Goal: Information Seeking & Learning: Learn about a topic

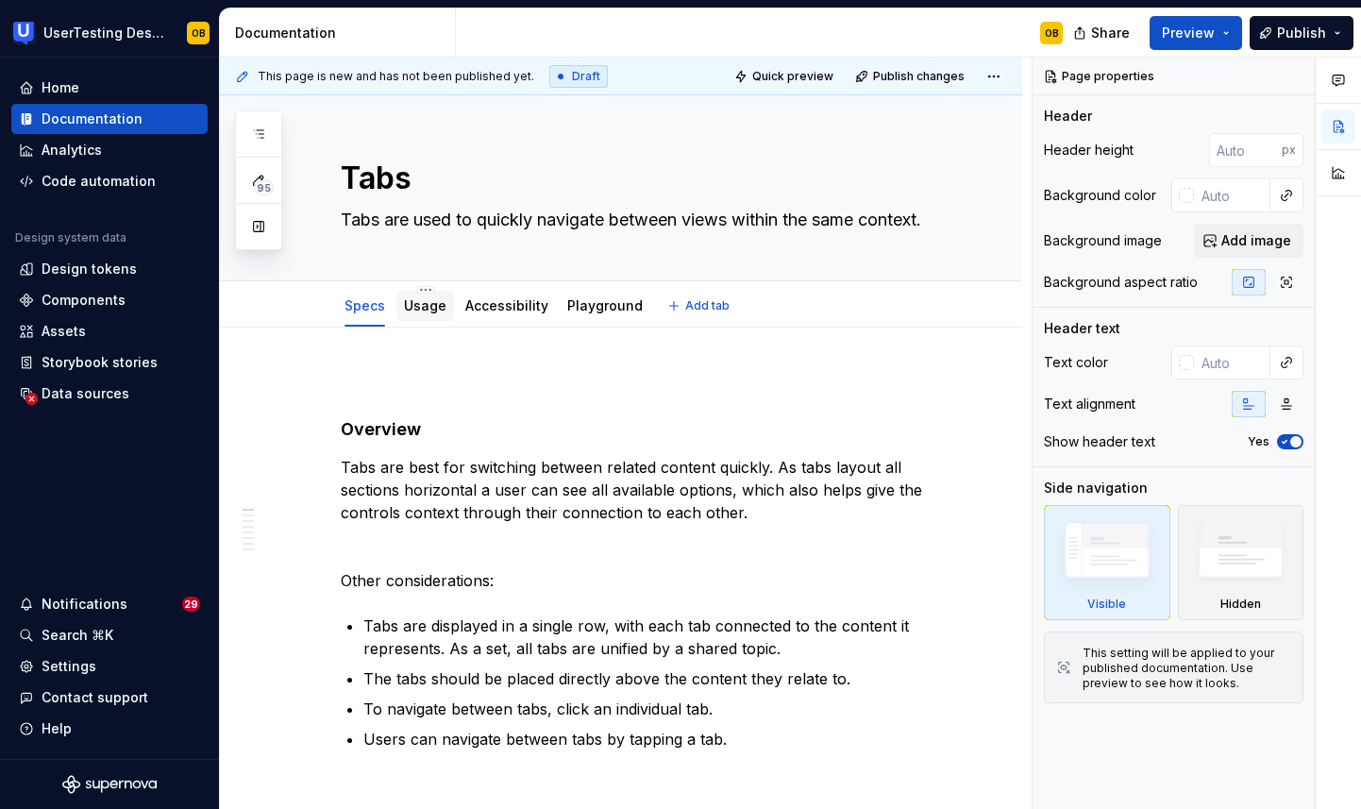
click at [430, 309] on link "Usage" at bounding box center [425, 305] width 42 height 16
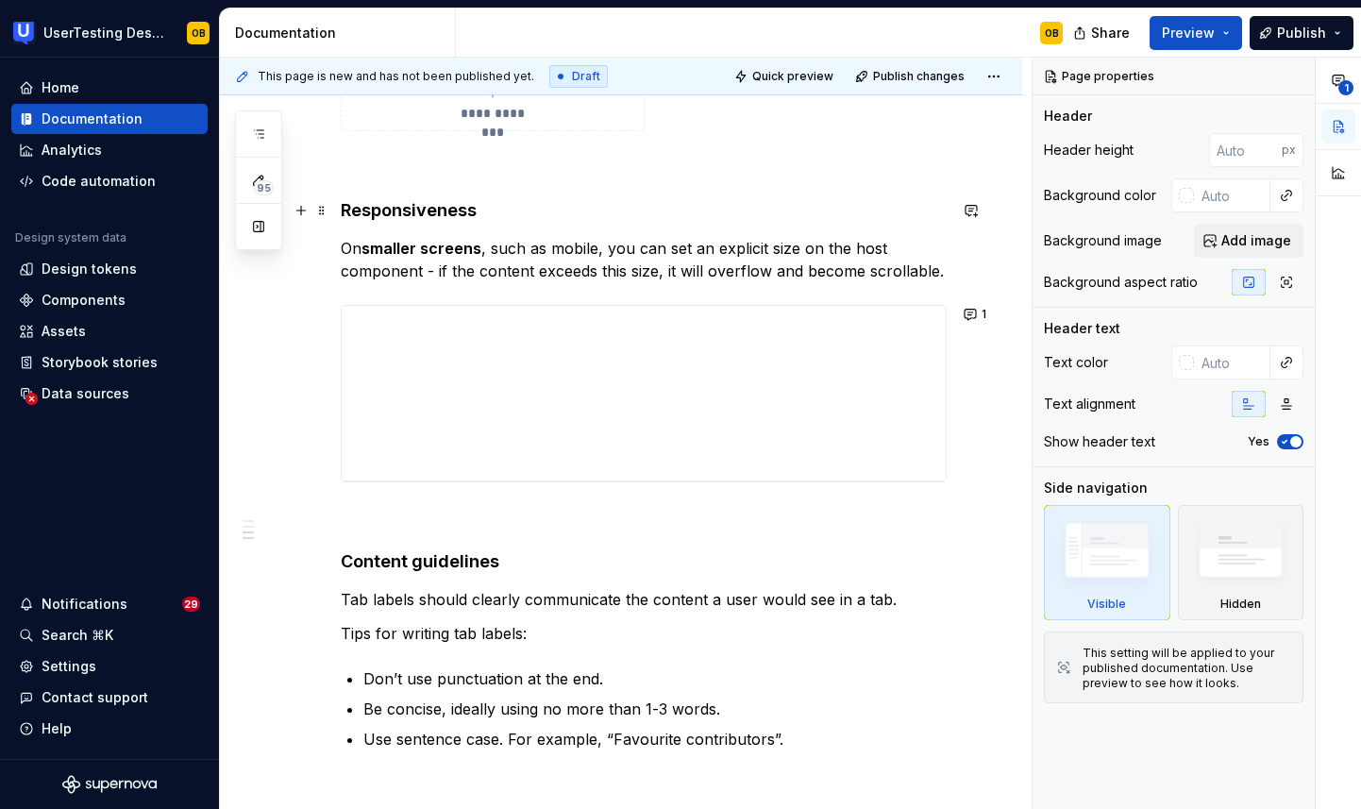
scroll to position [1004, 0]
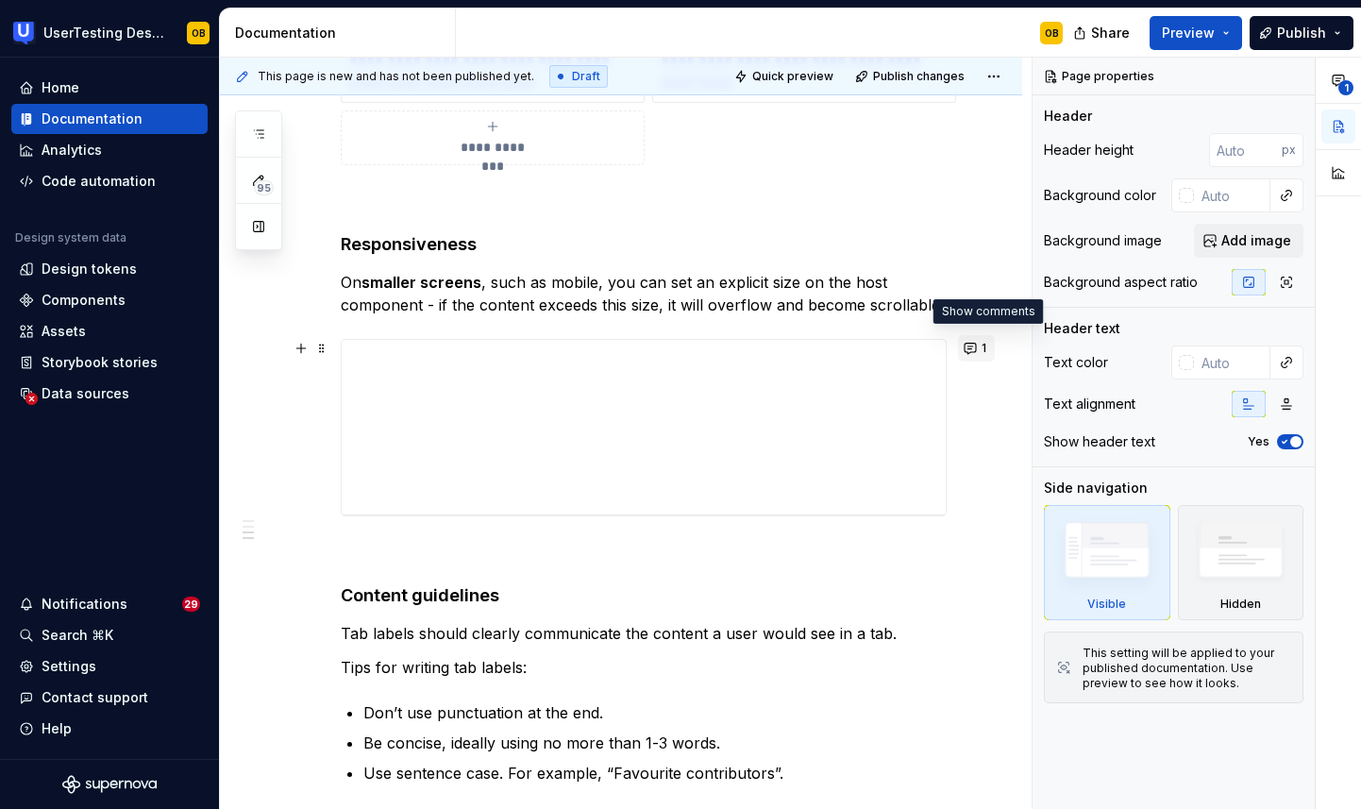
click at [986, 346] on button "1" at bounding box center [976, 348] width 37 height 26
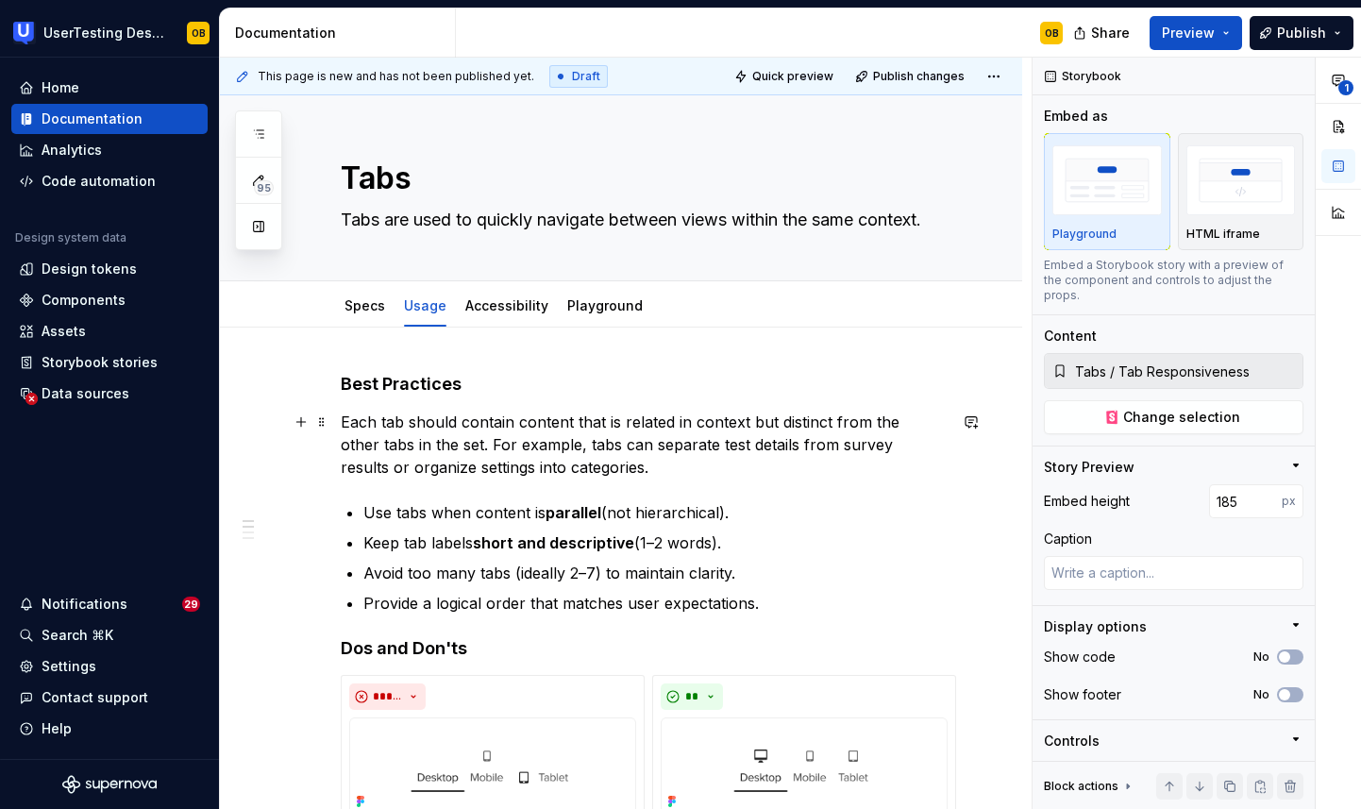
scroll to position [24, 0]
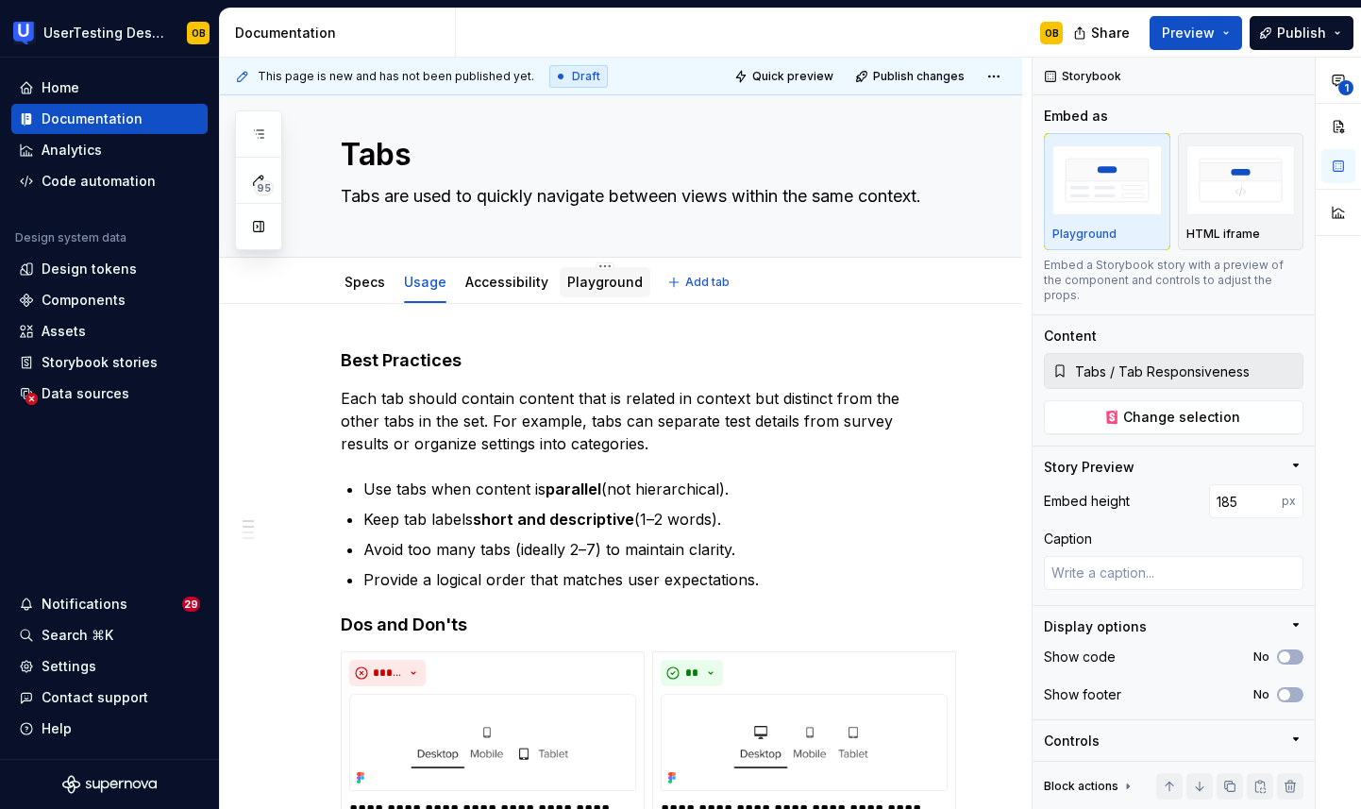
click at [603, 292] on div "Playground" at bounding box center [605, 282] width 76 height 23
click at [598, 285] on link "Playground" at bounding box center [605, 282] width 76 height 16
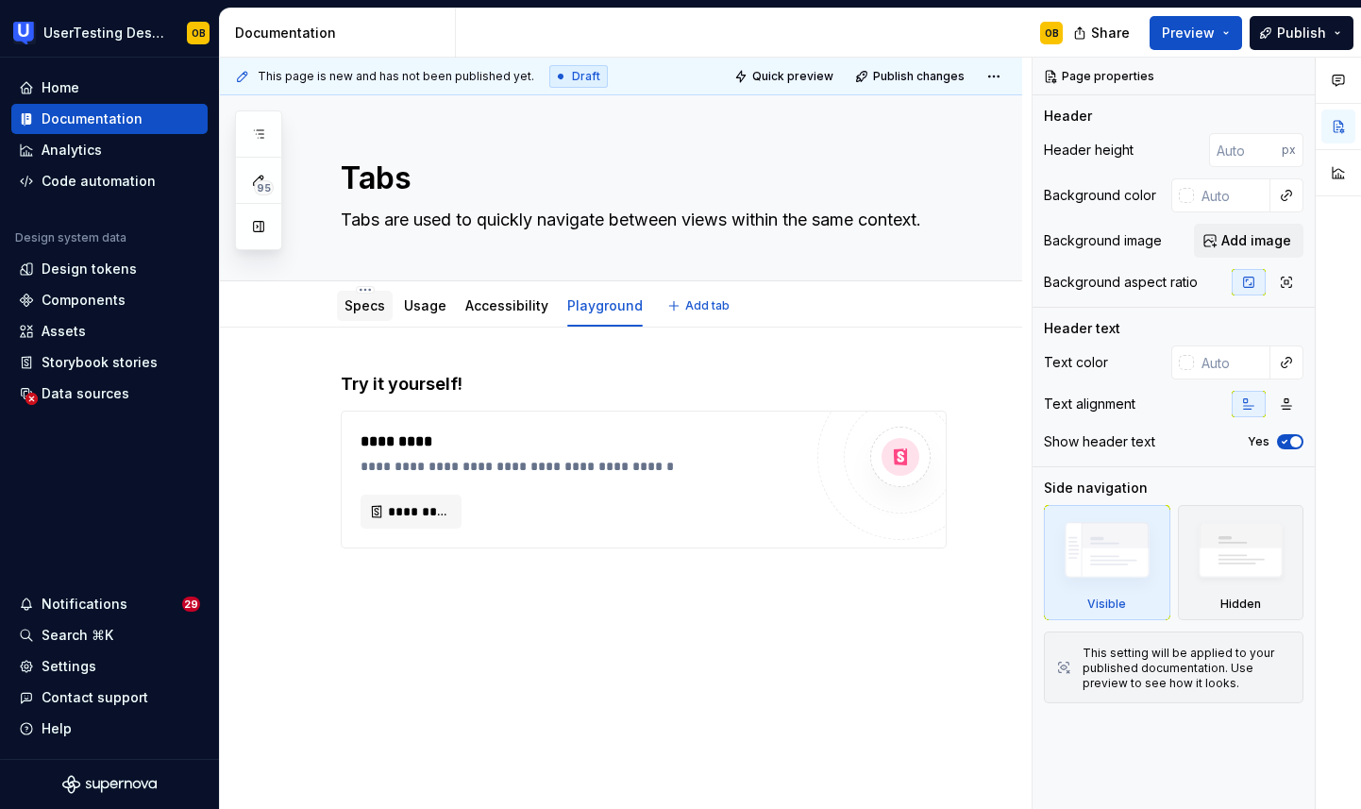
click at [378, 309] on link "Specs" at bounding box center [365, 305] width 41 height 16
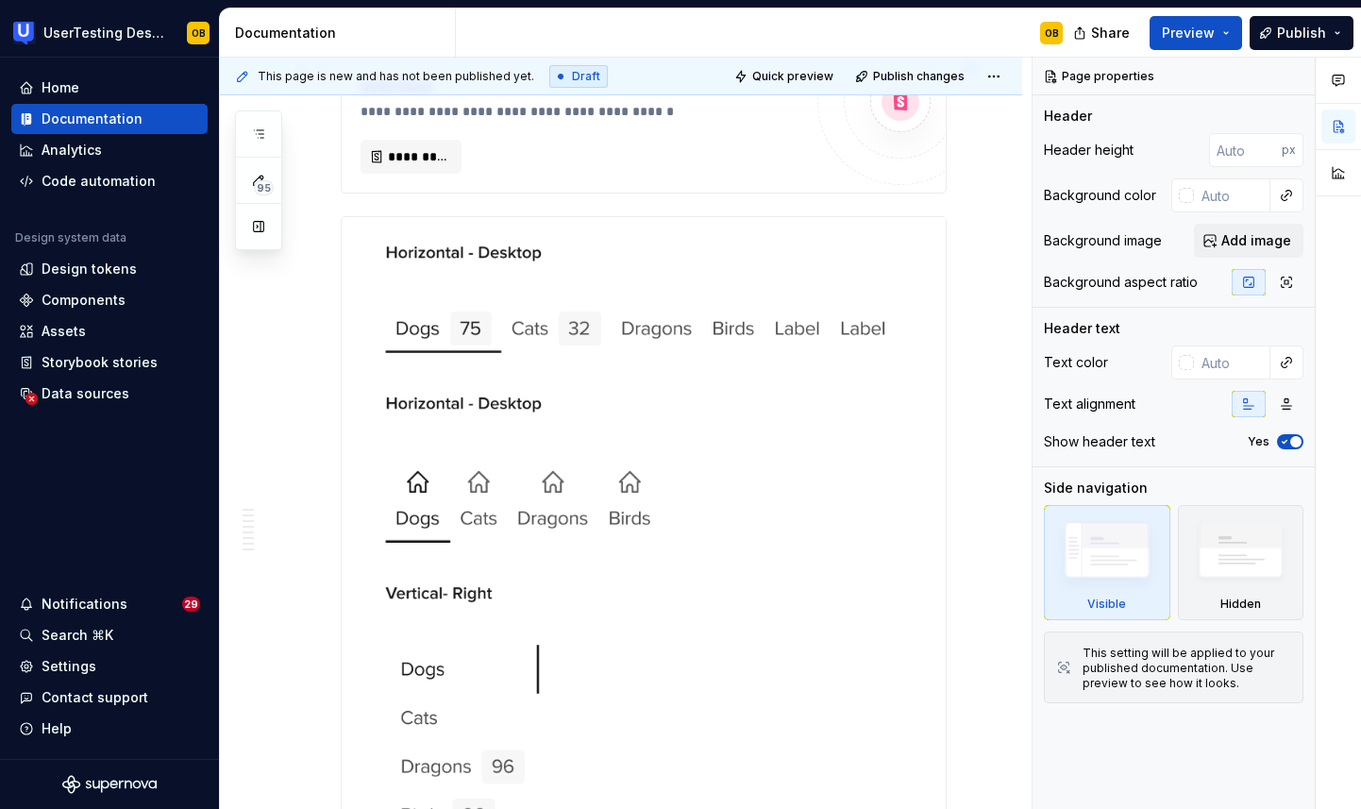
scroll to position [2361, 0]
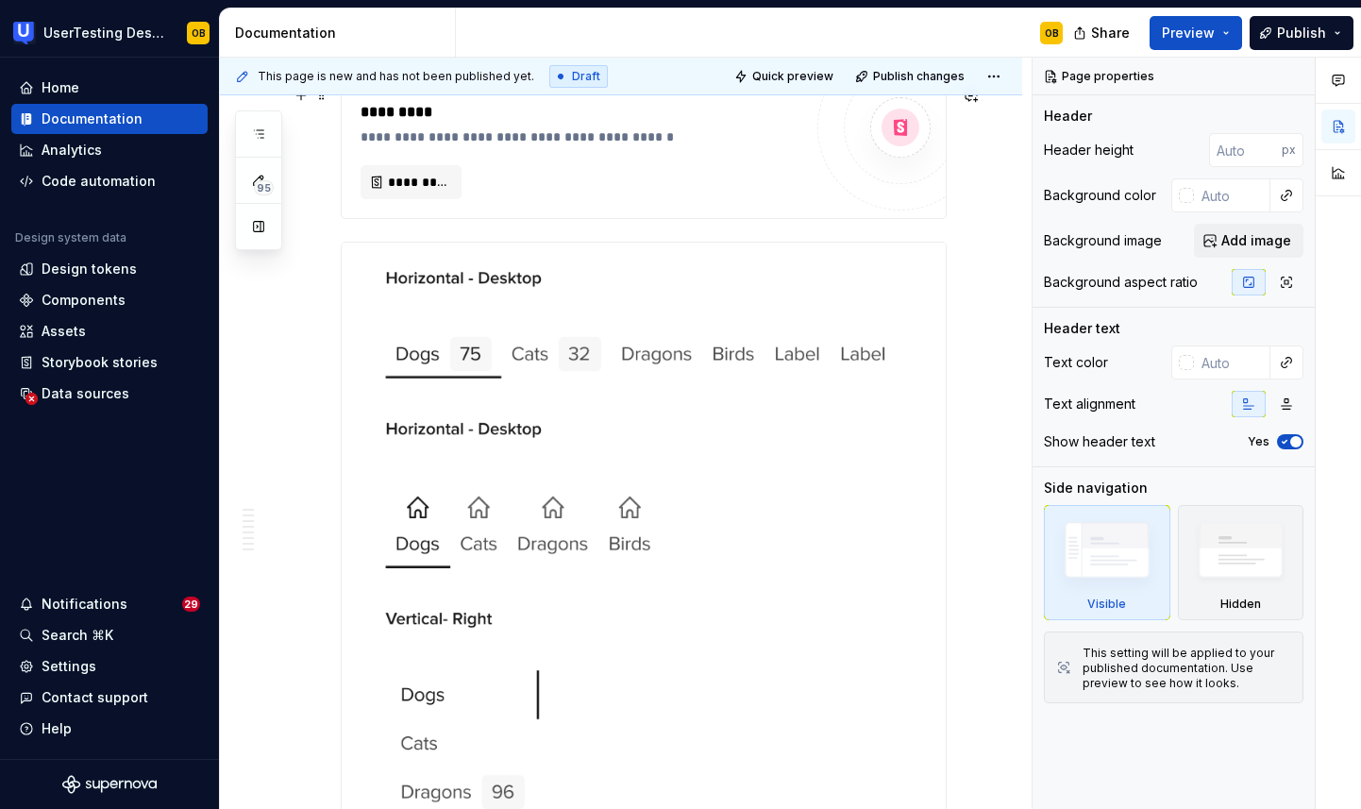
type textarea "*"
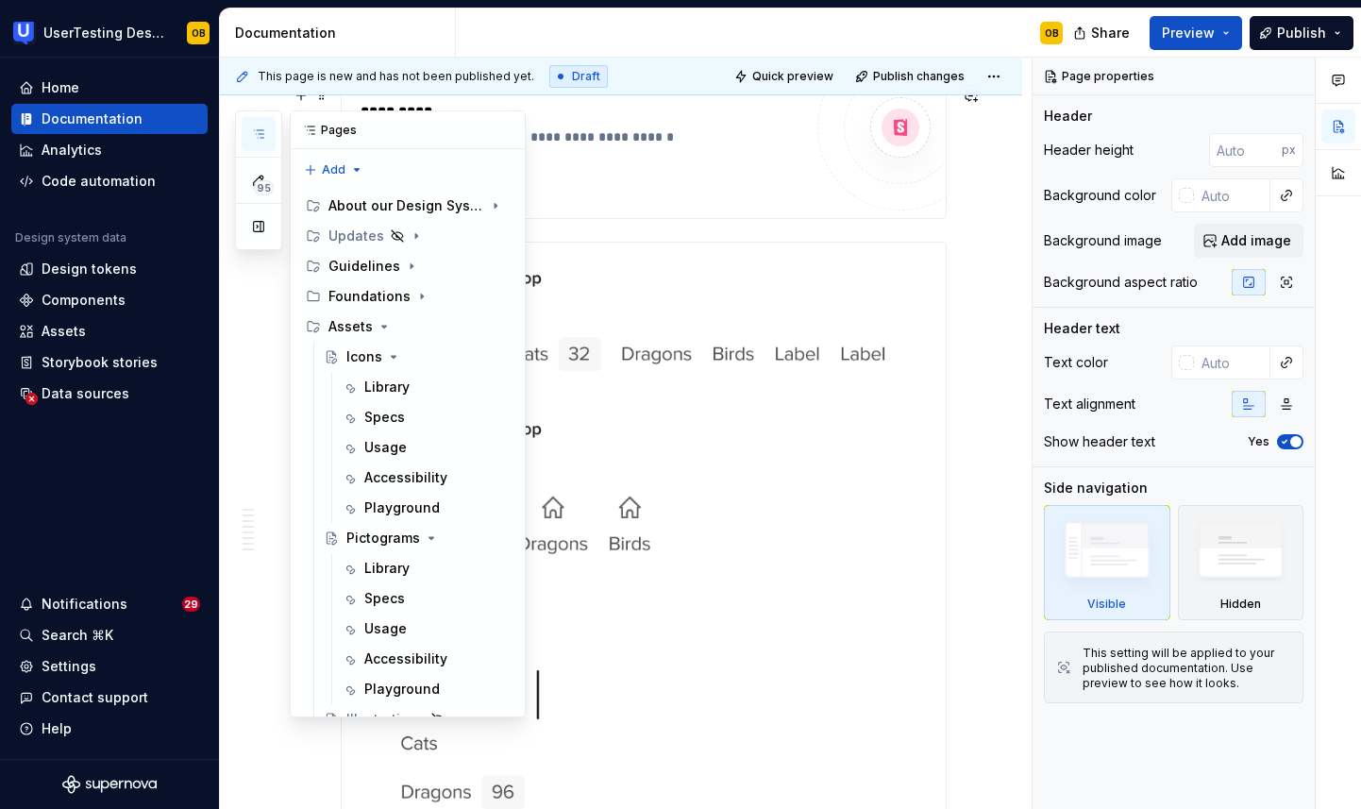
click at [260, 138] on icon "button" at bounding box center [258, 133] width 15 height 15
type textarea "*"
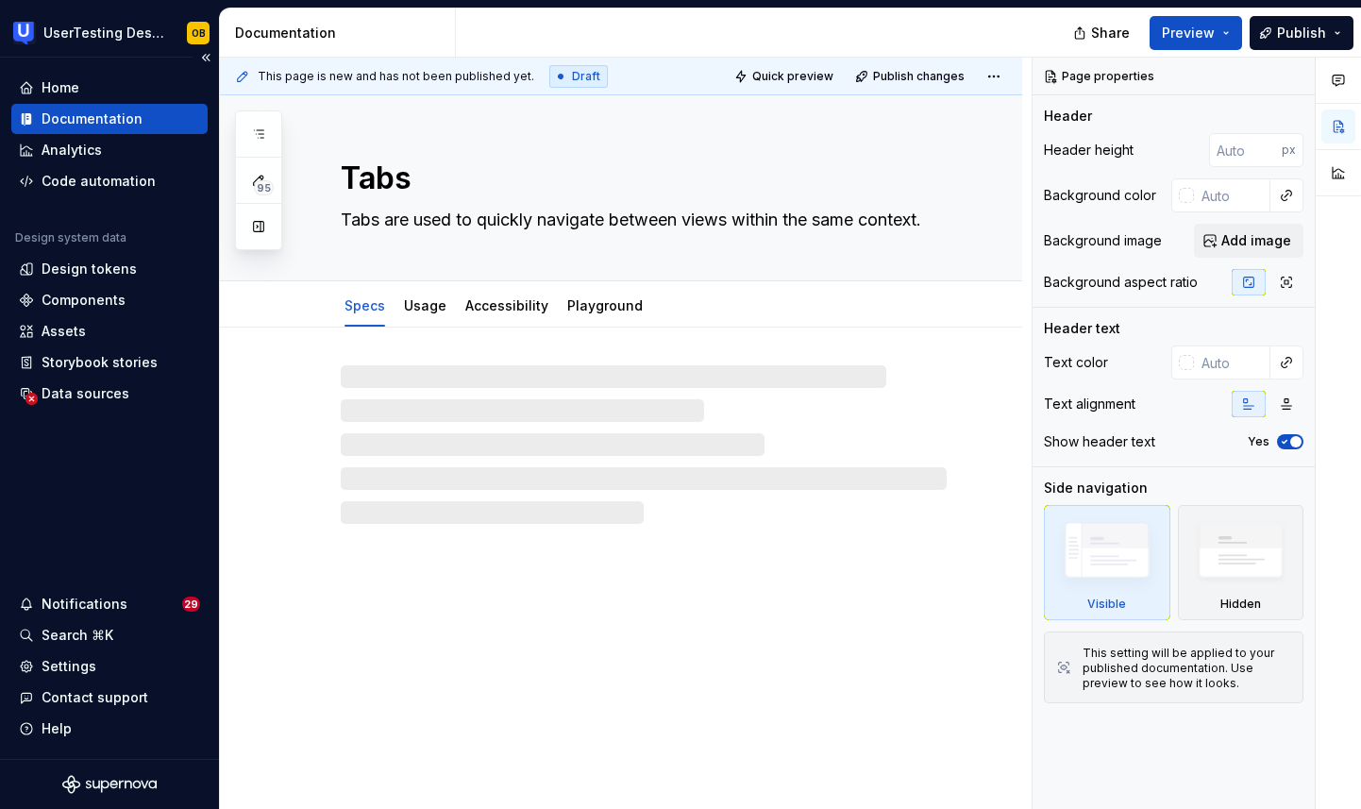
click at [120, 124] on div "Documentation" at bounding box center [92, 119] width 101 height 19
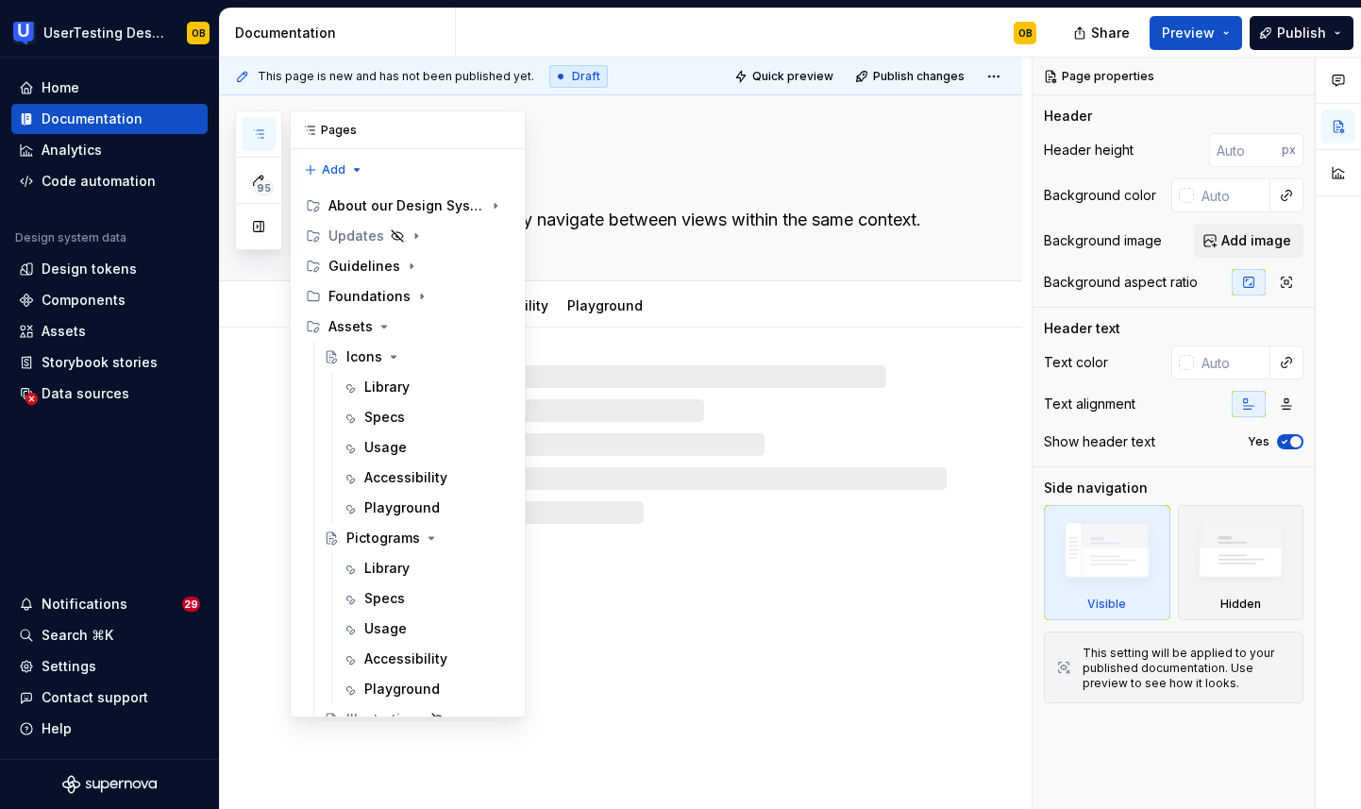
click at [259, 131] on icon "button" at bounding box center [258, 133] width 15 height 15
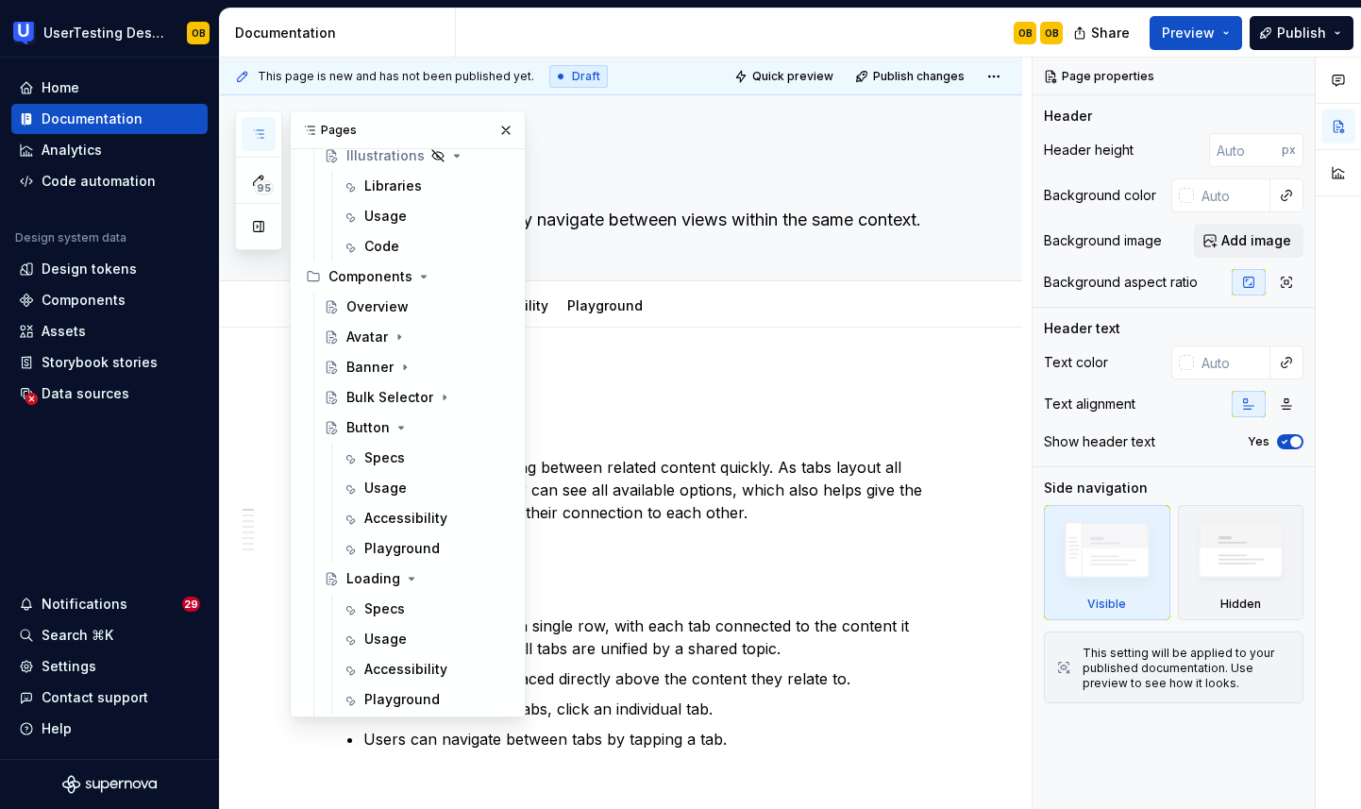
scroll to position [565, 0]
click at [414, 409] on div "Bulk Selector" at bounding box center [416, 395] width 201 height 30
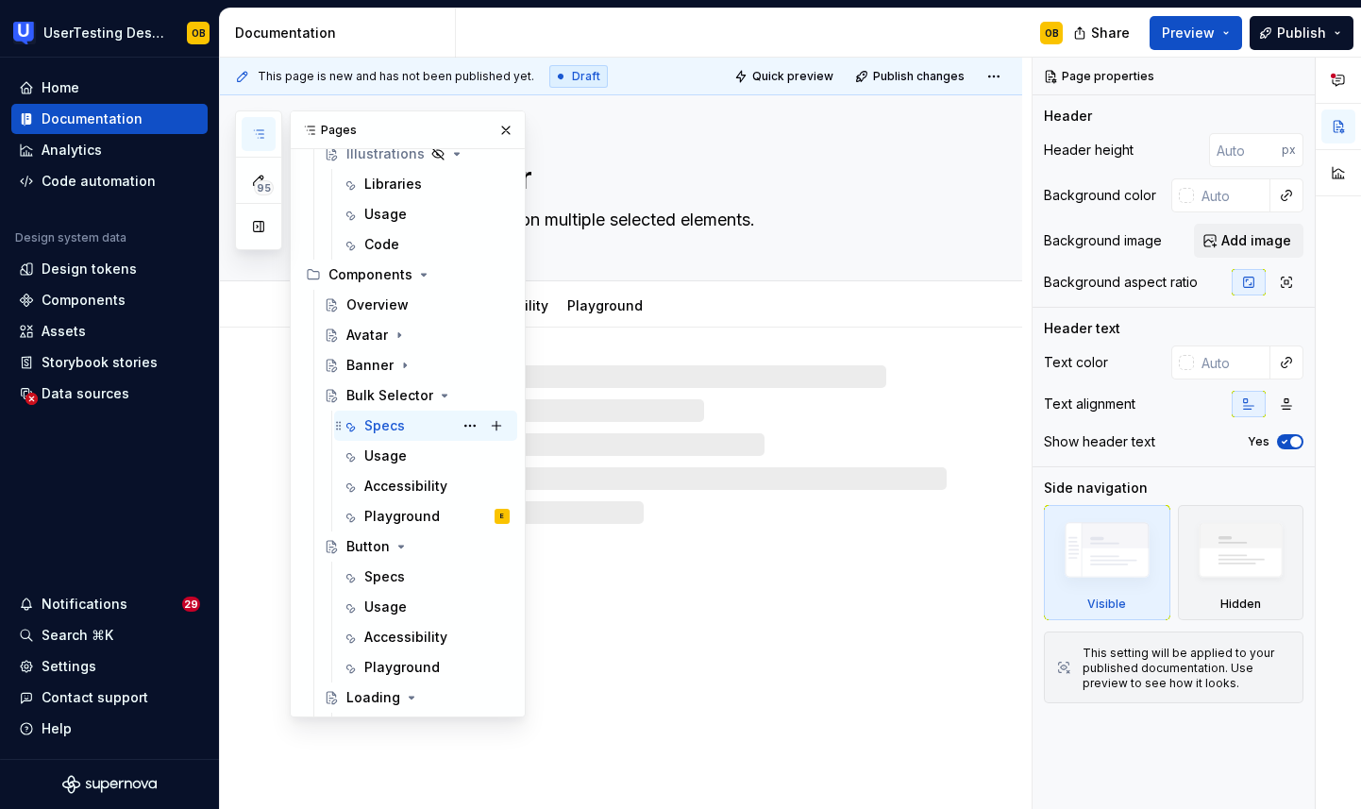
click at [394, 426] on div "Specs" at bounding box center [384, 425] width 41 height 19
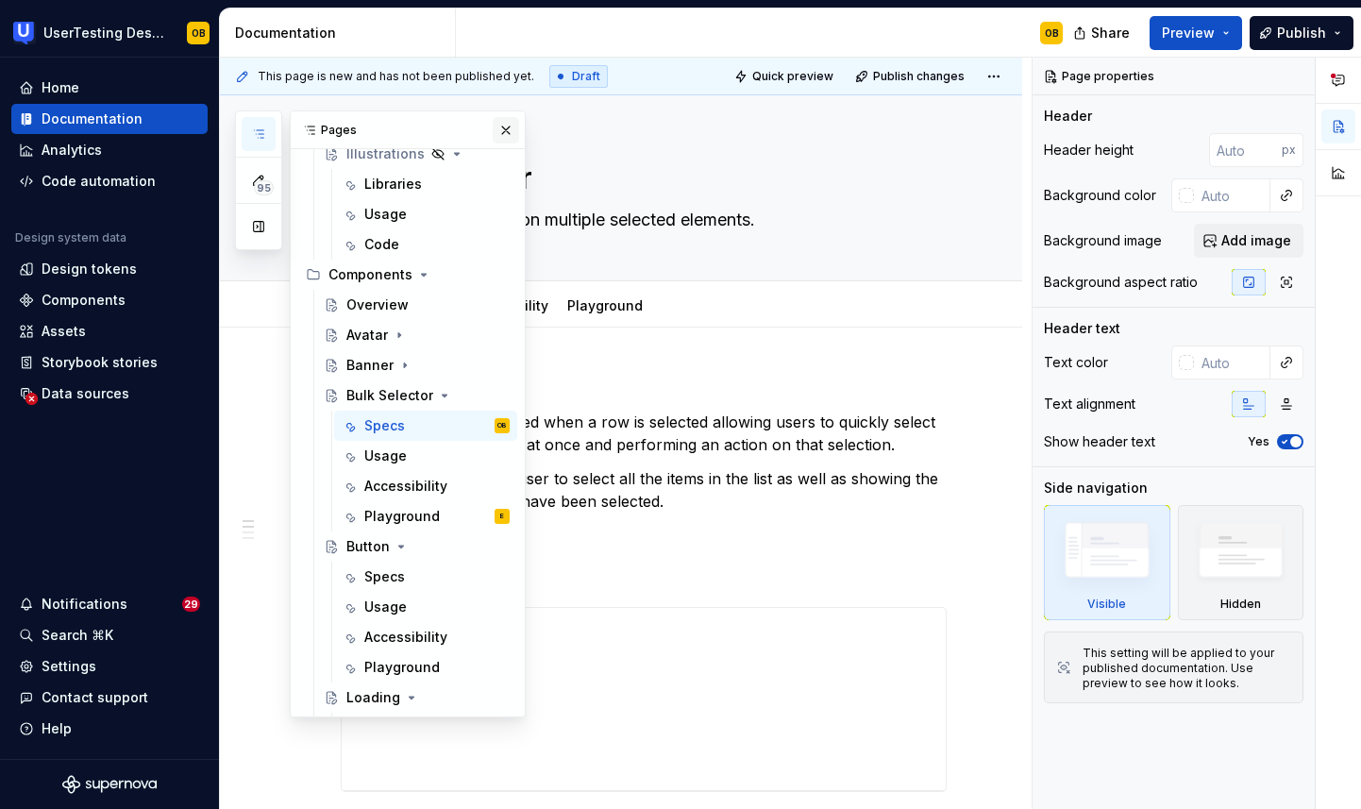
click at [515, 129] on button "button" at bounding box center [506, 130] width 26 height 26
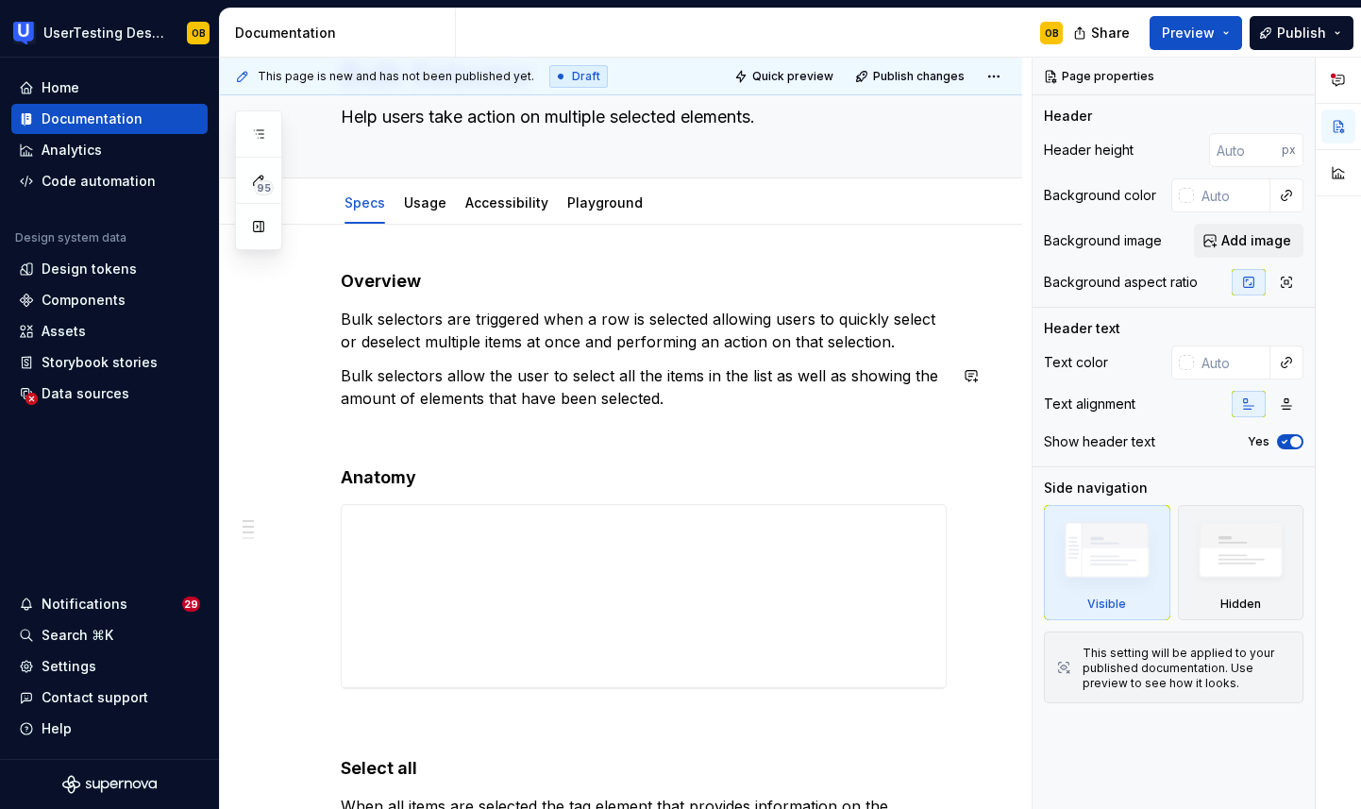
scroll to position [199, 0]
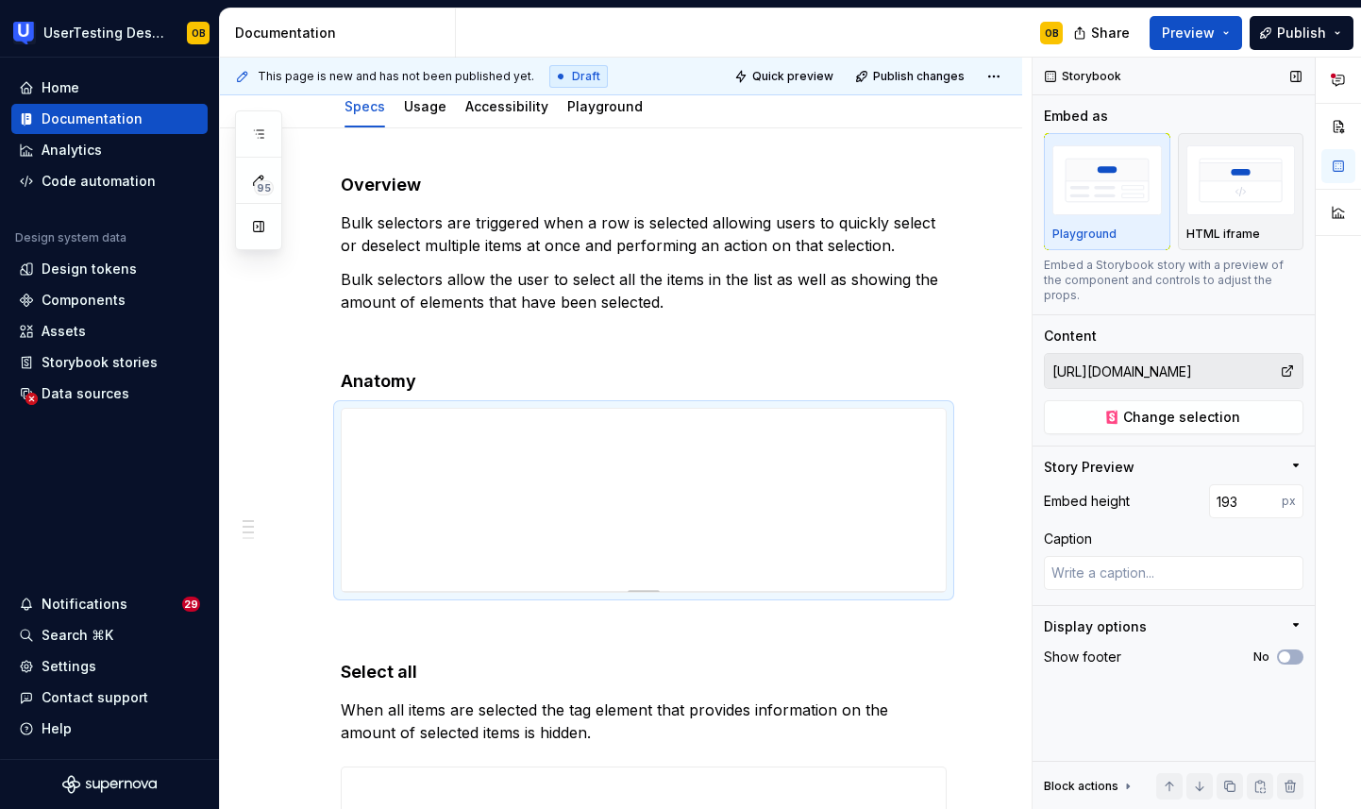
click at [1275, 355] on input "https://toolkit-staging.usertesting.com/rad50639/storybook/?path=/docs/bulk-sel…" at bounding box center [1162, 371] width 235 height 34
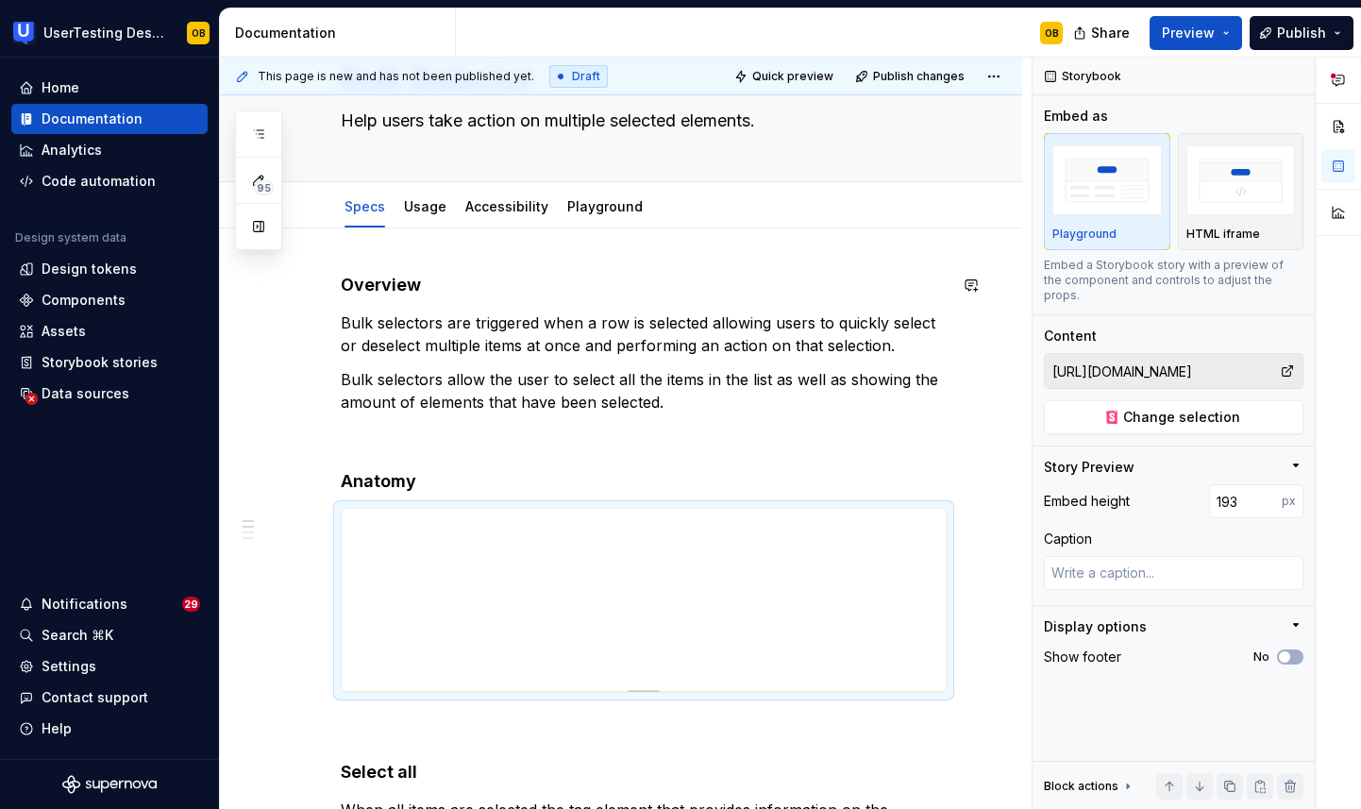
scroll to position [265, 0]
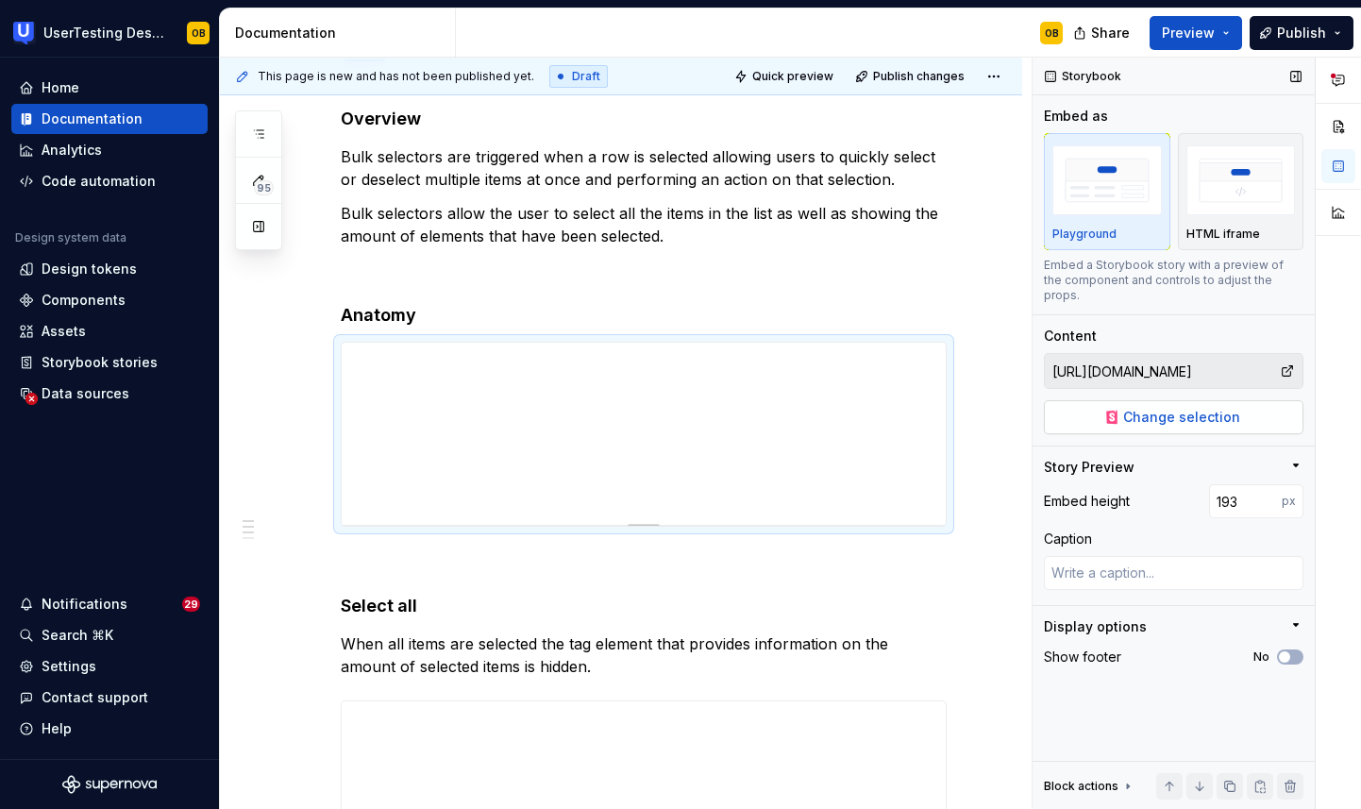
click at [1183, 408] on span "Change selection" at bounding box center [1181, 417] width 117 height 19
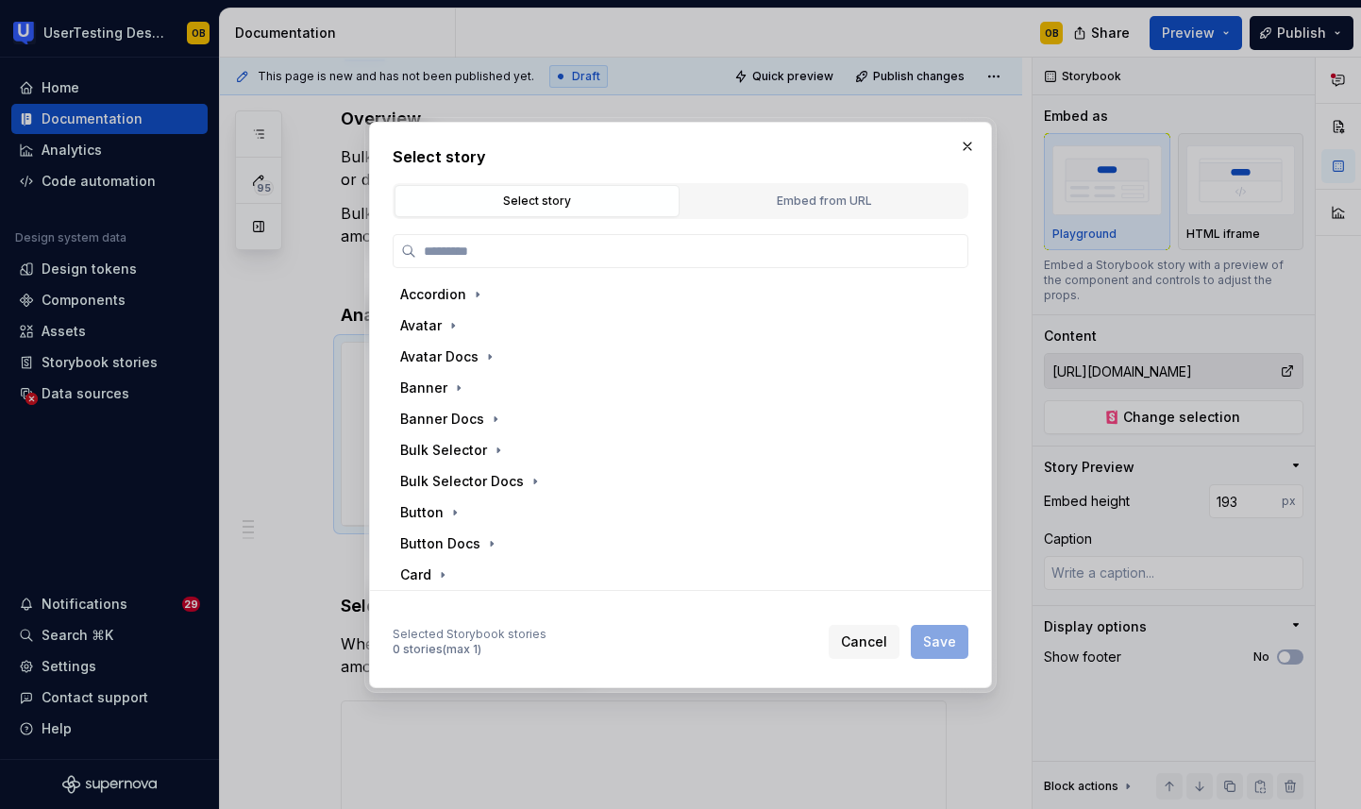
type textarea "*"
click at [762, 214] on button "Embed from URL" at bounding box center [824, 201] width 285 height 32
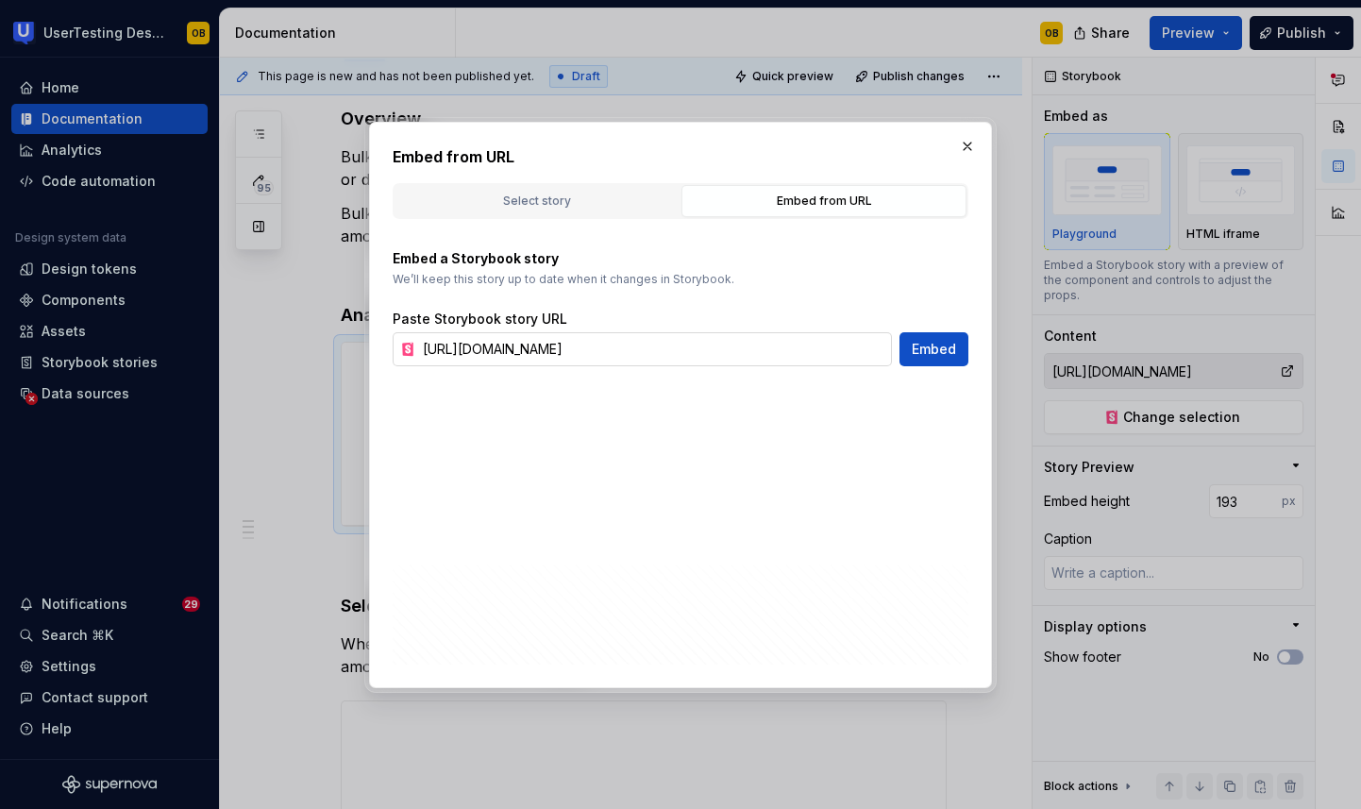
click at [693, 353] on input "https://toolkit-staging.usertesting.com/rad50639/storybook/?path=/docs/bulk-sel…" at bounding box center [653, 349] width 477 height 34
paste input ".usertesting.com"
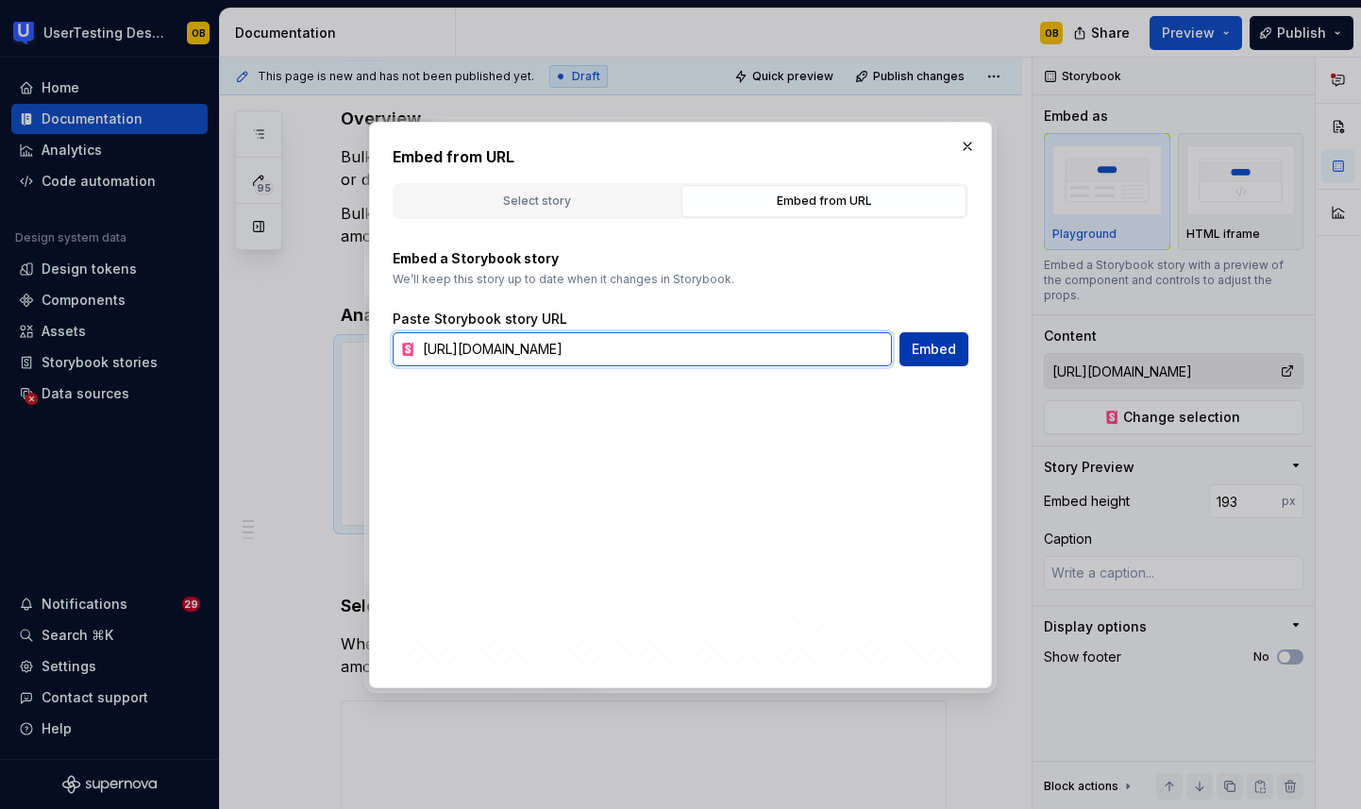
type input "https://toolkit.usertesting.com/storybook/?path=/docs/bulk-selector-docs--anato…"
click at [935, 357] on span "Embed" at bounding box center [934, 349] width 44 height 19
type textarea "*"
type input "https://toolkit.usertesting.com/storybook/?path=/docs/bulk-selector-docs--anato…"
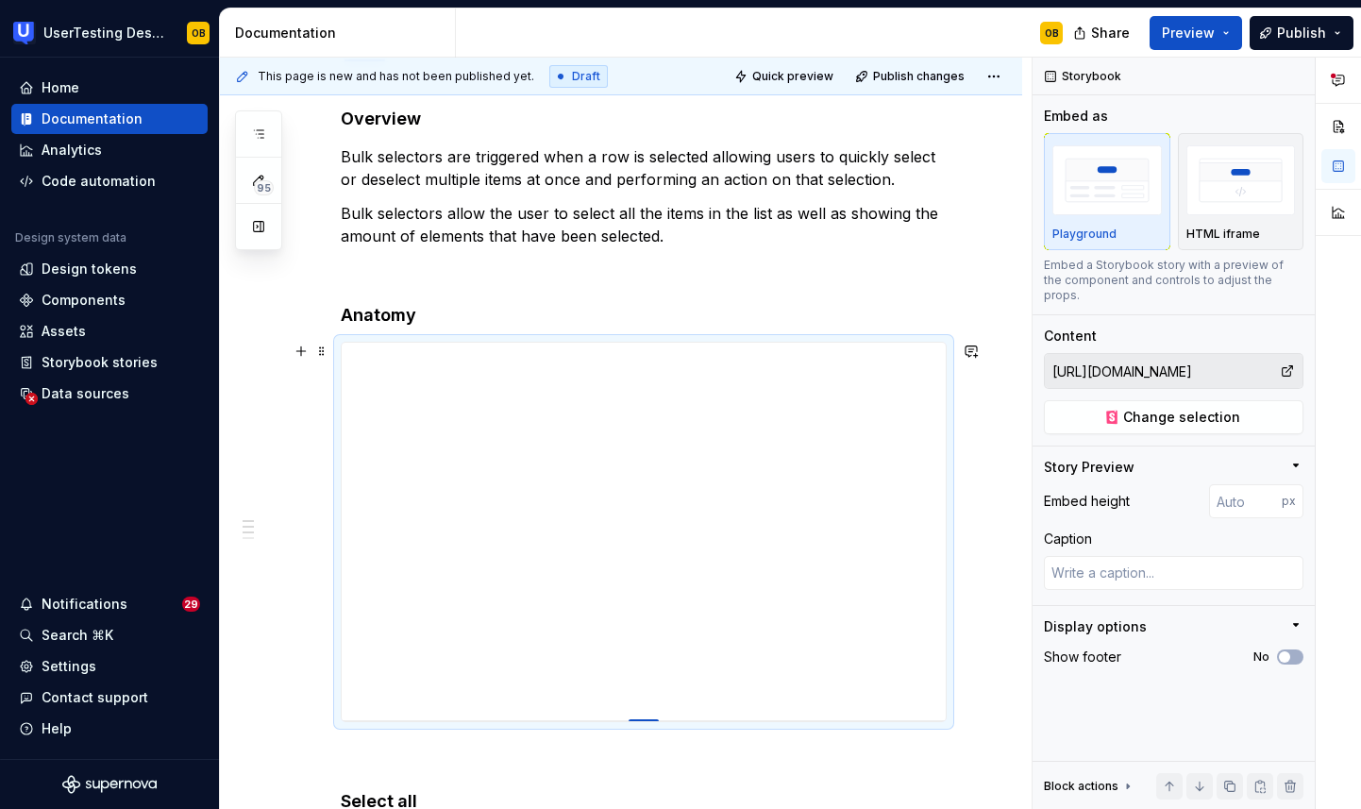
type textarea "*"
type input "397"
type textarea "*"
type input "395"
type textarea "*"
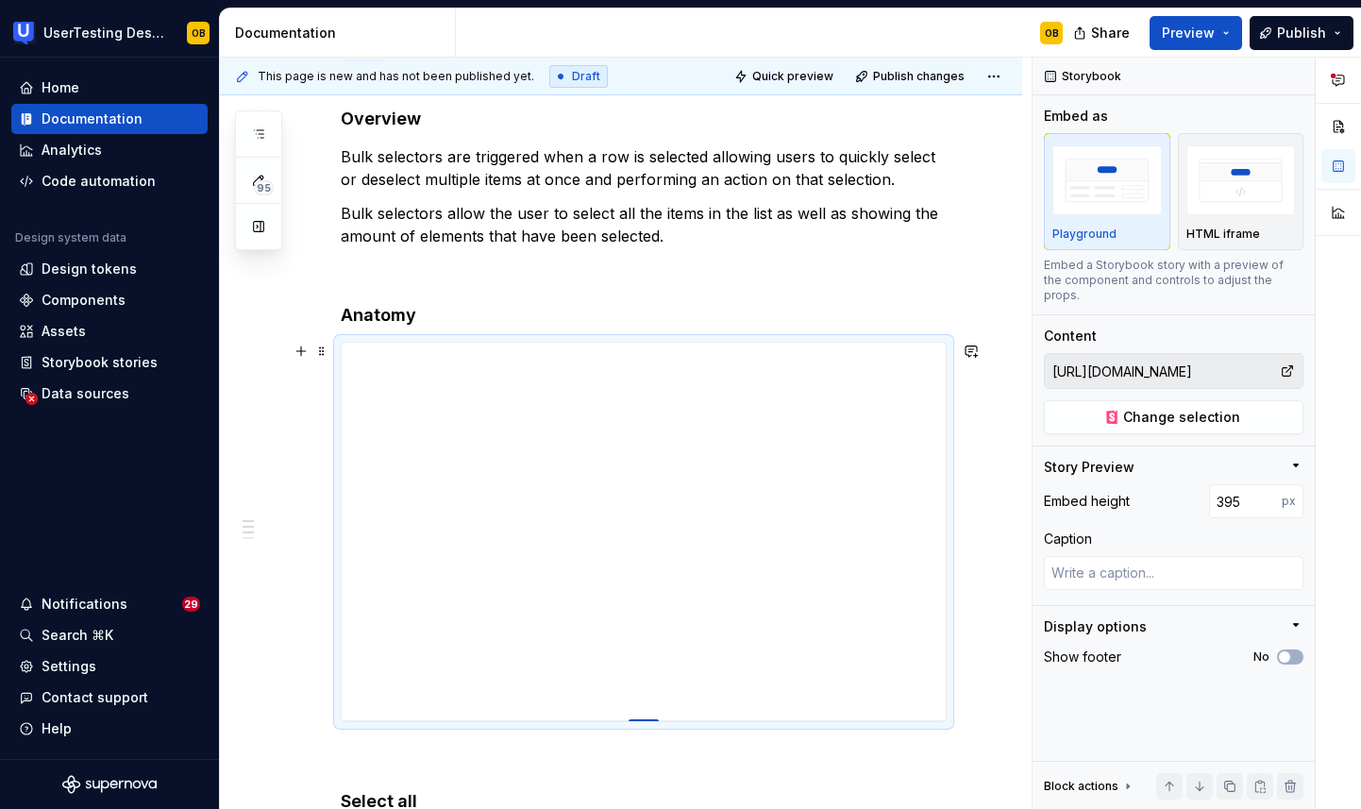
type input "392"
type textarea "*"
type input "382"
type textarea "*"
type input "377"
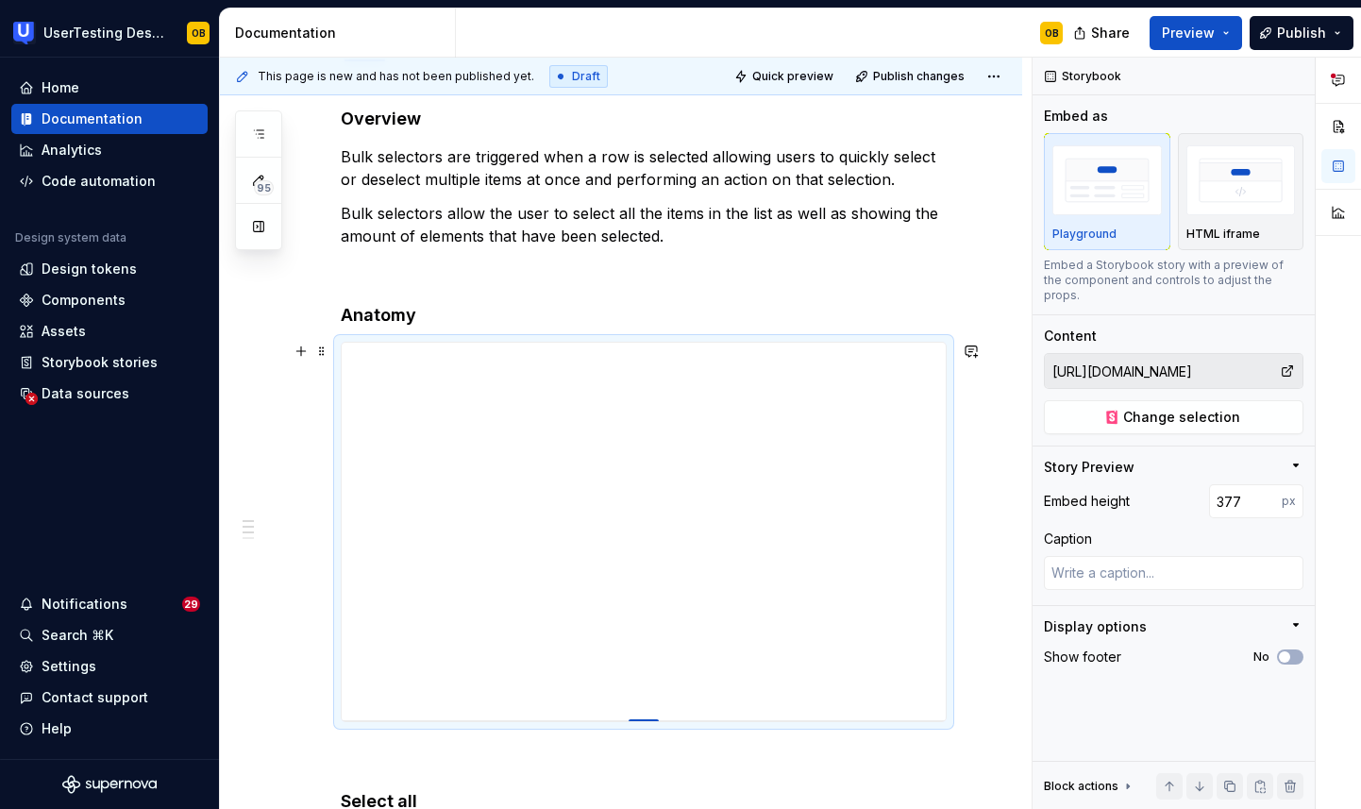
type textarea "*"
type input "372"
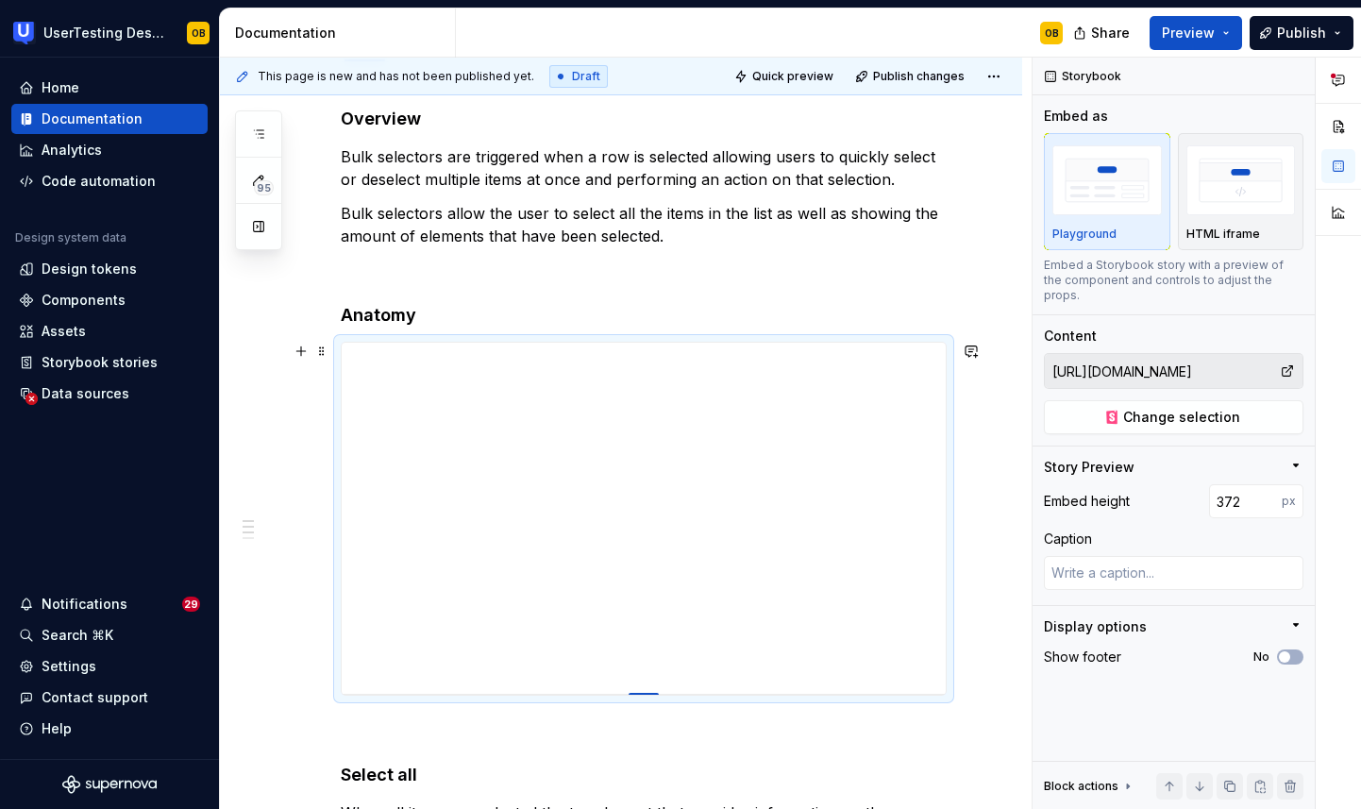
type textarea "*"
type input "367"
type textarea "*"
type input "358"
type textarea "*"
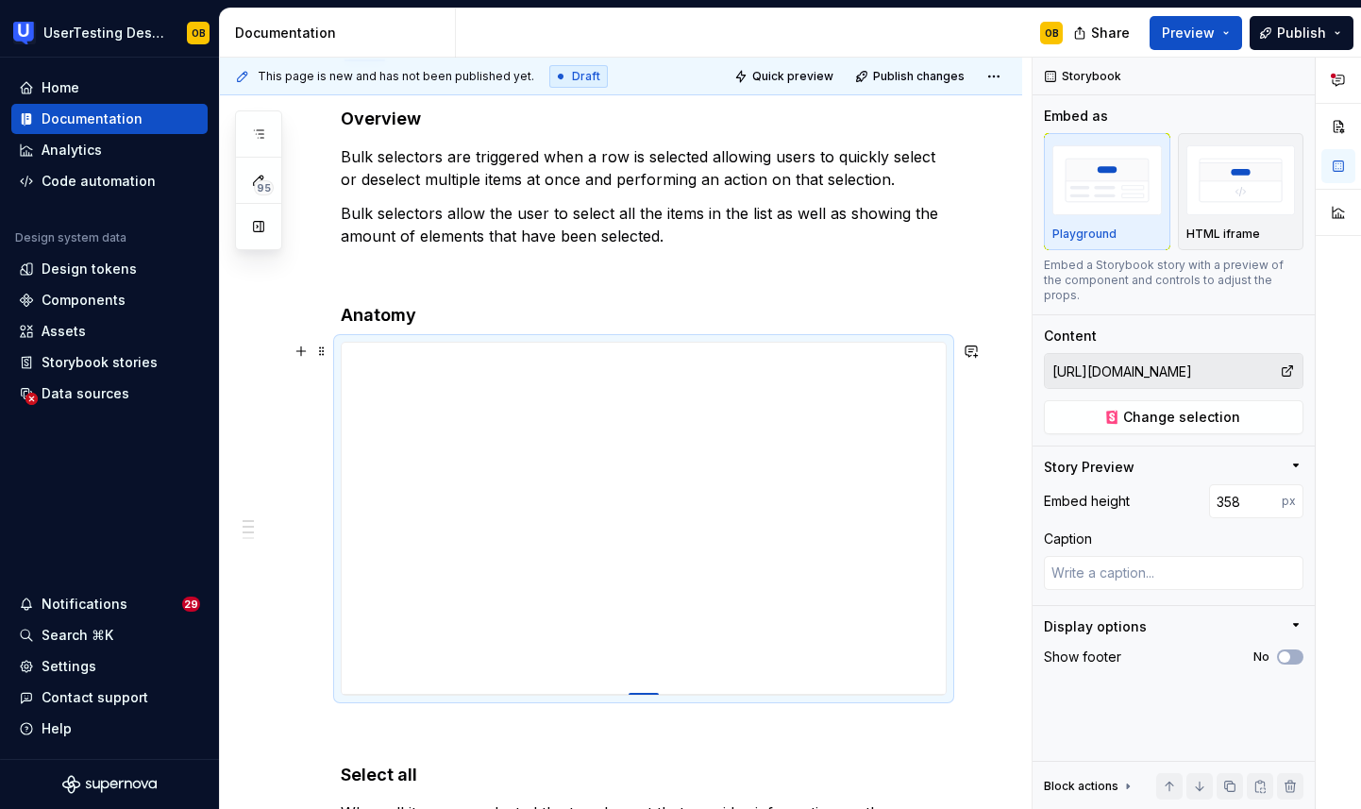
type input "352"
type textarea "*"
type input "348"
type textarea "*"
type input "345"
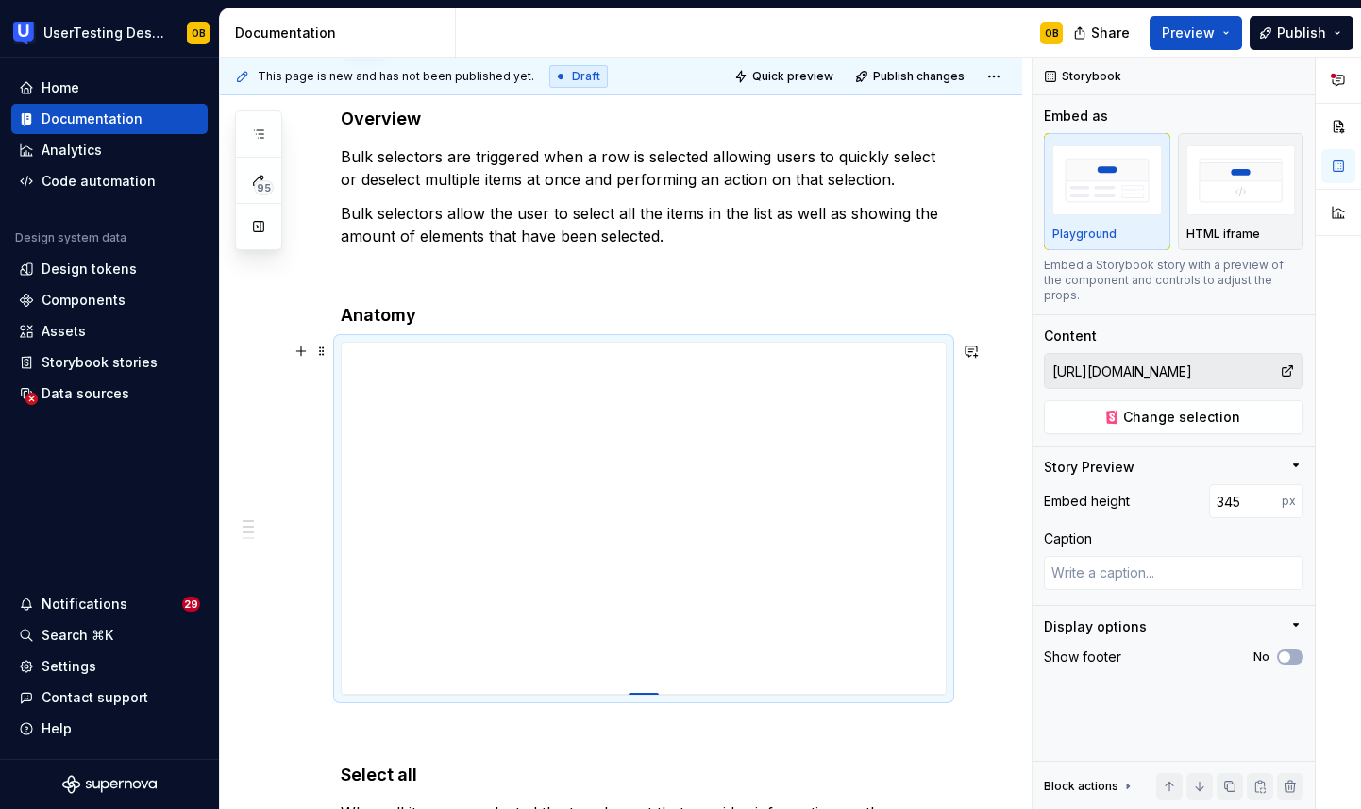
type textarea "*"
type input "343"
type textarea "*"
type input "341"
type textarea "*"
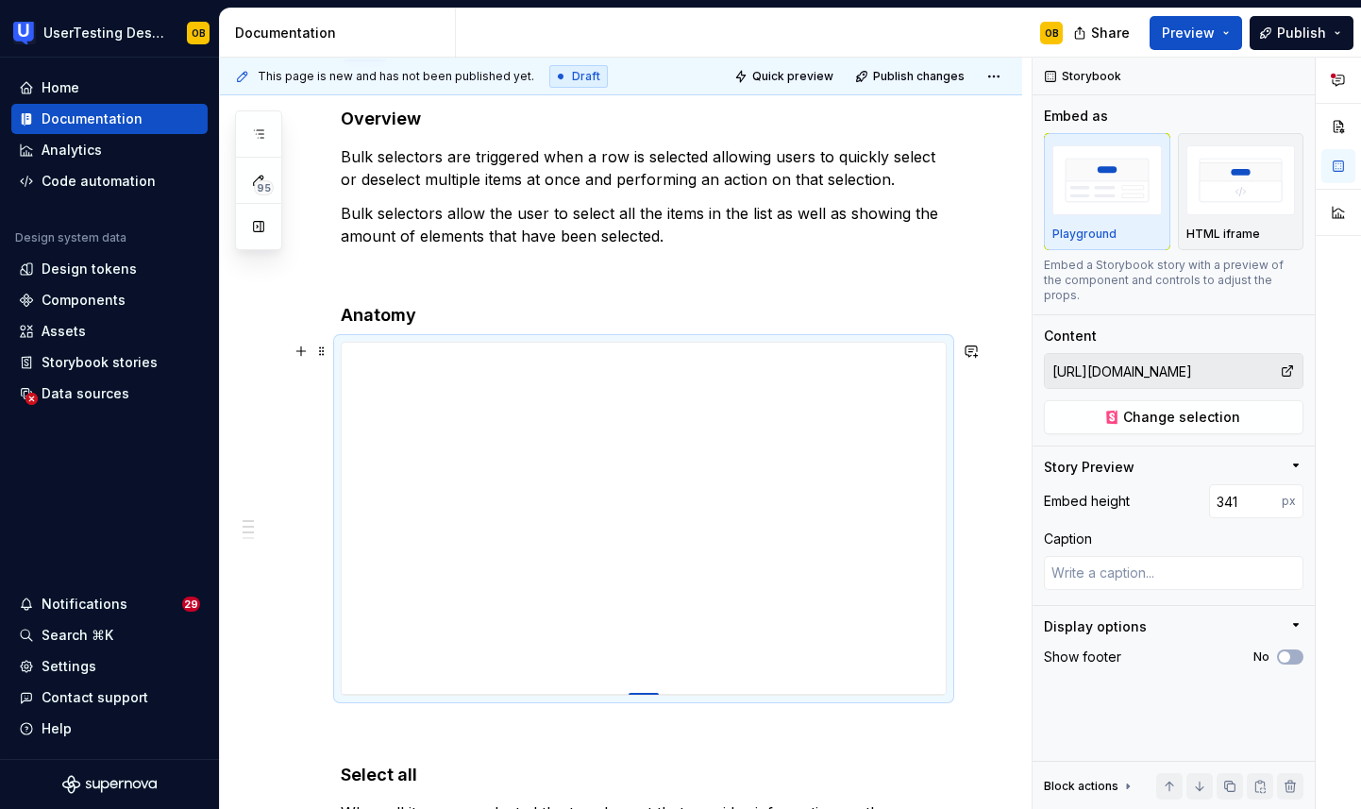
type input "337"
type textarea "*"
type input "332"
type textarea "*"
type input "329"
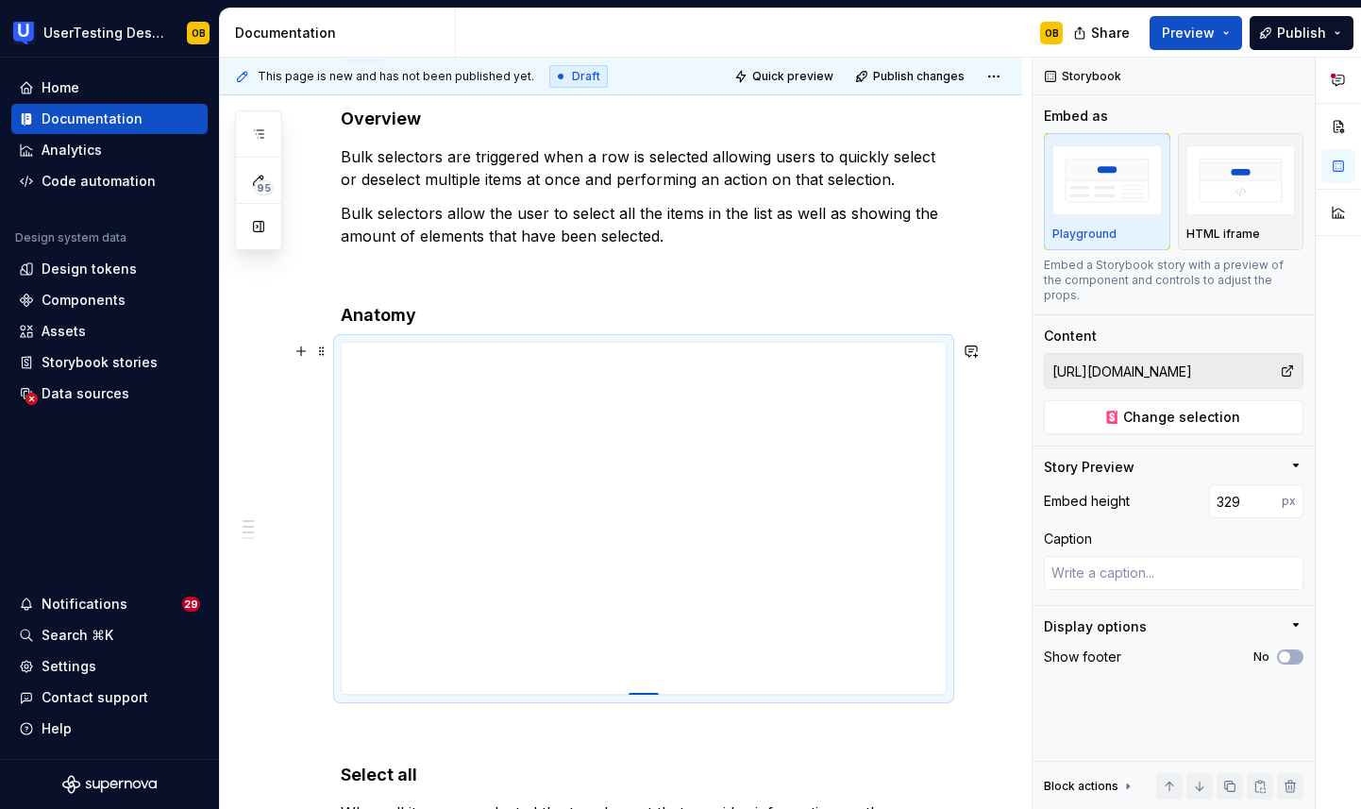
type textarea "*"
type input "326"
type textarea "*"
type input "318"
type textarea "*"
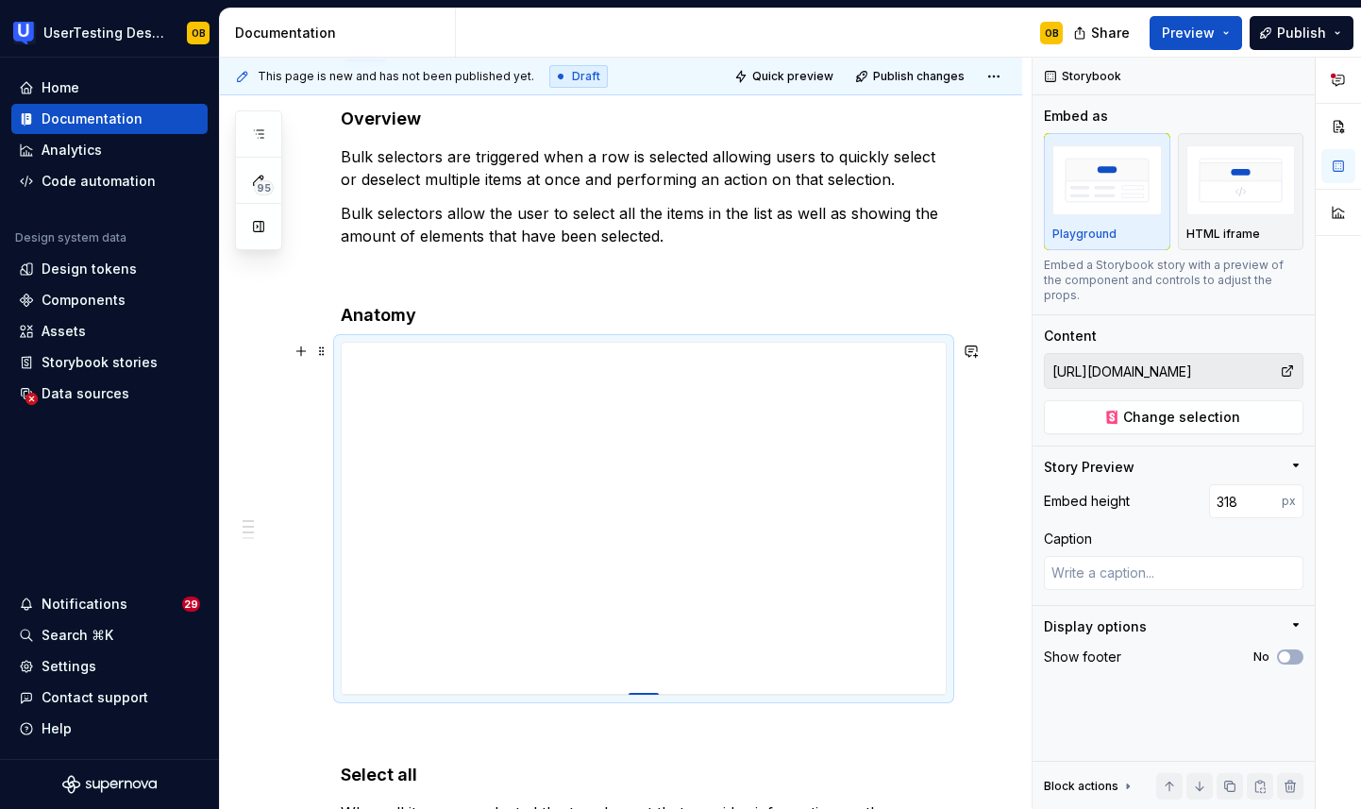
type input "311"
type textarea "*"
type input "307"
type textarea "*"
type input "302"
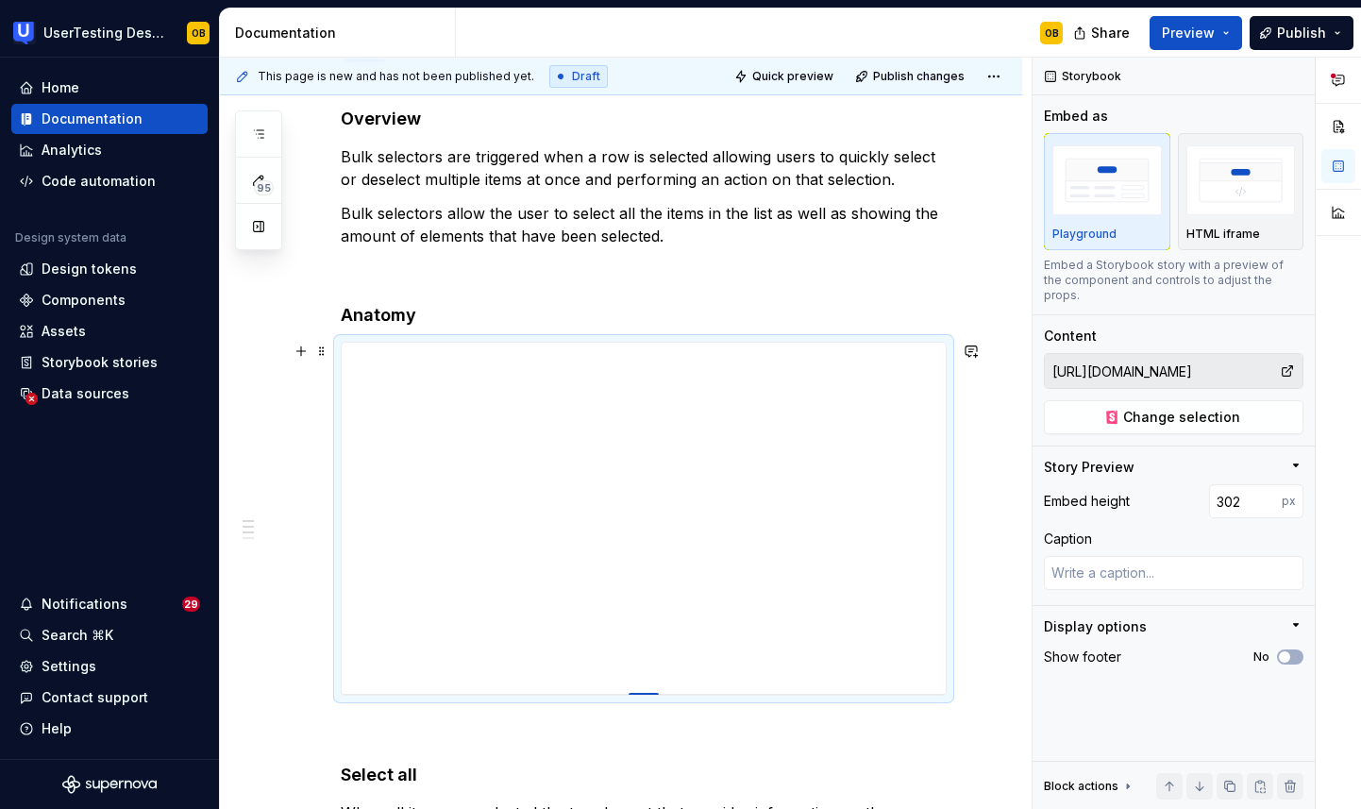
type textarea "*"
type input "291"
type textarea "*"
type input "286"
type textarea "*"
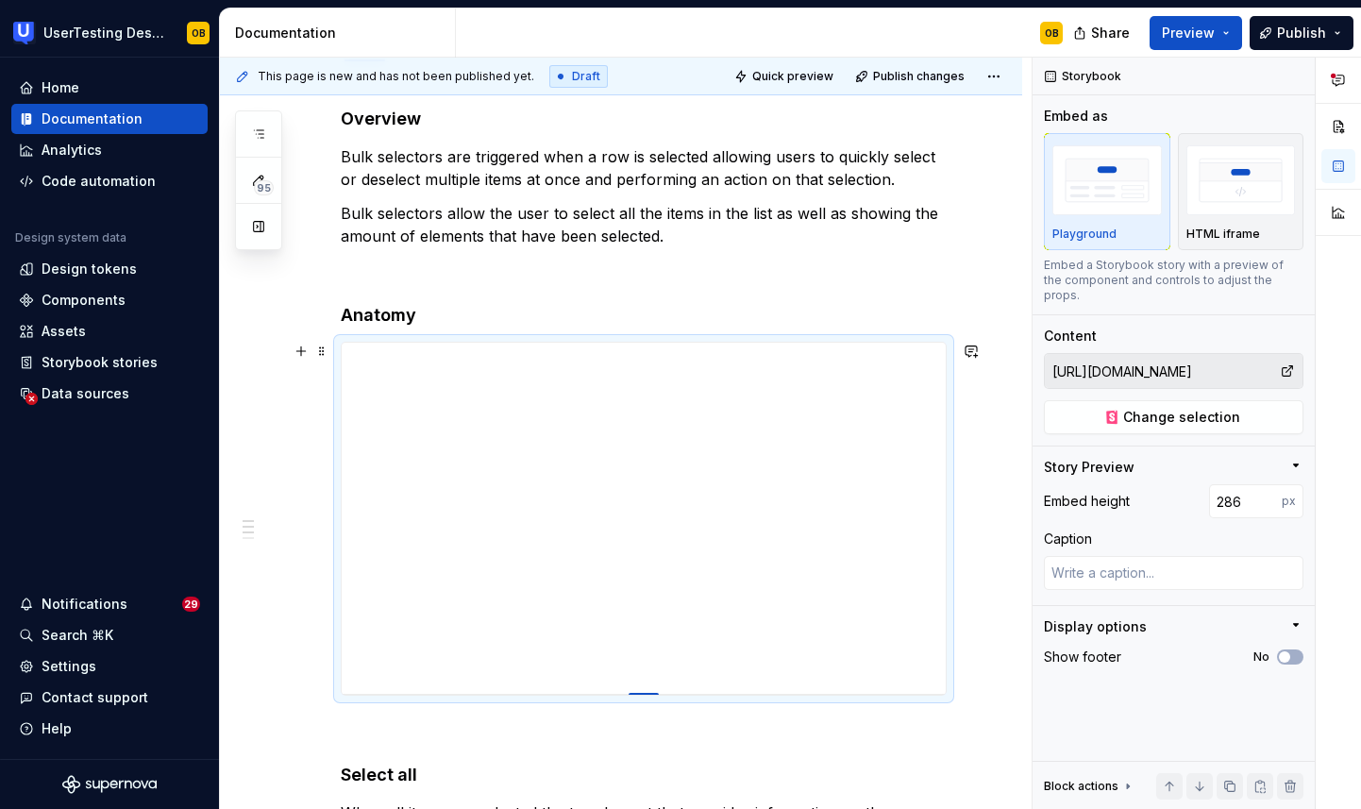
type input "281"
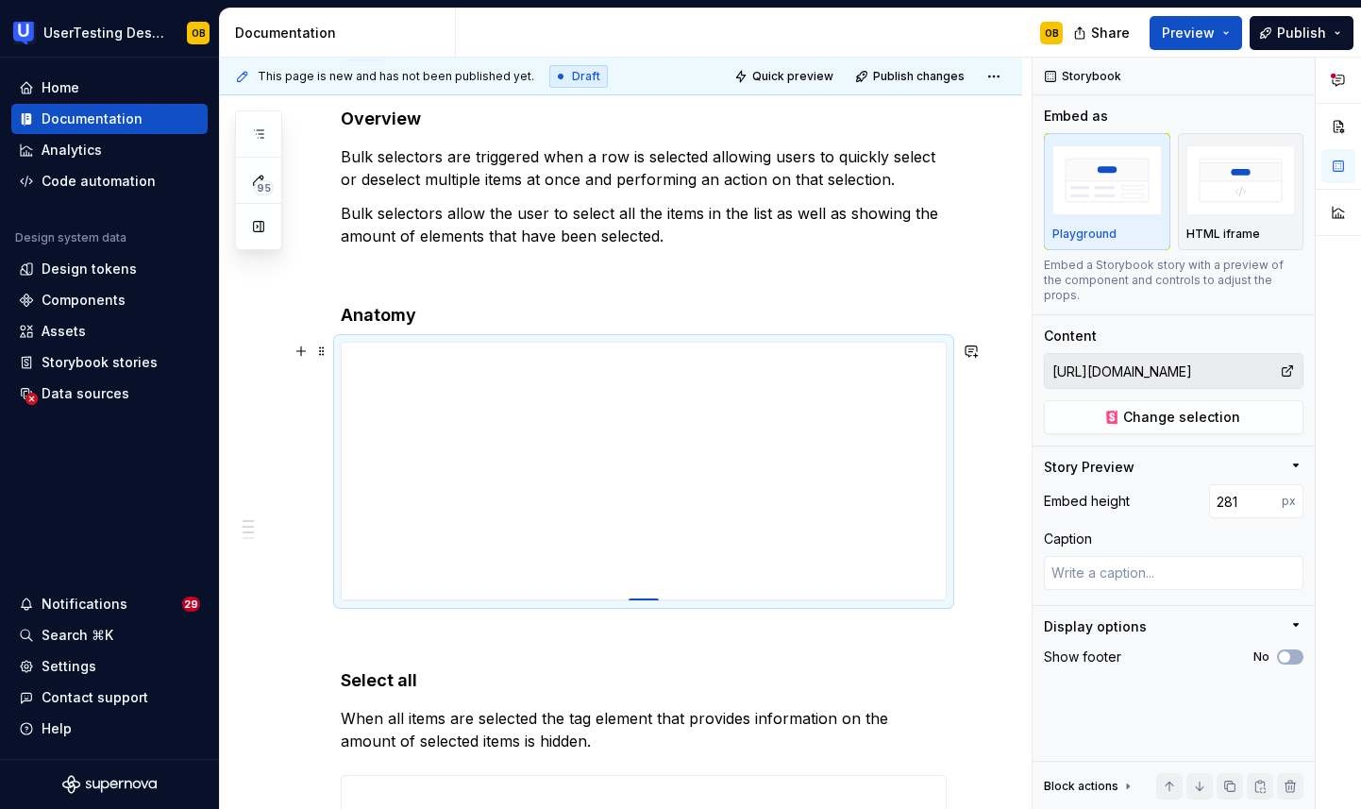
type textarea "*"
type input "272"
type textarea "*"
type input "265"
type textarea "*"
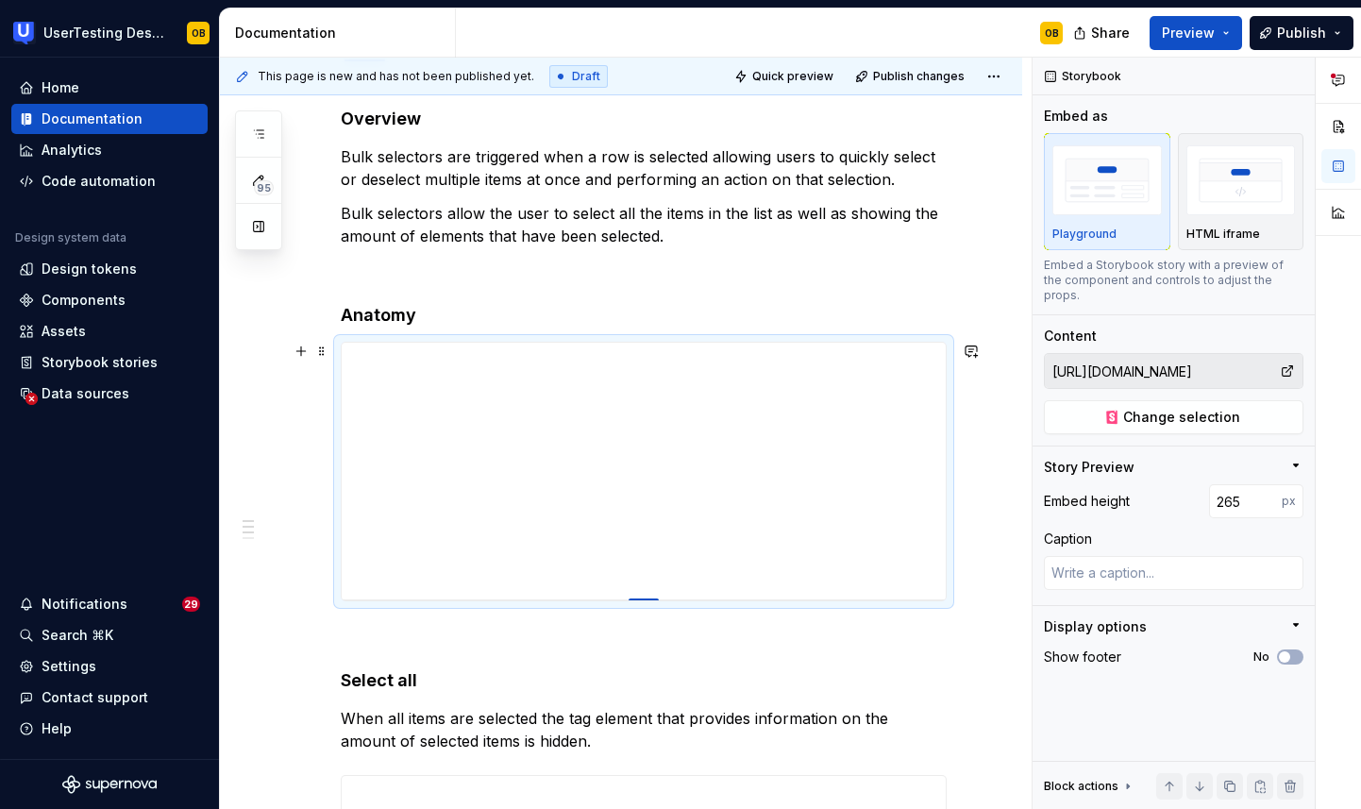
type input "261"
type textarea "*"
type input "258"
type textarea "*"
type input "255"
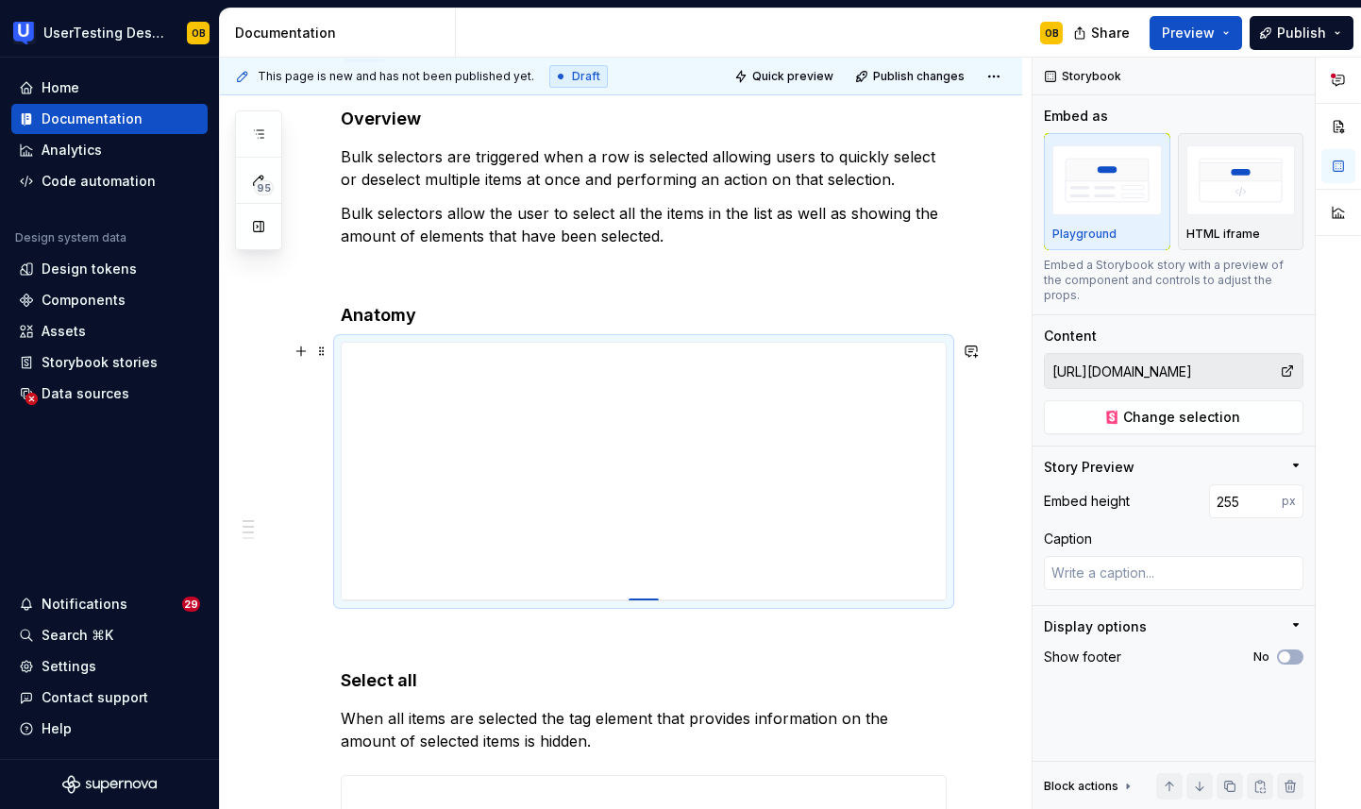
type textarea "*"
type input "245"
type textarea "*"
type input "241"
type textarea "*"
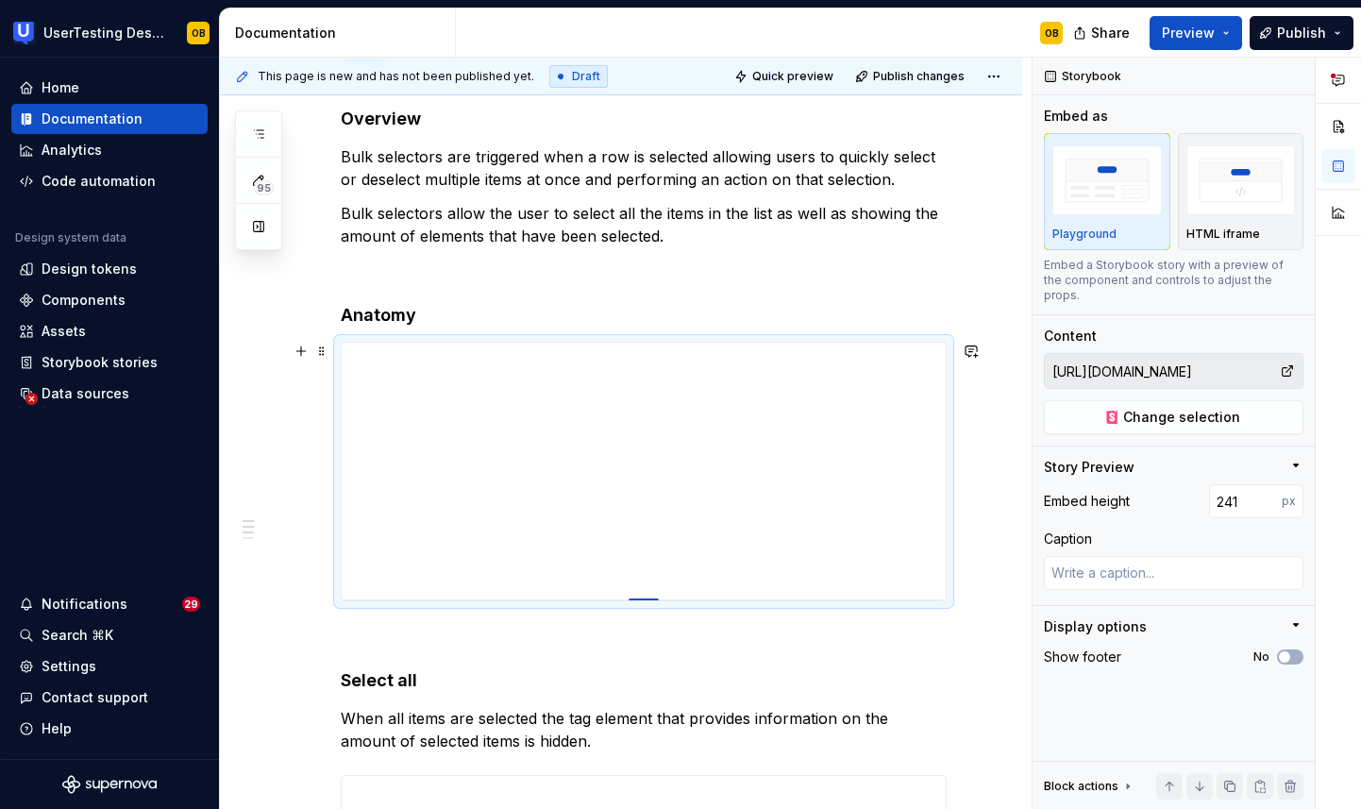
type input "239"
type textarea "*"
type input "236"
type textarea "*"
type input "234"
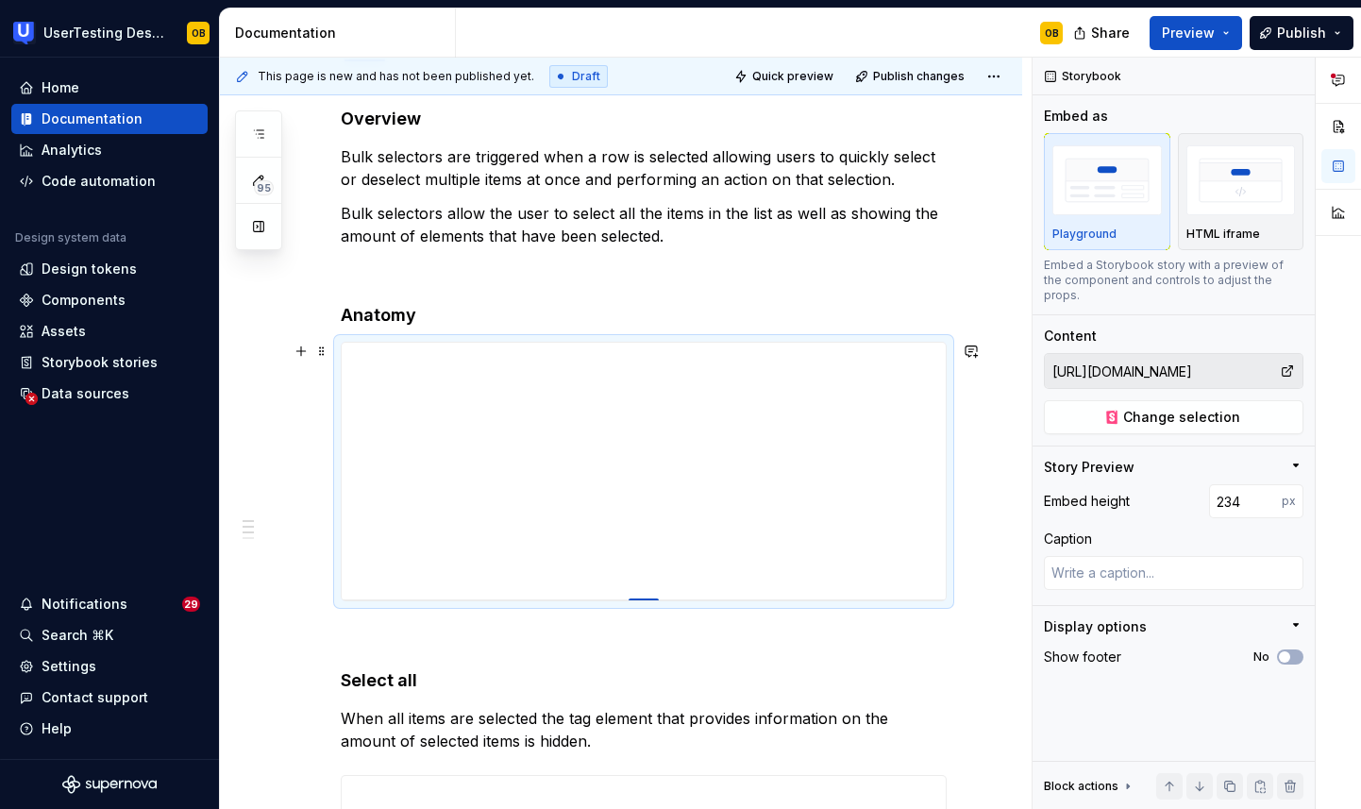
type textarea "*"
type input "230"
type textarea "*"
type input "229"
type textarea "*"
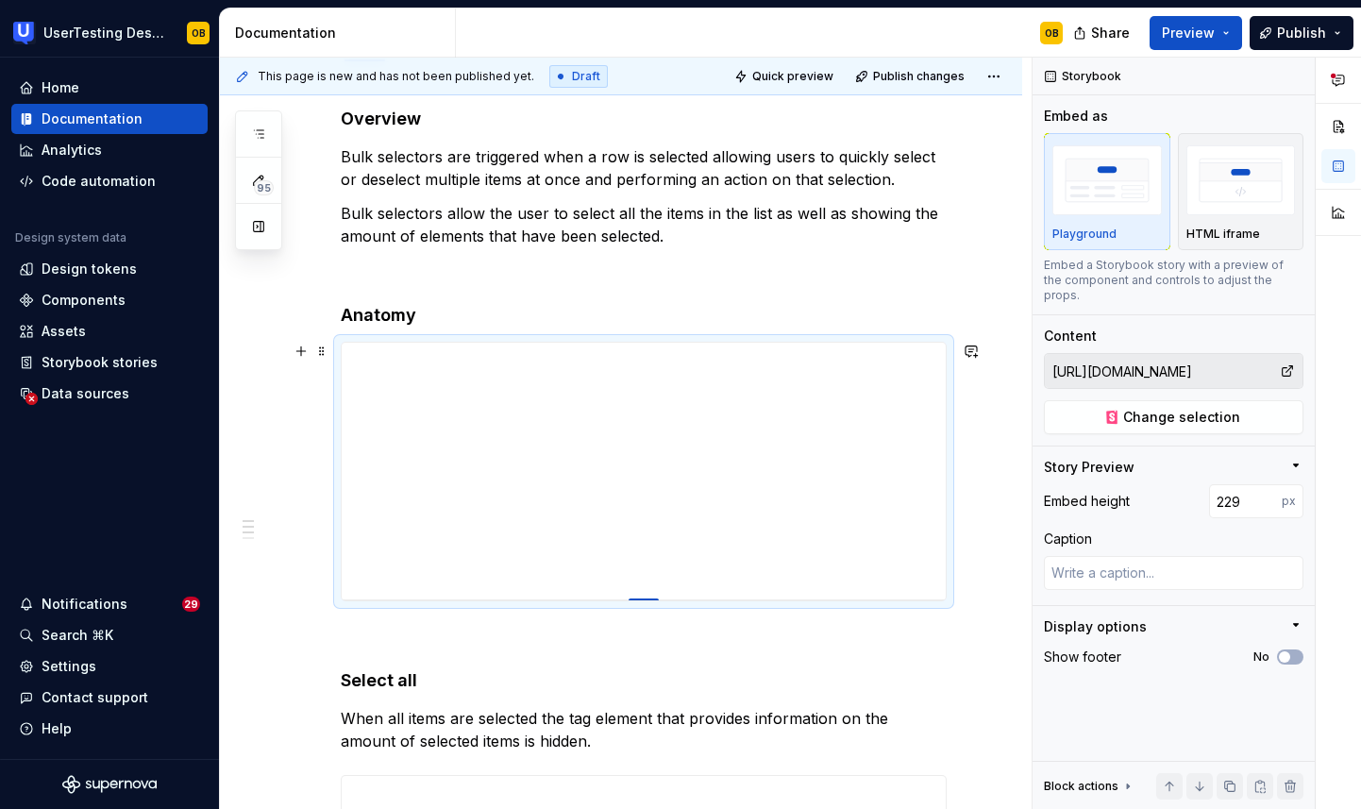
type input "228"
type textarea "*"
type input "226"
type textarea "*"
type input "225"
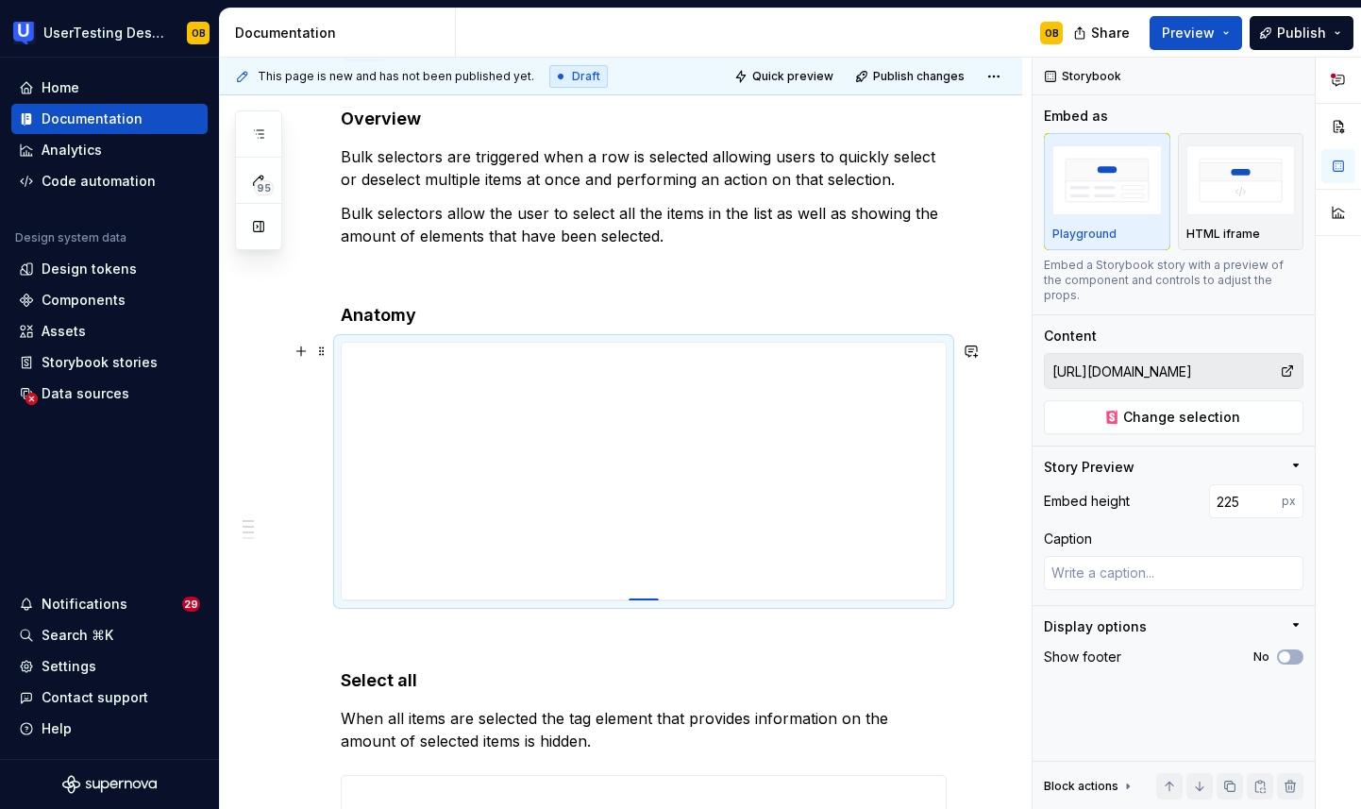
type textarea "*"
type input "224"
type textarea "*"
type input "223"
type textarea "*"
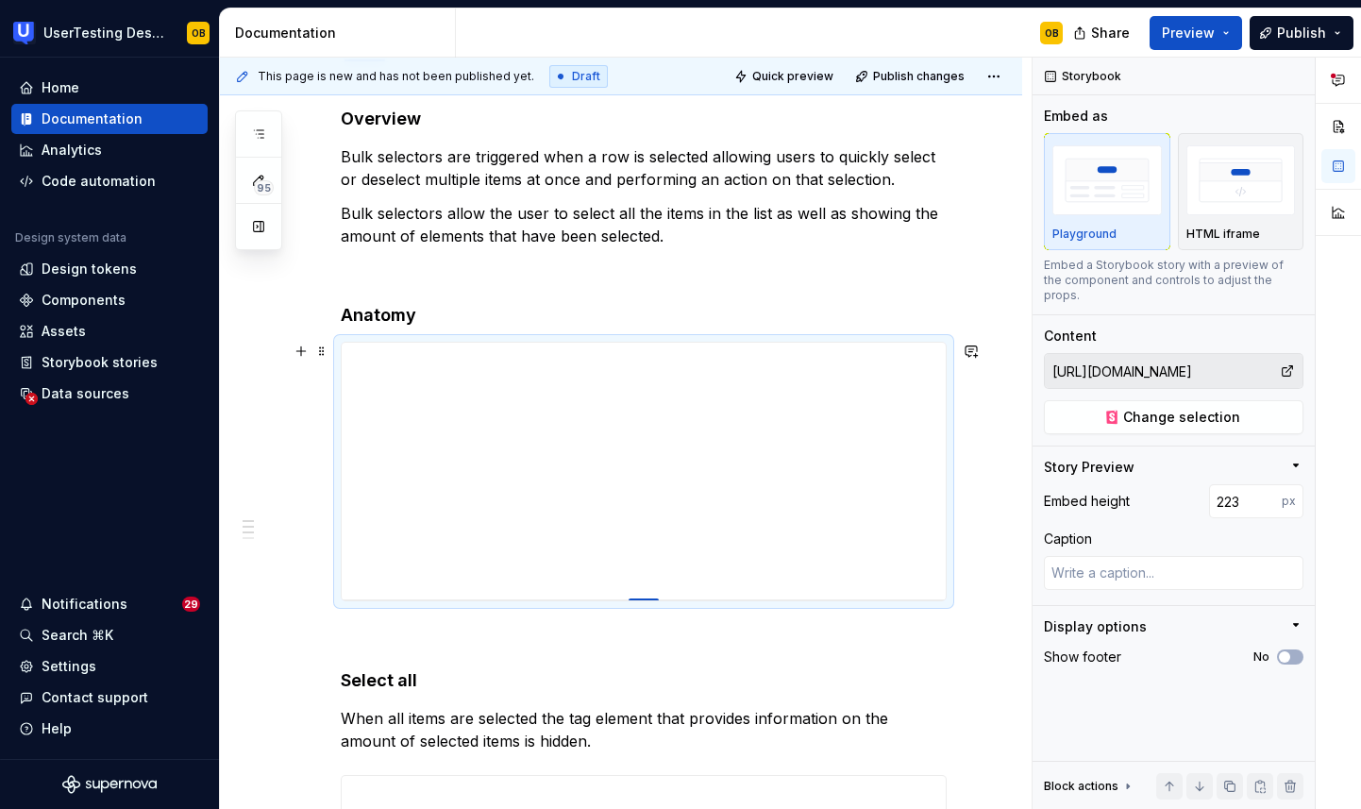
type input "222"
type textarea "*"
type input "221"
type textarea "*"
type input "220"
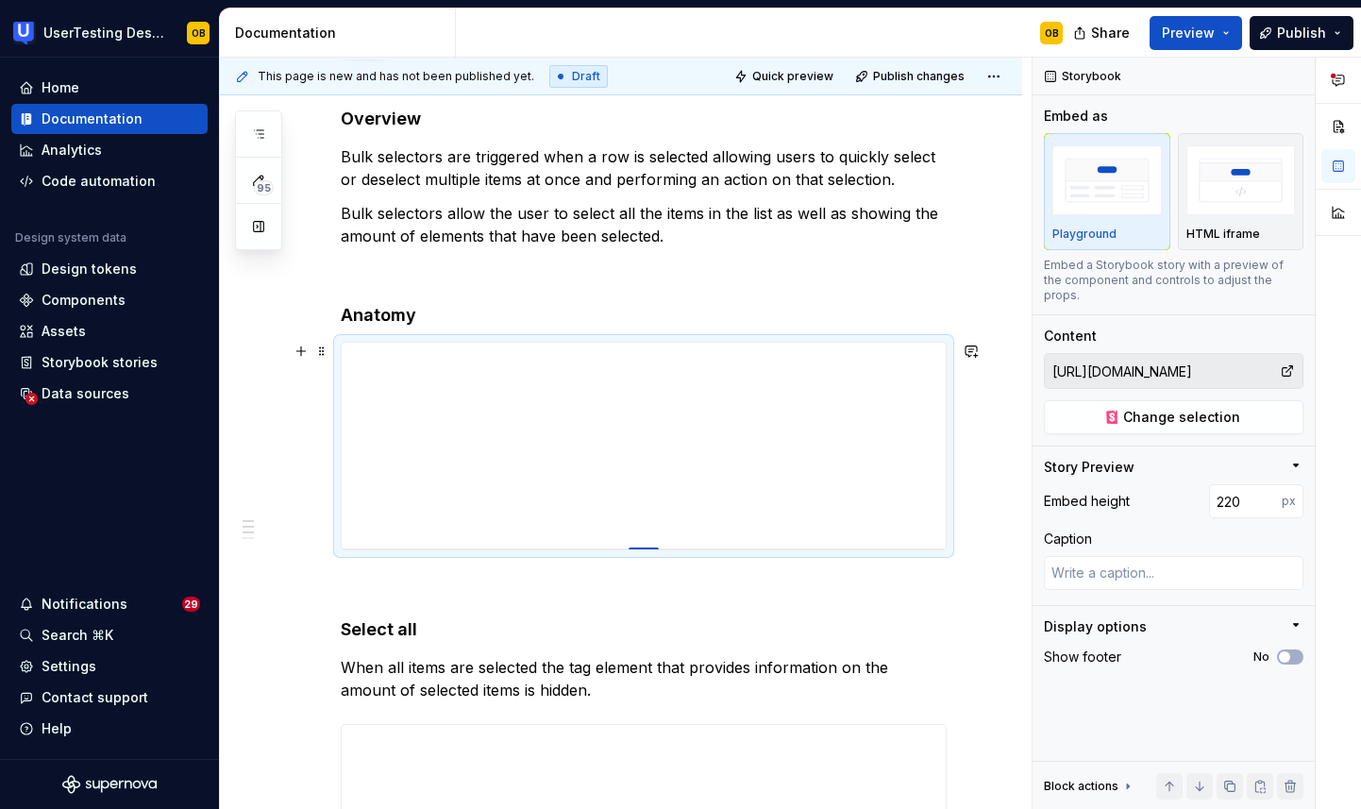
type textarea "*"
type input "218"
type textarea "*"
type input "215"
type textarea "*"
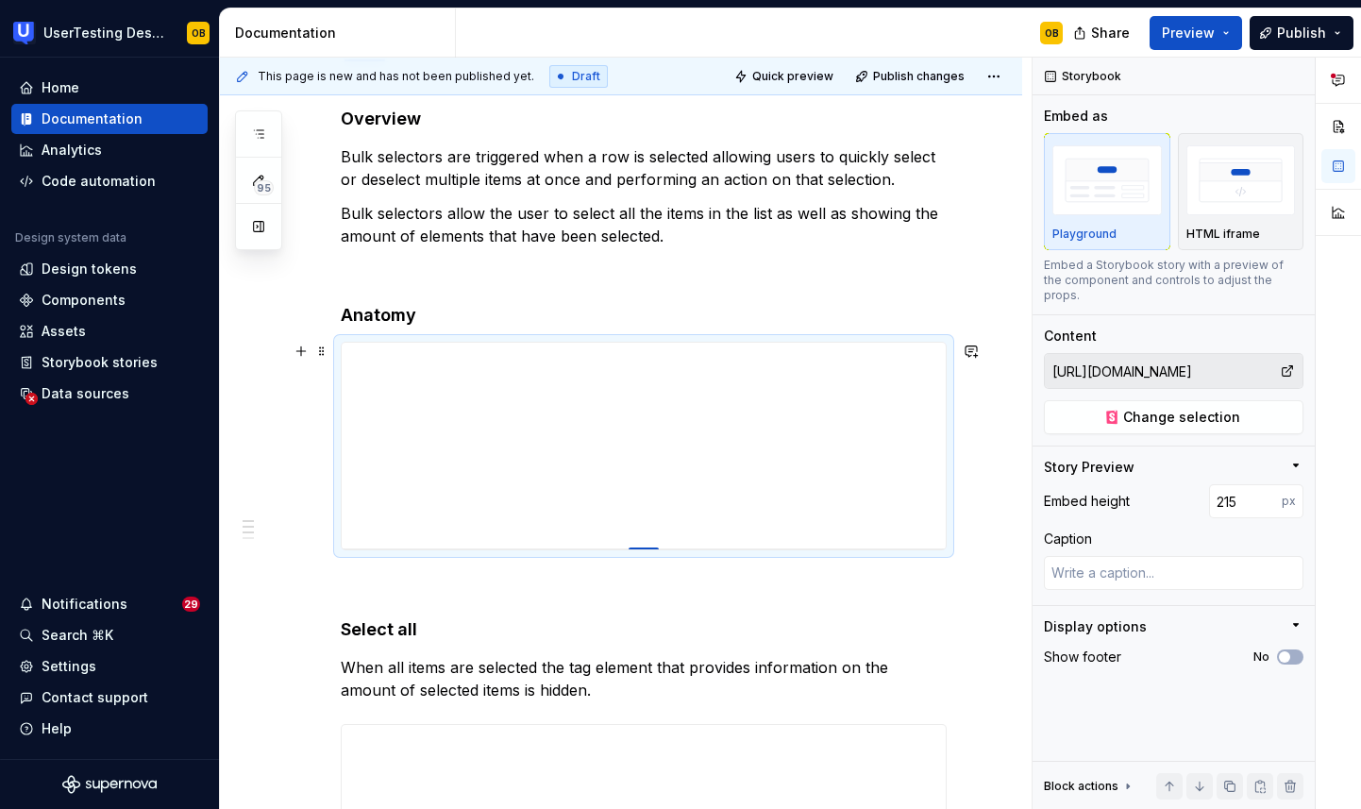
type input "211"
type textarea "*"
type input "209"
type textarea "*"
type input "208"
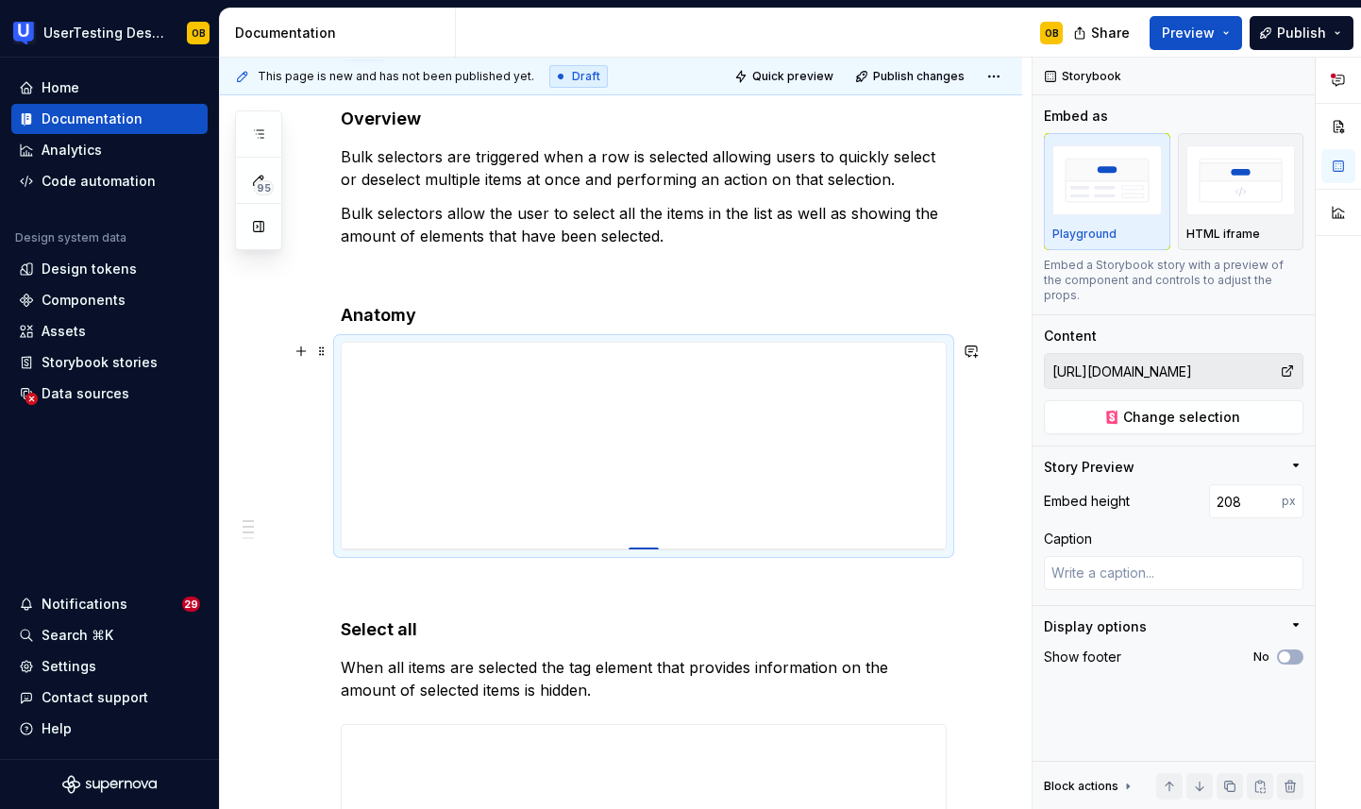
type textarea "*"
type input "207"
type textarea "*"
type input "206"
type textarea "*"
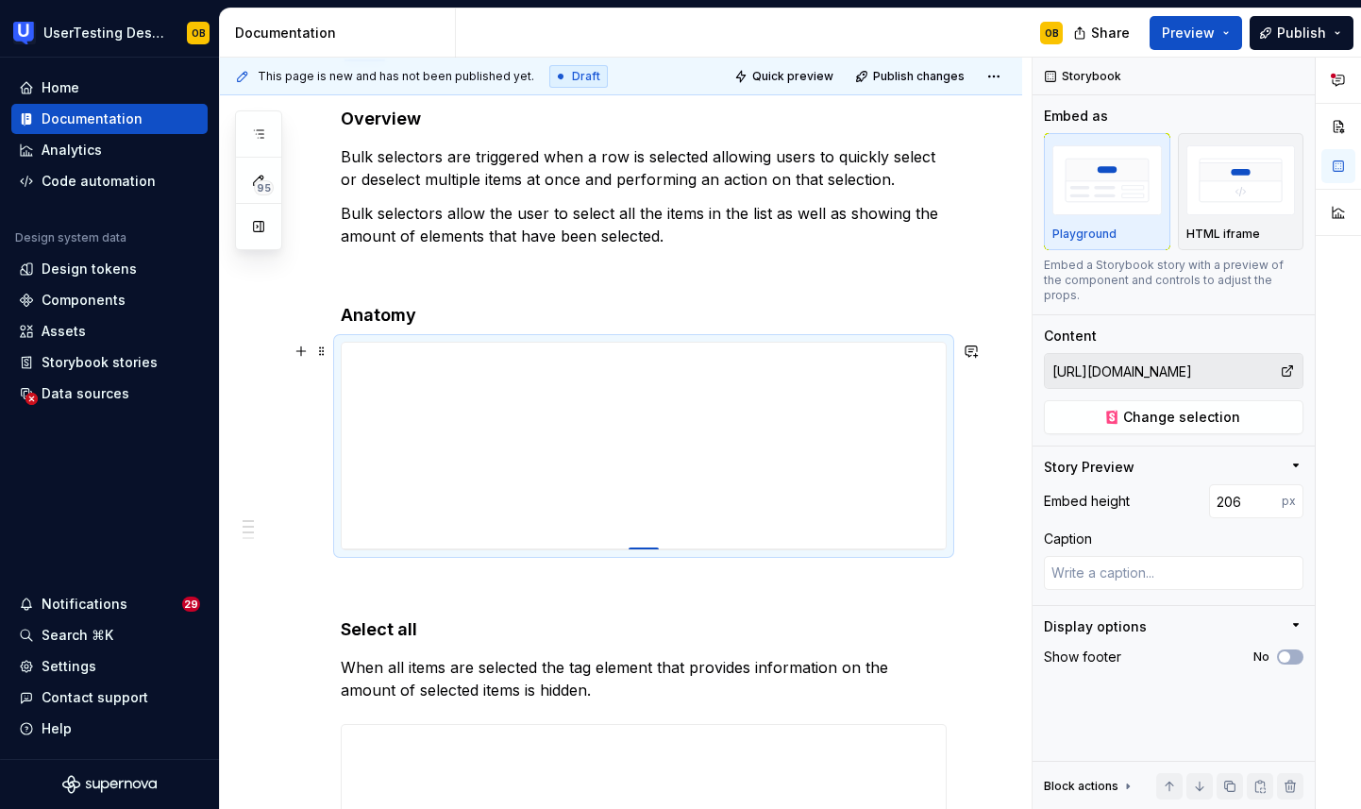
type input "205"
type textarea "*"
type input "204"
type textarea "*"
type input "203"
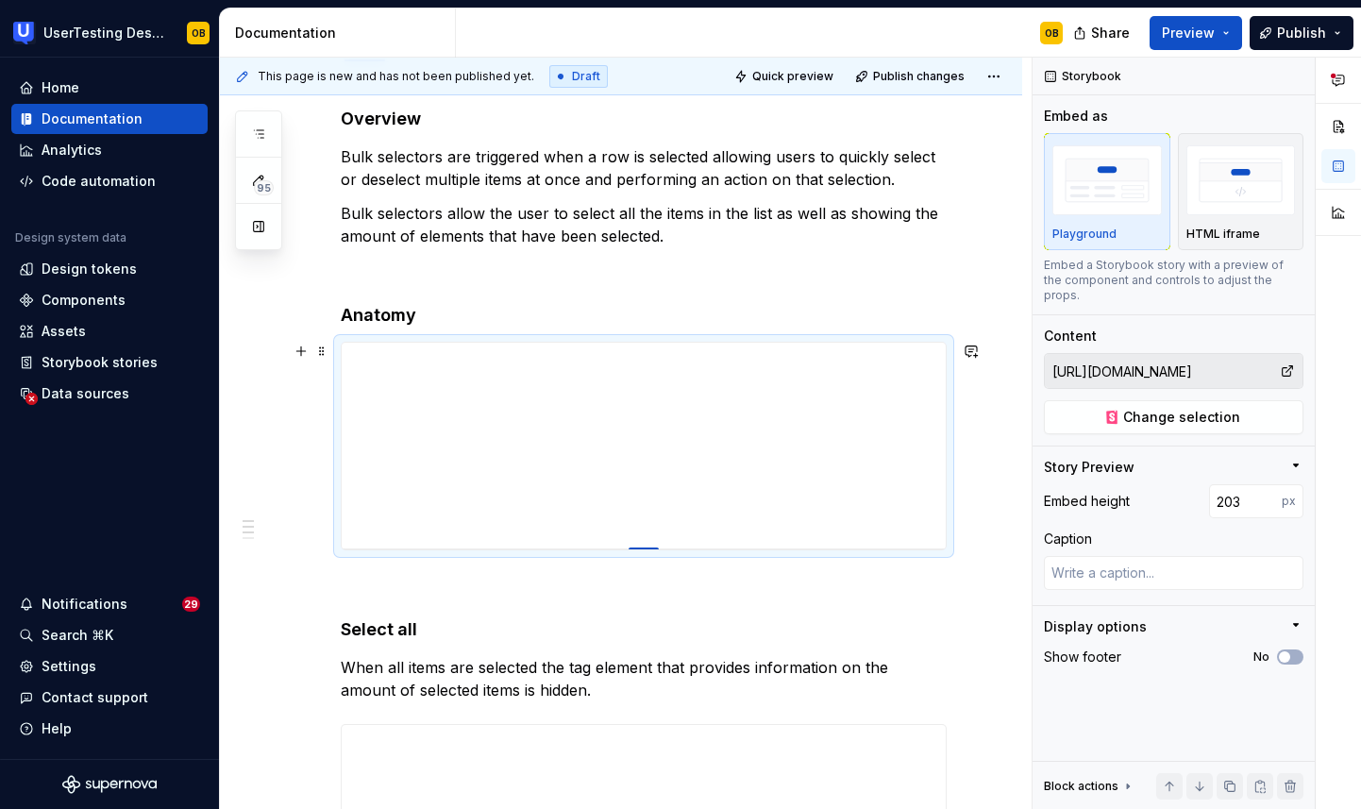
type textarea "*"
type input "202"
type textarea "*"
type input "201"
type textarea "*"
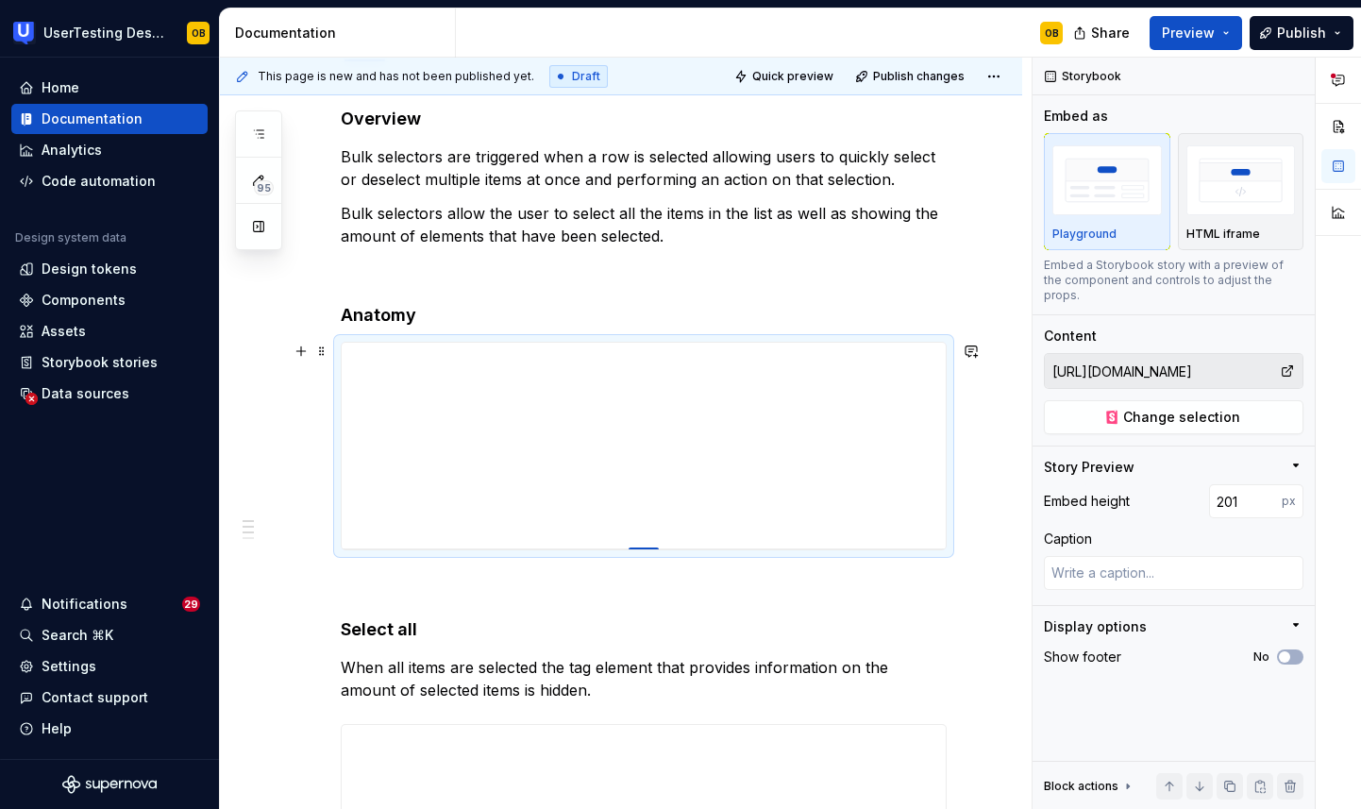
type input "200"
type textarea "*"
type input "199"
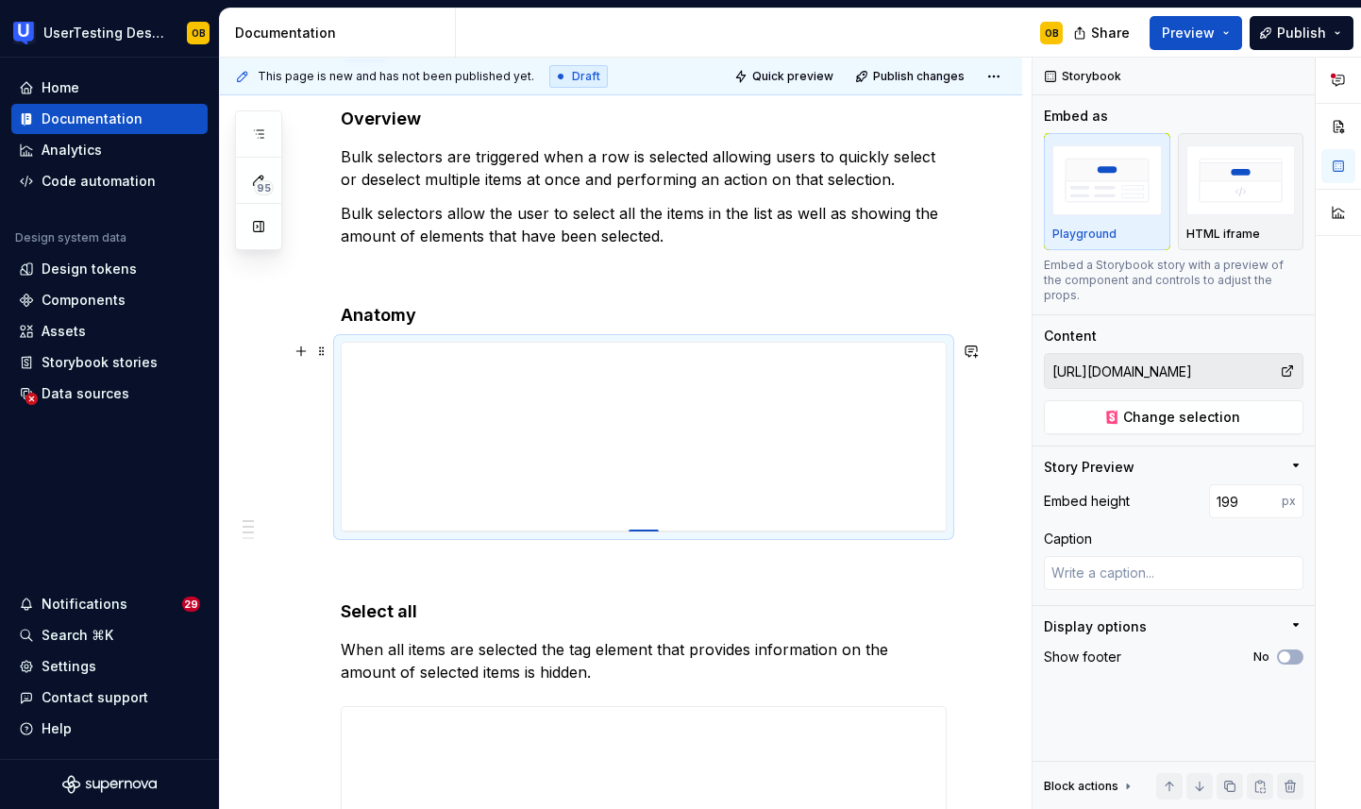
type textarea "*"
type input "198"
type textarea "*"
type input "197"
type textarea "*"
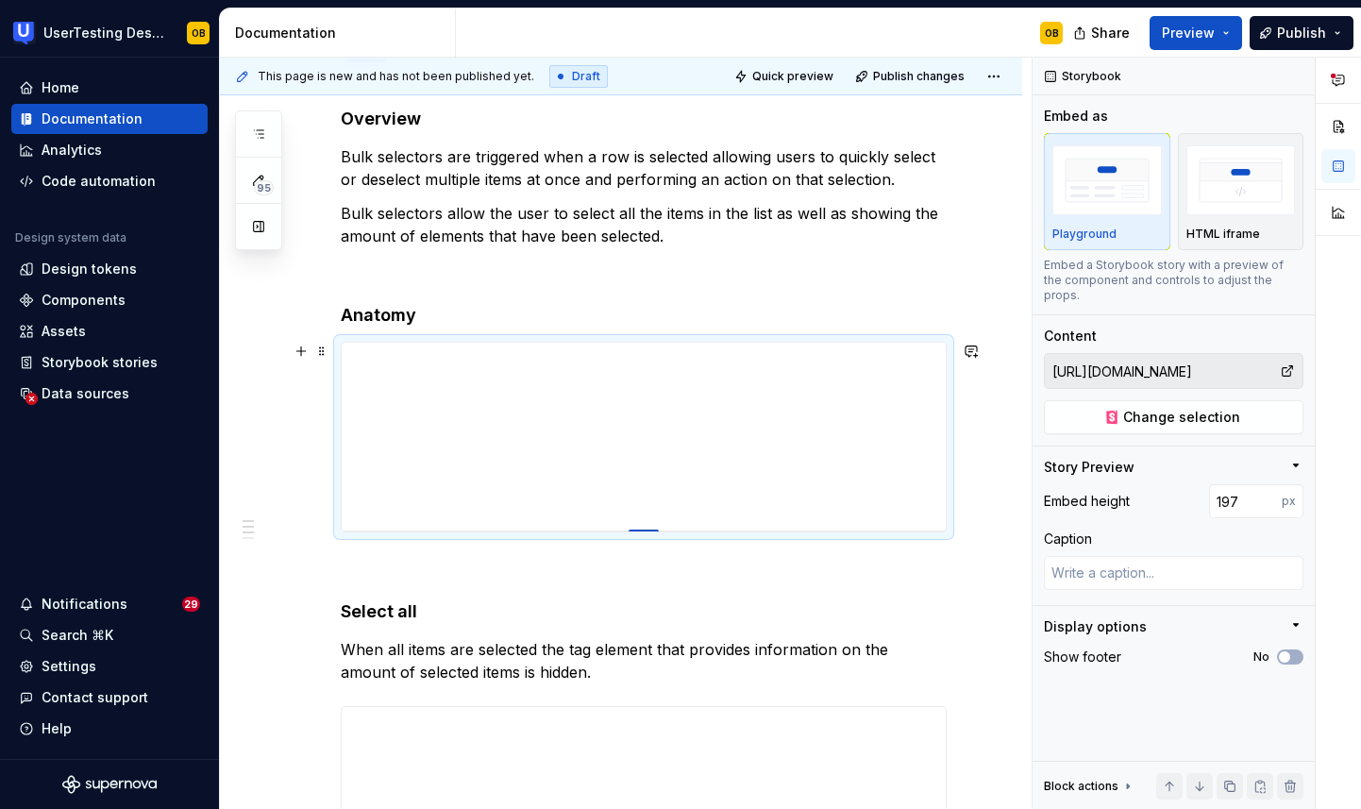
type input "196"
type textarea "*"
type input "195"
type textarea "*"
type input "194"
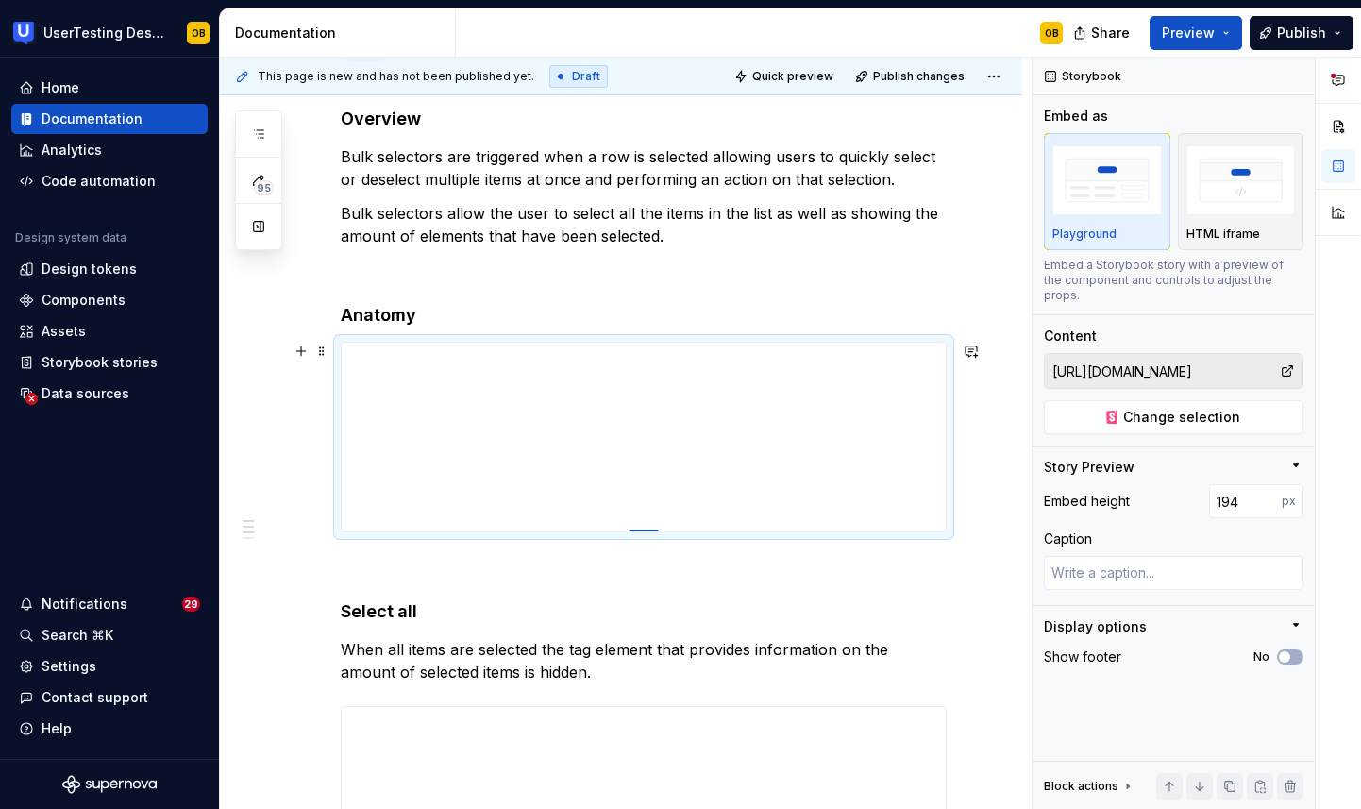
type textarea "*"
type input "193"
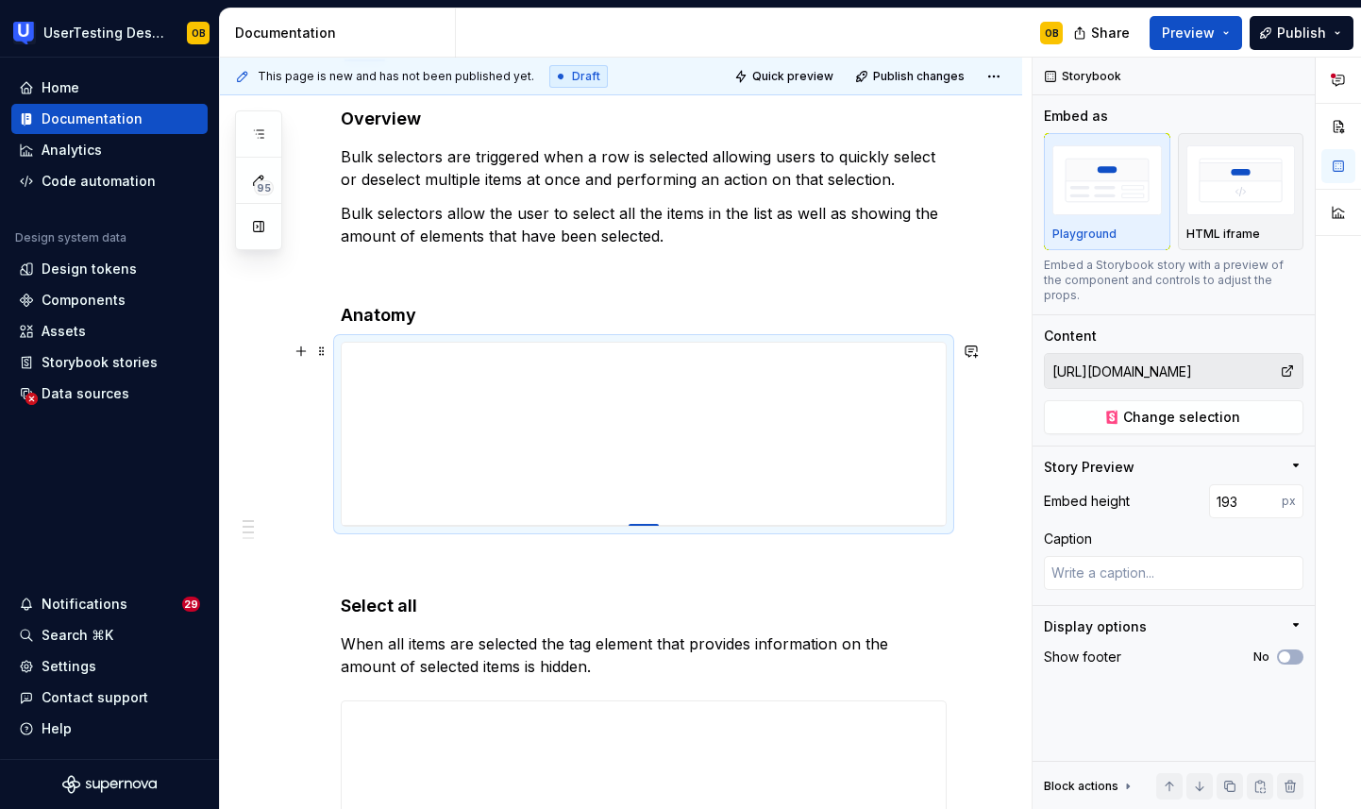
type textarea "*"
type input "192"
type textarea "*"
type input "191"
type textarea "*"
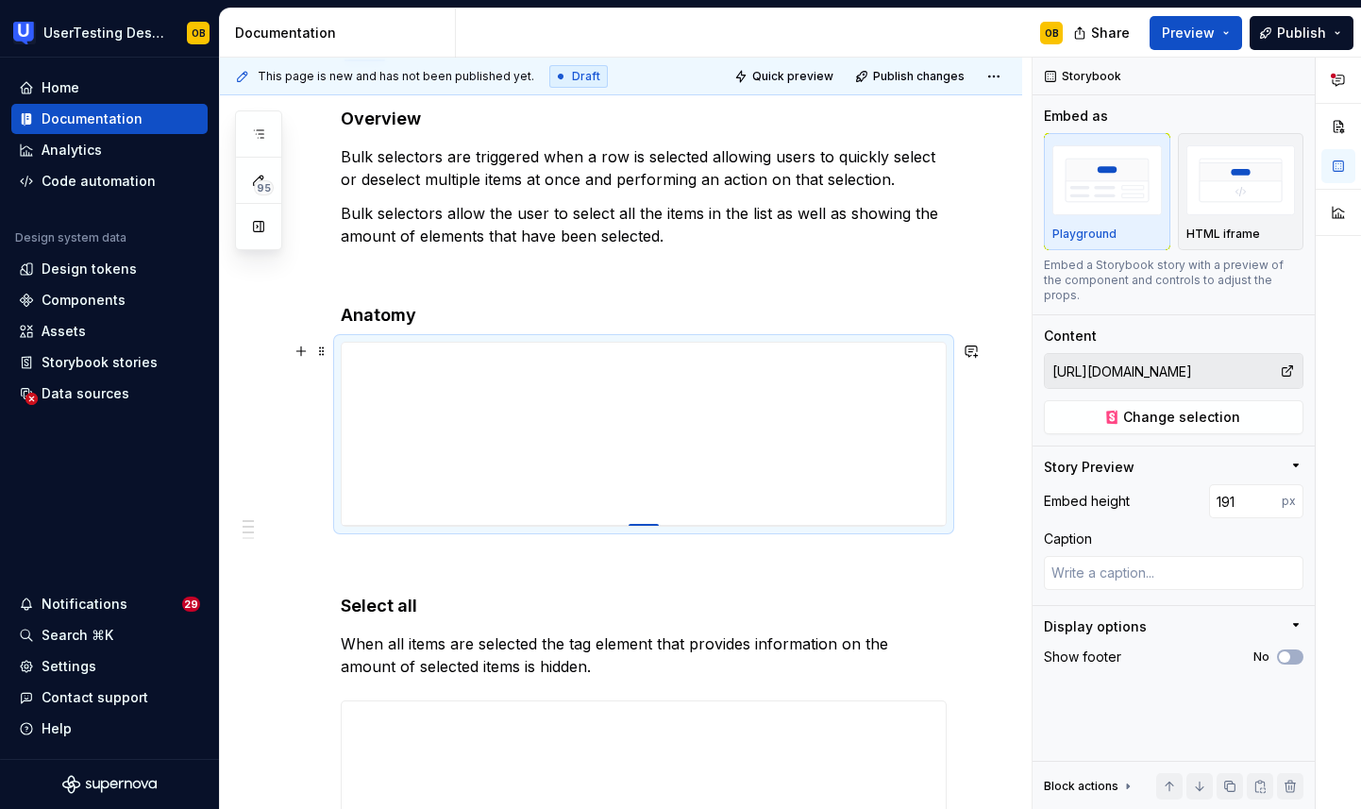
type input "190"
type textarea "*"
type input "189"
type textarea "*"
type input "188"
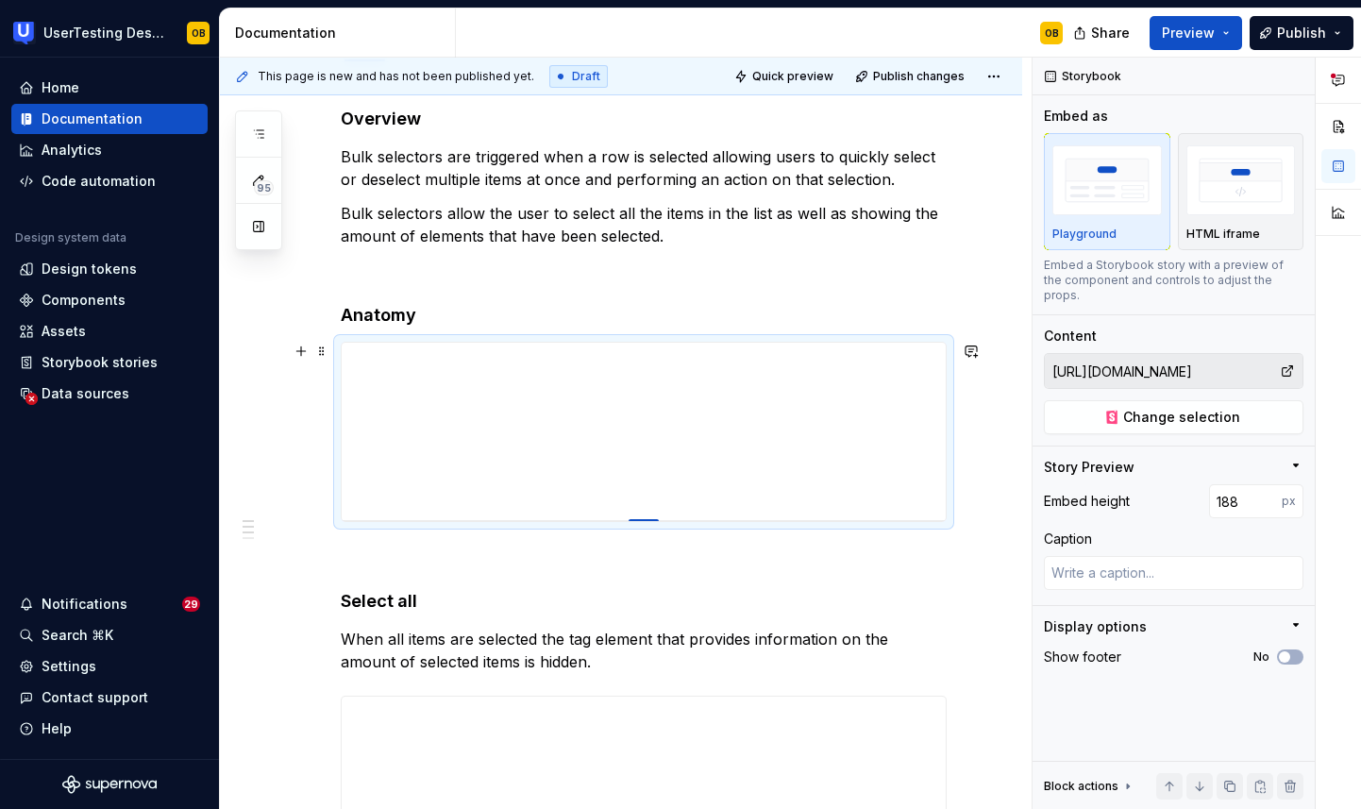
type textarea "*"
type input "187"
type textarea "*"
type input "186"
type textarea "*"
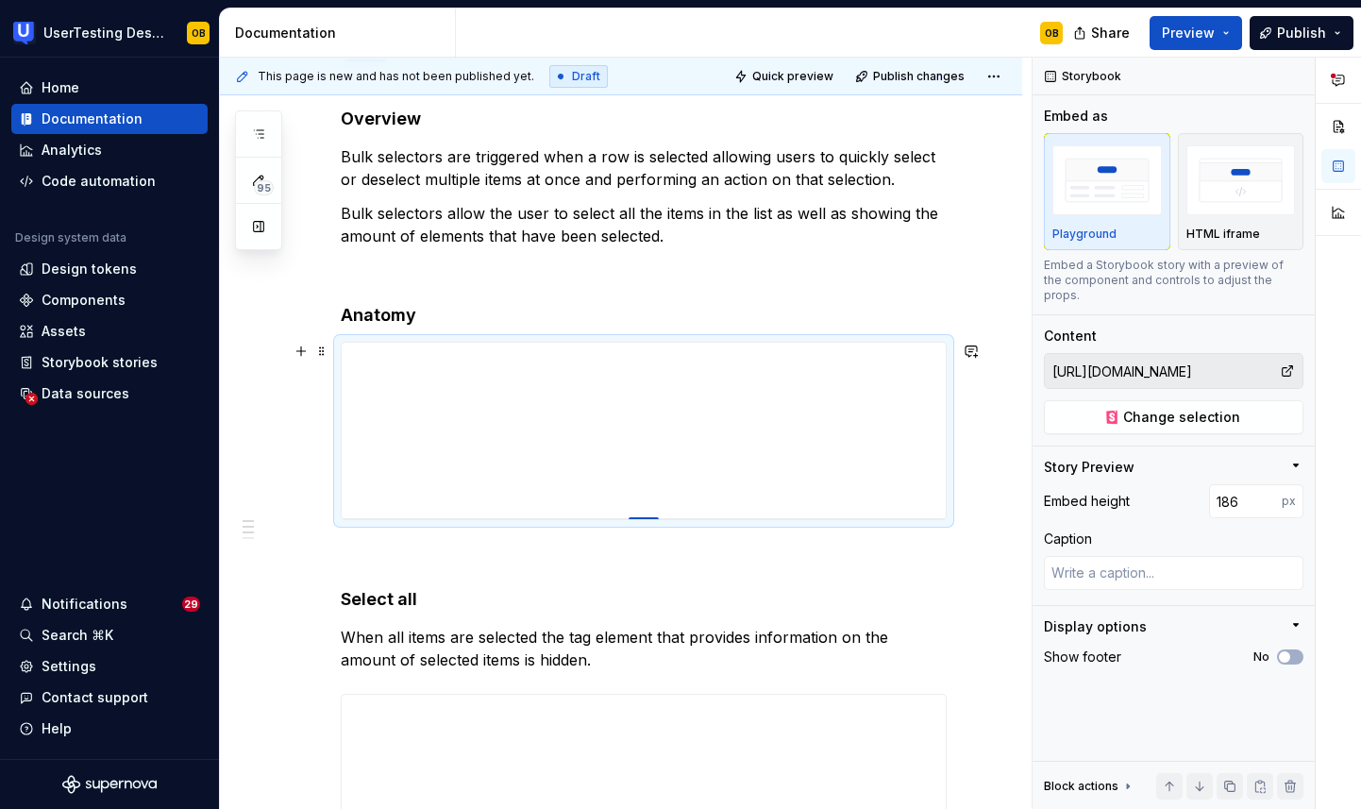
type input "185"
type textarea "*"
type input "184"
type textarea "*"
type input "185"
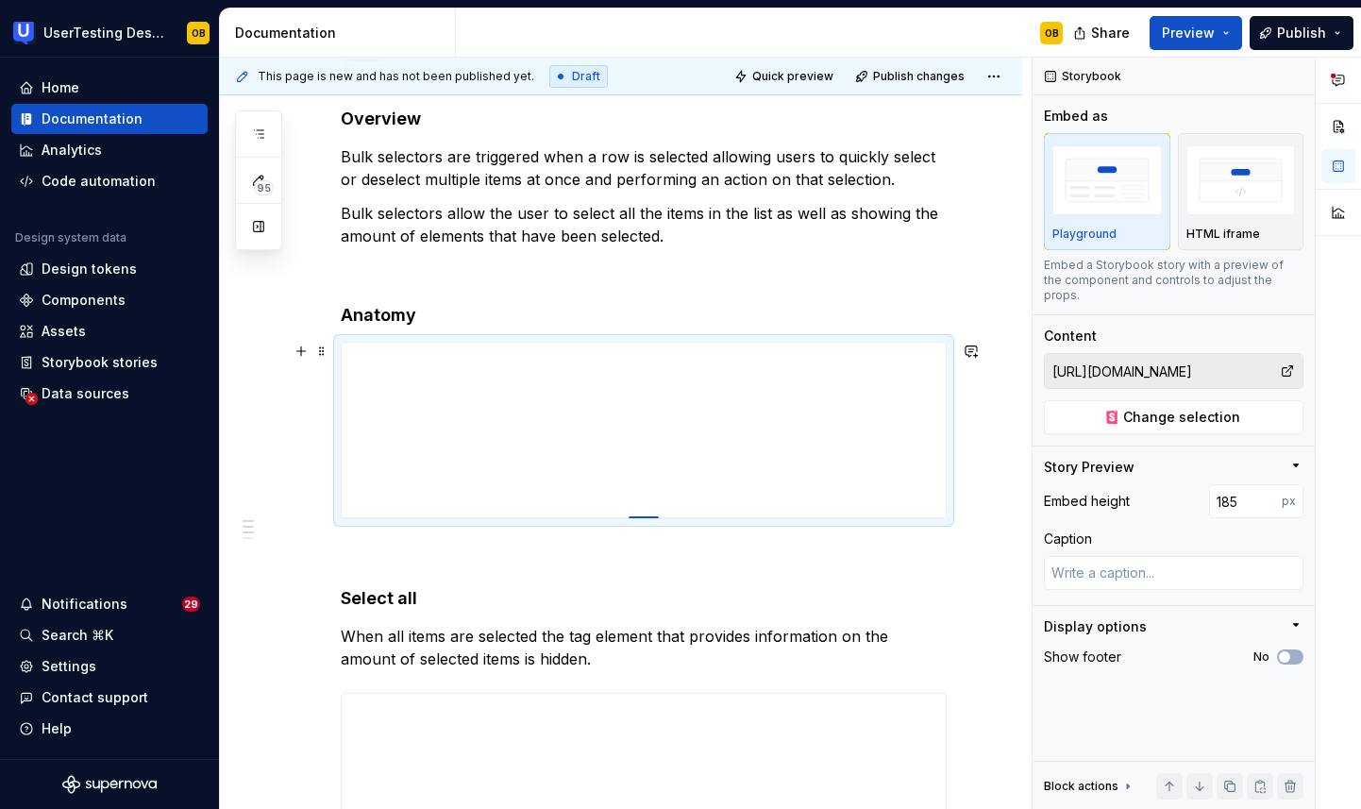
drag, startPoint x: 647, startPoint y: 718, endPoint x: 654, endPoint y: 517, distance: 201.2
click at [654, 517] on div at bounding box center [644, 518] width 30 height 4
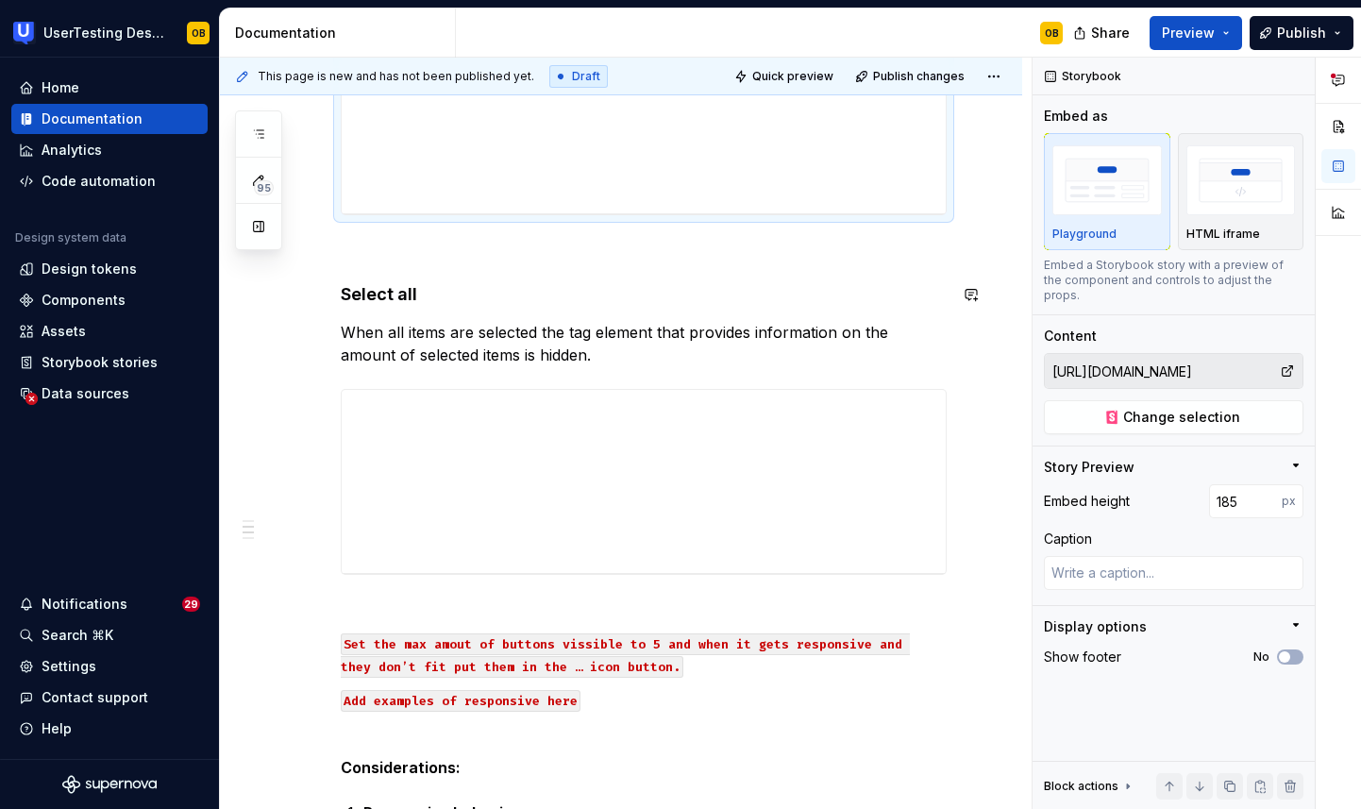
scroll to position [602, 0]
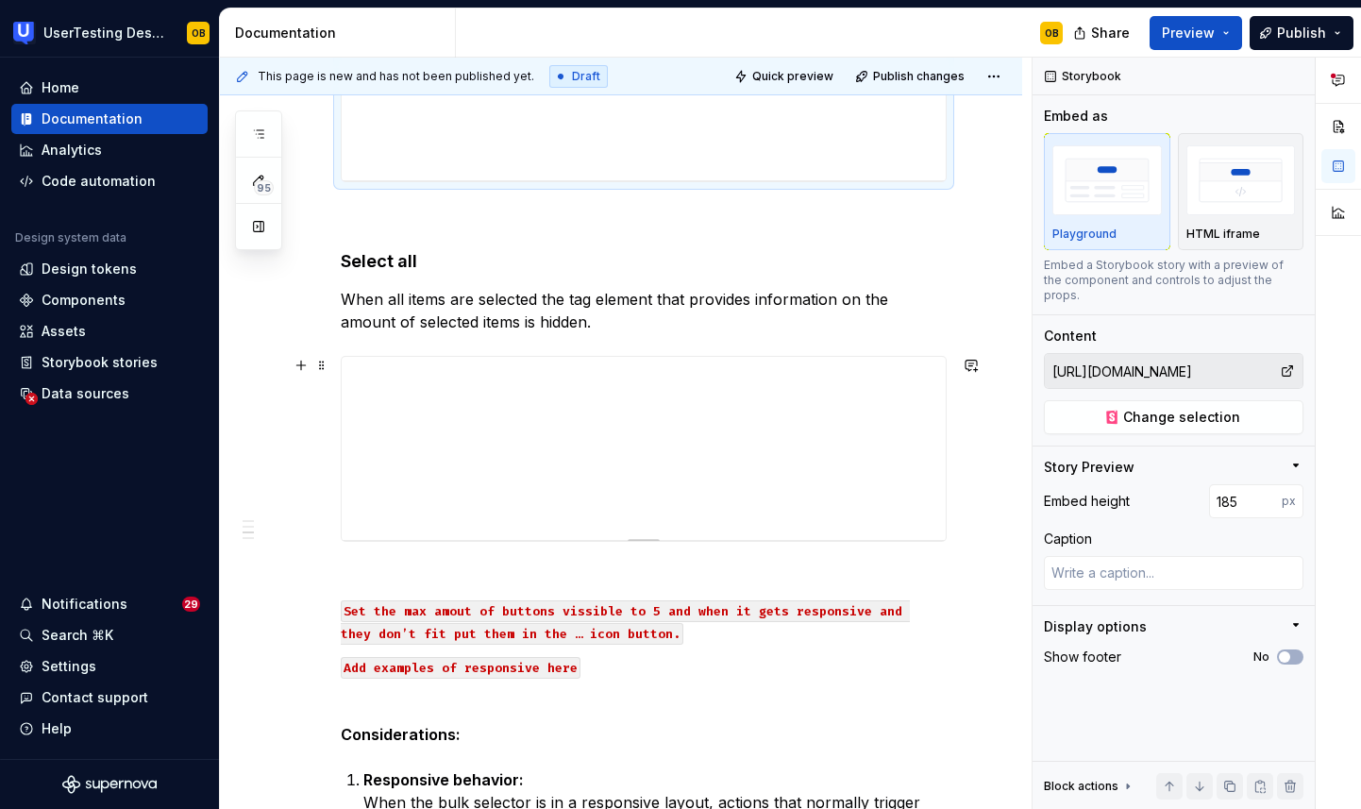
type textarea "*"
type input "https://toolkit-staging.usertesting.com/rad50639/storybook/?path=/docs/bulk-sel…"
type input "194"
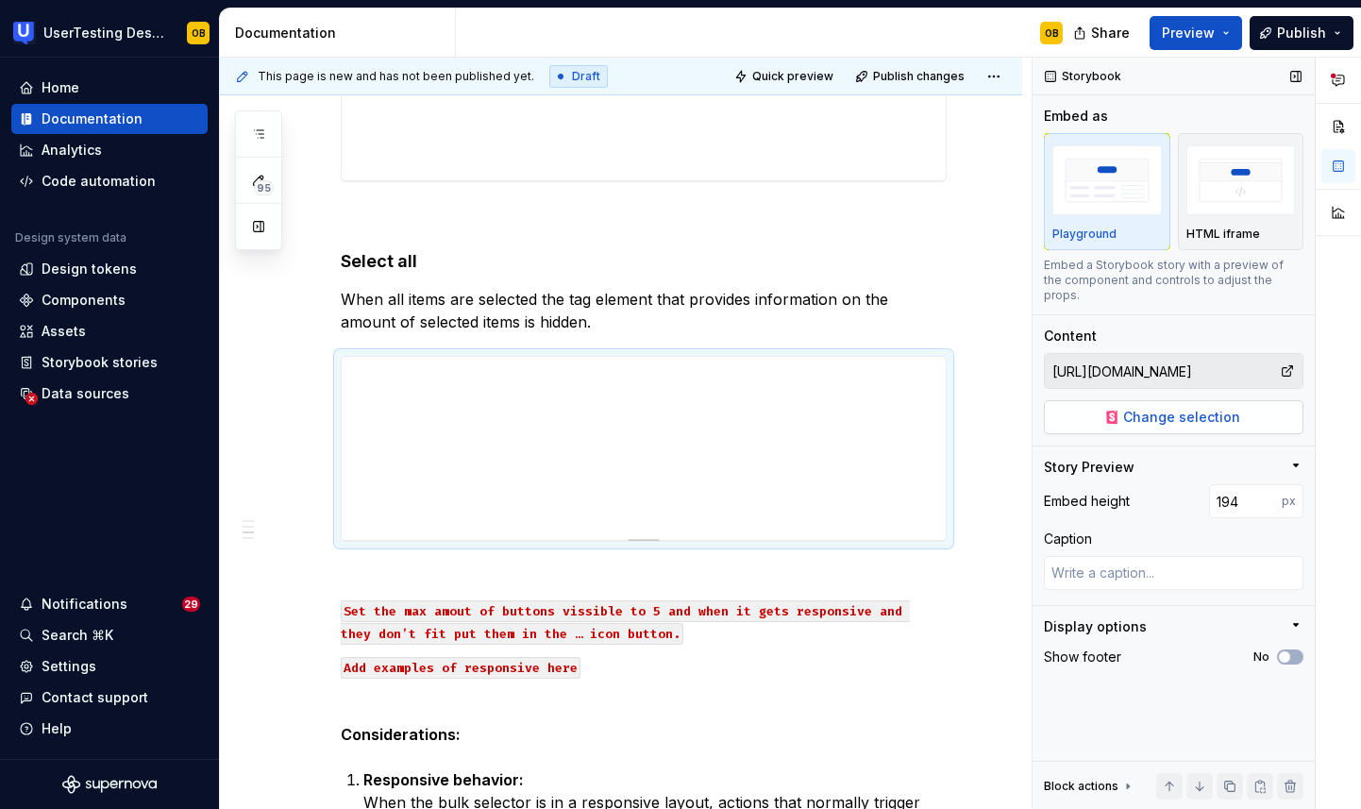
click at [1233, 408] on span "Change selection" at bounding box center [1181, 417] width 117 height 19
type textarea "*"
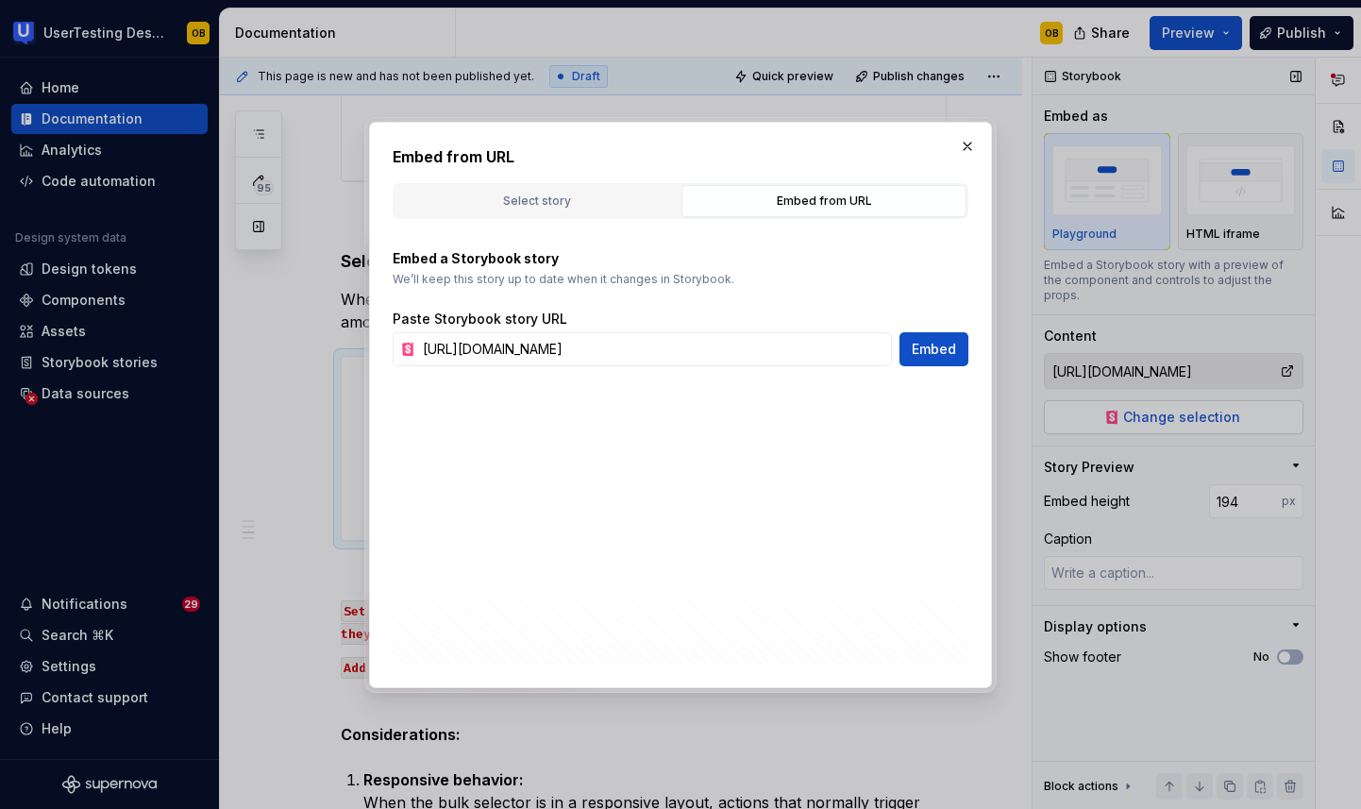
scroll to position [0, 180]
click at [736, 345] on input "https://toolkit-staging.usertesting.com/rad50639/storybook/?path=/docs/bulk-sel…" at bounding box center [653, 349] width 477 height 34
type input "https://toolkit.usertesting.com/storybook/?path=/docs/bulk-selector-docs--selec…"
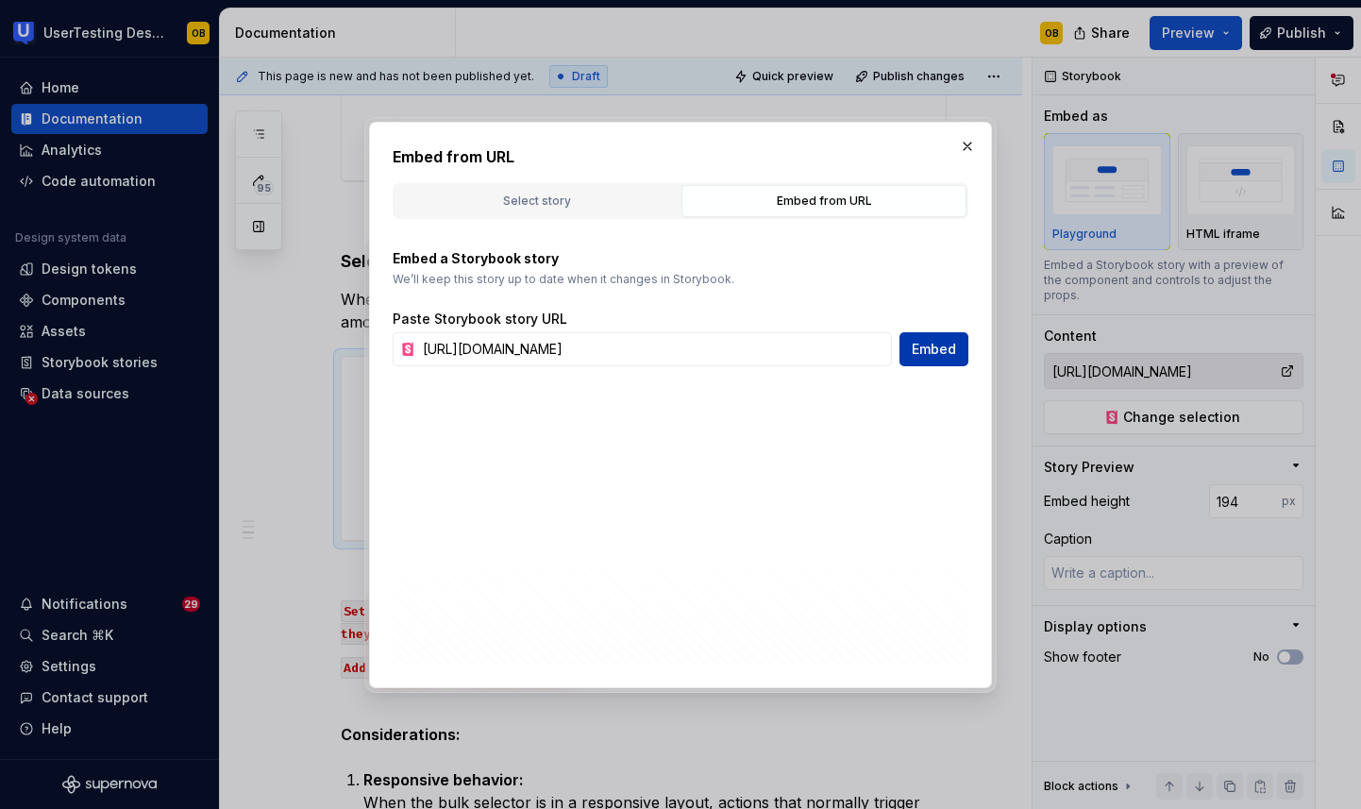
click at [947, 352] on span "Embed" at bounding box center [934, 349] width 44 height 19
type textarea "*"
type input "https://toolkit.usertesting.com/storybook/?path=/docs/bulk-selector-docs--selec…"
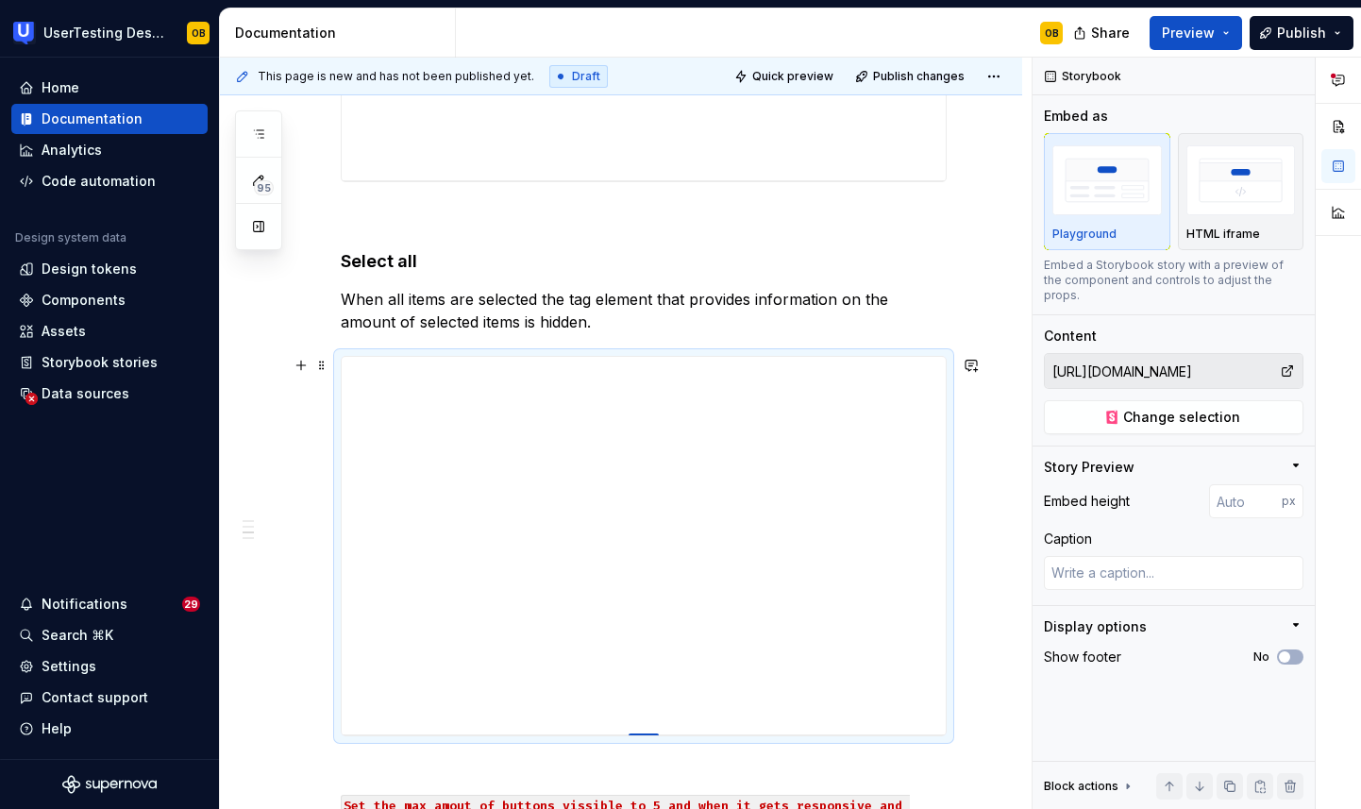
type textarea "*"
type input "399"
type textarea "*"
type input "396"
type textarea "*"
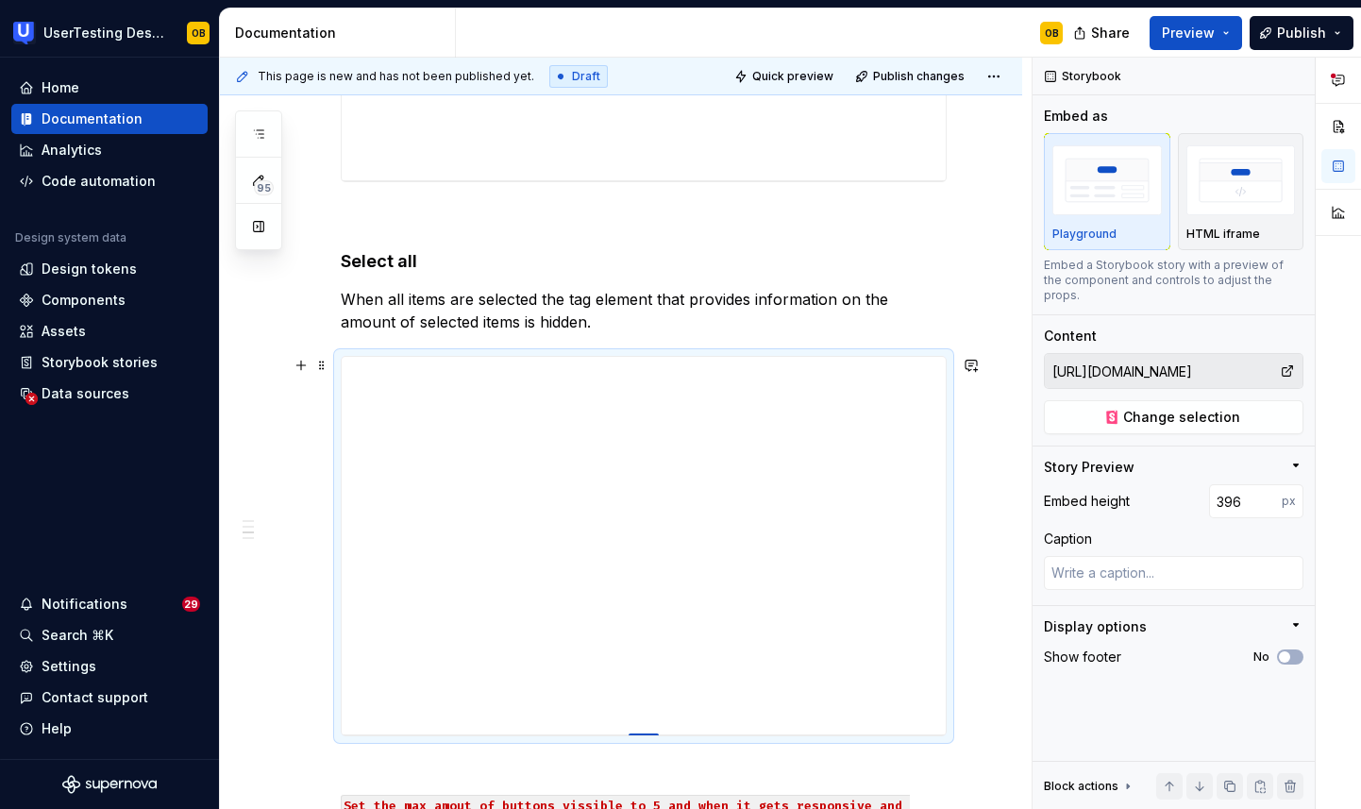
type input "381"
type textarea "*"
type input "372"
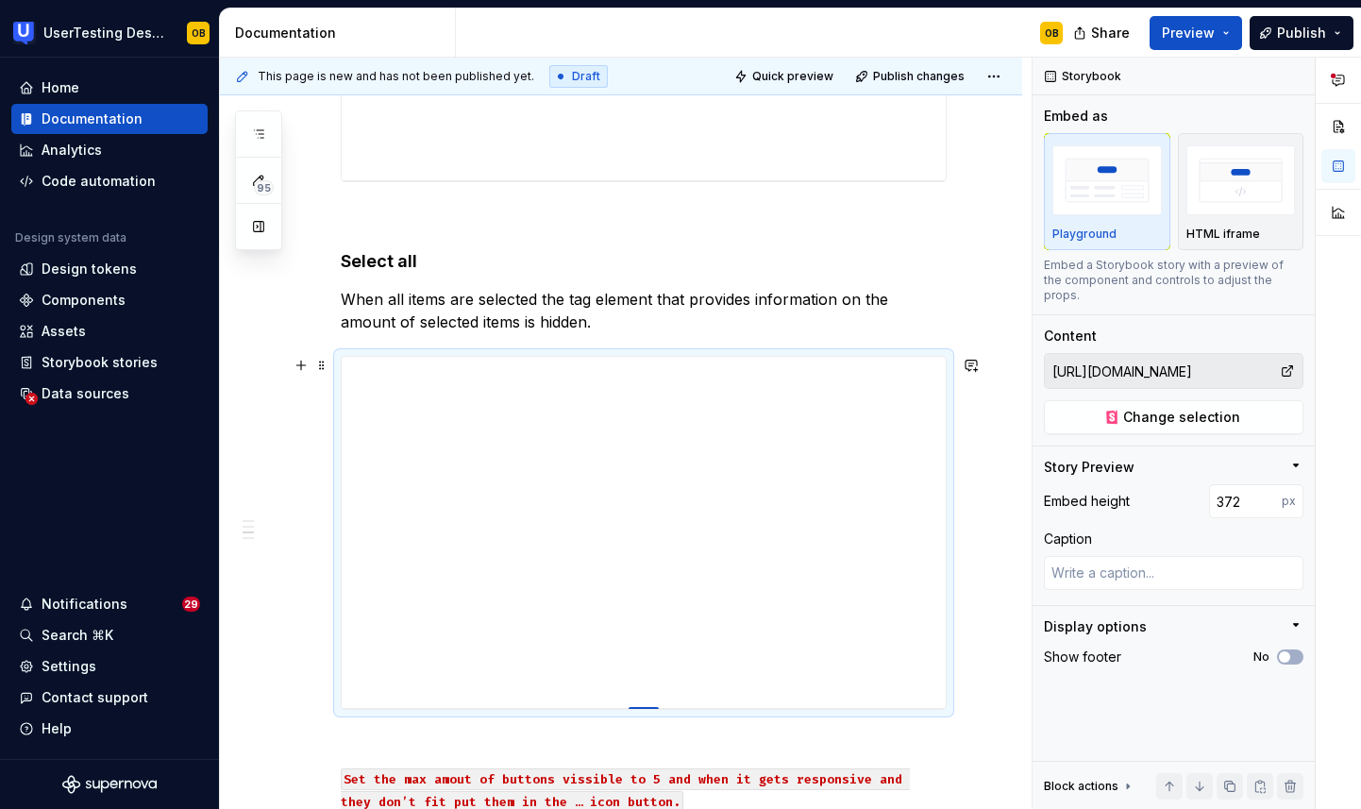
type textarea "*"
type input "362"
type textarea "*"
type input "352"
type textarea "*"
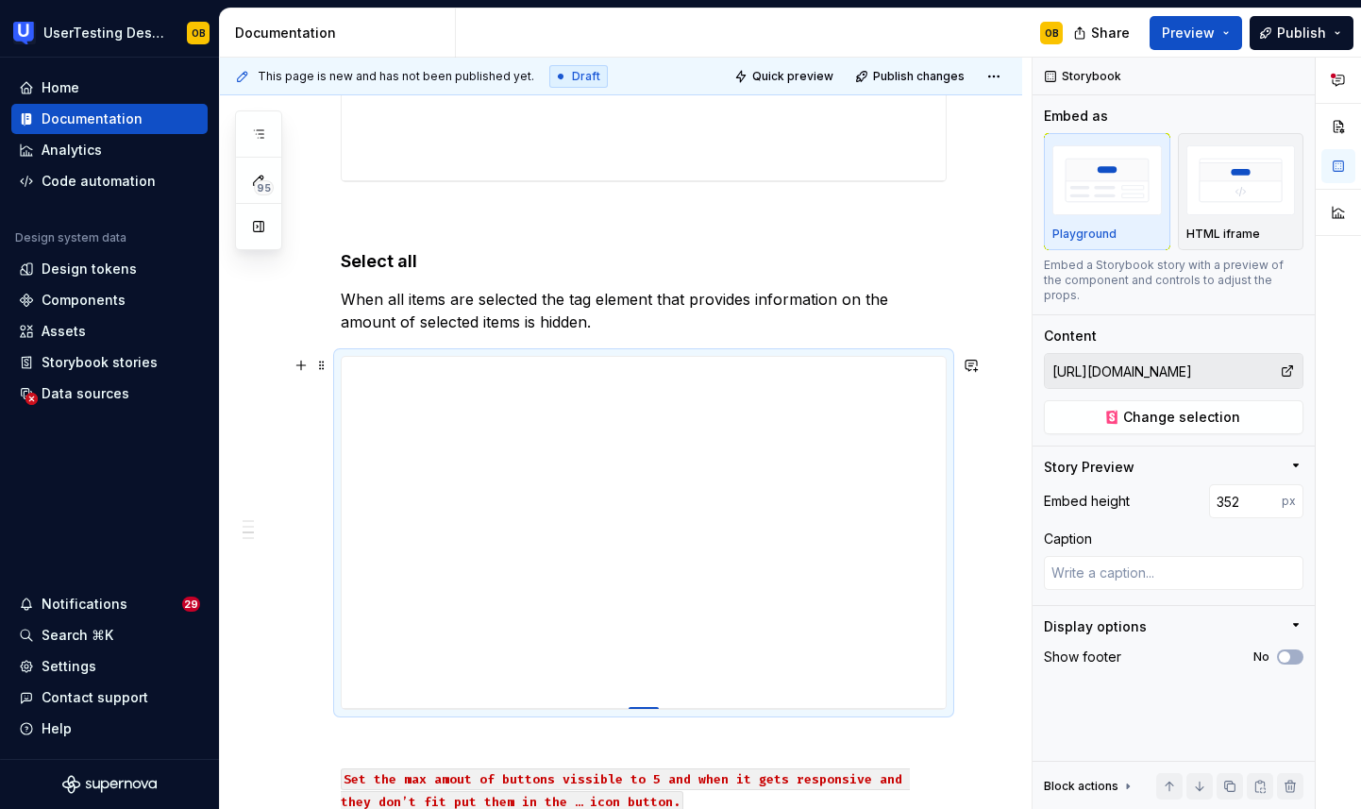
type input "332"
type textarea "*"
type input "324"
type textarea "*"
type input "313"
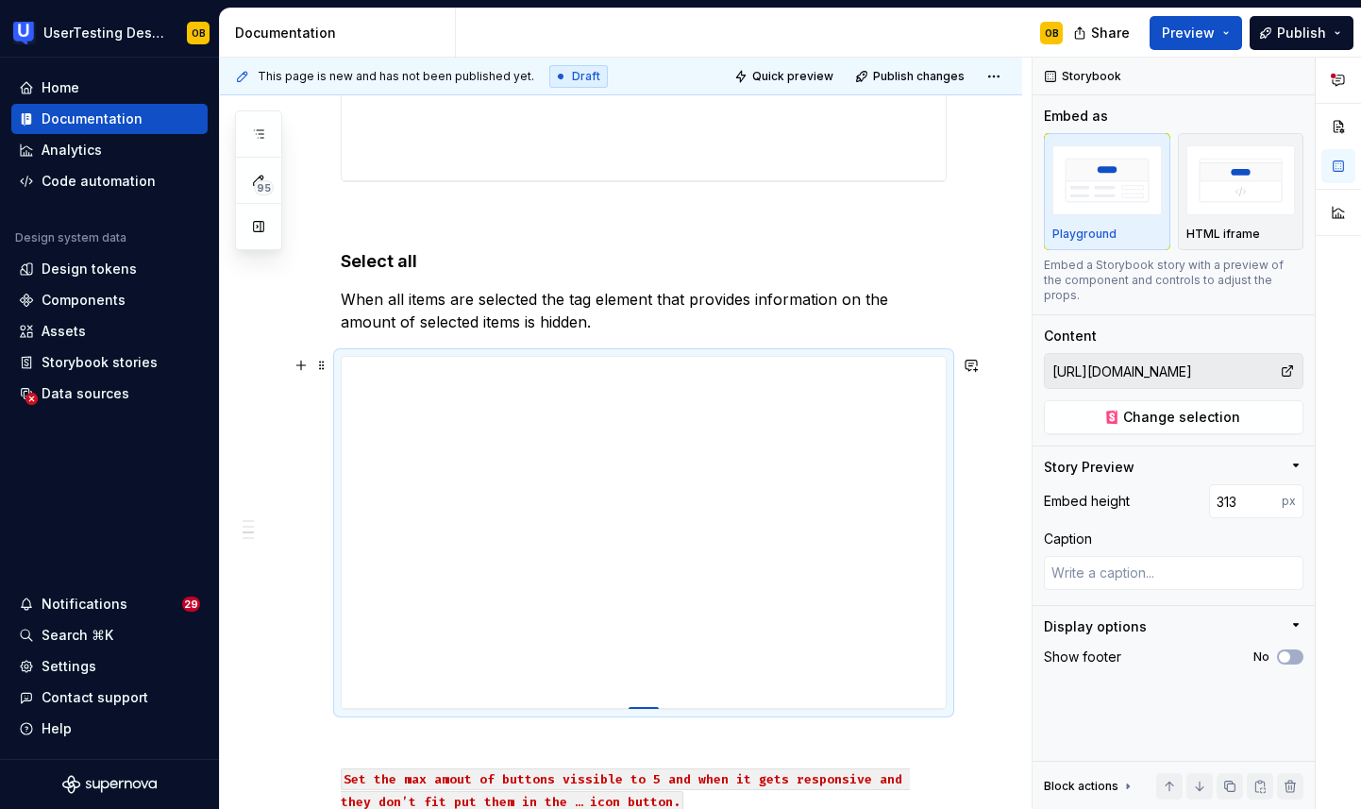
type textarea "*"
type input "305"
type textarea "*"
type input "297"
type textarea "*"
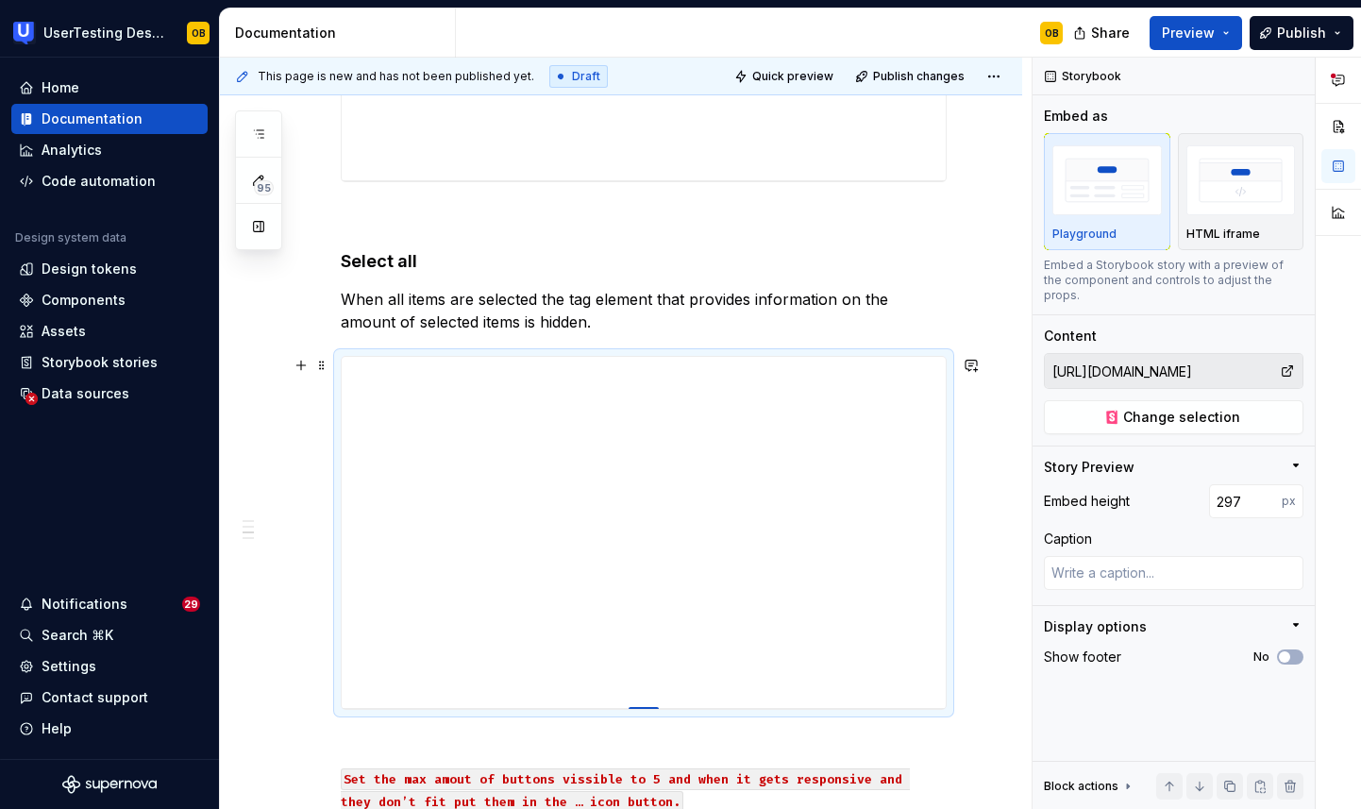
type input "290"
type textarea "*"
type input "283"
type textarea "*"
type input "276"
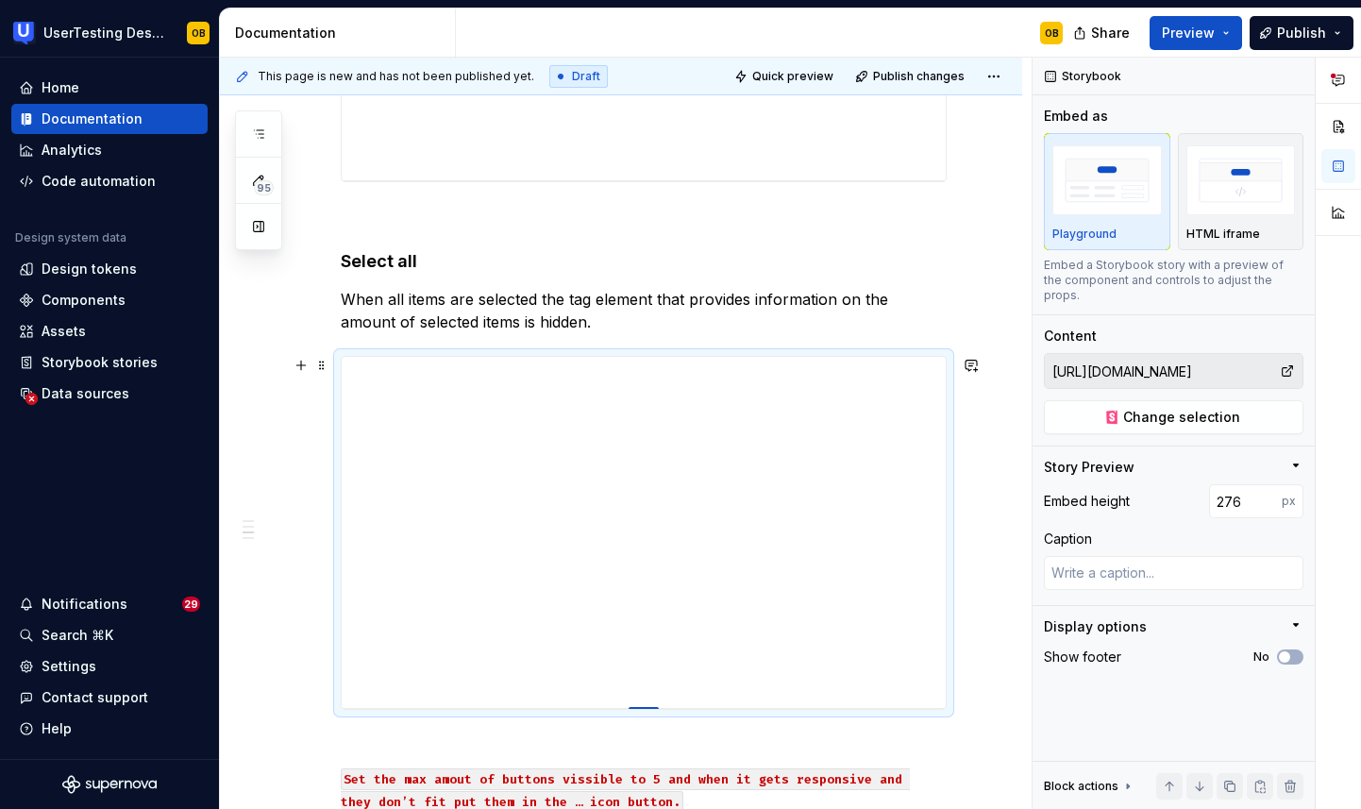
type textarea "*"
type input "269"
type textarea "*"
type input "259"
type textarea "*"
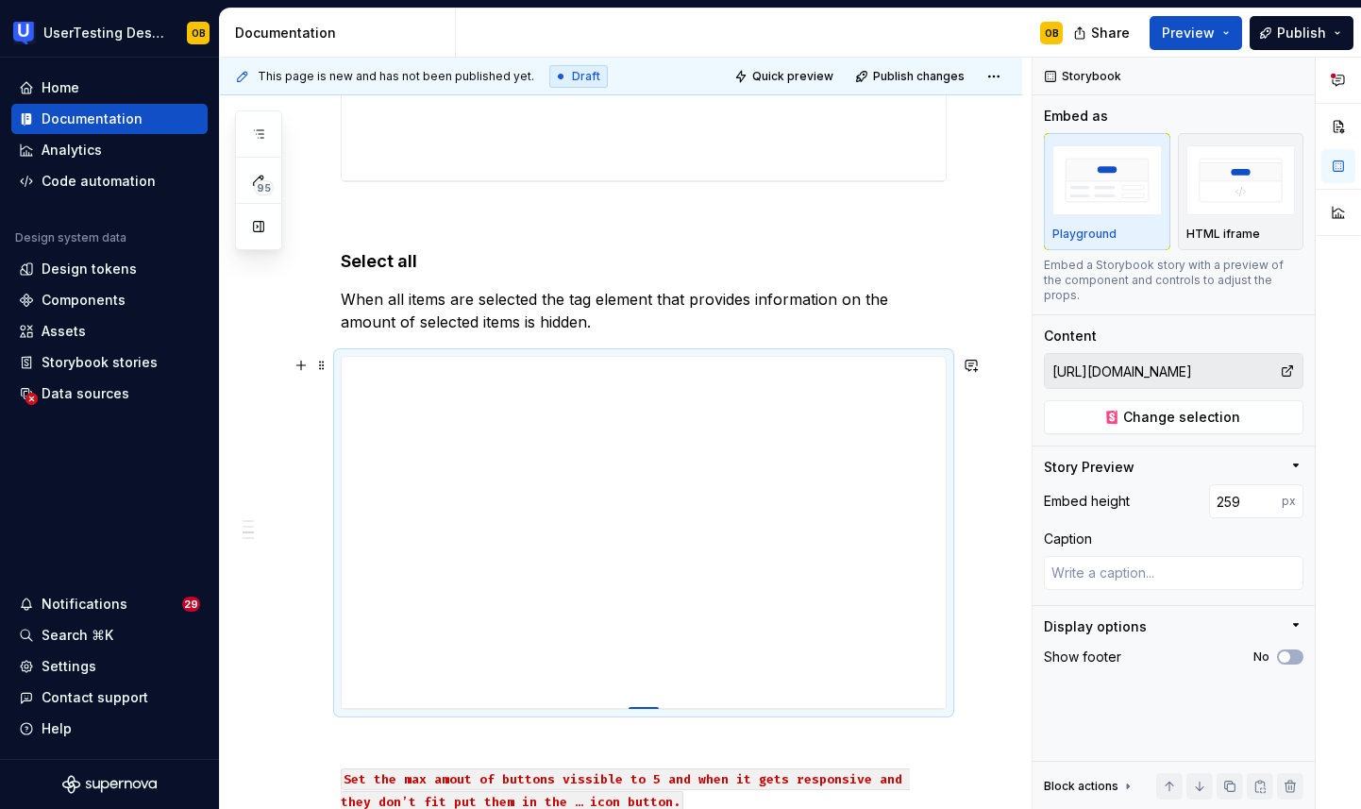
type input "251"
type textarea "*"
type input "230"
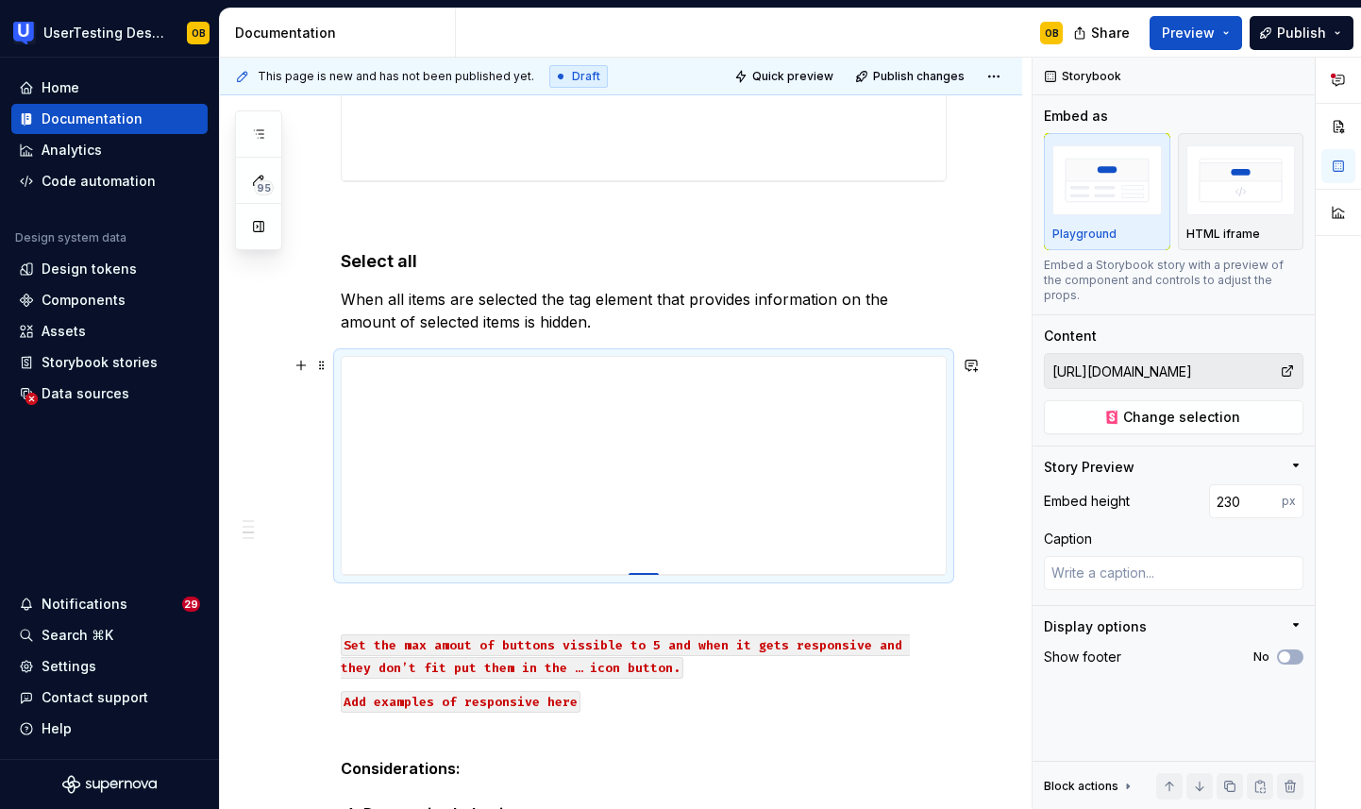
type textarea "*"
type input "219"
type textarea "*"
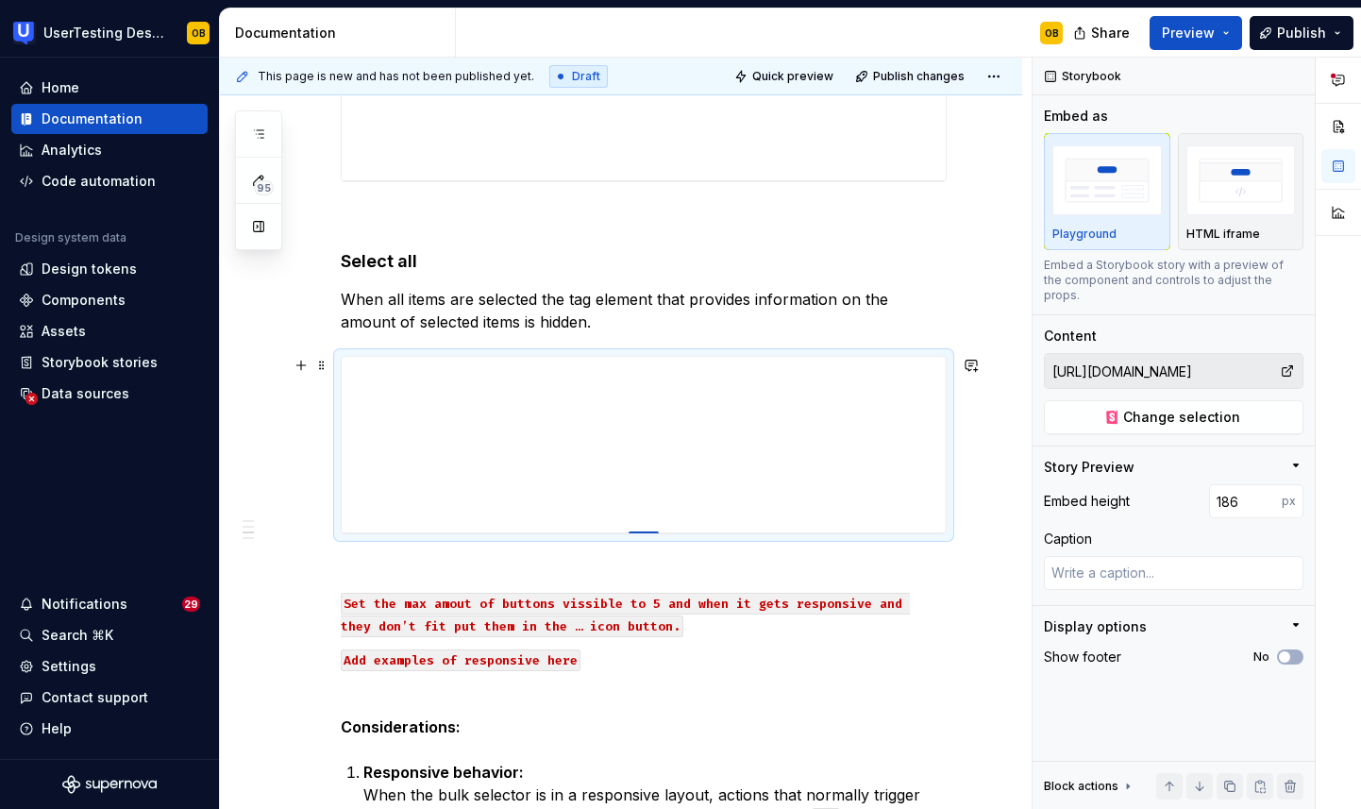
drag, startPoint x: 644, startPoint y: 733, endPoint x: 638, endPoint y: 532, distance: 201.1
click at [638, 532] on div at bounding box center [644, 533] width 30 height 4
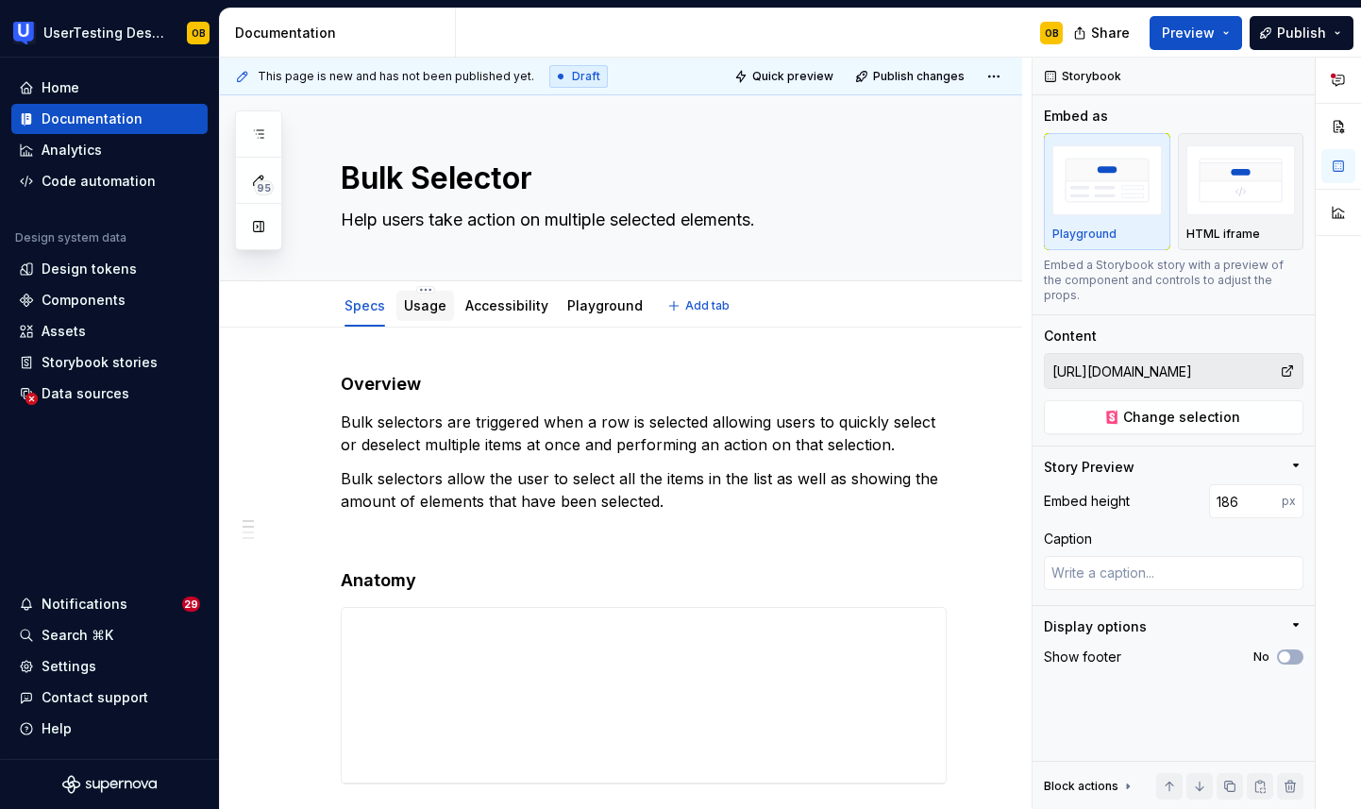
click at [420, 306] on link "Usage" at bounding box center [425, 305] width 42 height 16
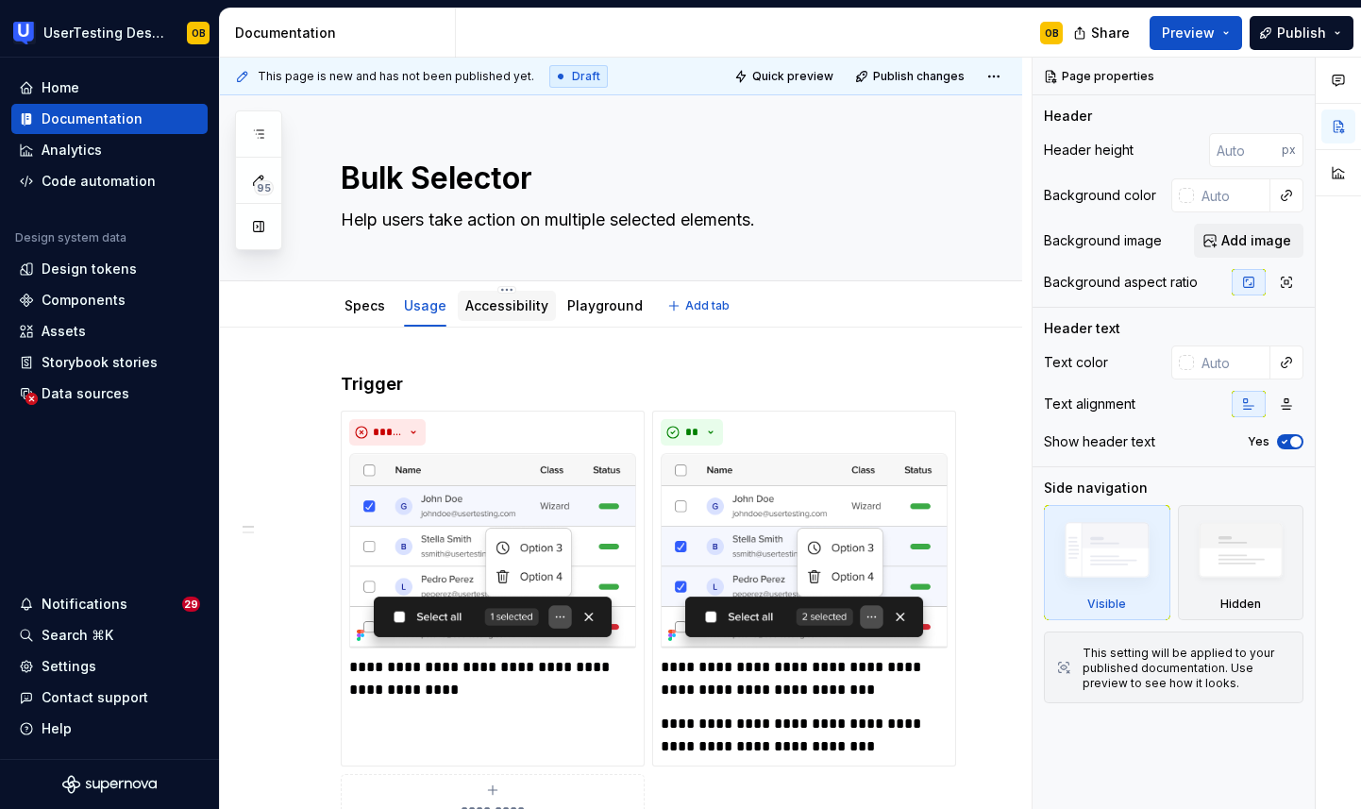
click at [504, 311] on link "Accessibility" at bounding box center [506, 305] width 83 height 16
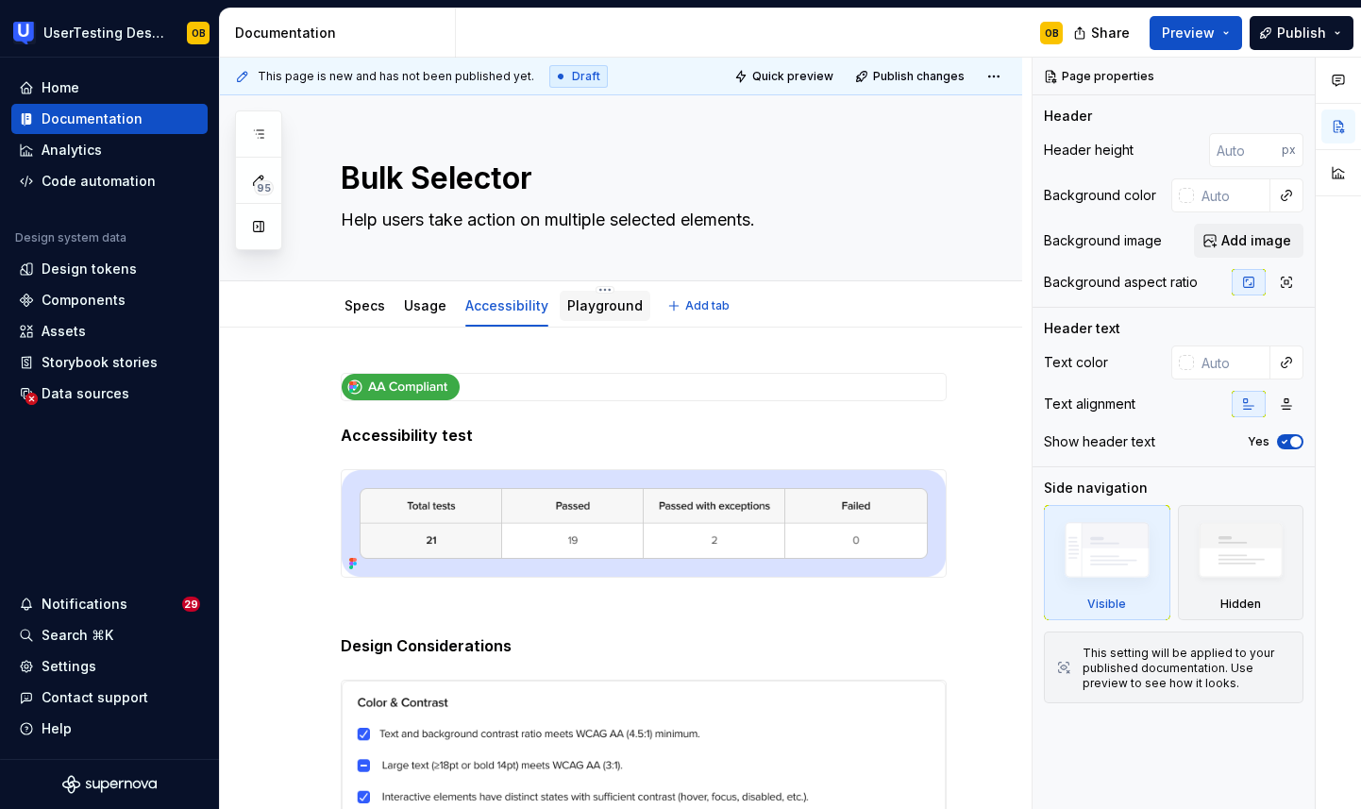
click at [590, 308] on link "Playground" at bounding box center [605, 305] width 76 height 16
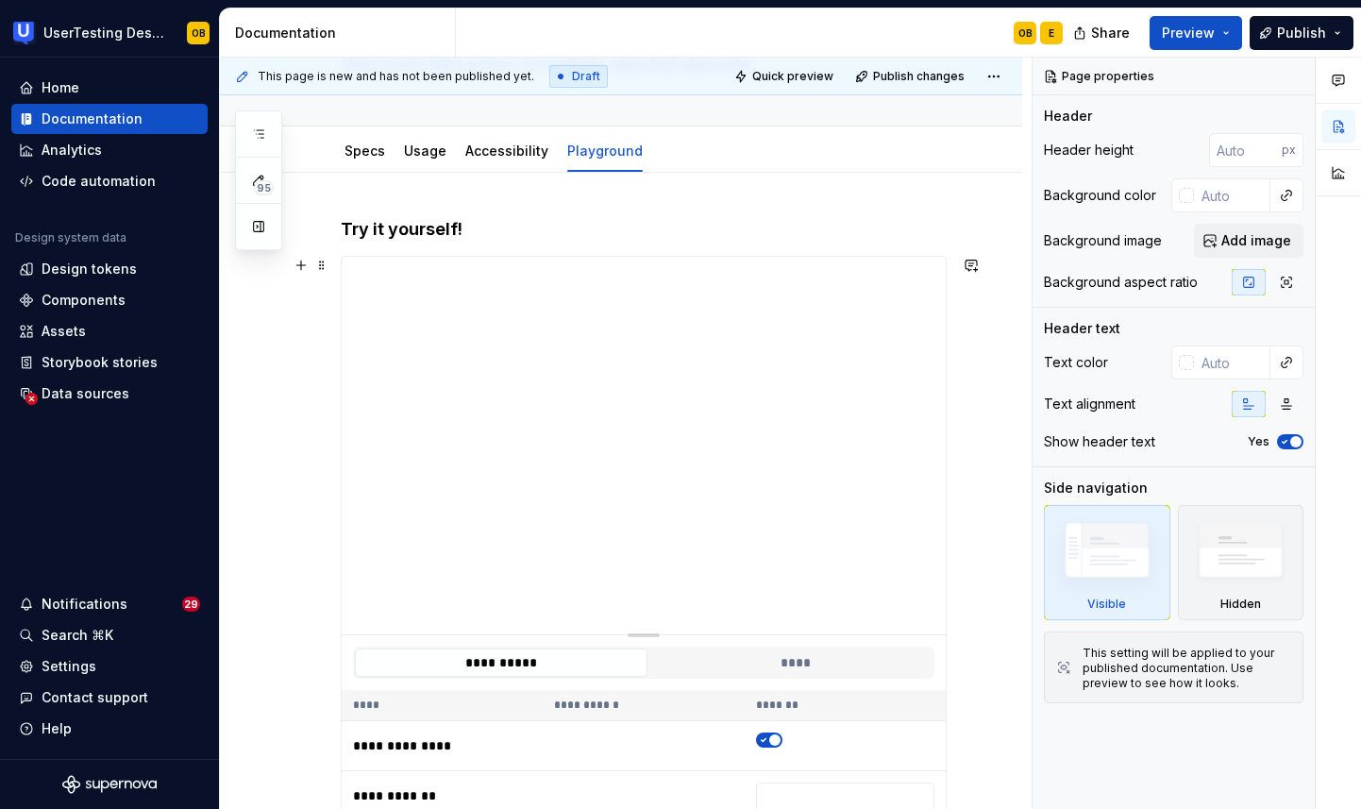
scroll to position [158, 0]
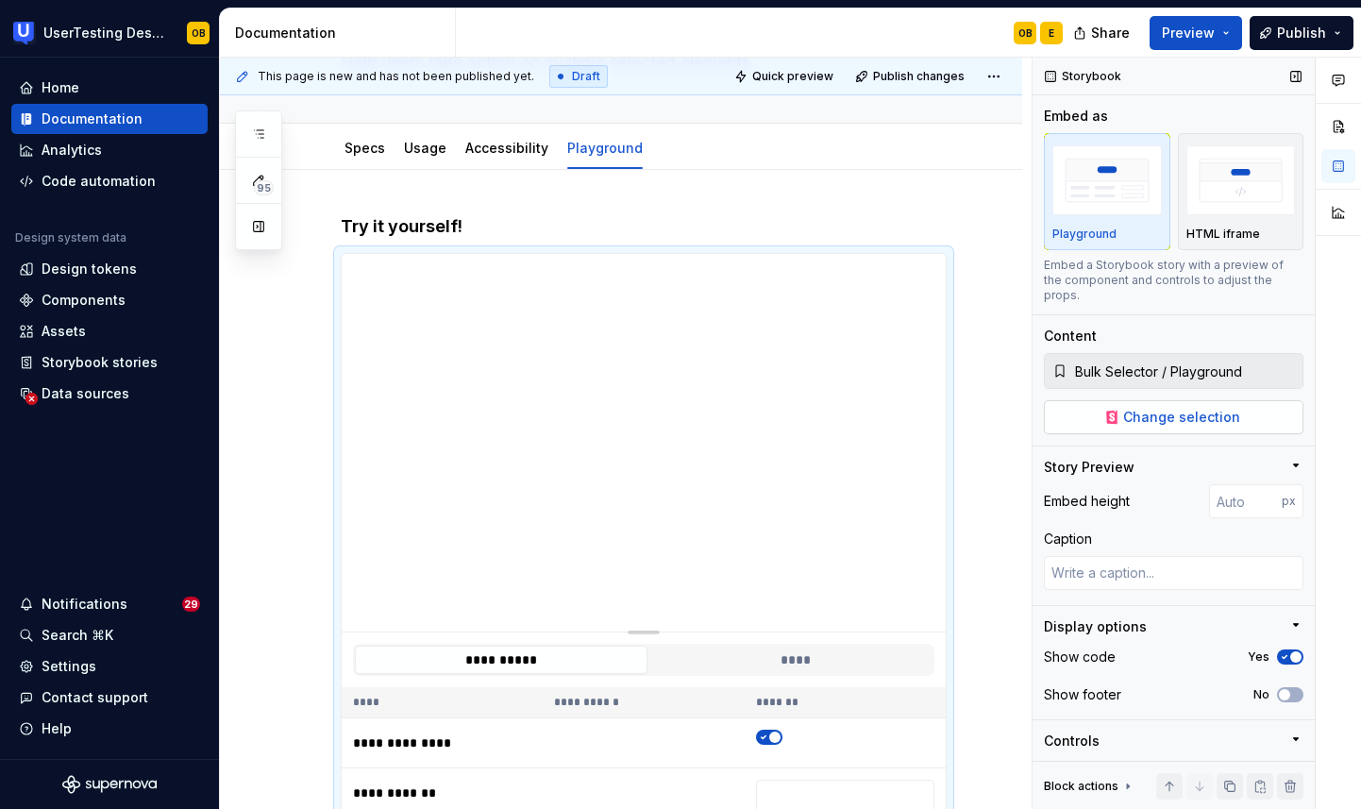
click at [1176, 408] on span "Change selection" at bounding box center [1181, 417] width 117 height 19
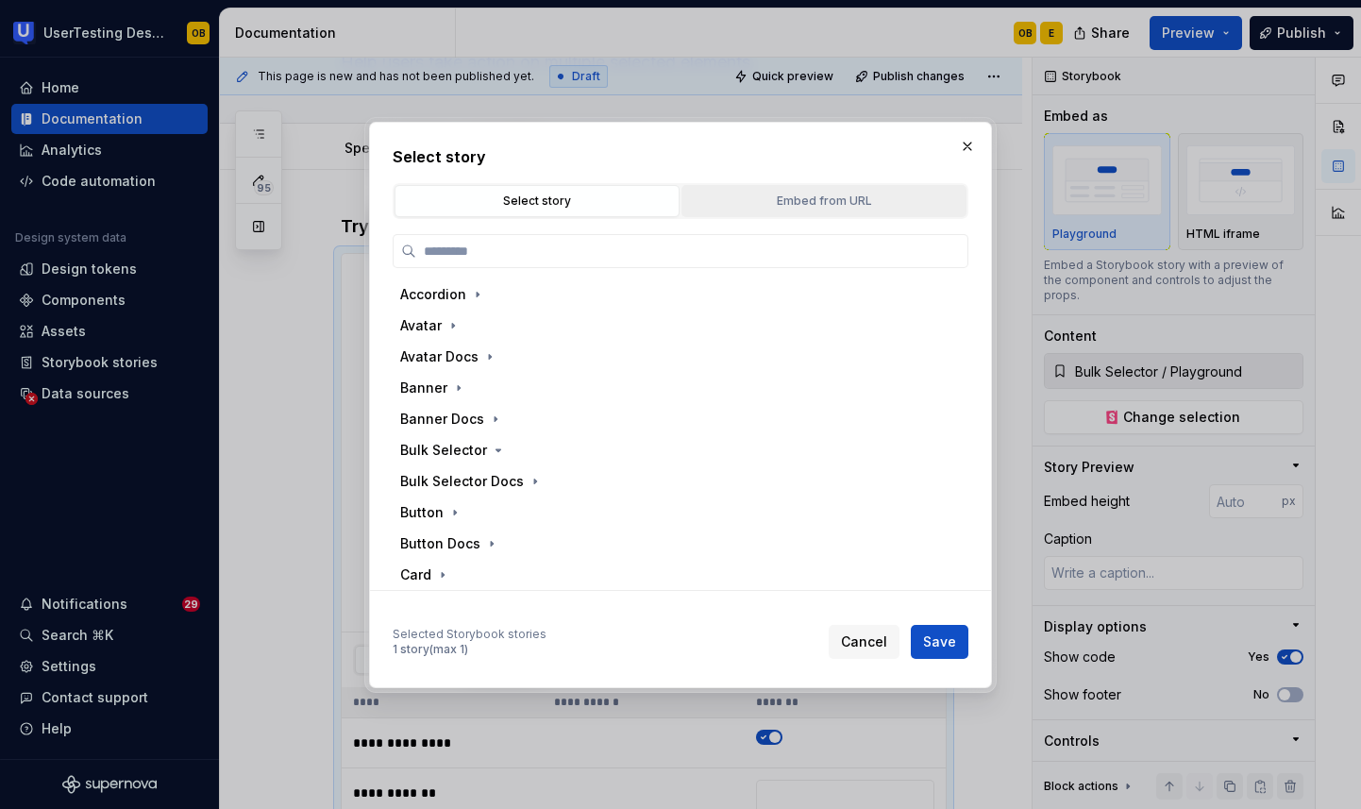
click at [817, 209] on div "Embed from URL" at bounding box center [824, 201] width 272 height 19
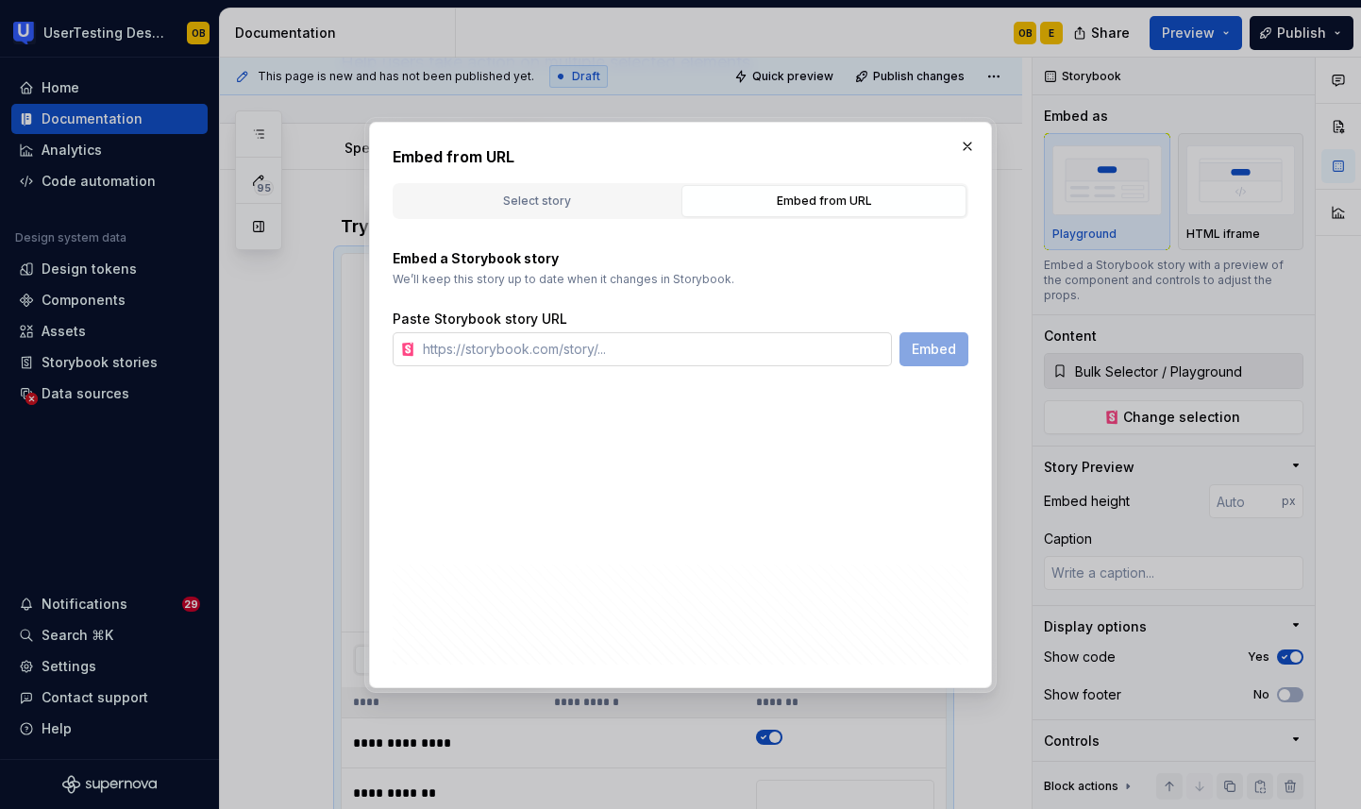
click at [649, 352] on input "text" at bounding box center [653, 349] width 477 height 34
paste input "https://toolkit.usertesting.com/storybook/?path=/docs/bulk-selector-docs--playg…"
click at [950, 352] on span "Embed" at bounding box center [934, 349] width 44 height 19
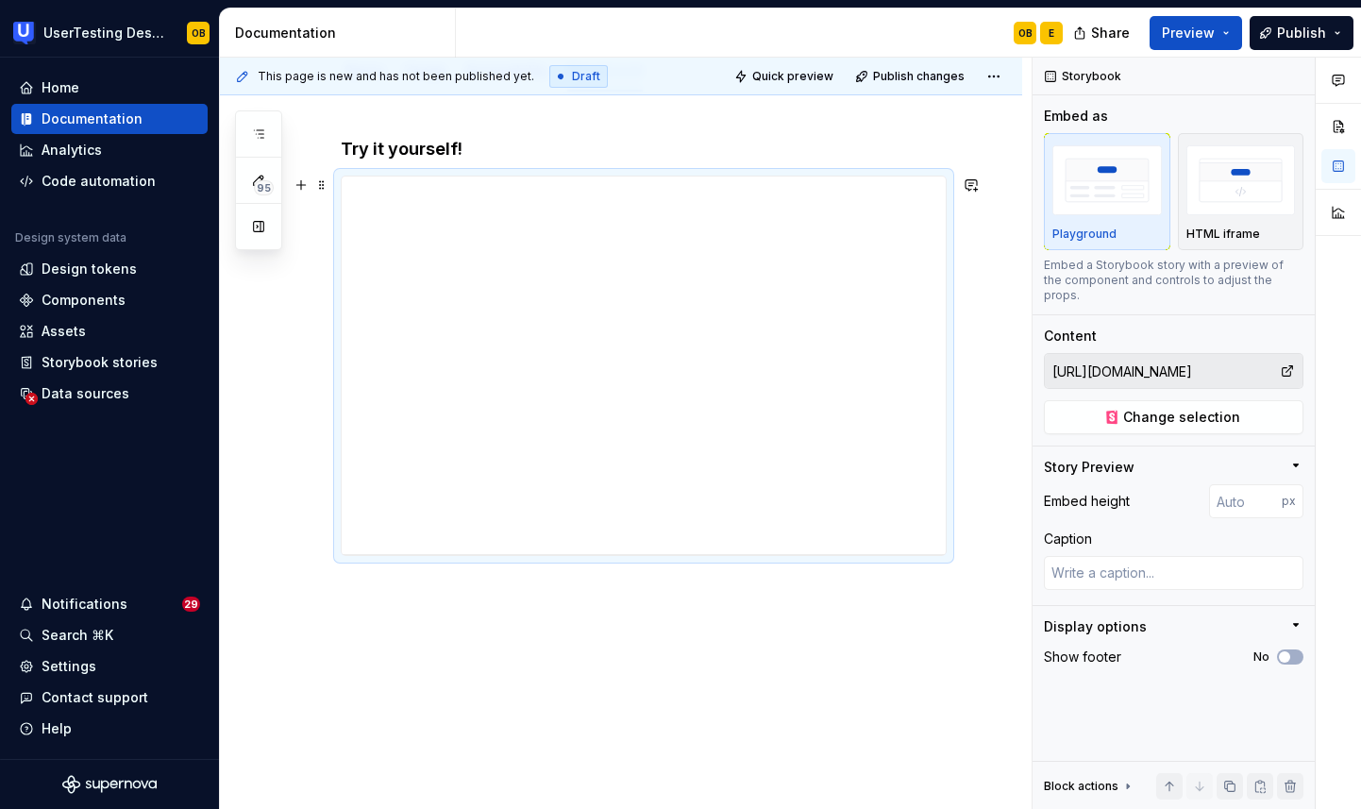
scroll to position [246, 0]
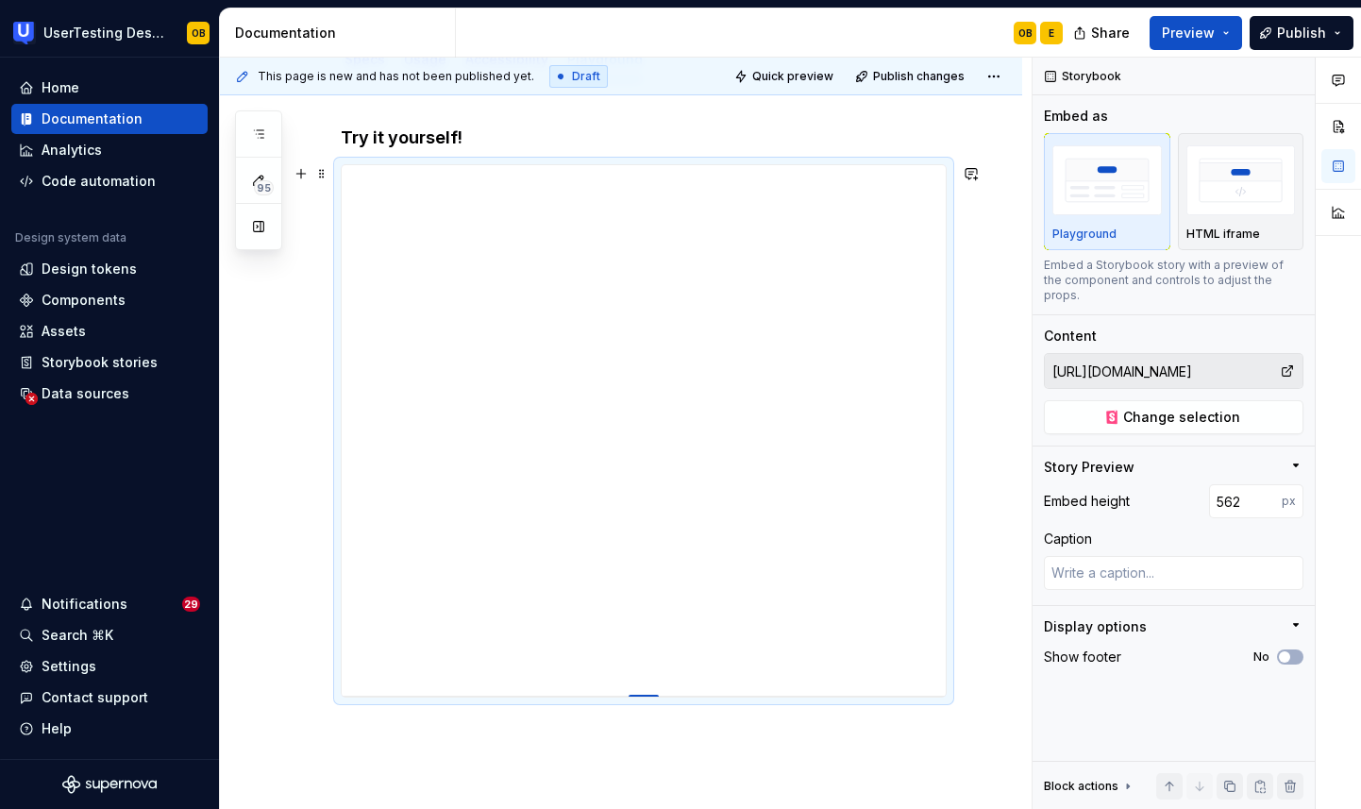
drag, startPoint x: 643, startPoint y: 543, endPoint x: 642, endPoint y: 696, distance: 152.9
click at [642, 696] on div at bounding box center [644, 697] width 30 height 4
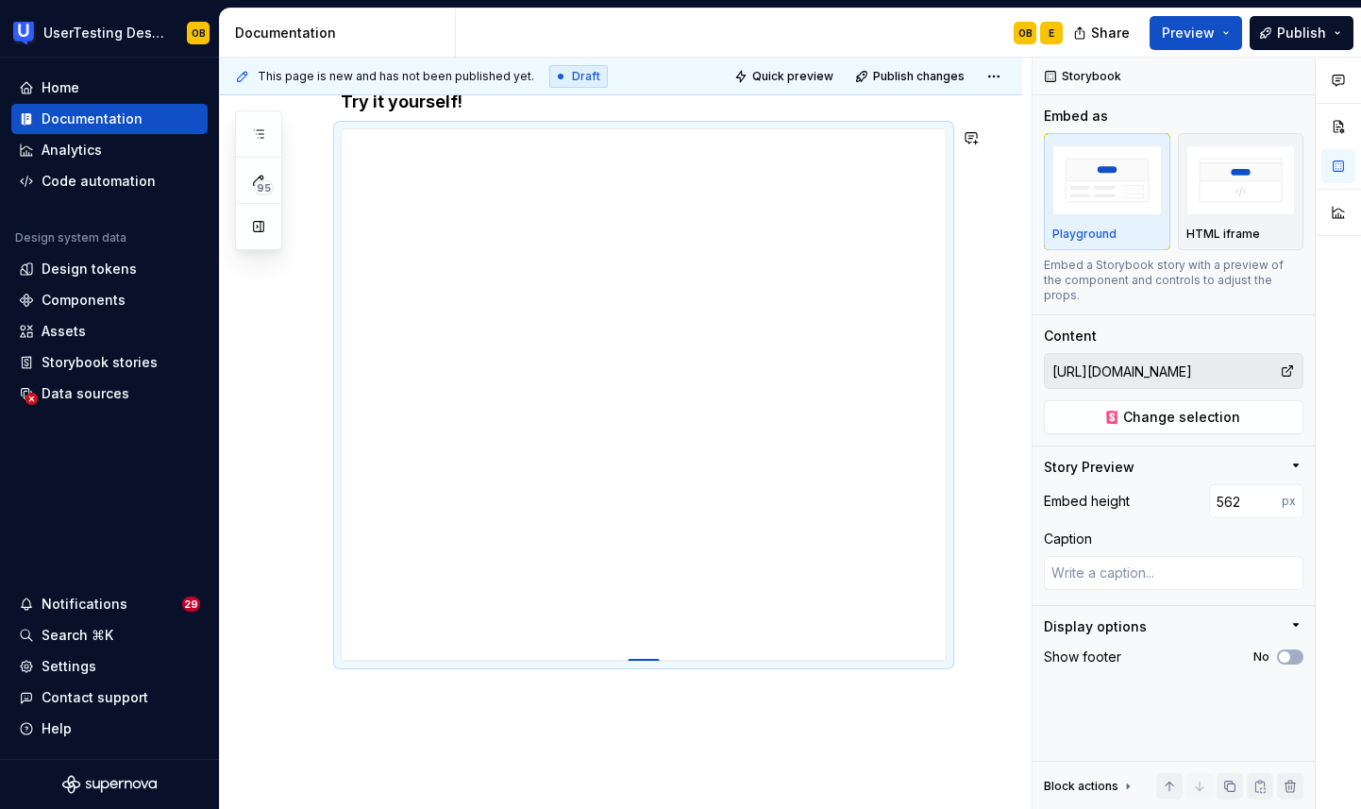
scroll to position [399, 0]
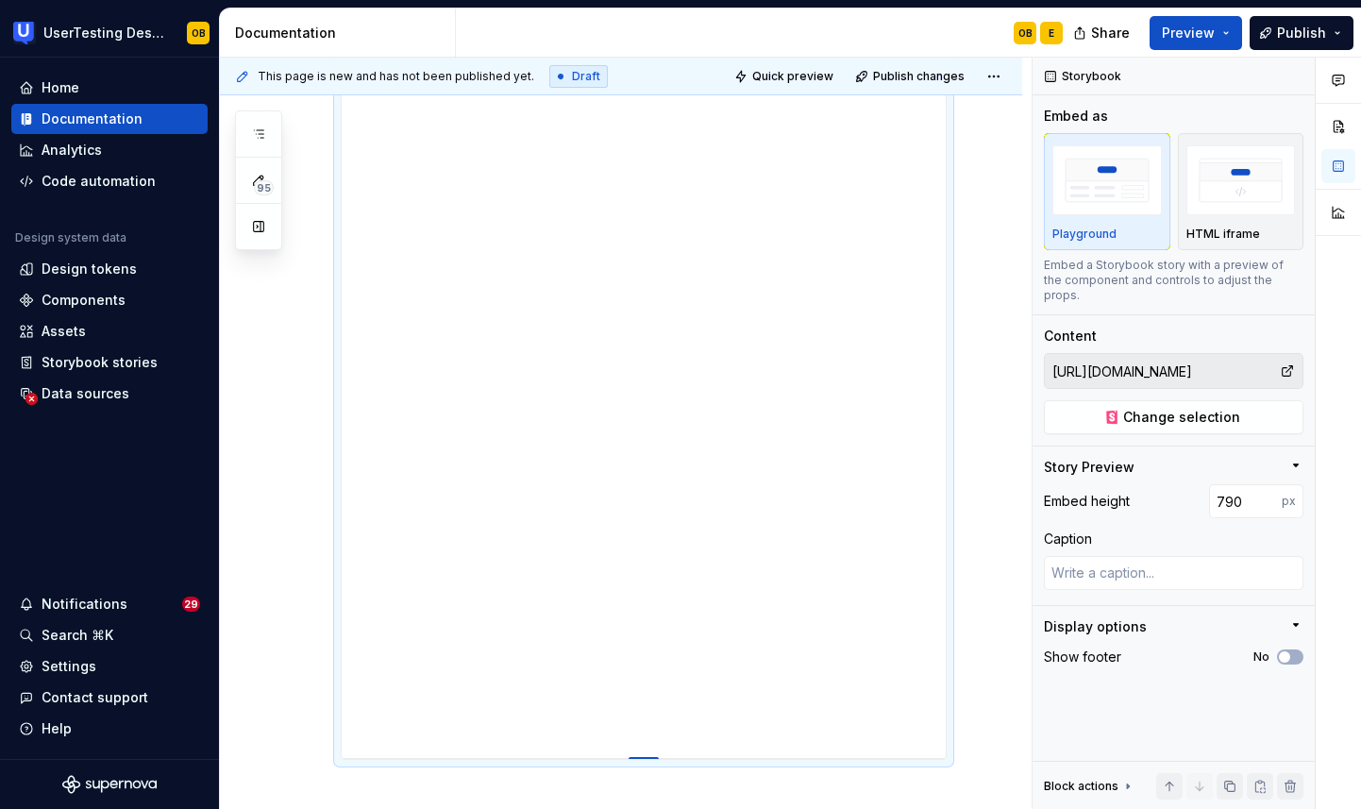
drag, startPoint x: 649, startPoint y: 542, endPoint x: 650, endPoint y: 758, distance: 216.2
click at [650, 758] on div at bounding box center [644, 759] width 30 height 4
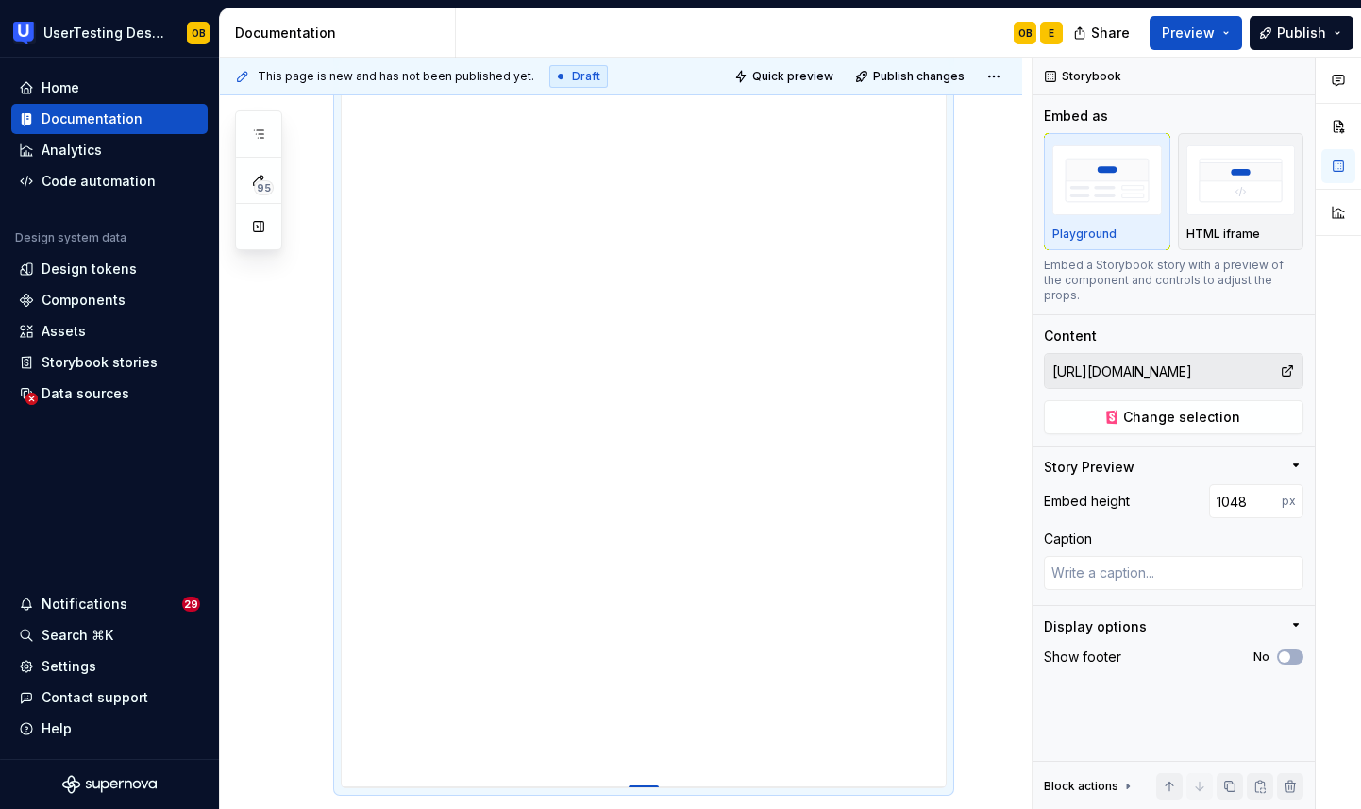
drag, startPoint x: 644, startPoint y: 542, endPoint x: 641, endPoint y: 786, distance: 244.5
click at [641, 786] on div at bounding box center [644, 787] width 30 height 4
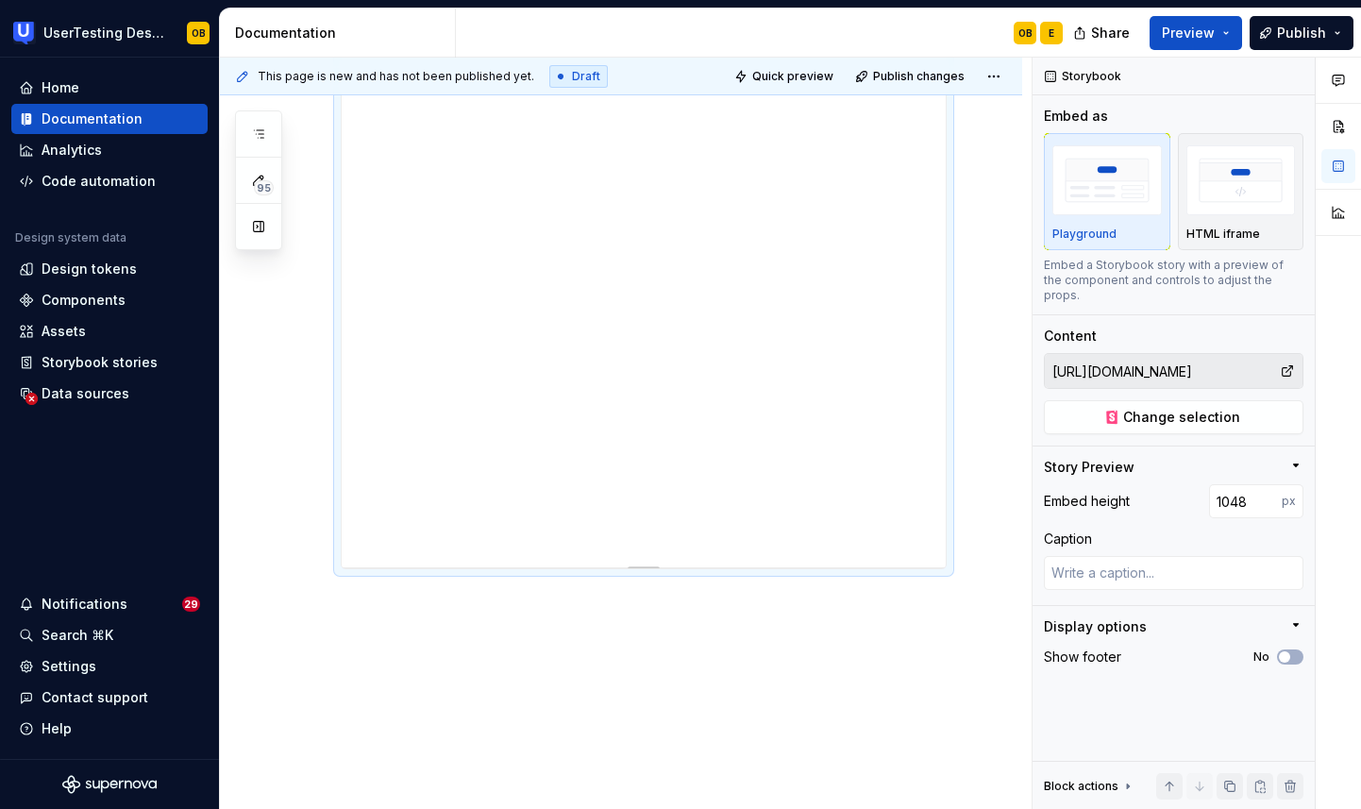
scroll to position [835, 0]
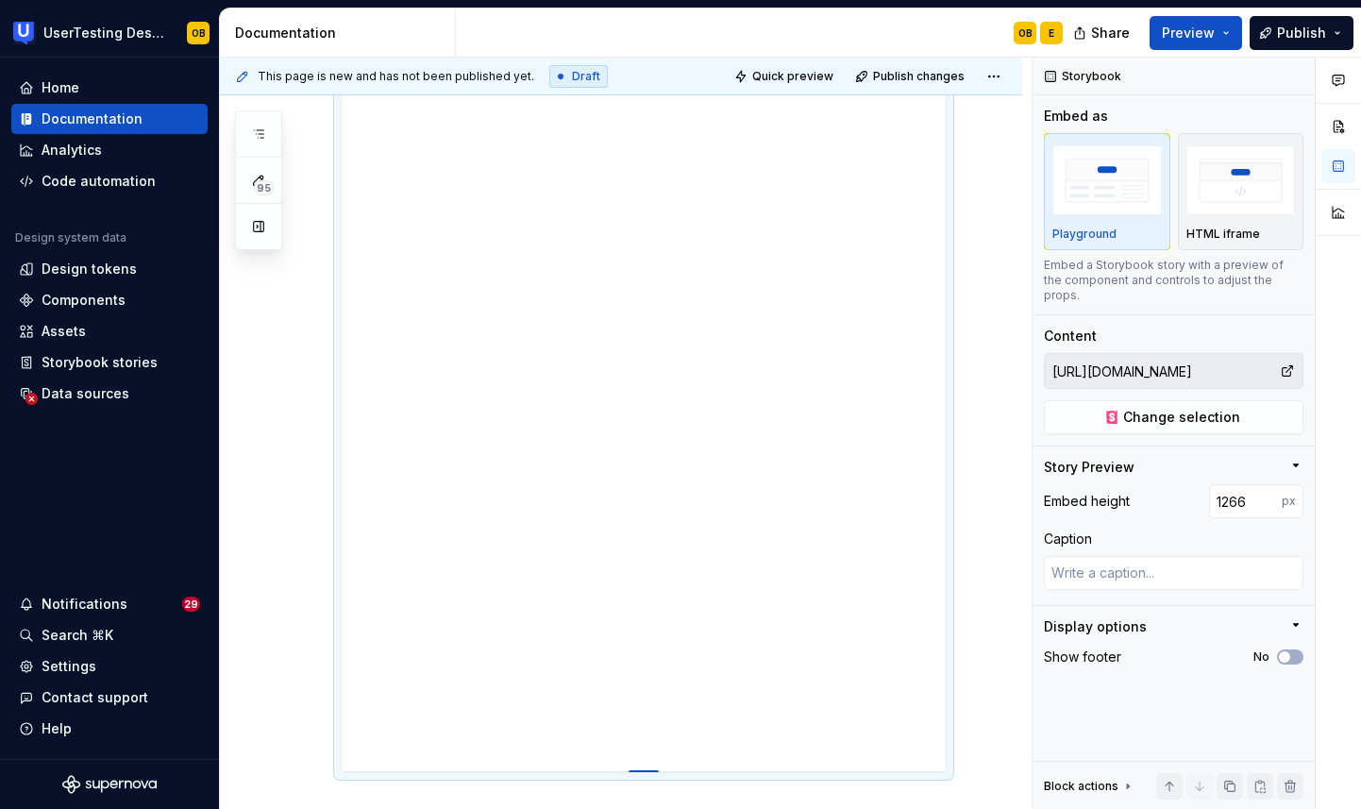
drag, startPoint x: 648, startPoint y: 564, endPoint x: 648, endPoint y: 771, distance: 206.7
click at [648, 771] on div at bounding box center [644, 772] width 30 height 4
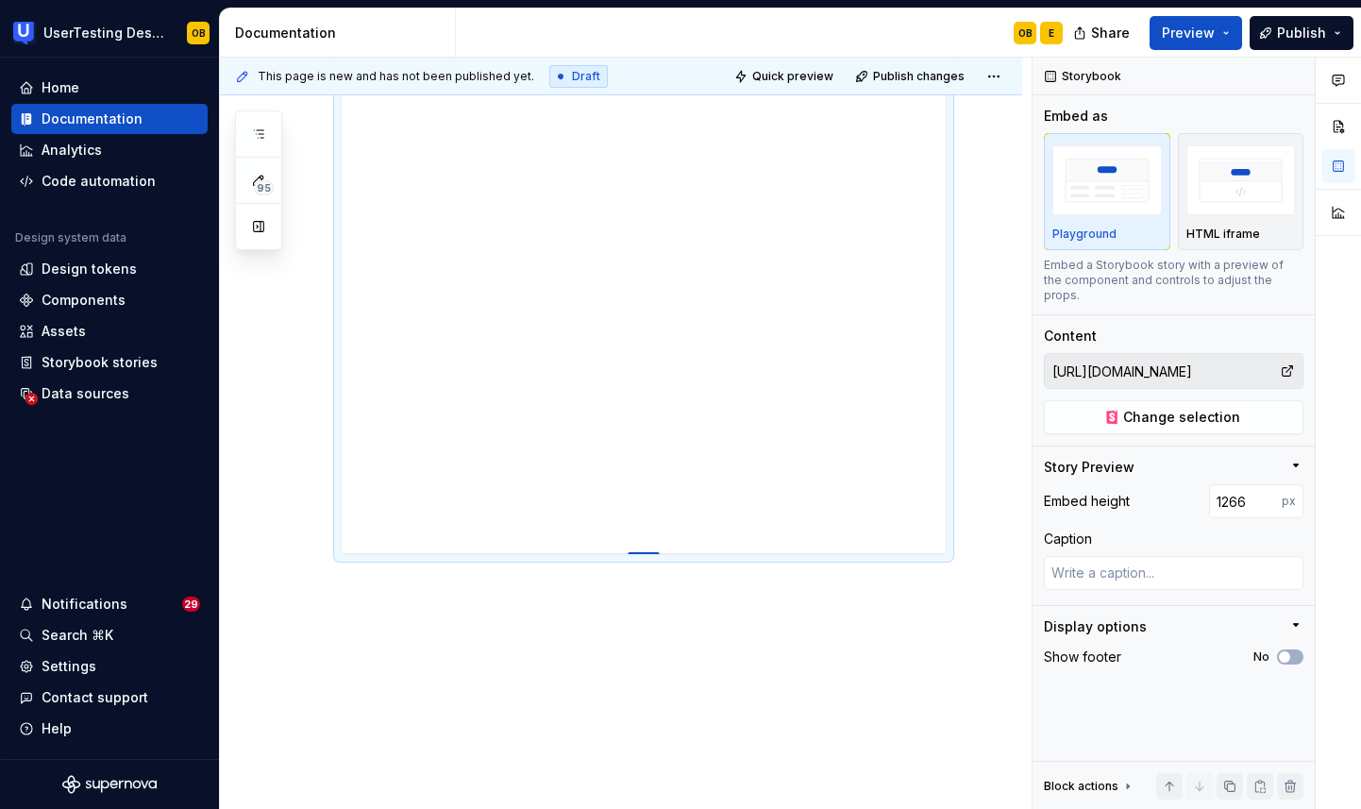
scroll to position [1064, 0]
drag, startPoint x: 642, startPoint y: 541, endPoint x: 639, endPoint y: 767, distance: 226.6
click at [639, 762] on div at bounding box center [644, 760] width 30 height 4
drag, startPoint x: 660, startPoint y: 541, endPoint x: 659, endPoint y: 803, distance: 262.4
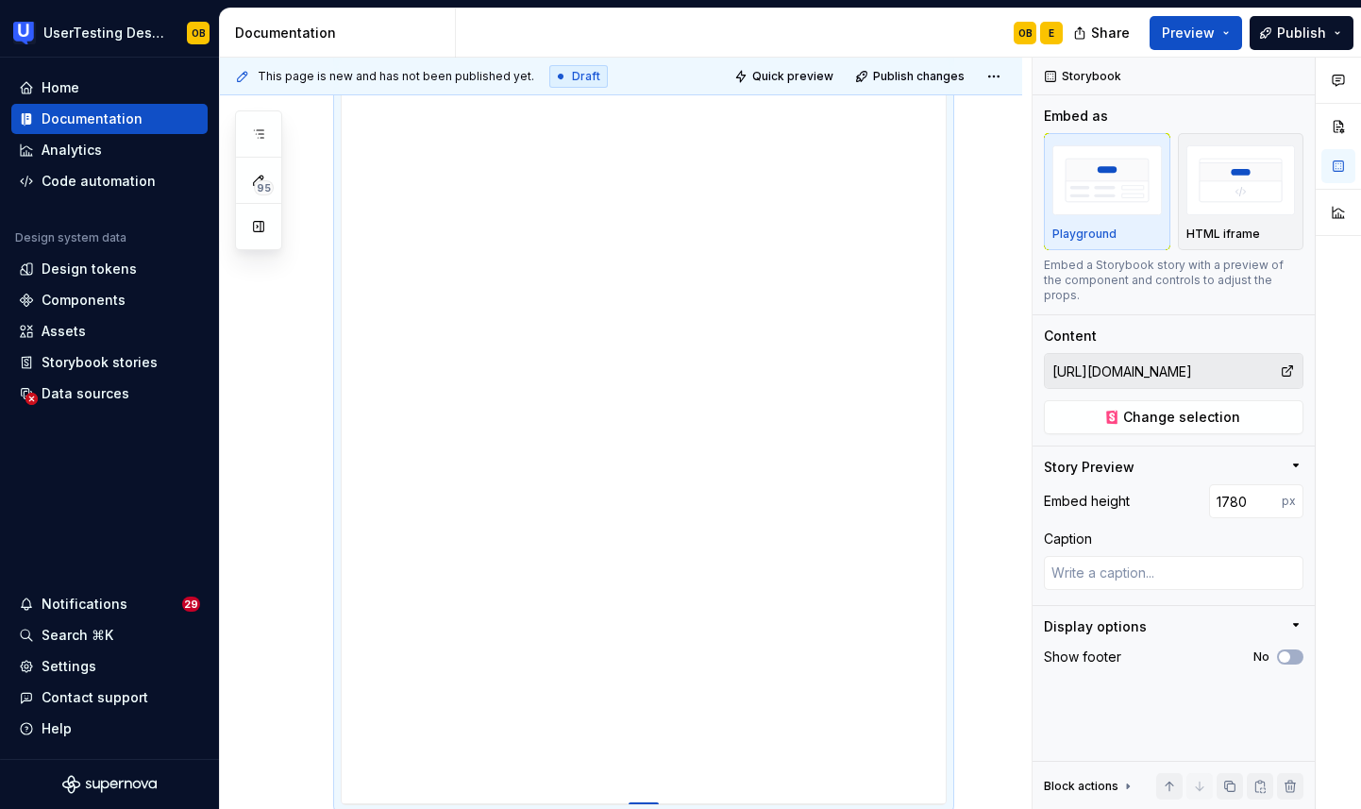
click at [659, 803] on div at bounding box center [644, 804] width 30 height 4
drag, startPoint x: 644, startPoint y: 543, endPoint x: 647, endPoint y: 586, distance: 43.5
click at [647, 586] on div at bounding box center [644, 584] width 30 height 4
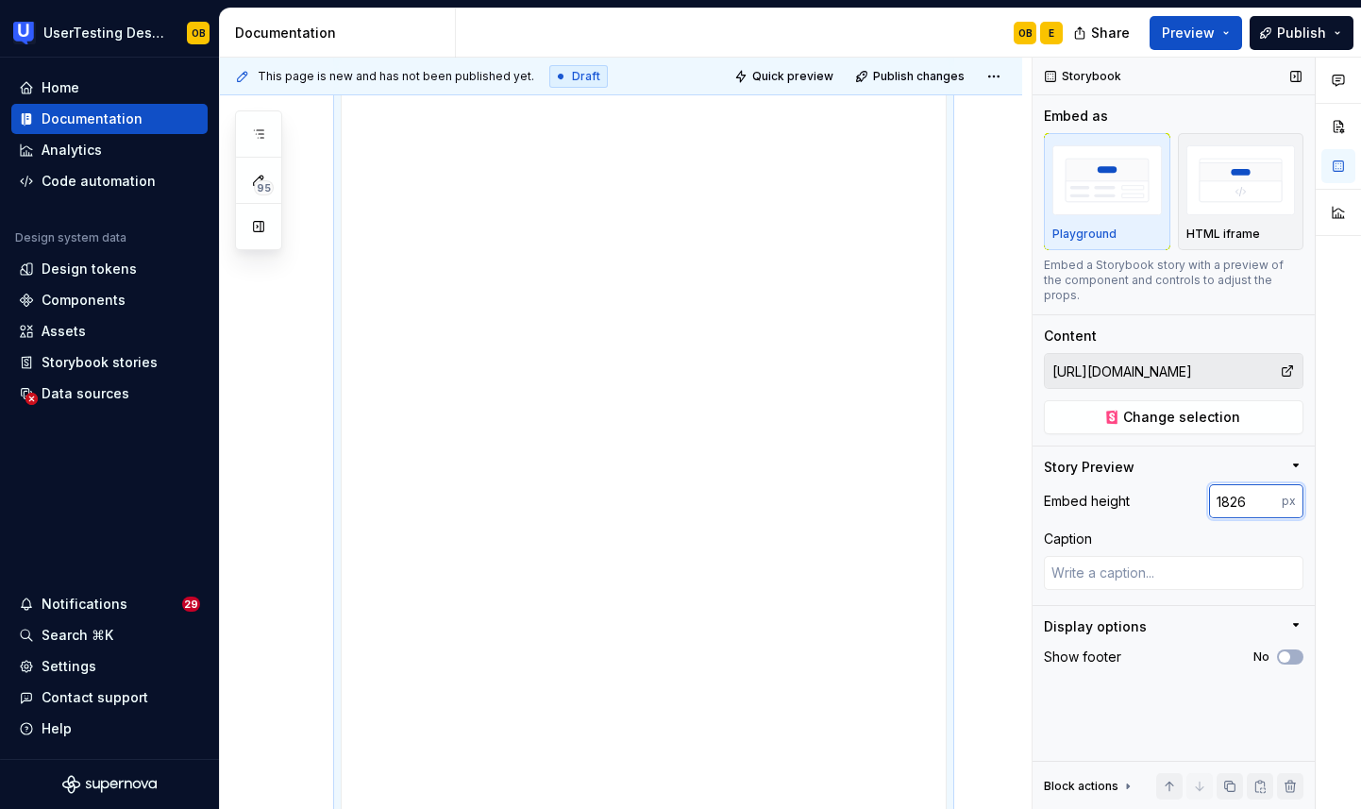
drag, startPoint x: 1253, startPoint y: 487, endPoint x: 1123, endPoint y: 487, distance: 129.3
click at [1123, 487] on div "Embed height 1826 px" at bounding box center [1174, 501] width 260 height 34
click at [1001, 358] on div "Try it yourself!" at bounding box center [621, 210] width 802 height 2239
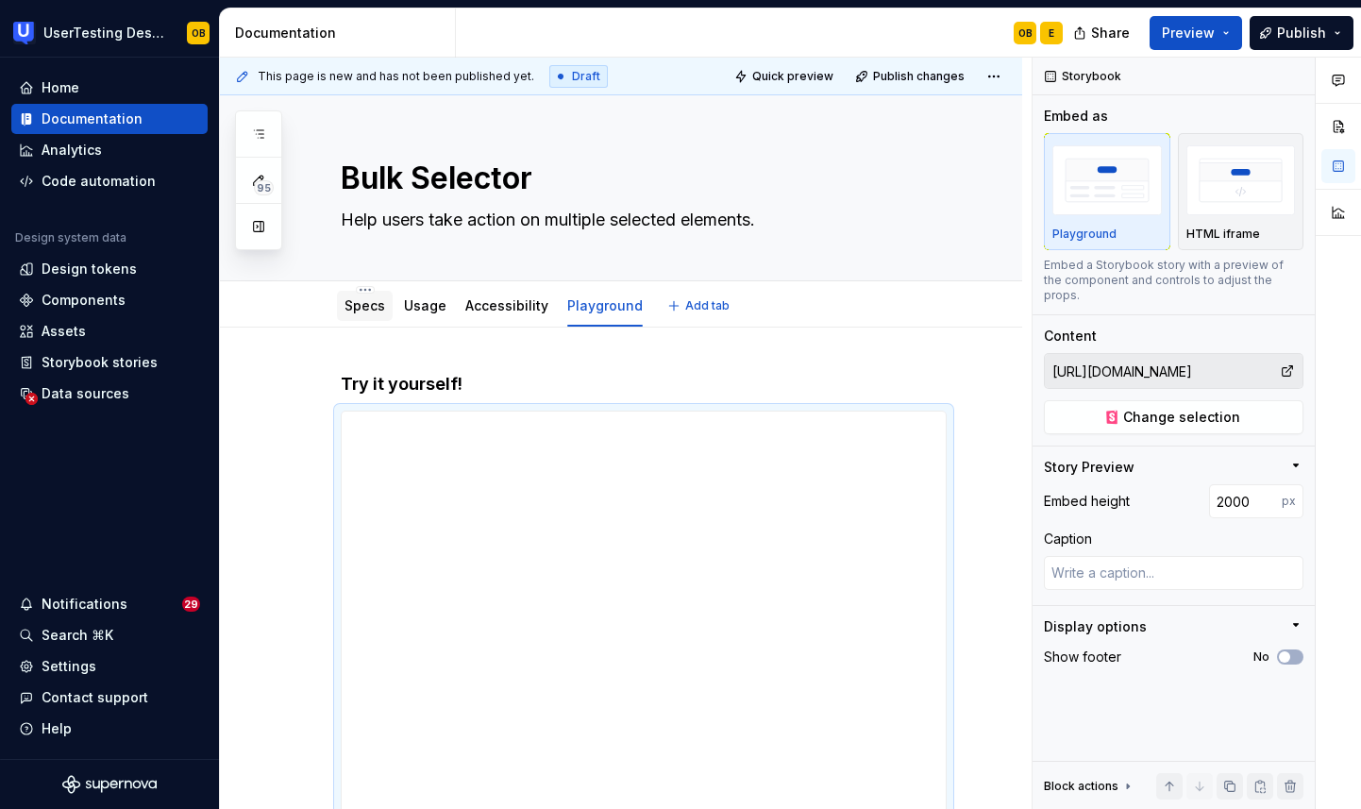
click at [375, 312] on link "Specs" at bounding box center [365, 305] width 41 height 16
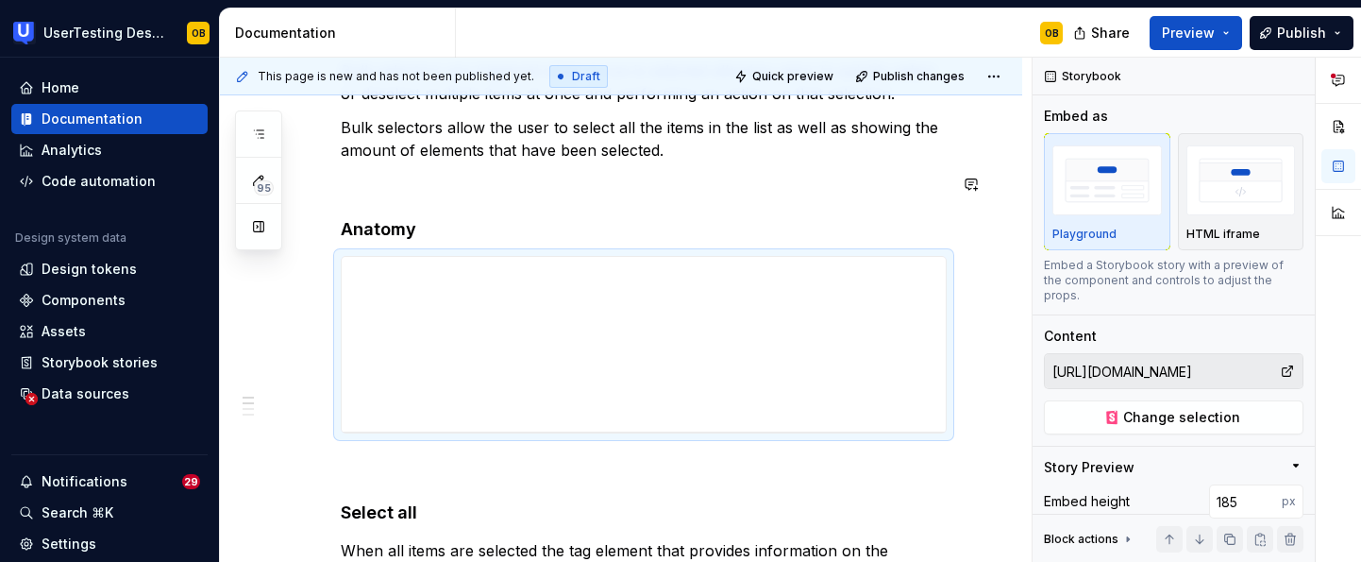
scroll to position [372, 0]
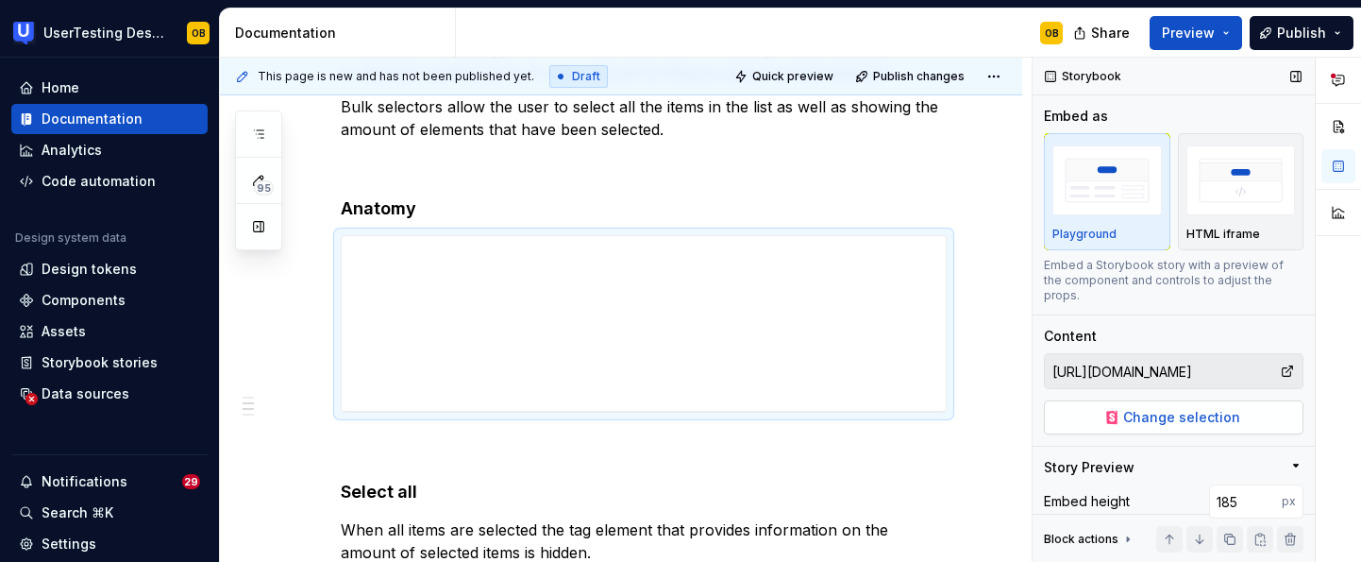
click at [1247, 401] on button "Change selection" at bounding box center [1174, 417] width 260 height 34
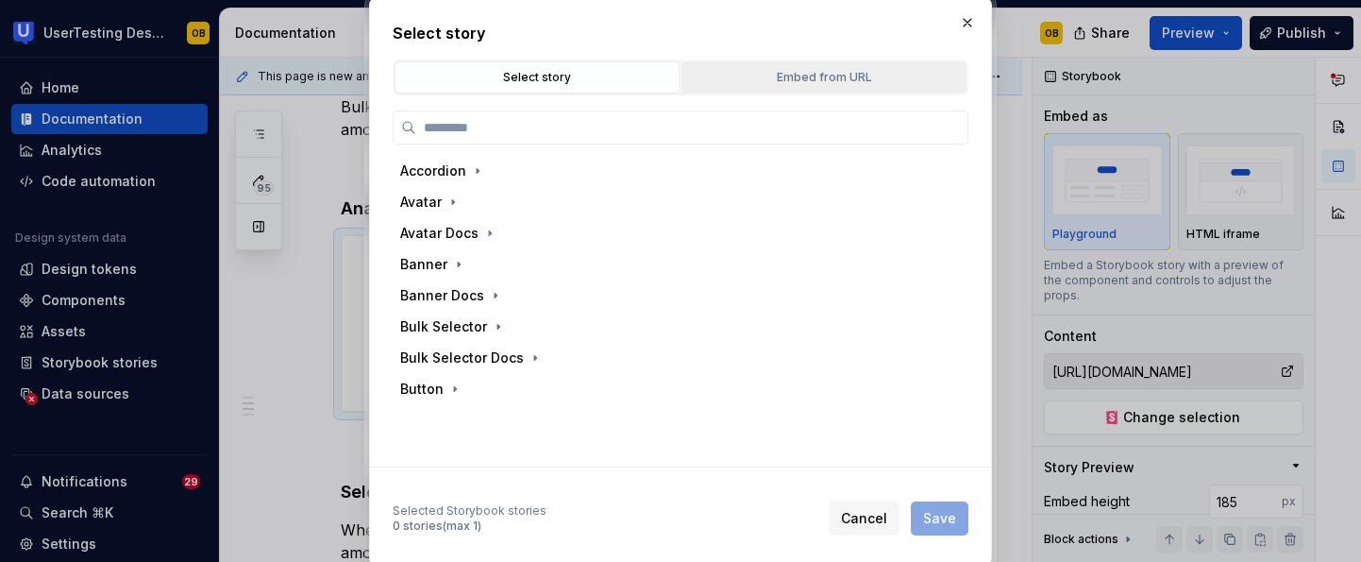
click at [839, 75] on div "Embed from URL" at bounding box center [824, 77] width 272 height 19
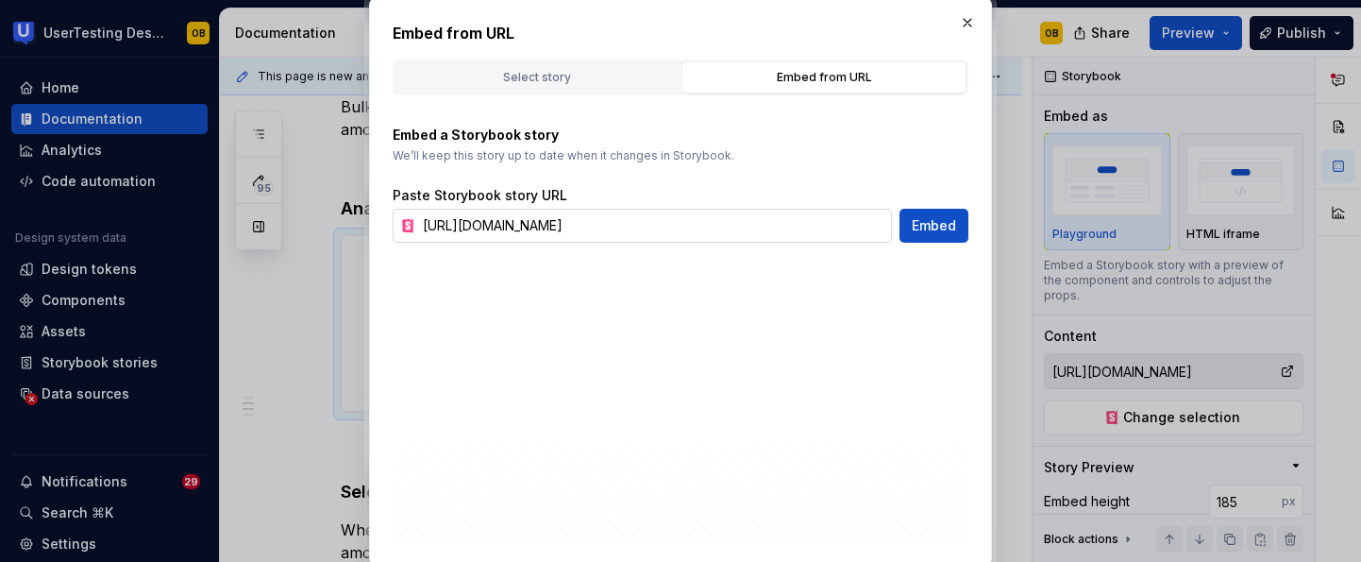
click at [685, 222] on input "https://toolkit.usertesting.com/storybook/?path=/docs/bulk-selector-docs--anato…" at bounding box center [653, 226] width 477 height 34
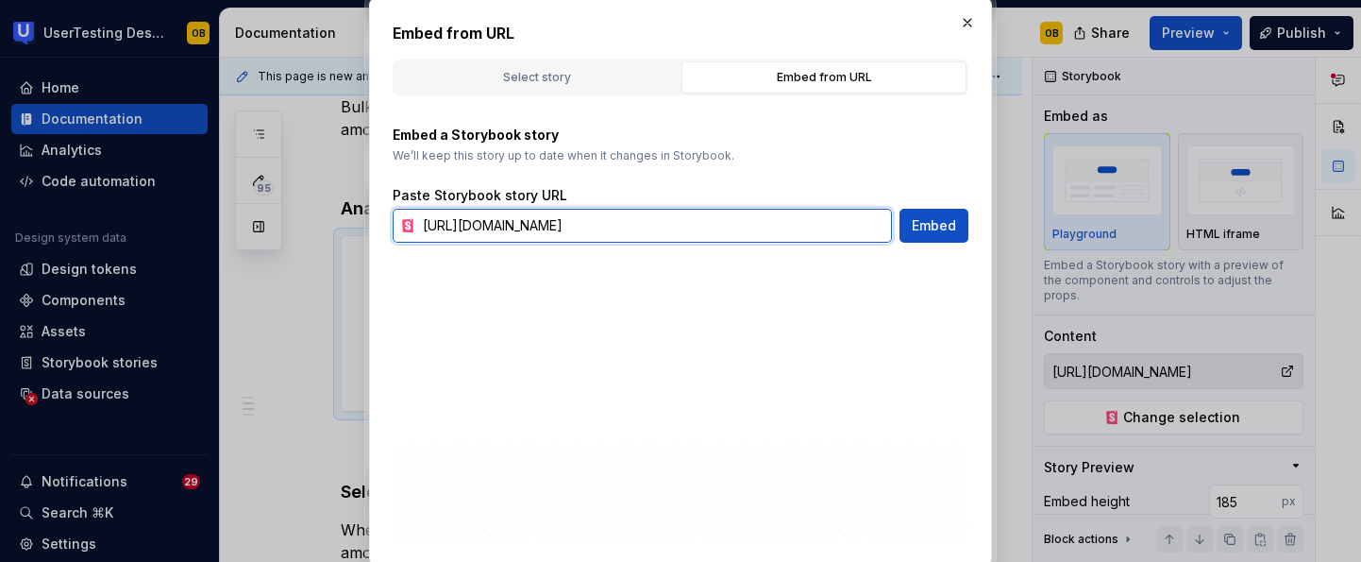
paste input "-staging.usertesting.com/rad53109"
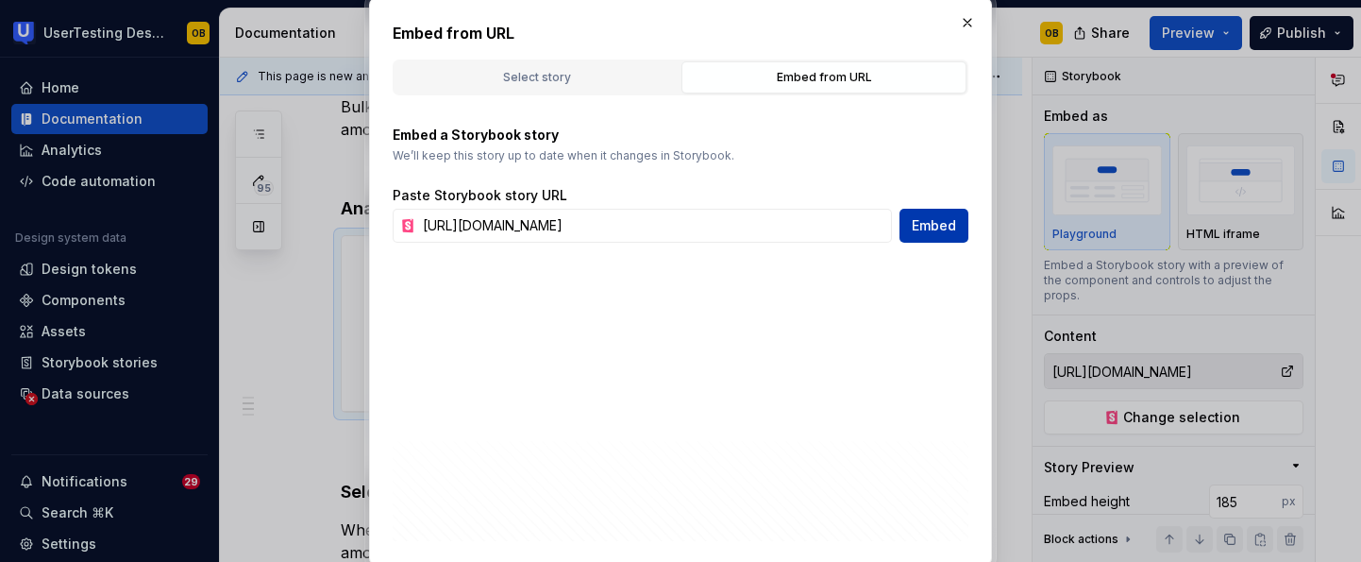
scroll to position [0, 0]
click at [927, 219] on span "Embed" at bounding box center [934, 225] width 44 height 19
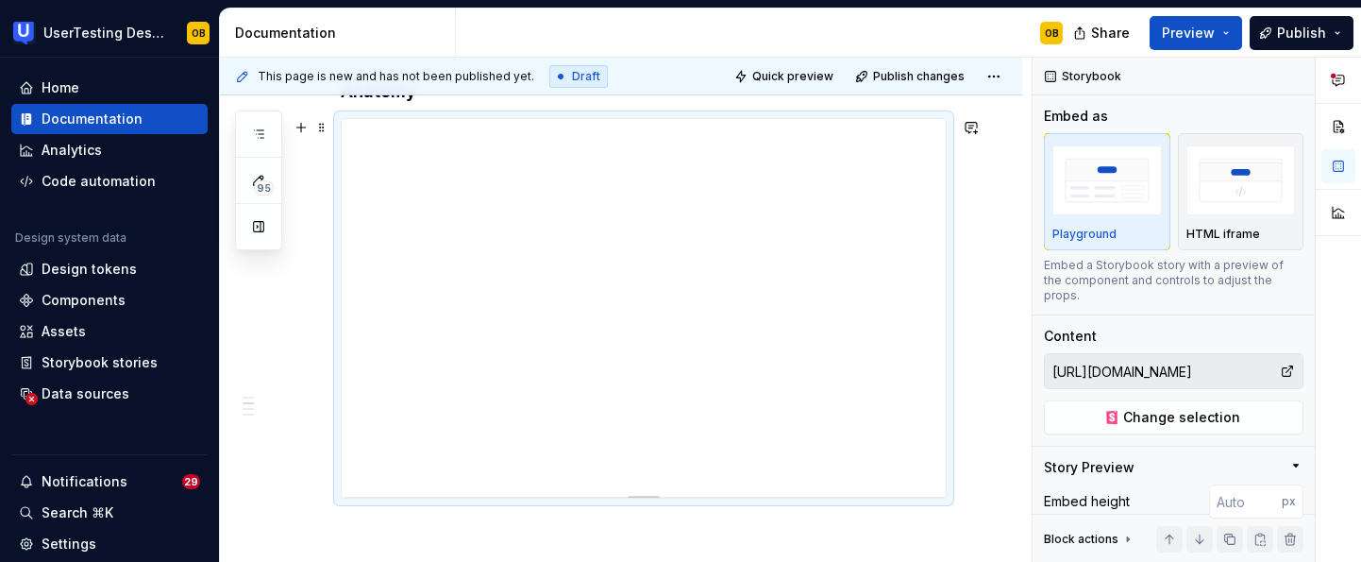
scroll to position [553, 0]
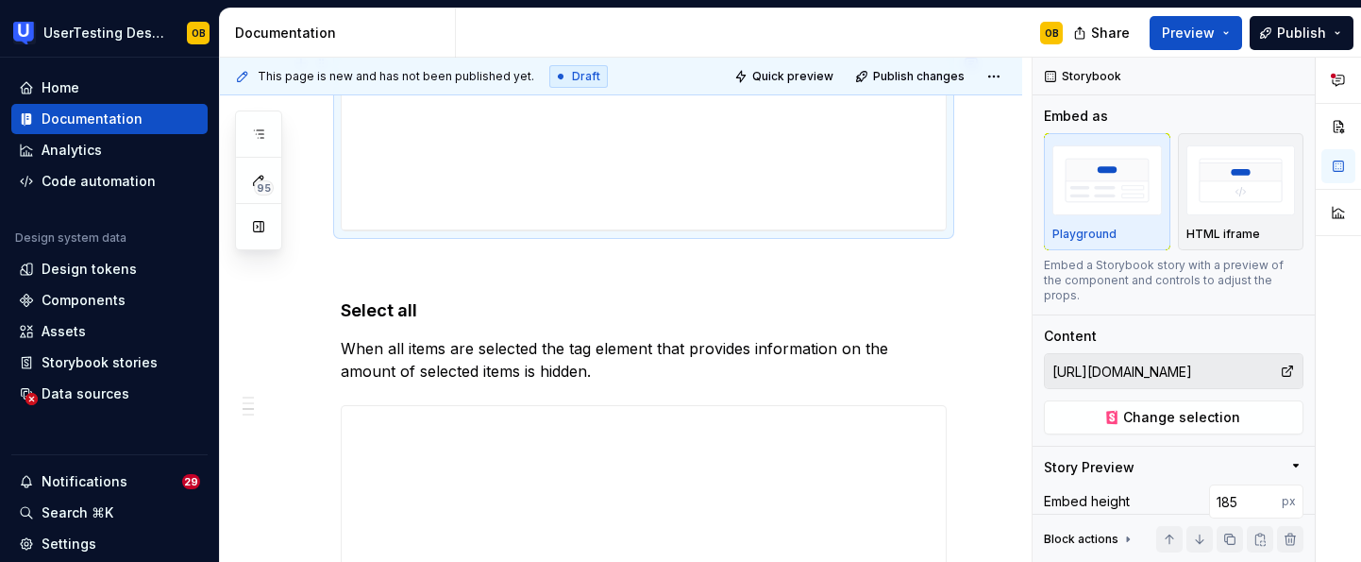
drag, startPoint x: 647, startPoint y: 431, endPoint x: 640, endPoint y: 231, distance: 200.2
click at [640, 230] on div at bounding box center [644, 230] width 30 height 4
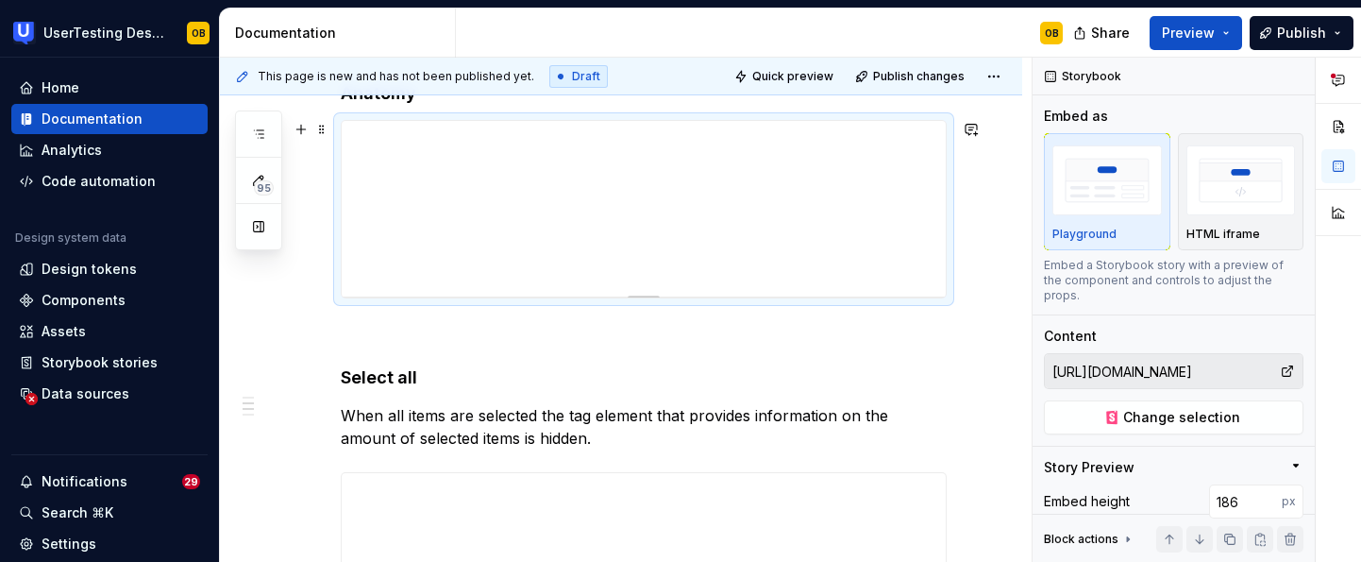
scroll to position [448, 0]
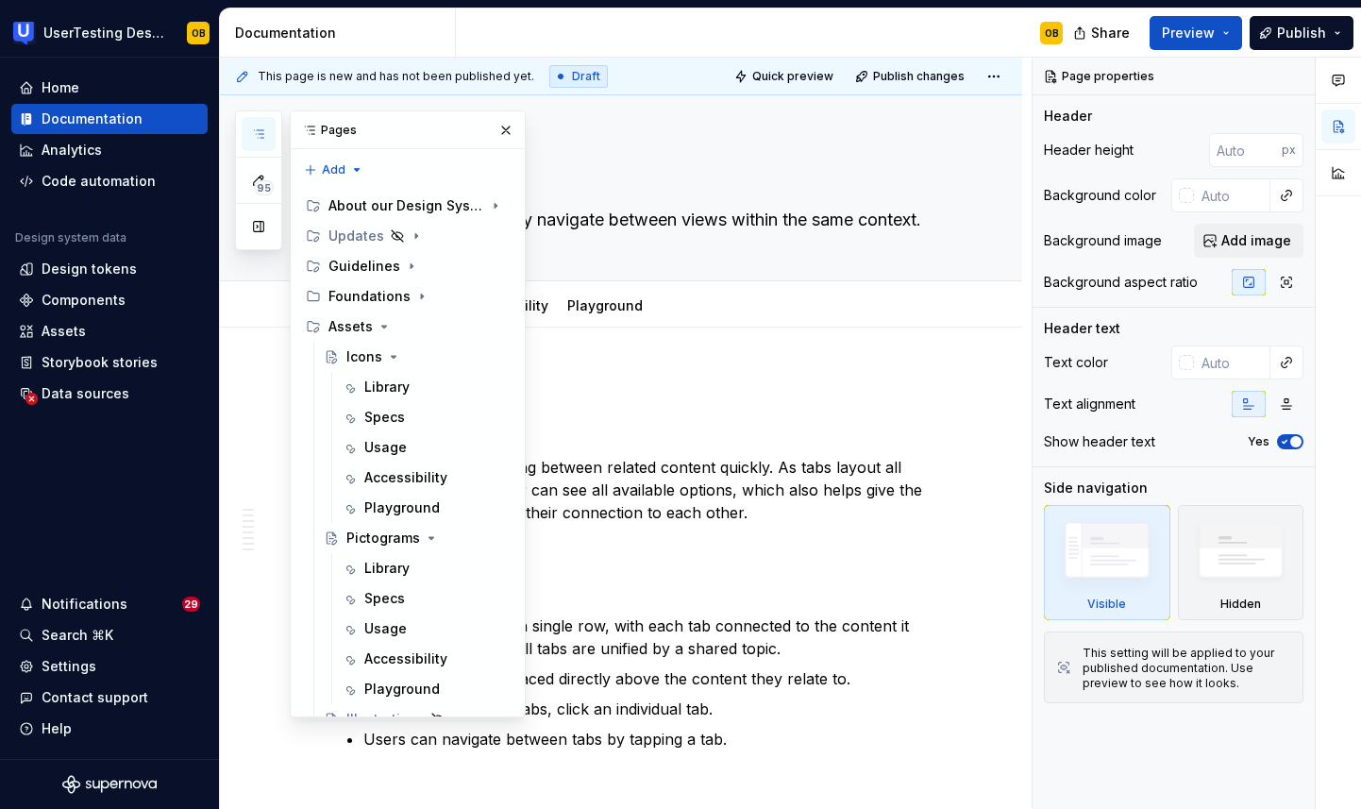
scroll to position [2361, 0]
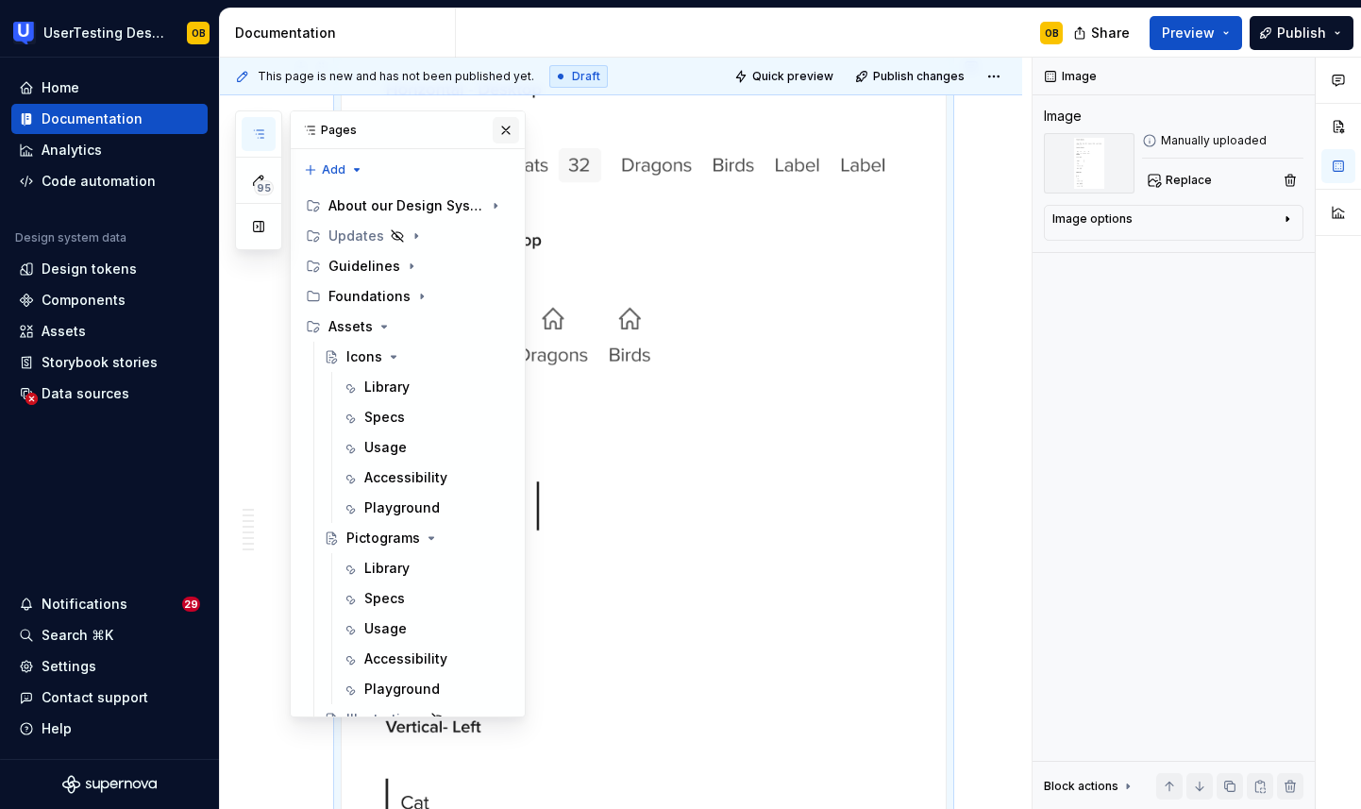
click at [505, 124] on button "button" at bounding box center [506, 130] width 26 height 26
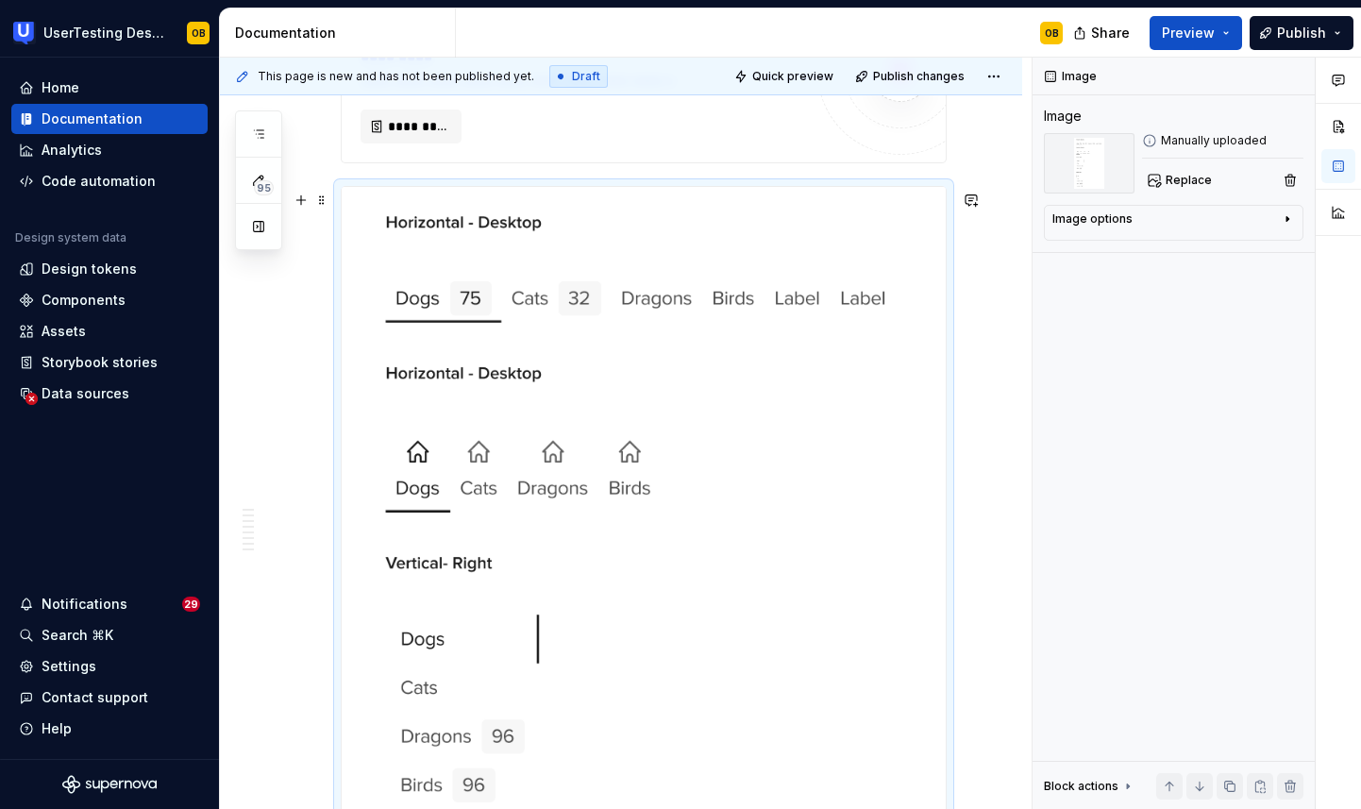
scroll to position [2419, 0]
type textarea "*"
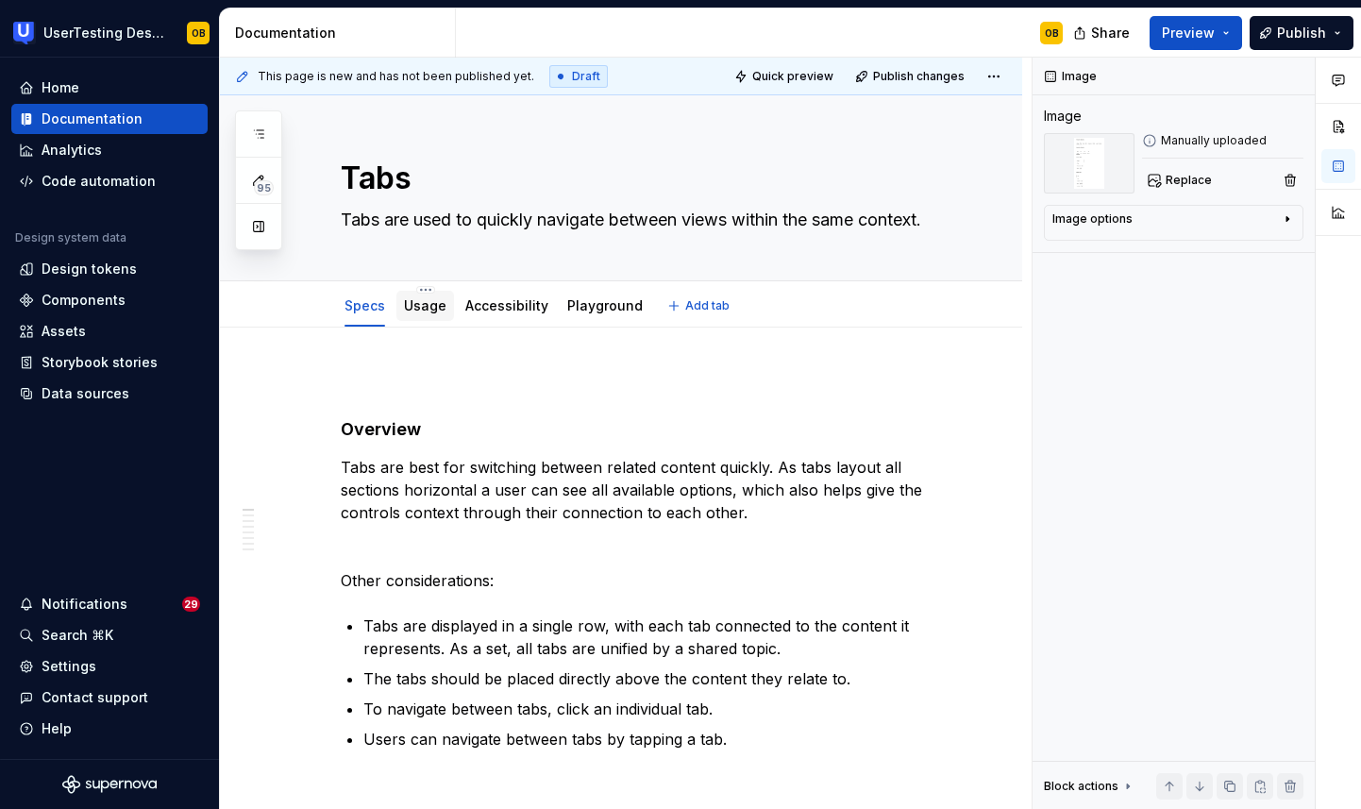
click at [423, 306] on link "Usage" at bounding box center [425, 305] width 42 height 16
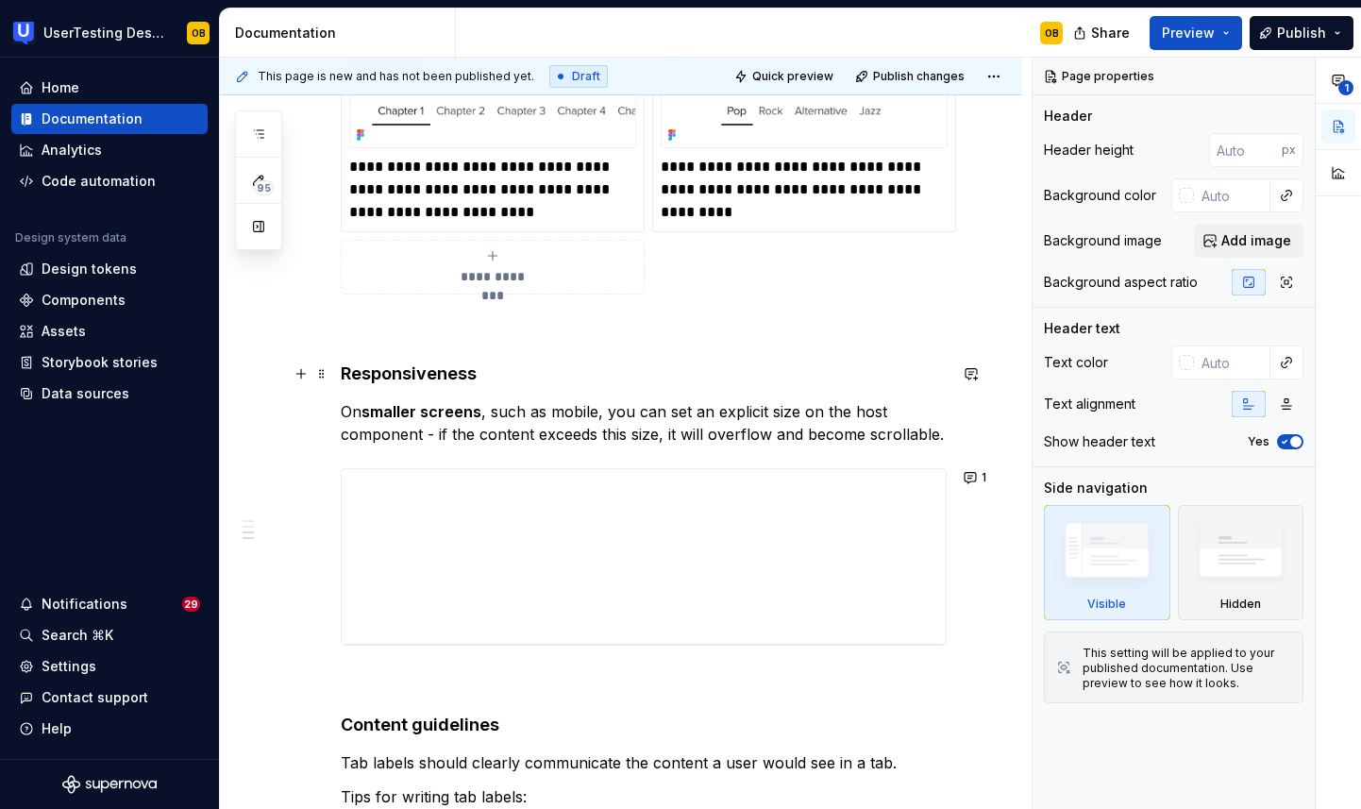
scroll to position [874, 0]
click at [974, 482] on button "1" at bounding box center [976, 478] width 37 height 26
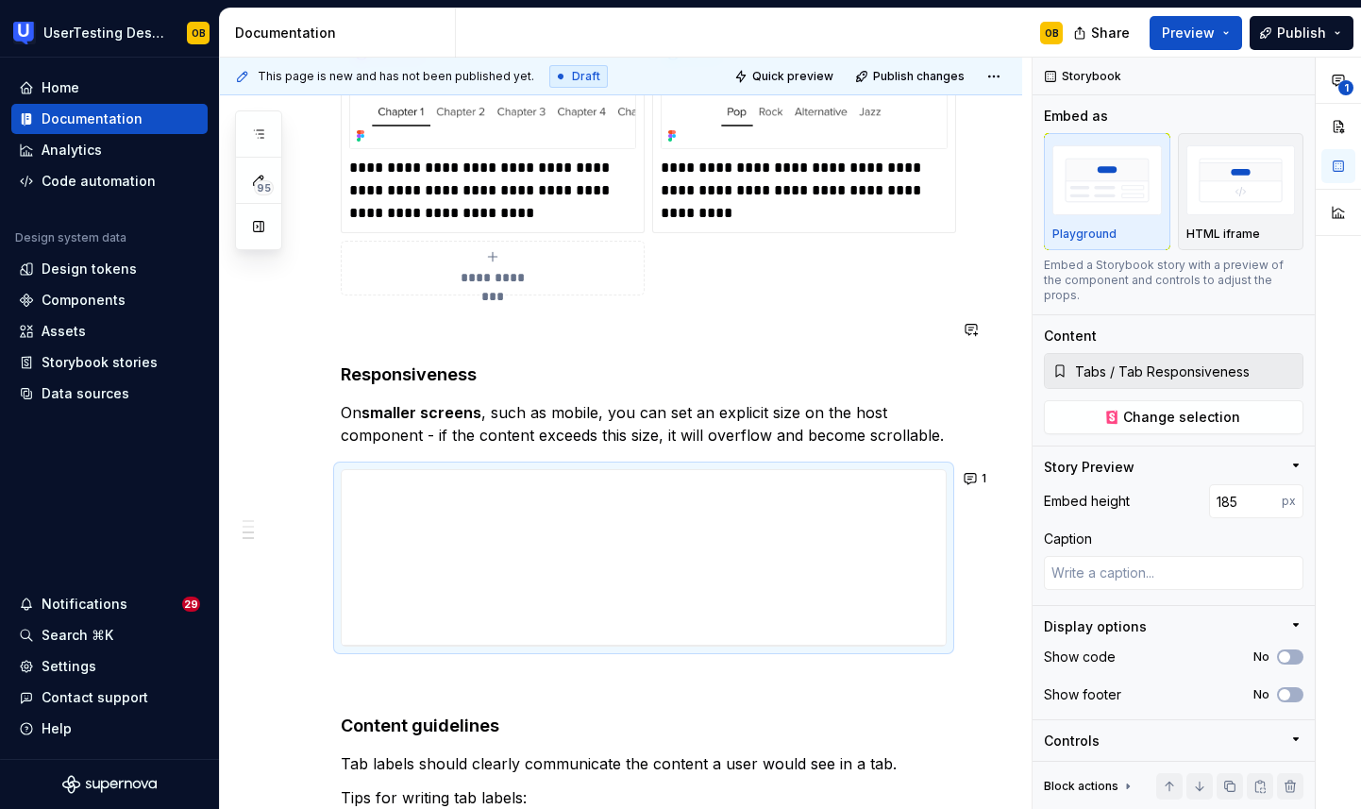
scroll to position [0, 0]
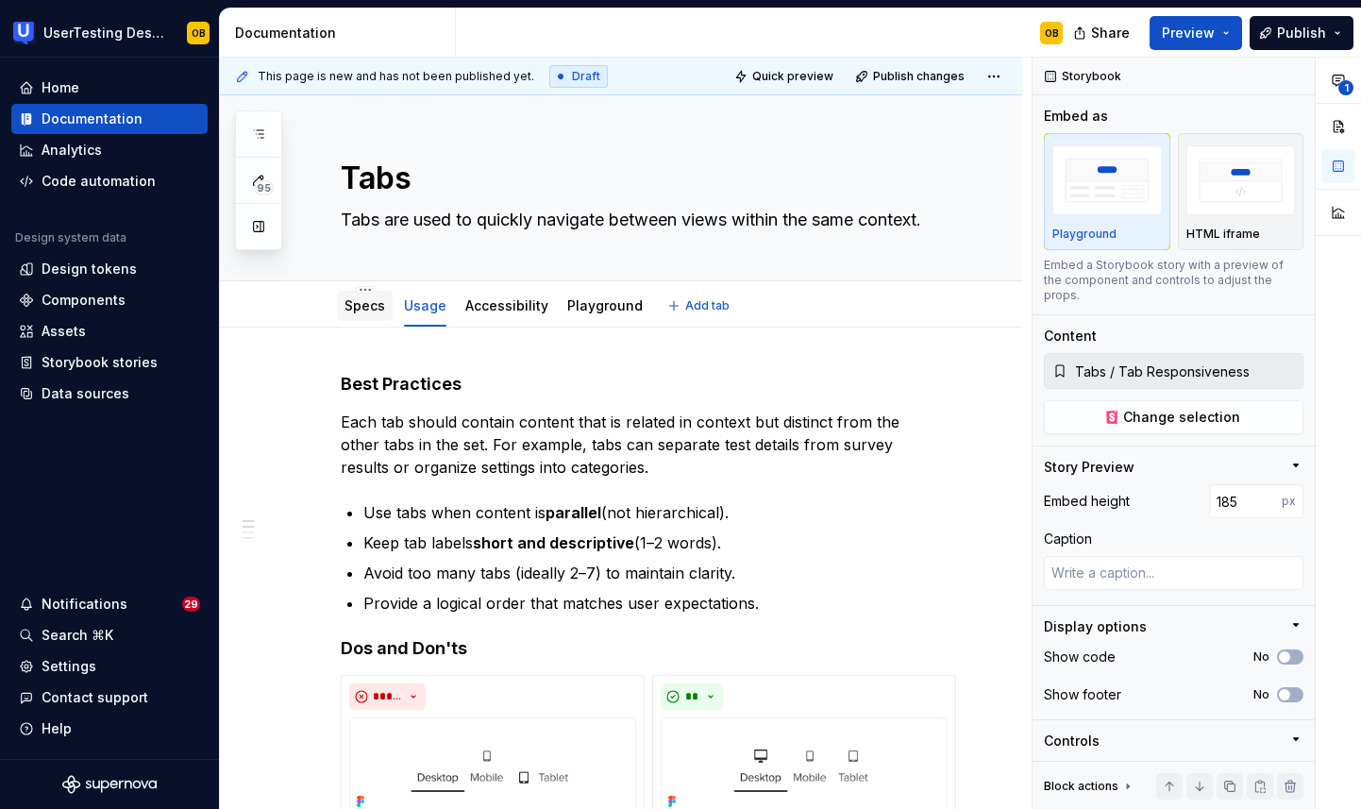
click at [343, 308] on div "Specs" at bounding box center [365, 306] width 56 height 30
click at [366, 307] on link "Specs" at bounding box center [365, 305] width 41 height 16
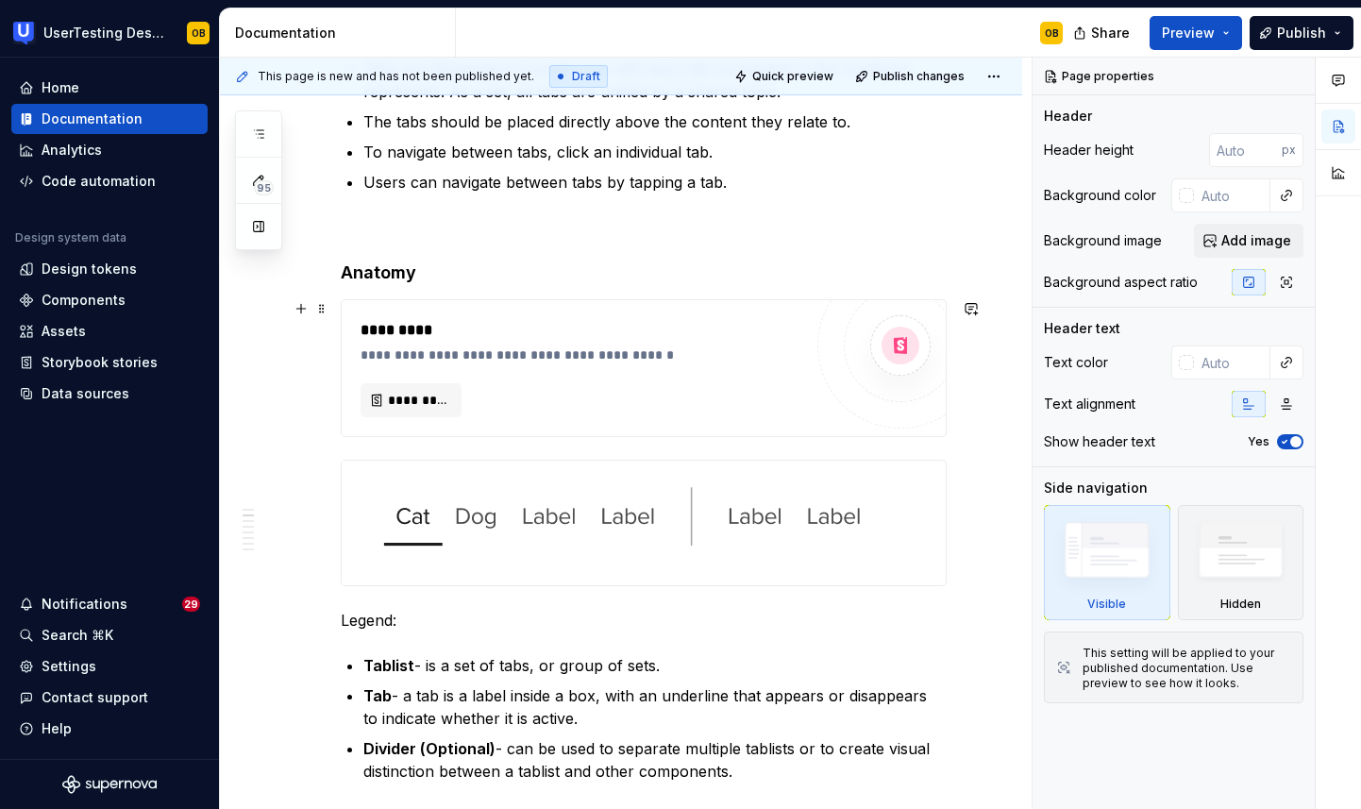
scroll to position [595, 0]
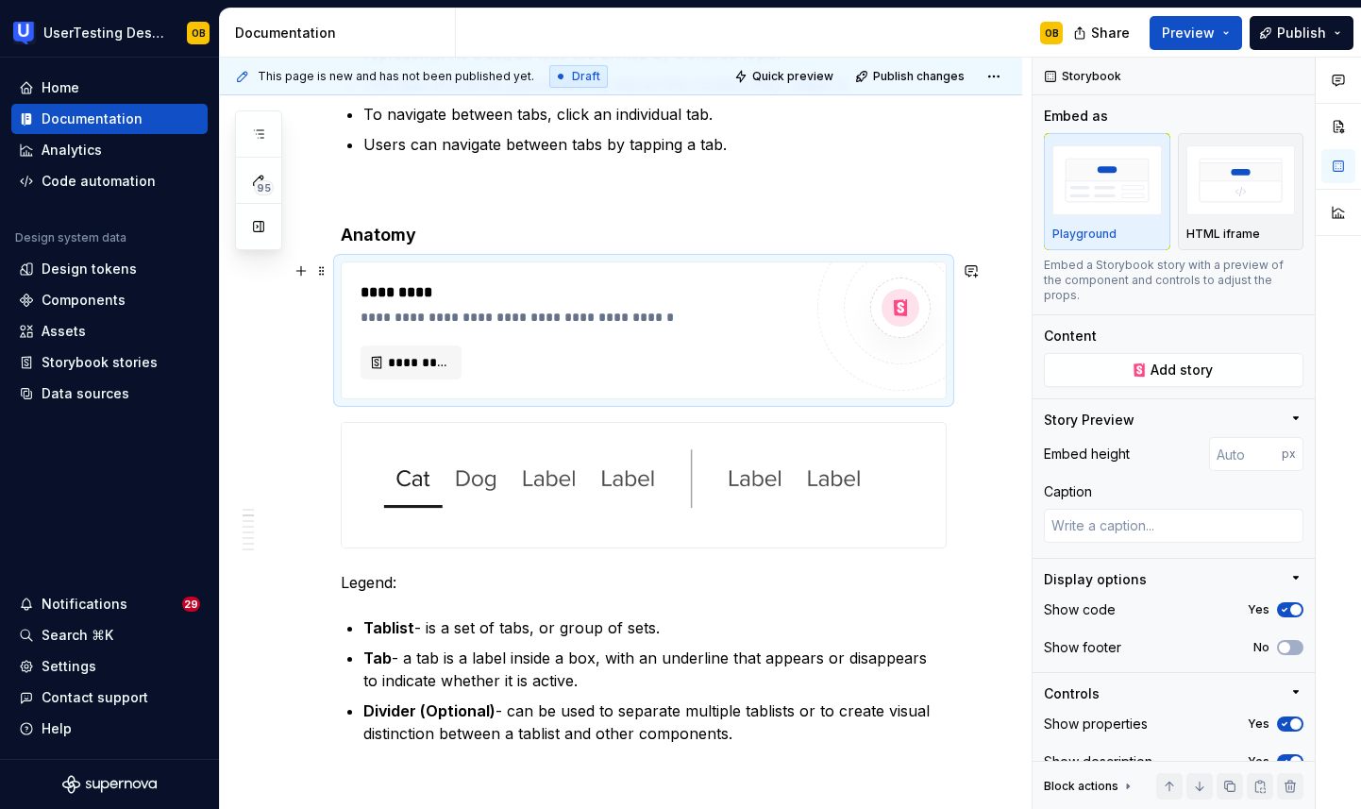
click at [750, 324] on div "**********" at bounding box center [586, 317] width 451 height 19
click at [1155, 361] on span "Add story" at bounding box center [1182, 370] width 62 height 19
type textarea "*"
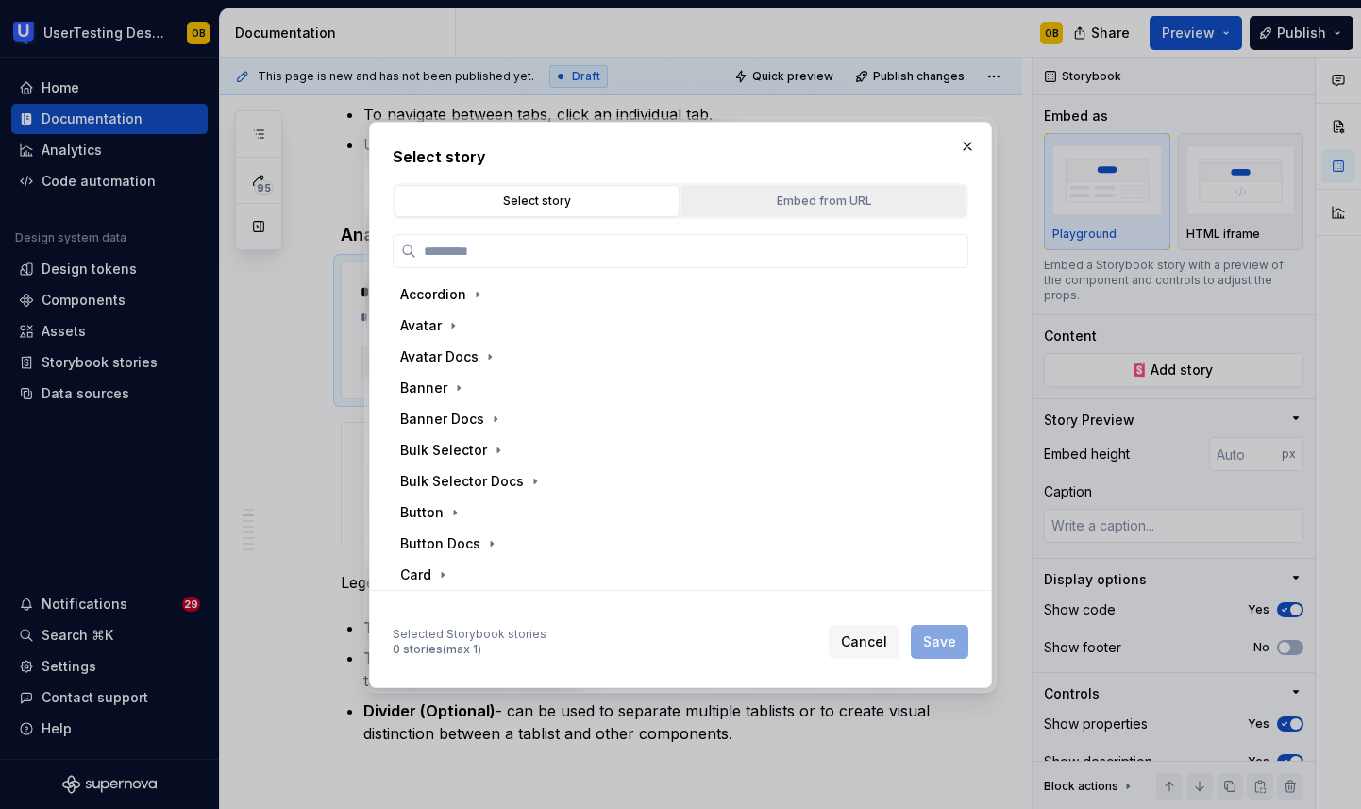
click at [765, 212] on button "Embed from URL" at bounding box center [824, 201] width 285 height 32
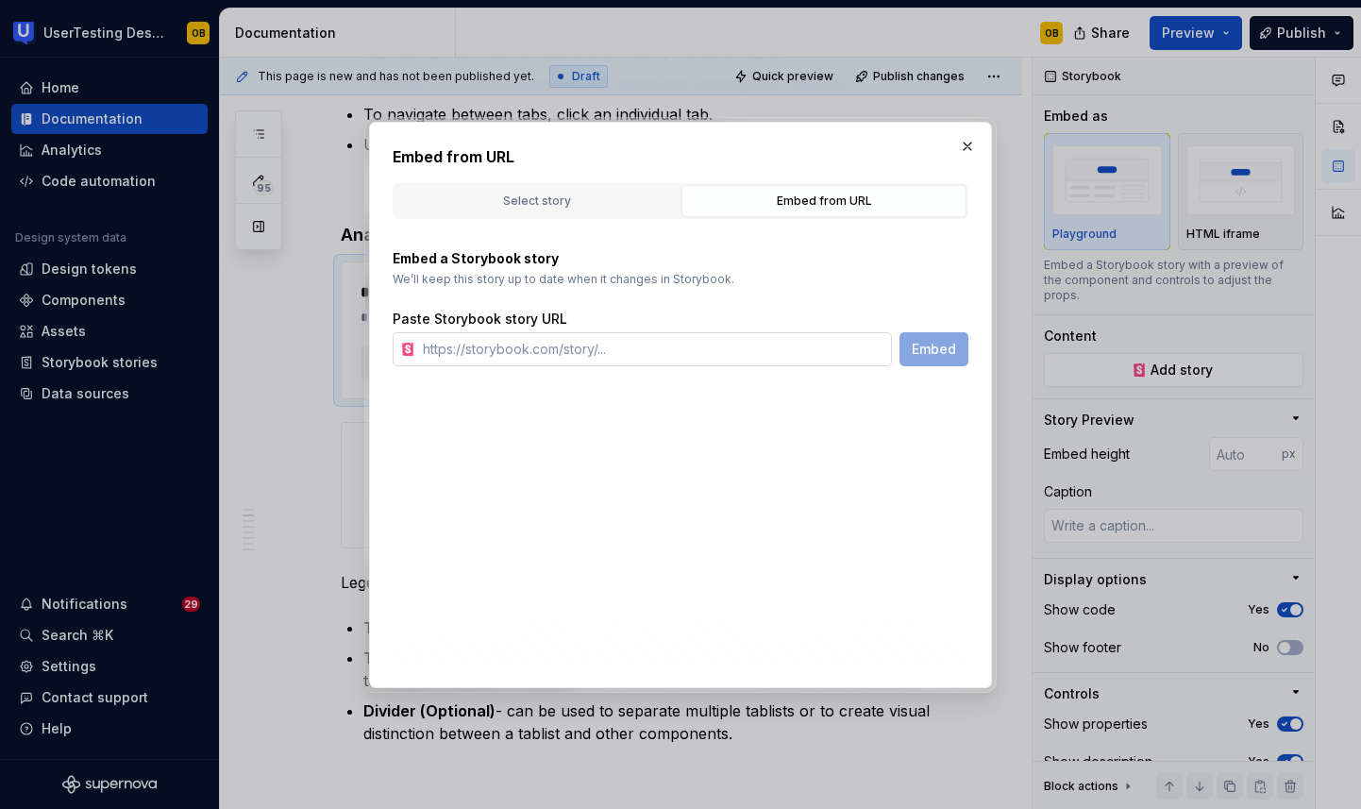
click at [598, 363] on input "text" at bounding box center [653, 349] width 477 height 34
paste input "[URL][DOMAIN_NAME]"
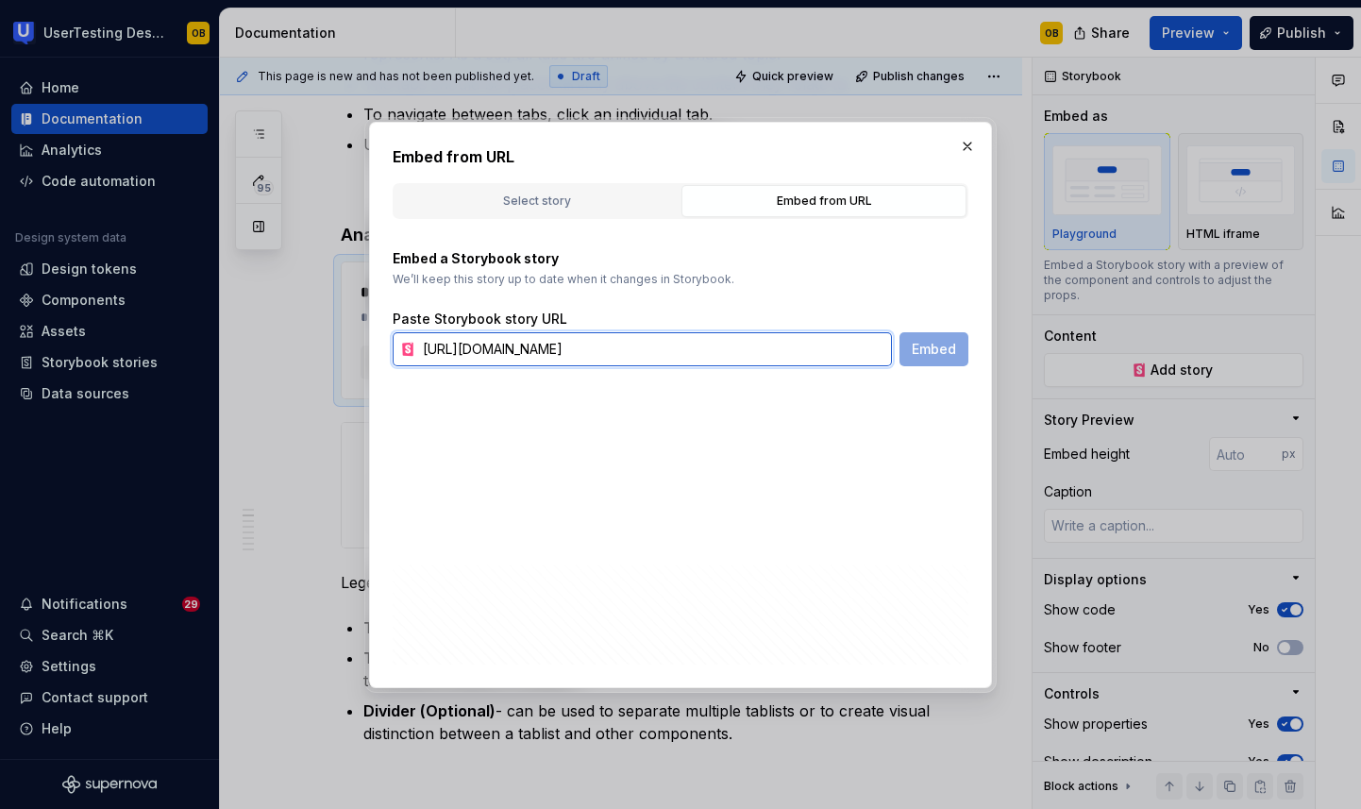
scroll to position [0, 128]
type input "[URL][DOMAIN_NAME]"
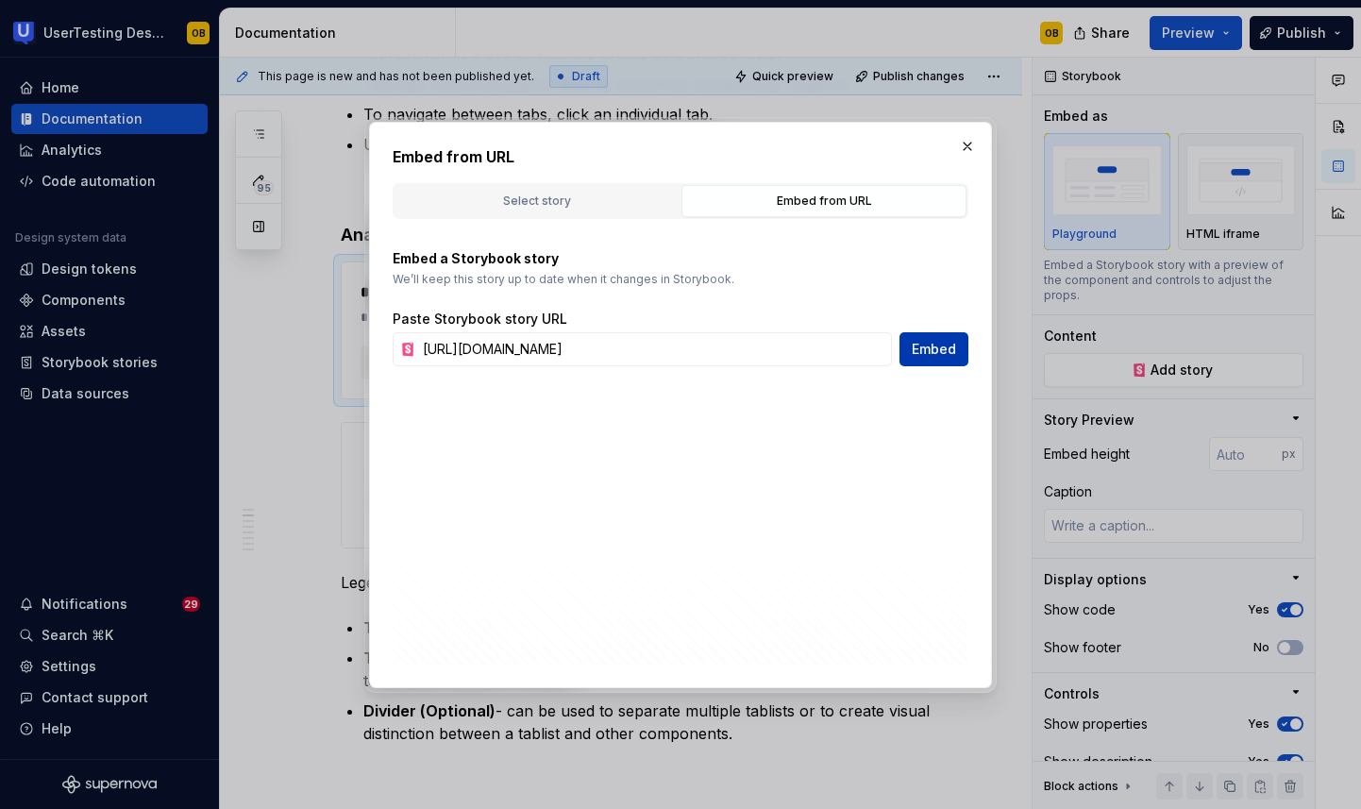
click at [937, 355] on span "Embed" at bounding box center [934, 349] width 44 height 19
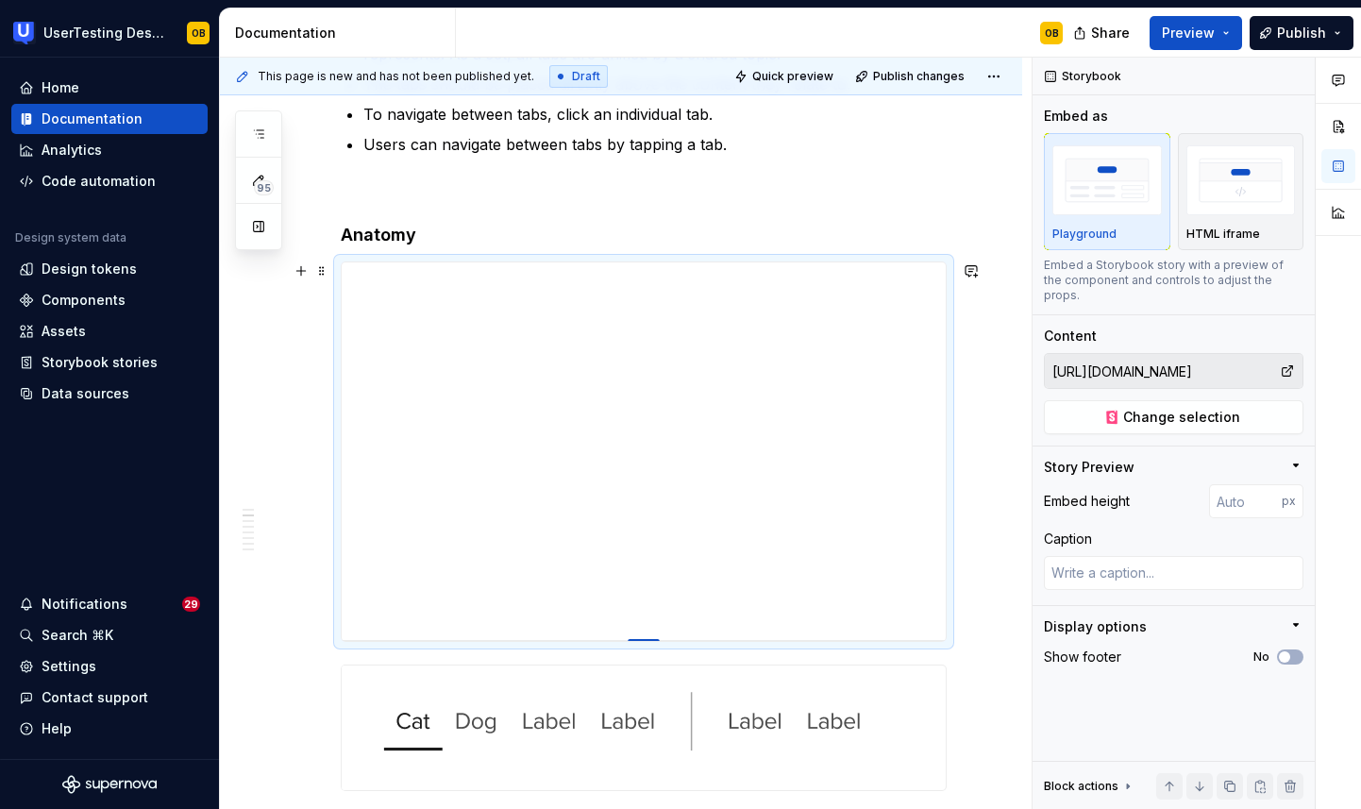
click at [645, 639] on div at bounding box center [644, 641] width 32 height 4
type textarea "*"
type input "398"
type textarea "*"
type input "393"
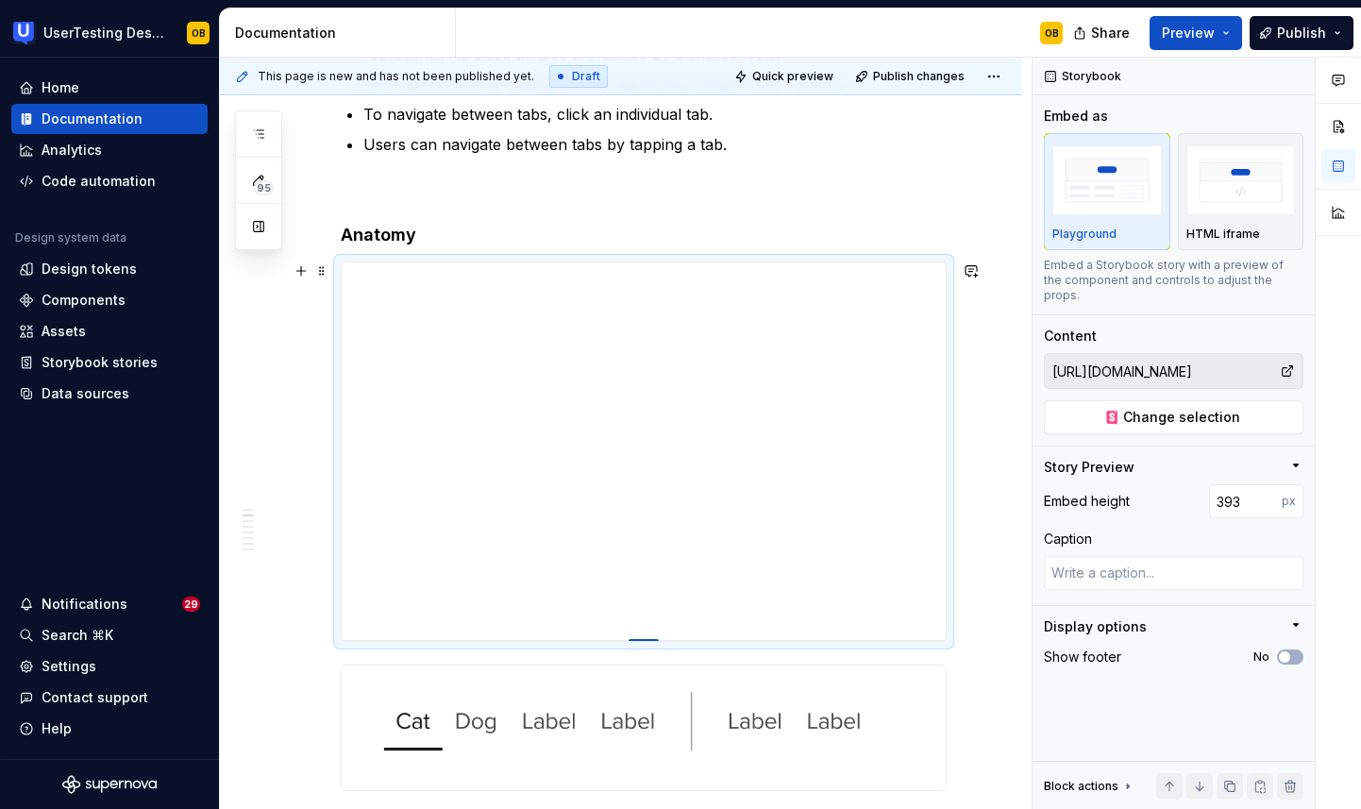
type textarea "*"
type input "384"
type textarea "*"
type input "370"
type textarea "*"
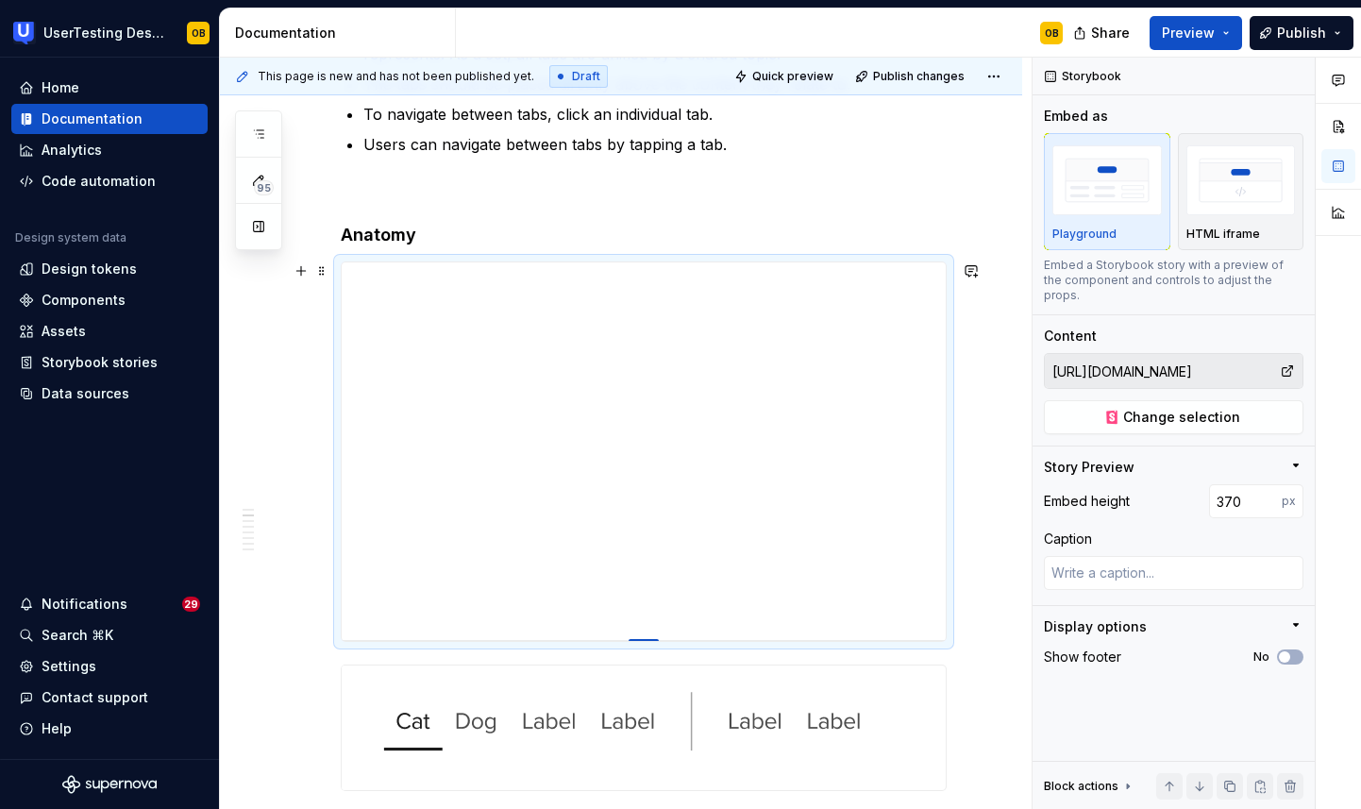
type input "351"
type textarea "*"
type input "334"
type textarea "*"
type input "318"
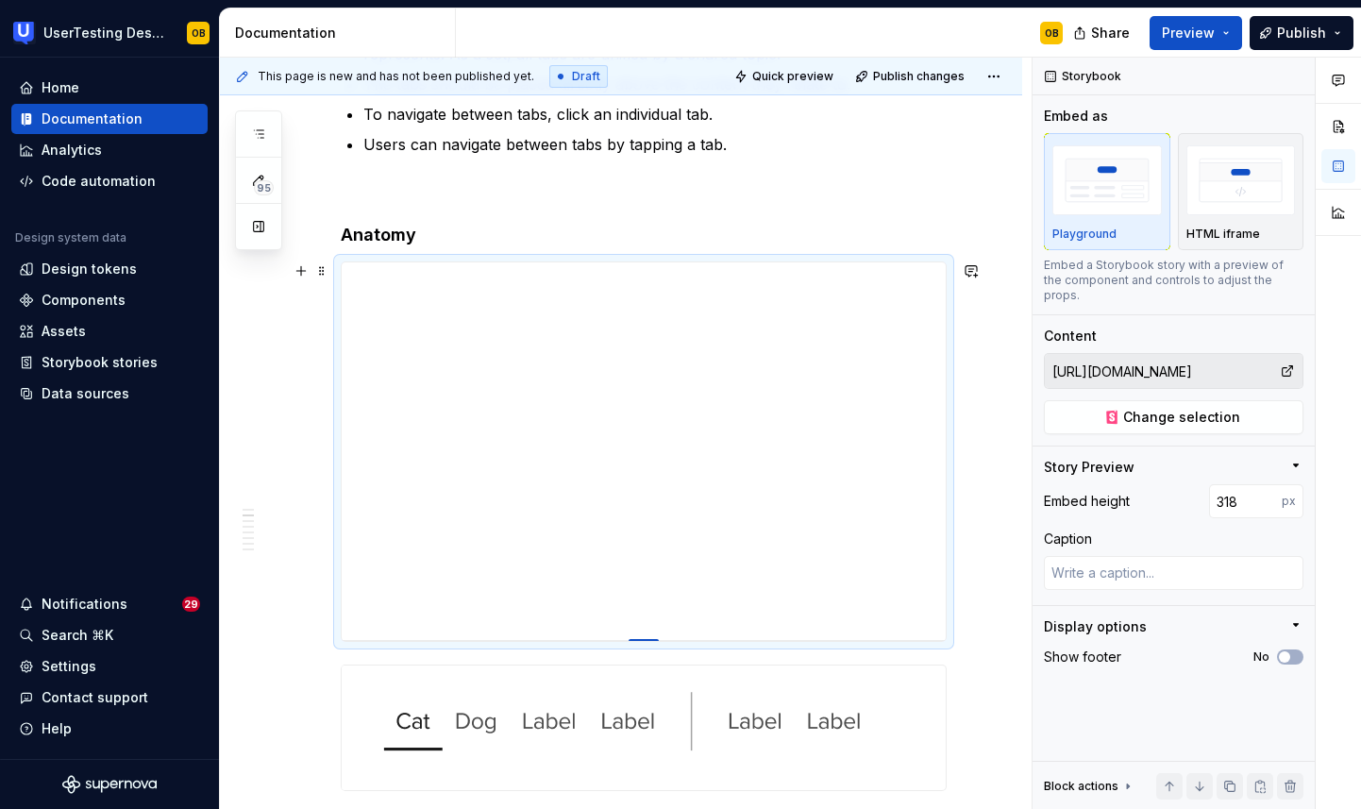
type textarea "*"
type input "302"
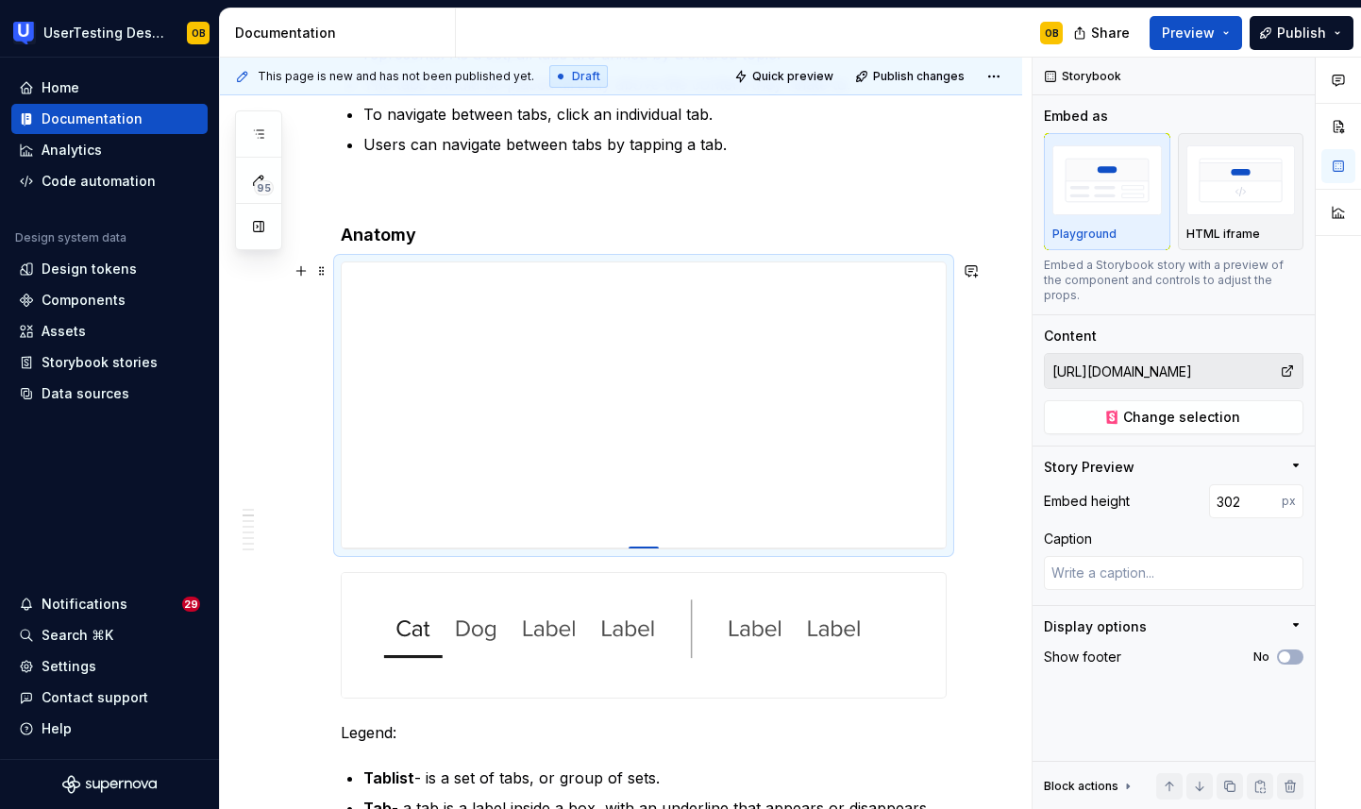
type textarea "*"
type input "288"
type textarea "*"
type input "275"
type textarea "*"
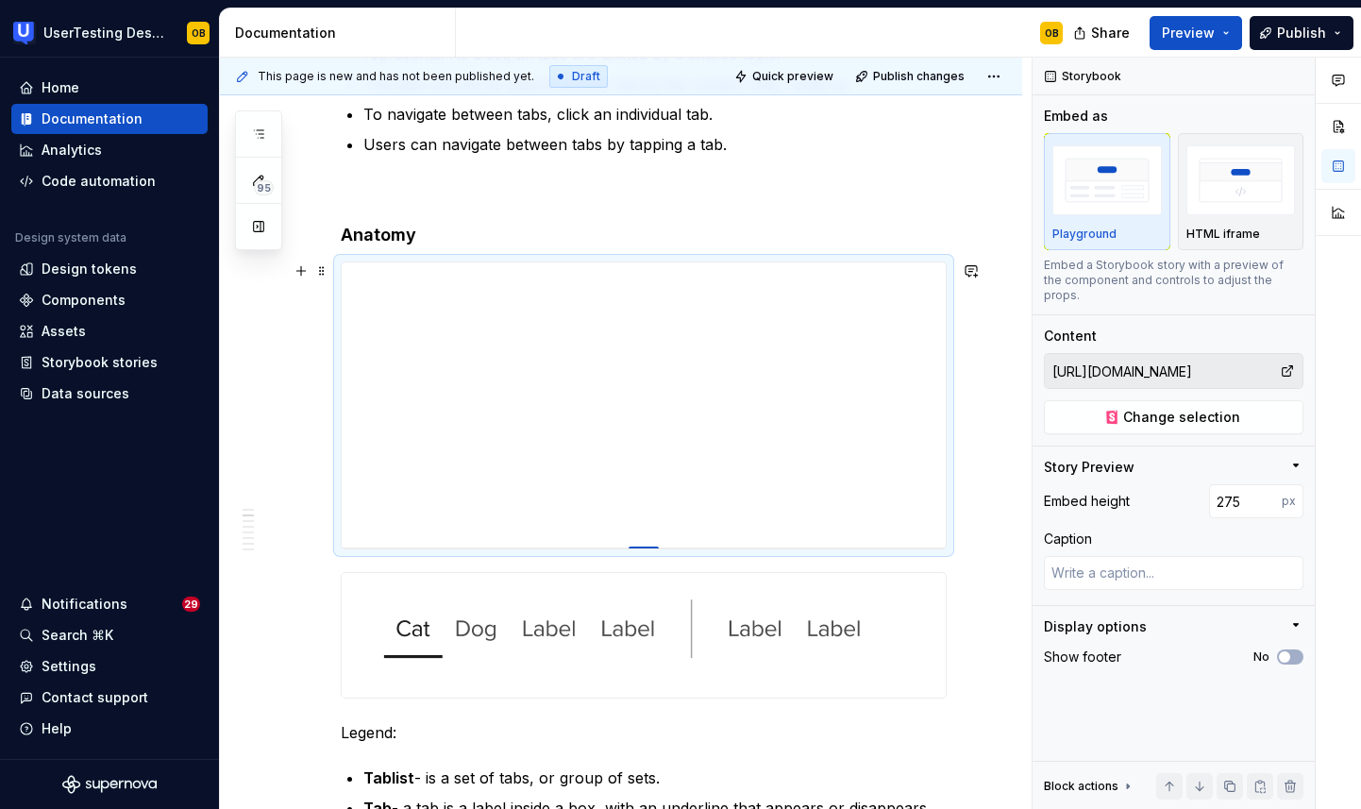
type input "264"
type textarea "*"
type input "254"
type textarea "*"
type input "247"
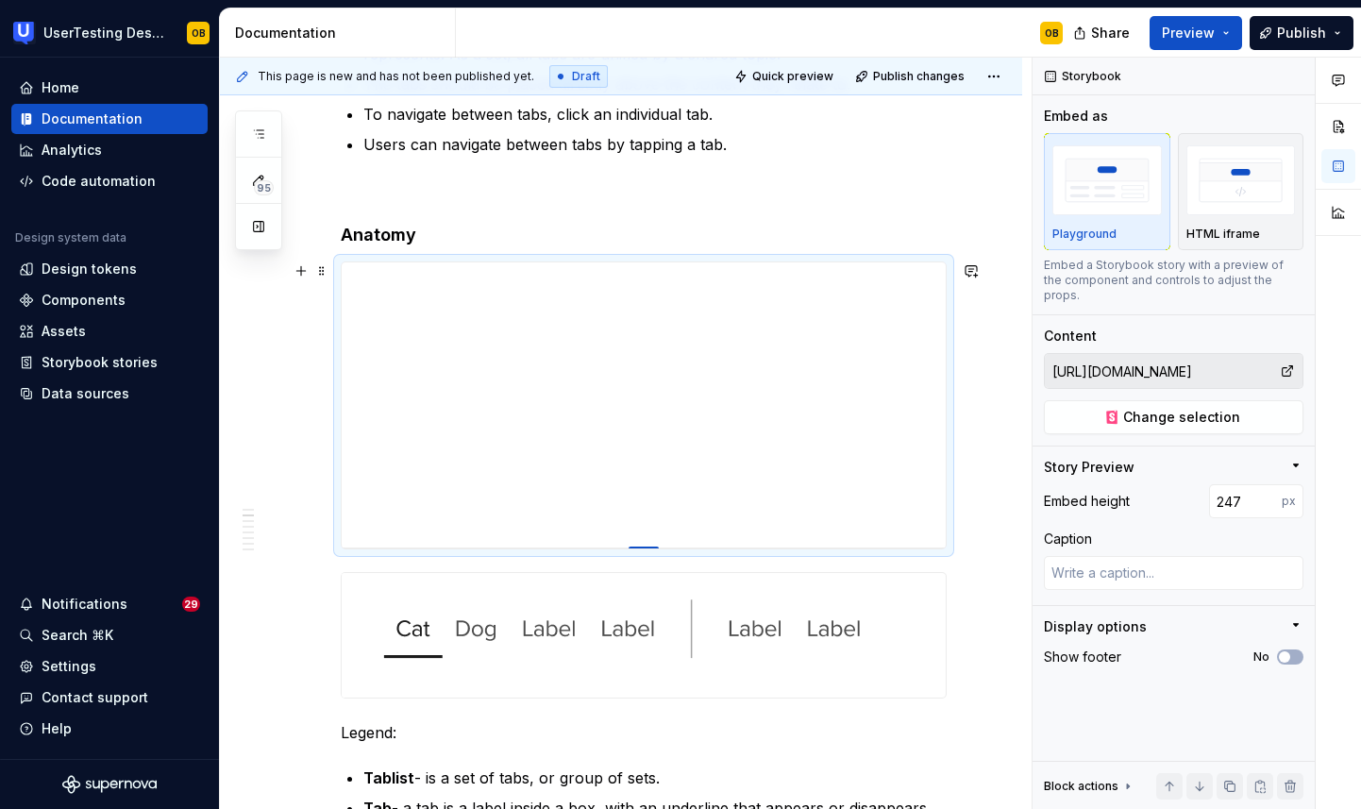
type textarea "*"
type input "240"
type textarea "*"
type input "232"
type textarea "*"
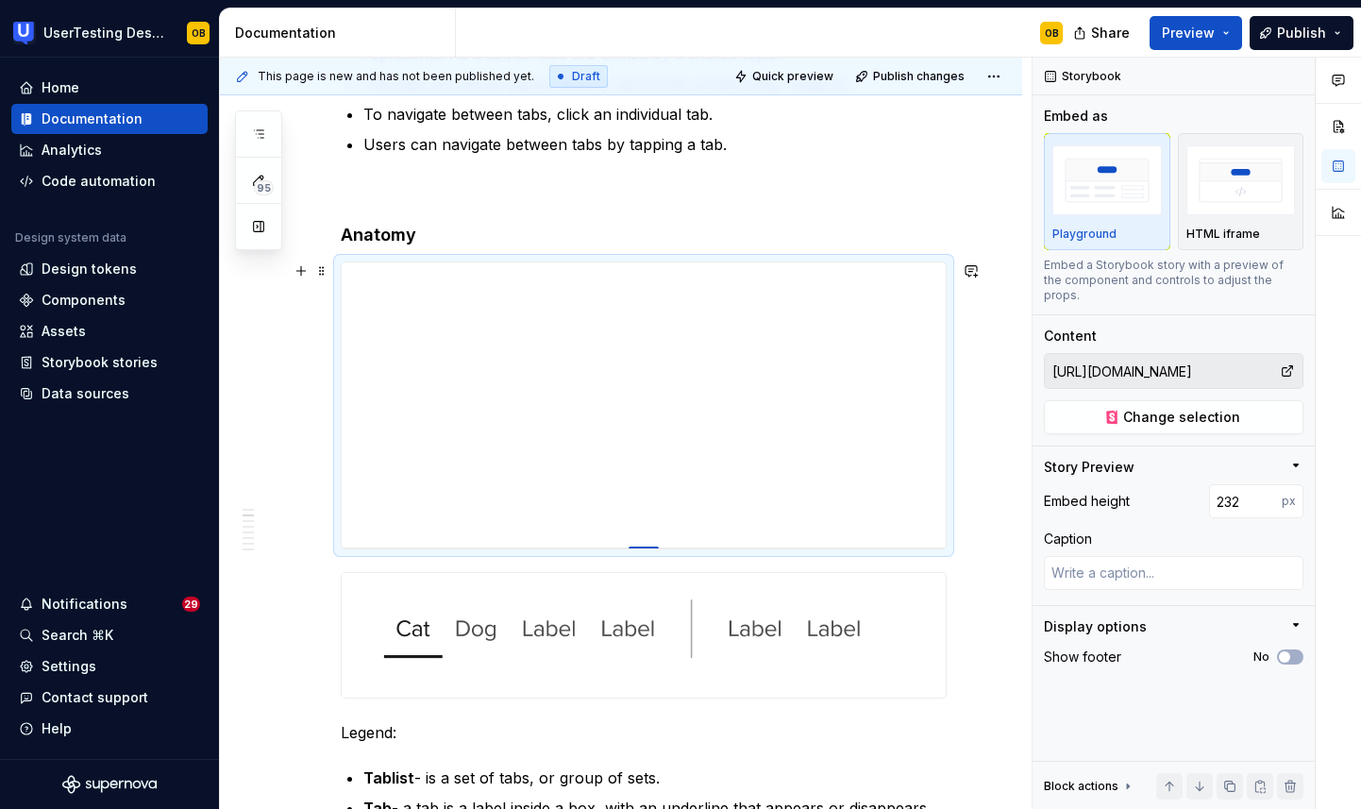
type input "226"
type textarea "*"
type input "220"
type textarea "*"
type input "214"
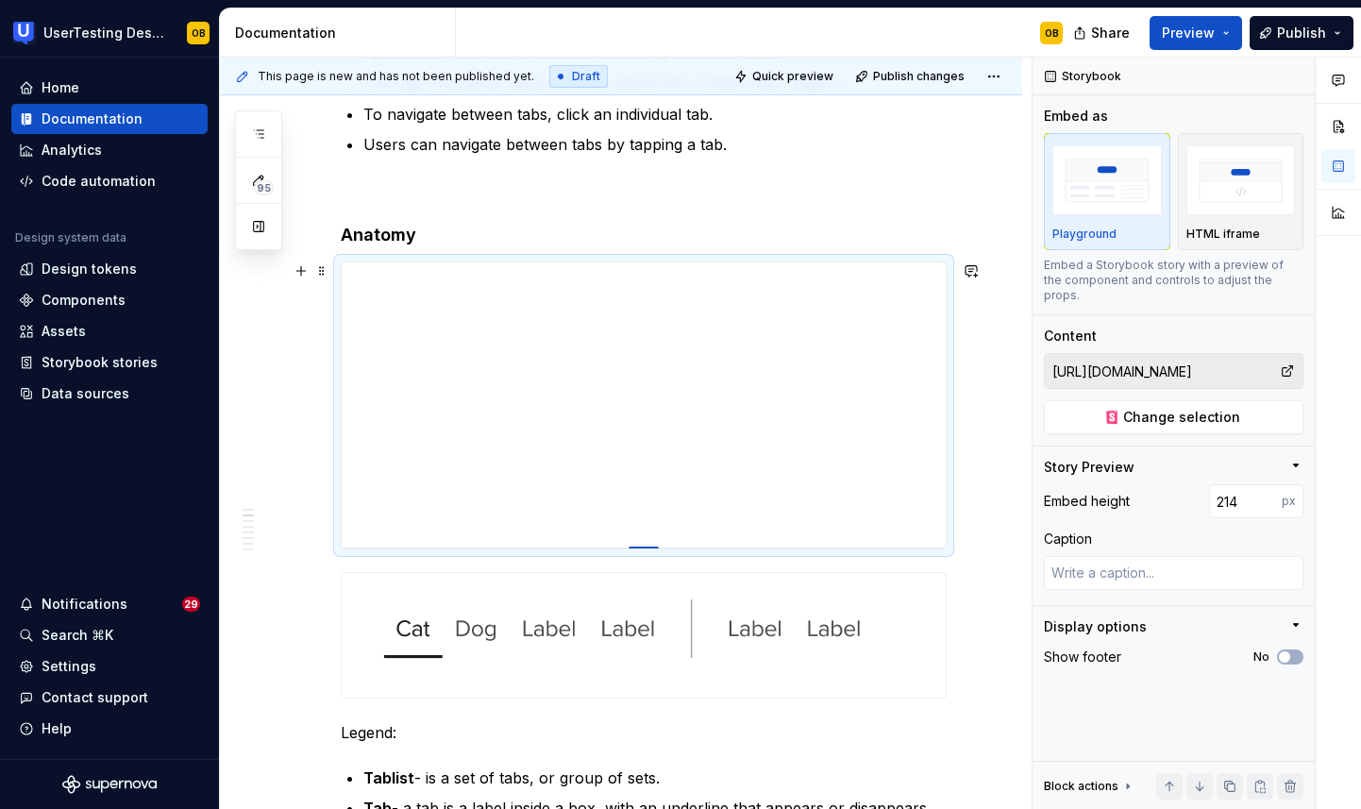
type textarea "*"
type input "210"
type textarea "*"
type input "205"
type textarea "*"
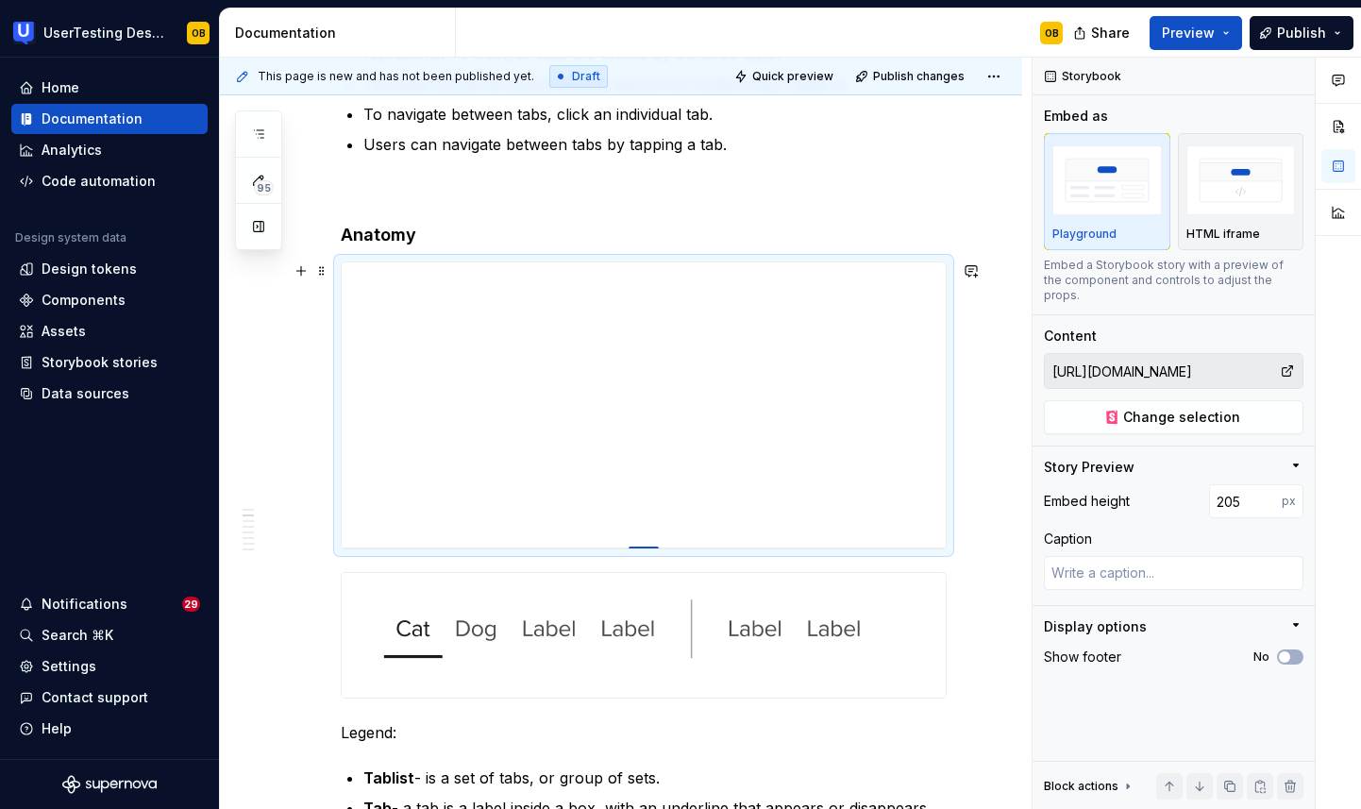
type input "201"
type textarea "*"
type input "195"
type textarea "*"
type input "190"
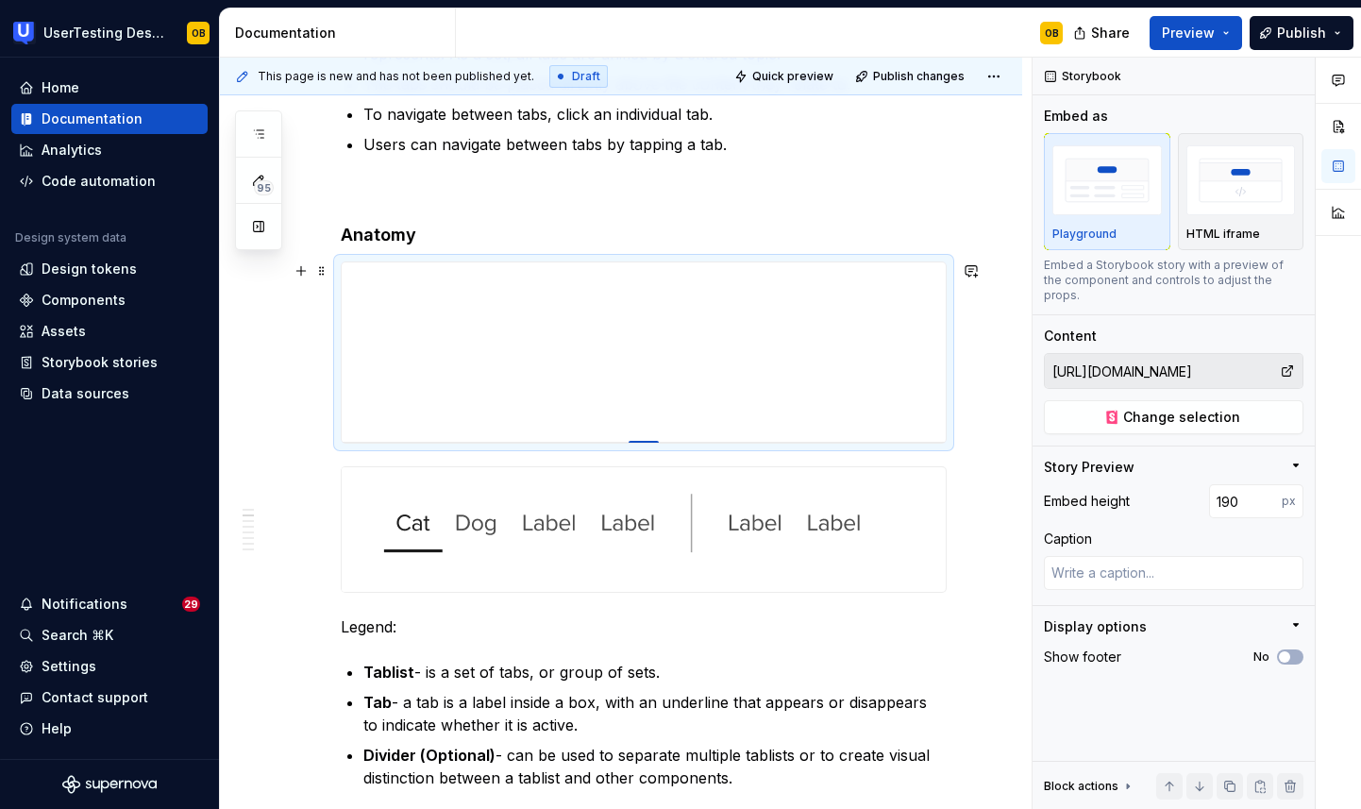
type textarea "*"
type input "184"
type textarea "*"
type input "178"
type textarea "*"
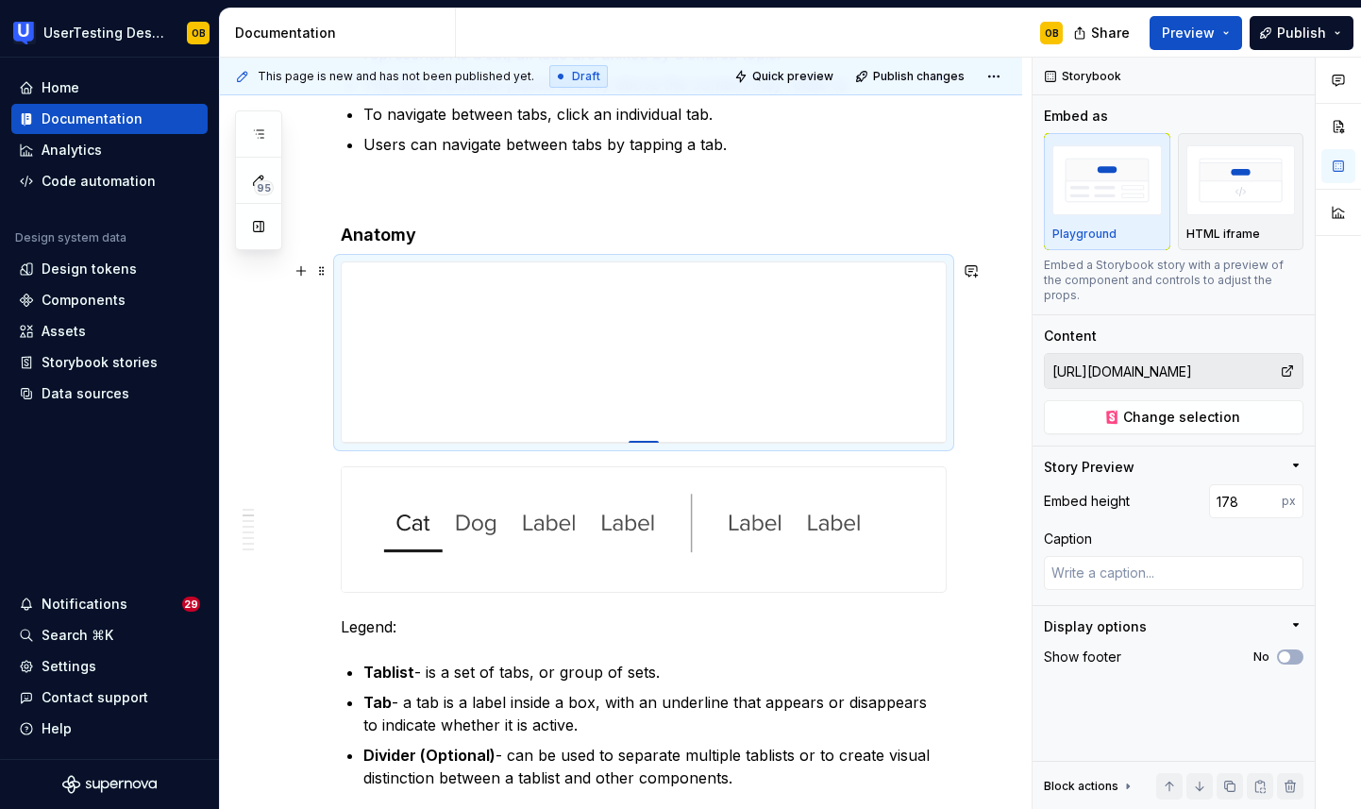
type input "171"
type textarea "*"
type input "165"
type textarea "*"
type input "159"
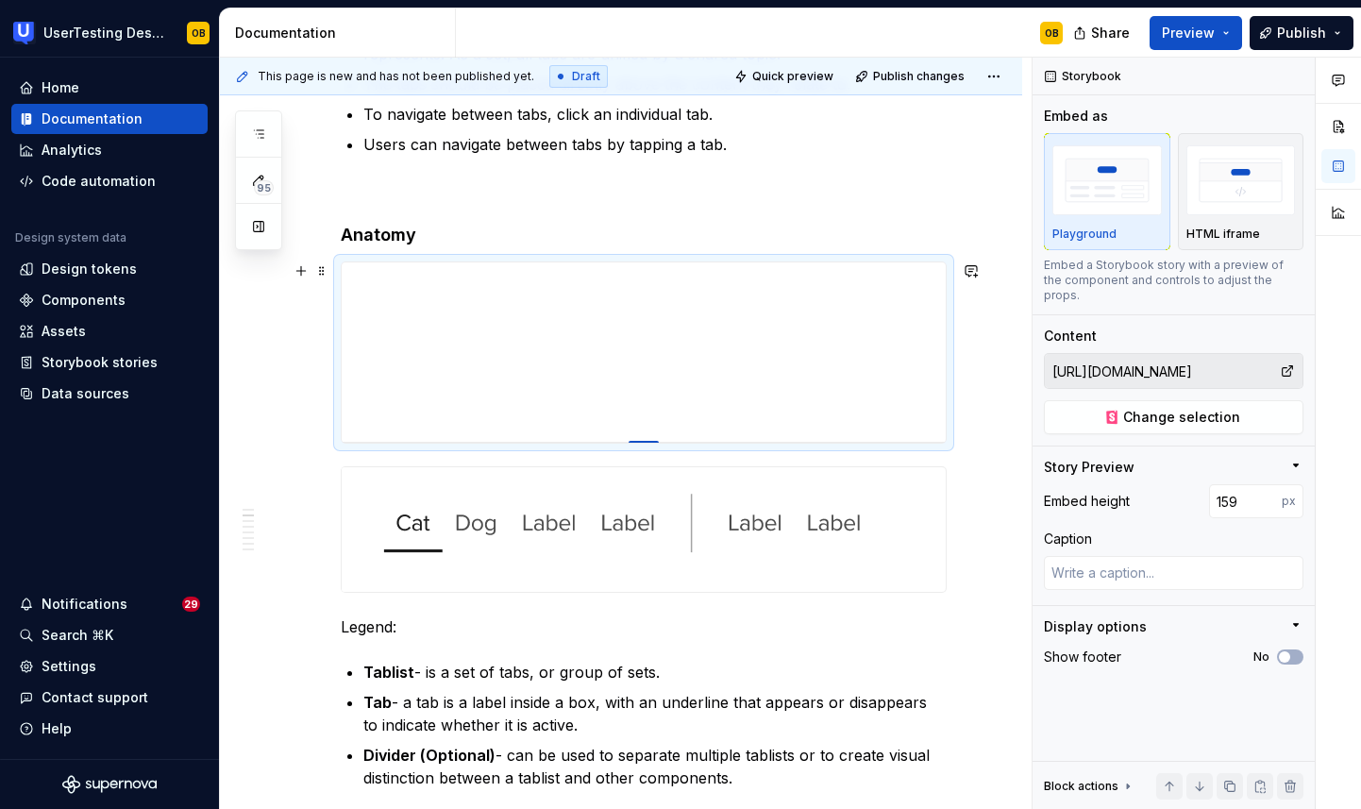
type textarea "*"
type input "150"
type textarea "*"
type input "143"
type textarea "*"
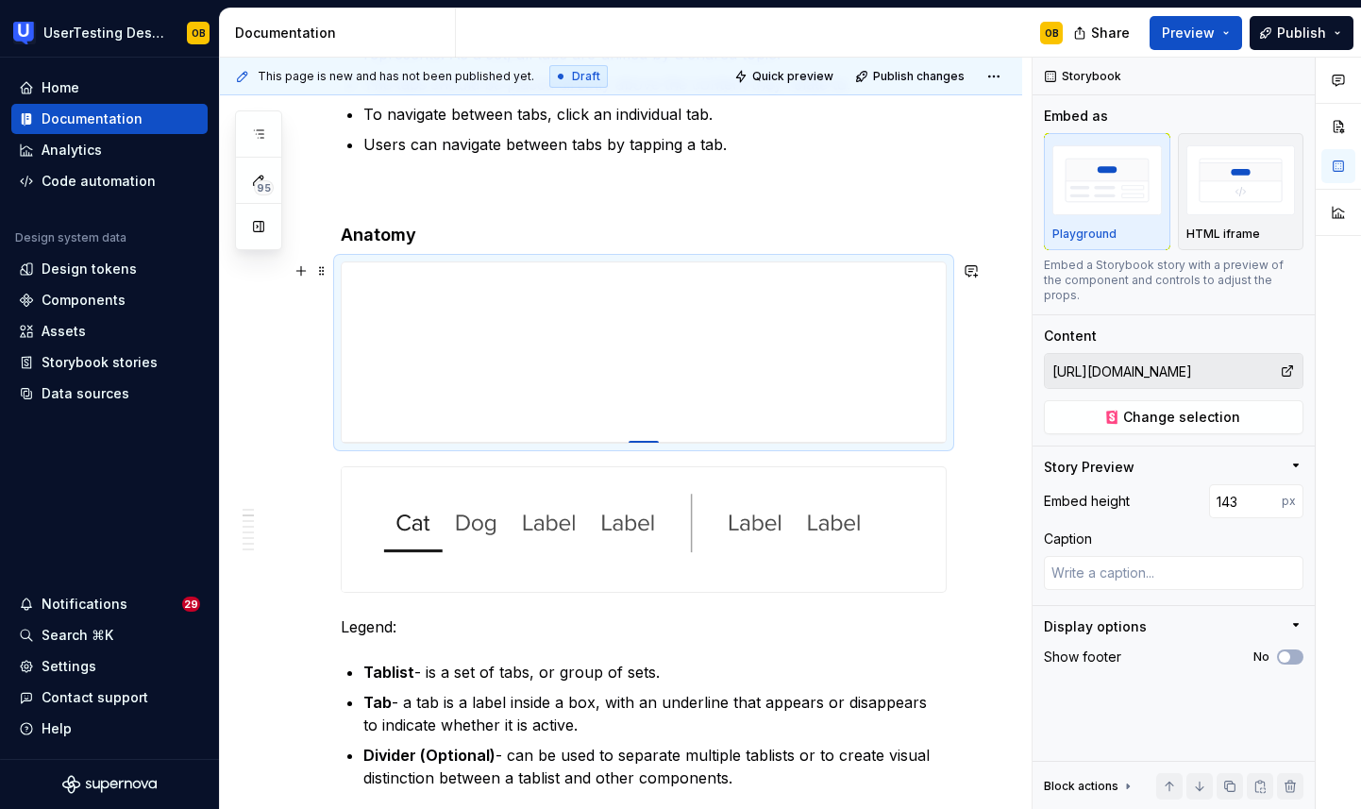
type input "141"
type textarea "*"
type input "139"
type textarea "*"
type input "136"
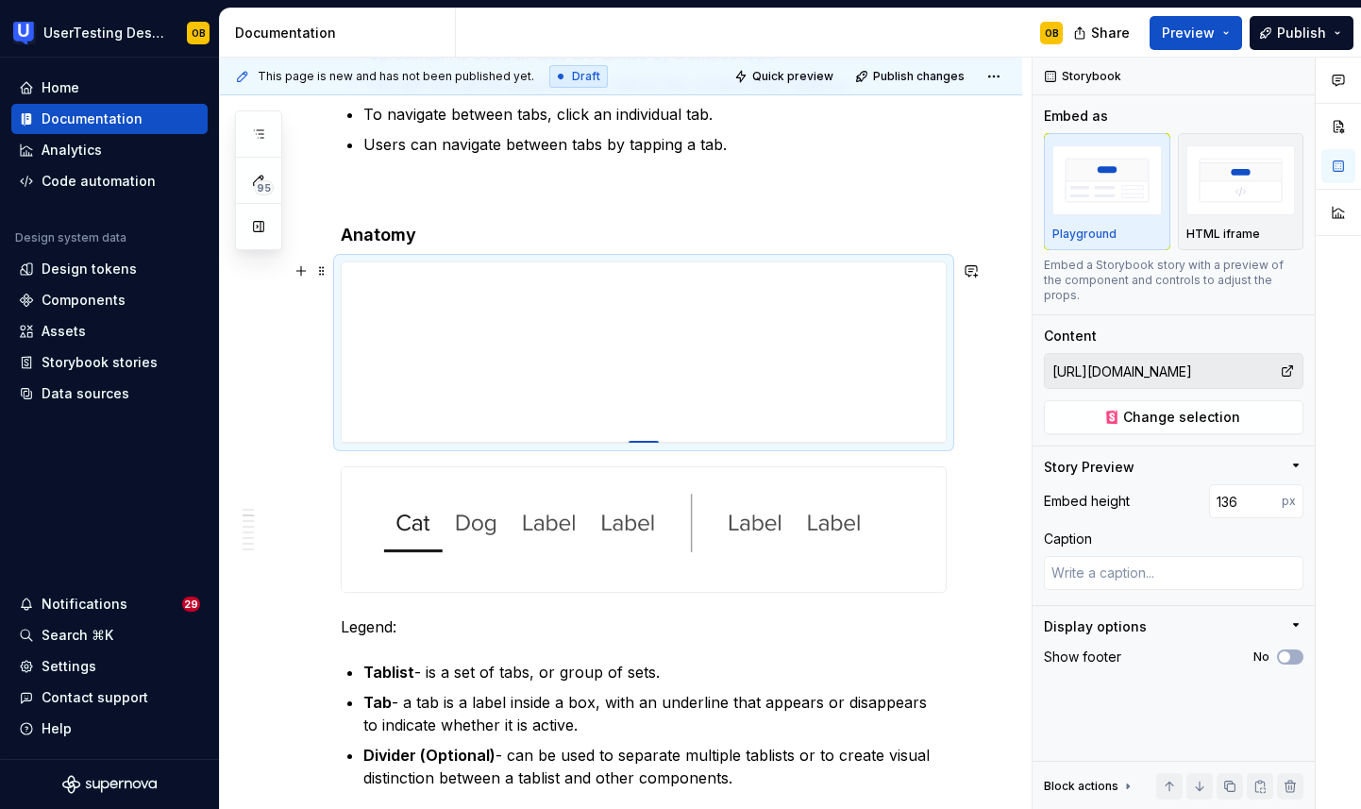
type textarea "*"
type input "134"
type textarea "*"
type input "131"
type textarea "*"
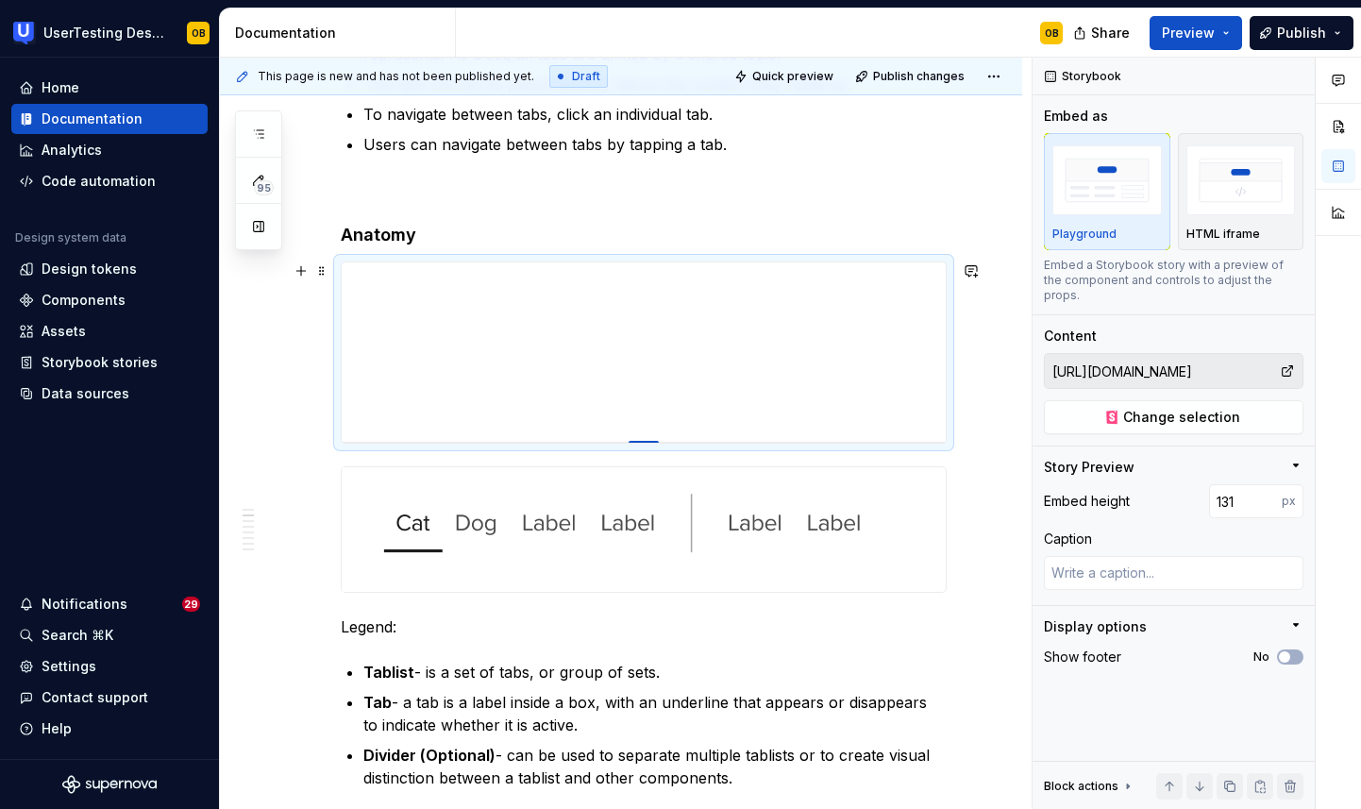
type input "129"
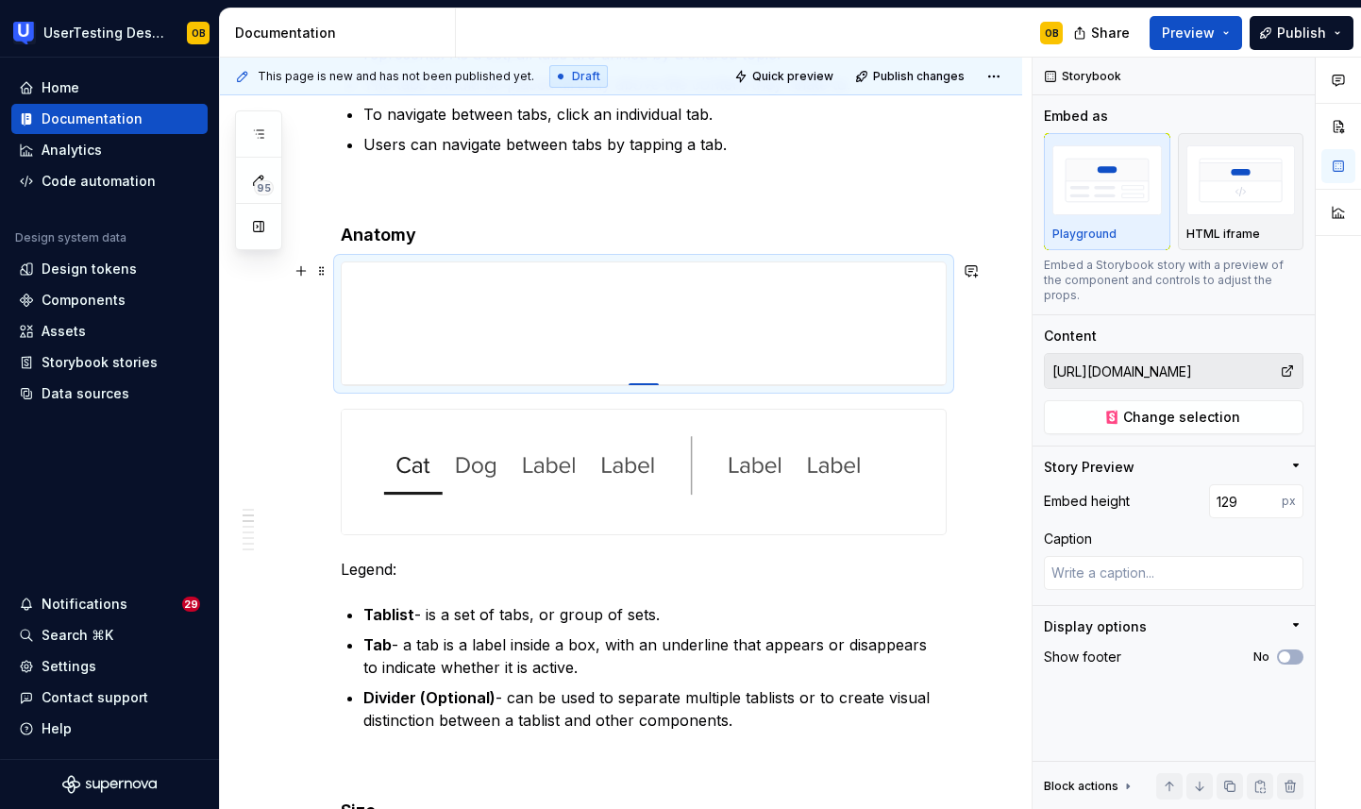
type textarea "*"
type input "128"
type textarea "*"
type input "126"
type textarea "*"
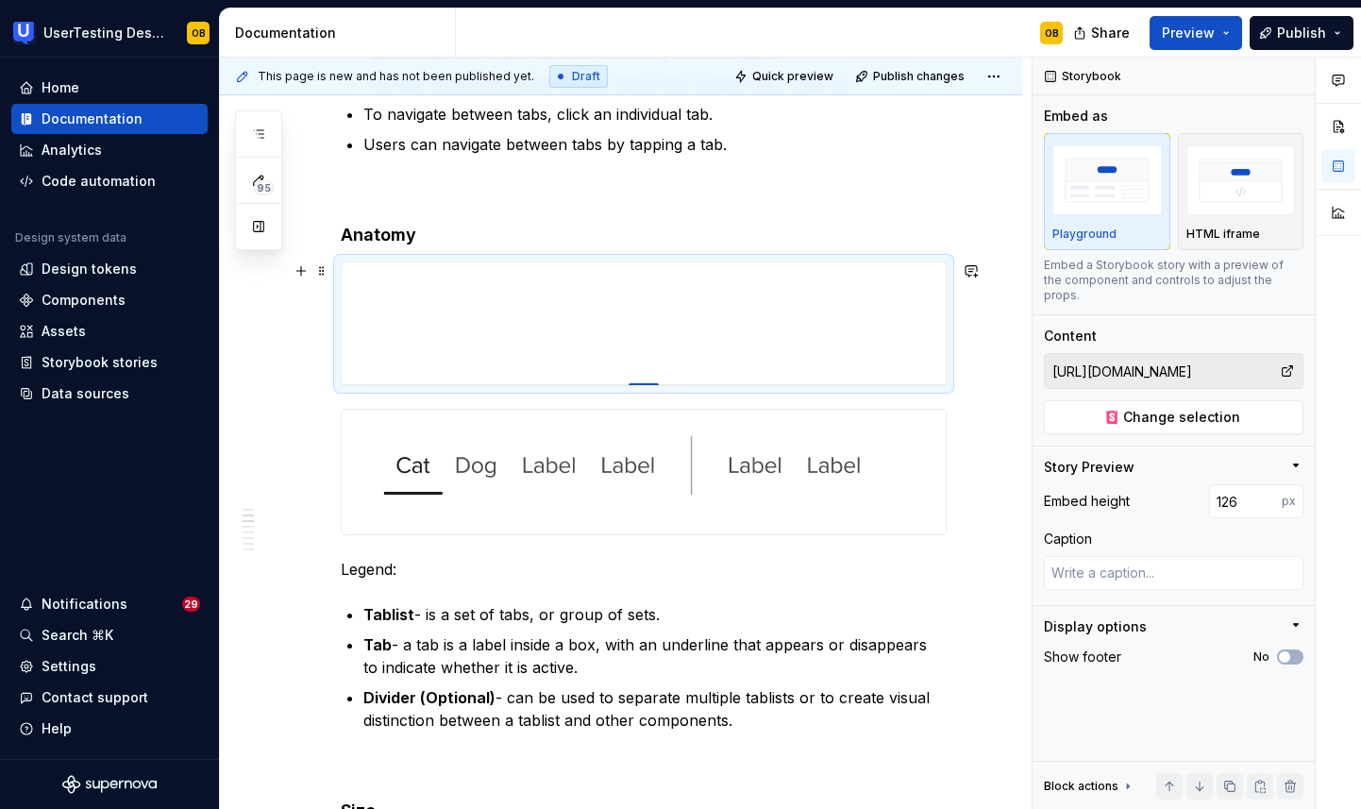
type input "124"
type textarea "*"
type input "123"
type textarea "*"
type input "121"
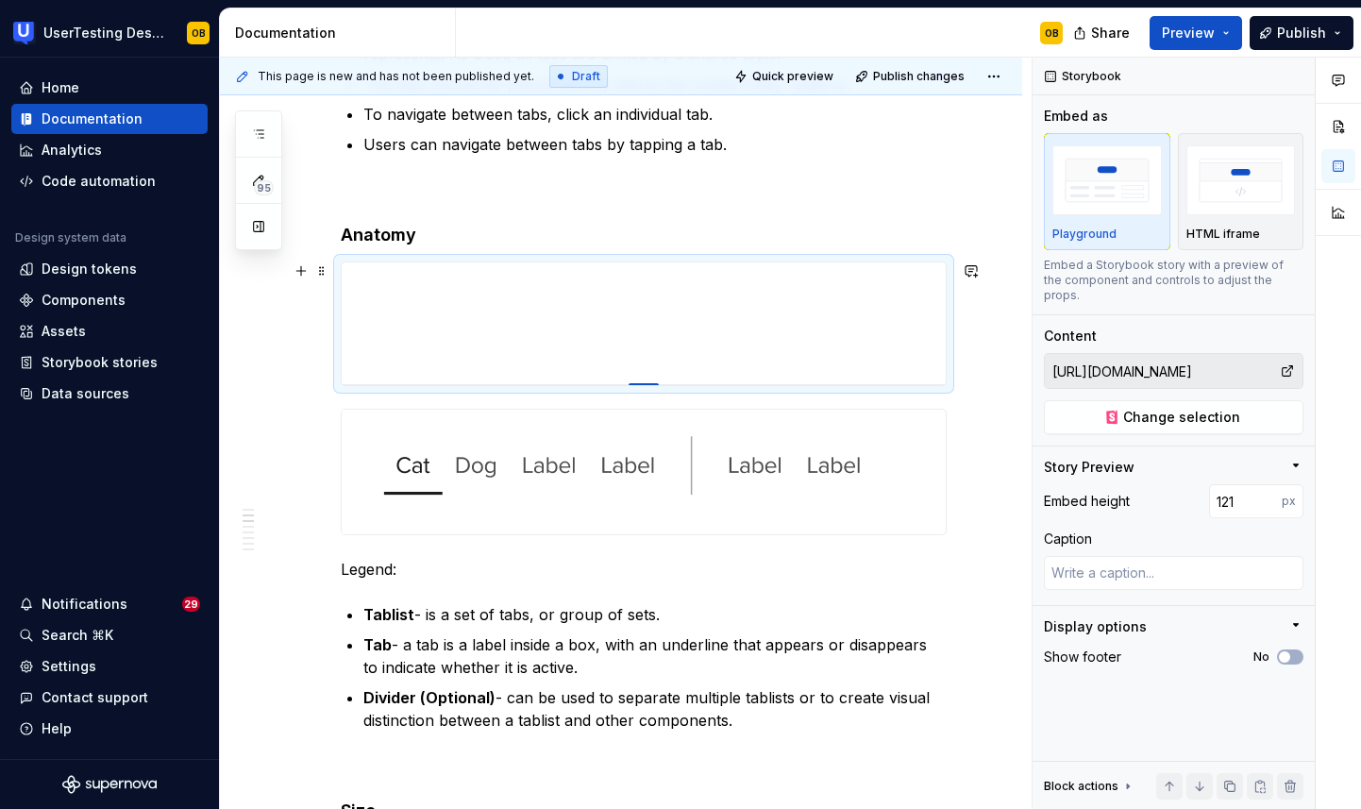
type textarea "*"
type input "120"
type textarea "*"
type input "119"
type textarea "*"
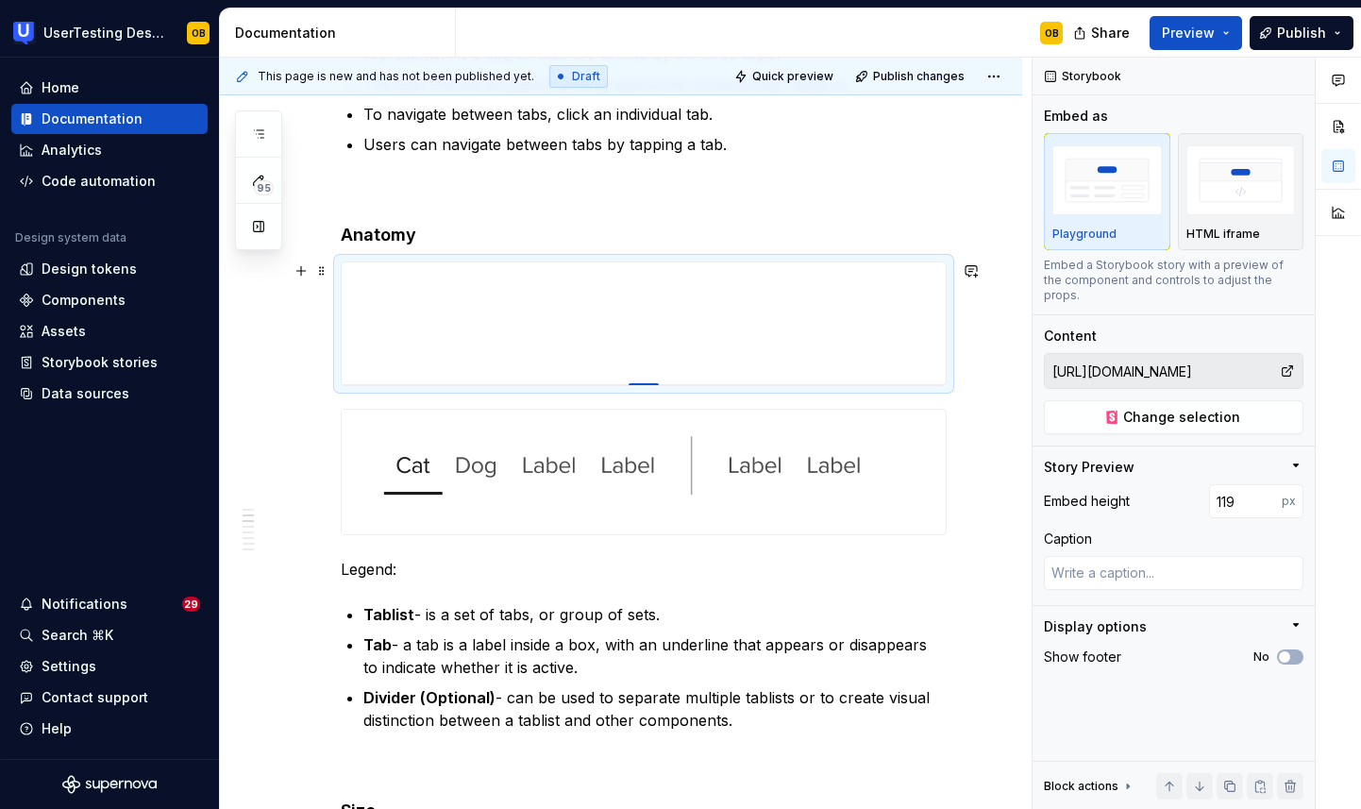
type input "118"
type textarea "*"
type input "117"
type textarea "*"
type input "116"
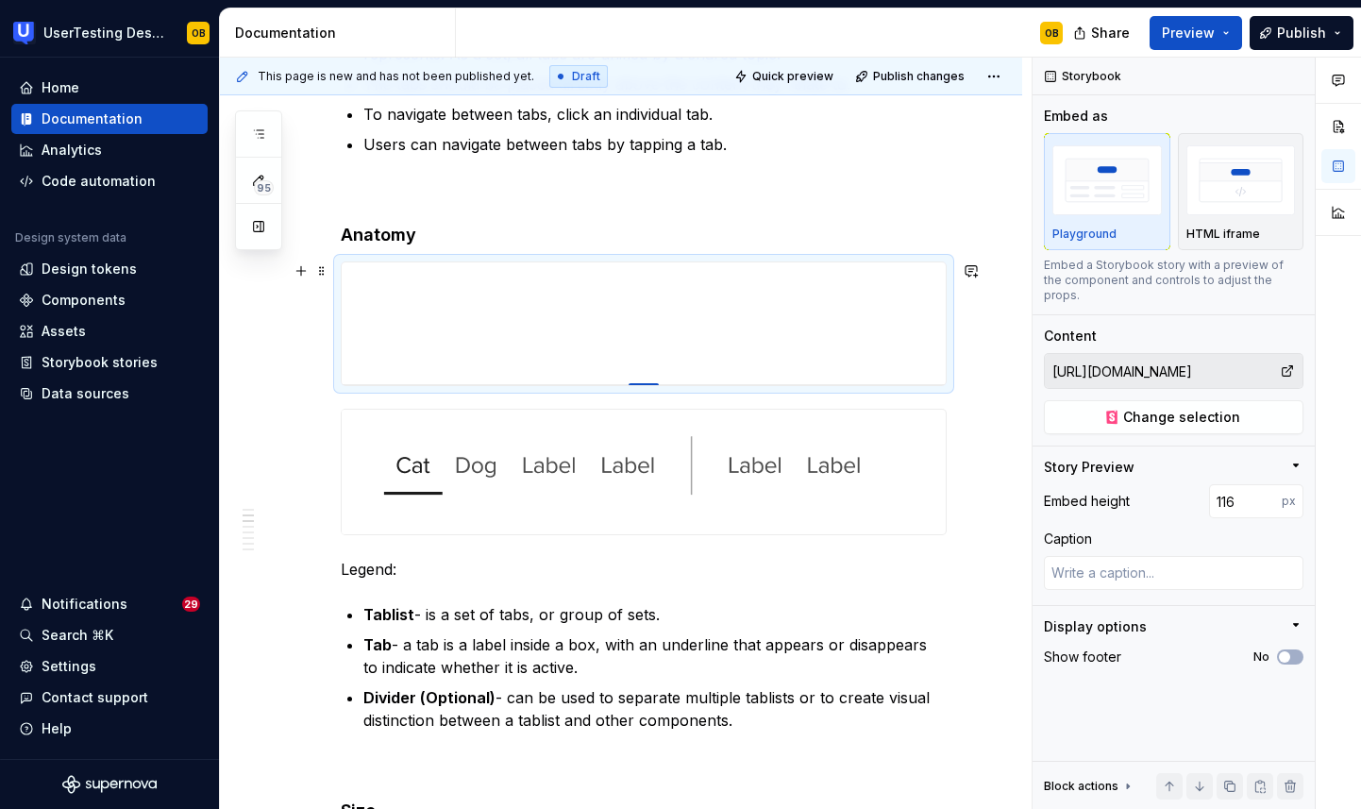
type textarea "*"
type input "115"
type textarea "*"
type input "114"
type textarea "*"
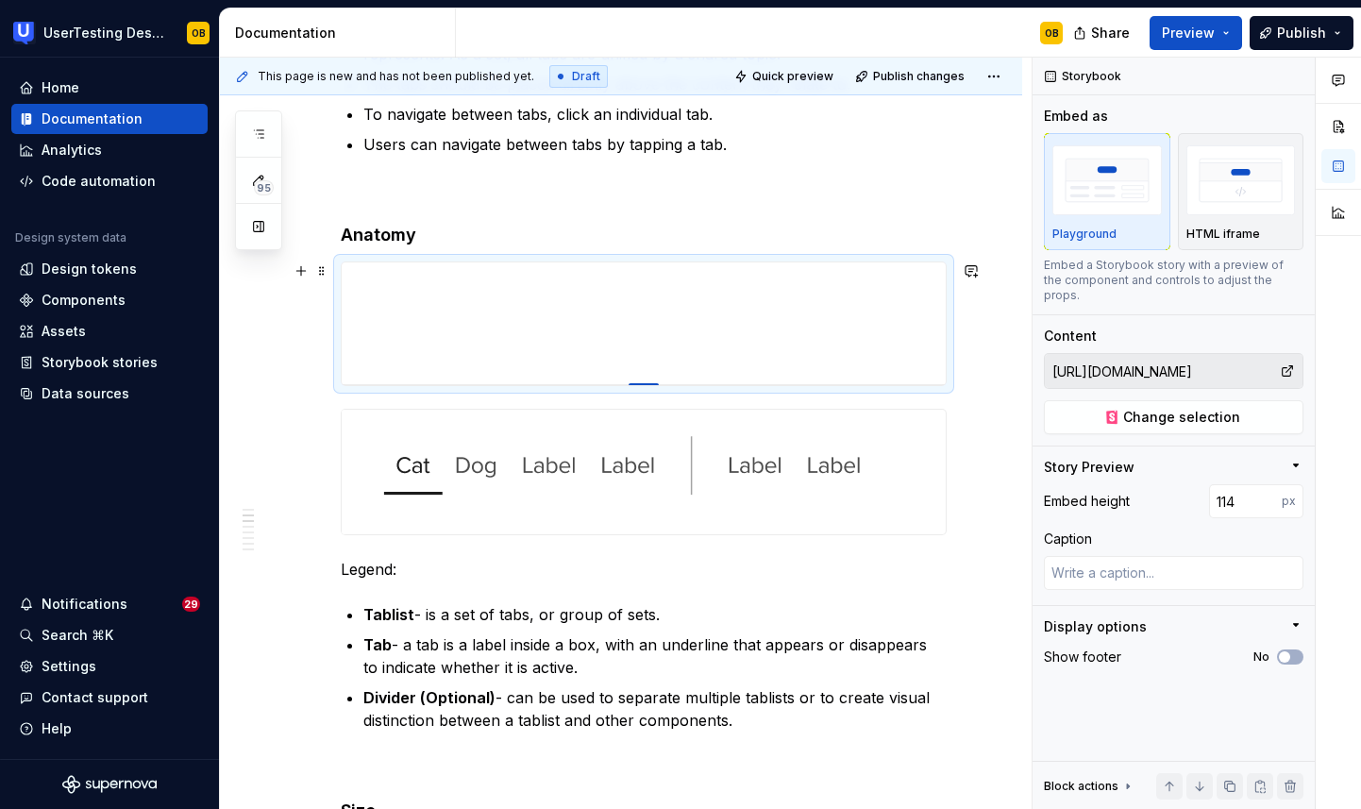
type input "113"
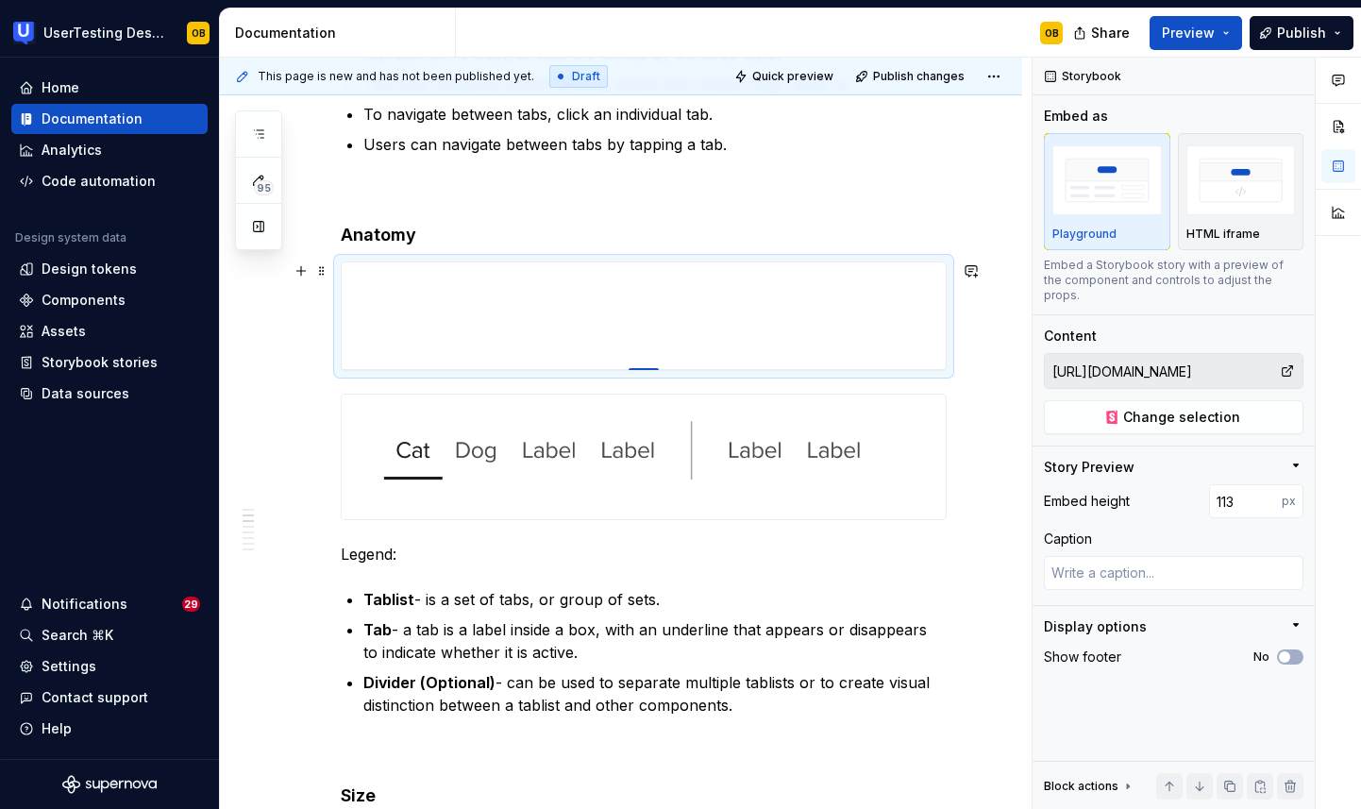
type textarea "*"
type input "111"
type textarea "*"
type input "110"
type textarea "*"
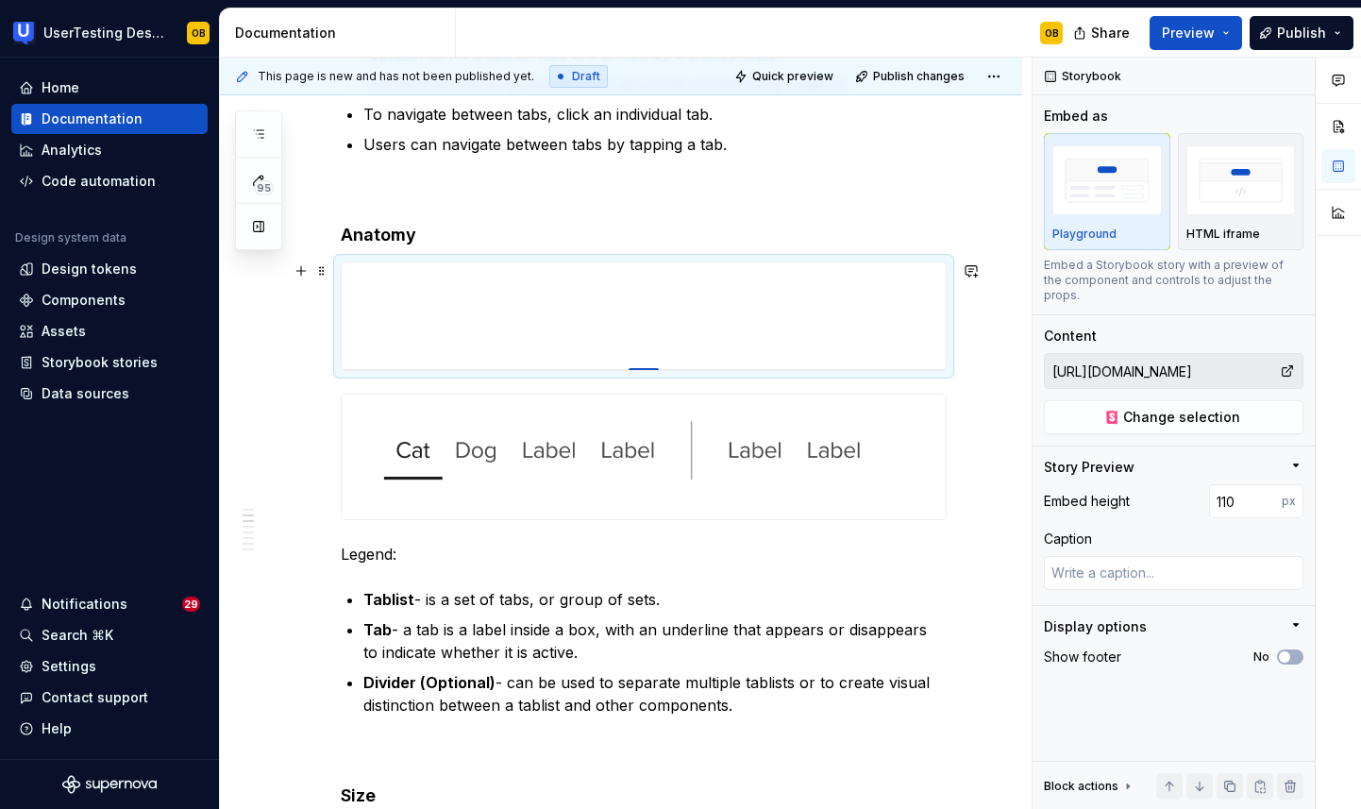
type input "109"
type textarea "*"
type input "108"
type textarea "*"
type input "107"
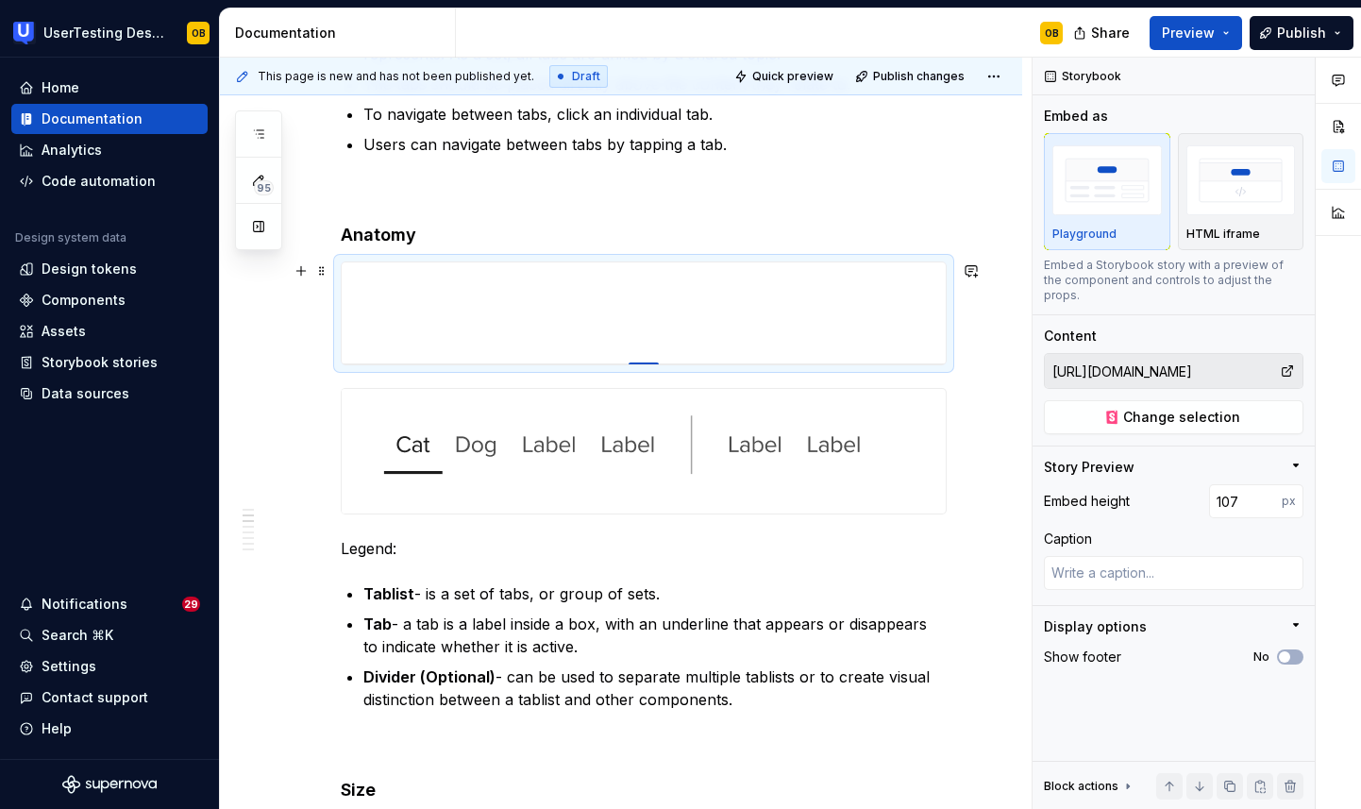
type textarea "*"
type input "108"
type textarea "*"
type input "109"
type textarea "*"
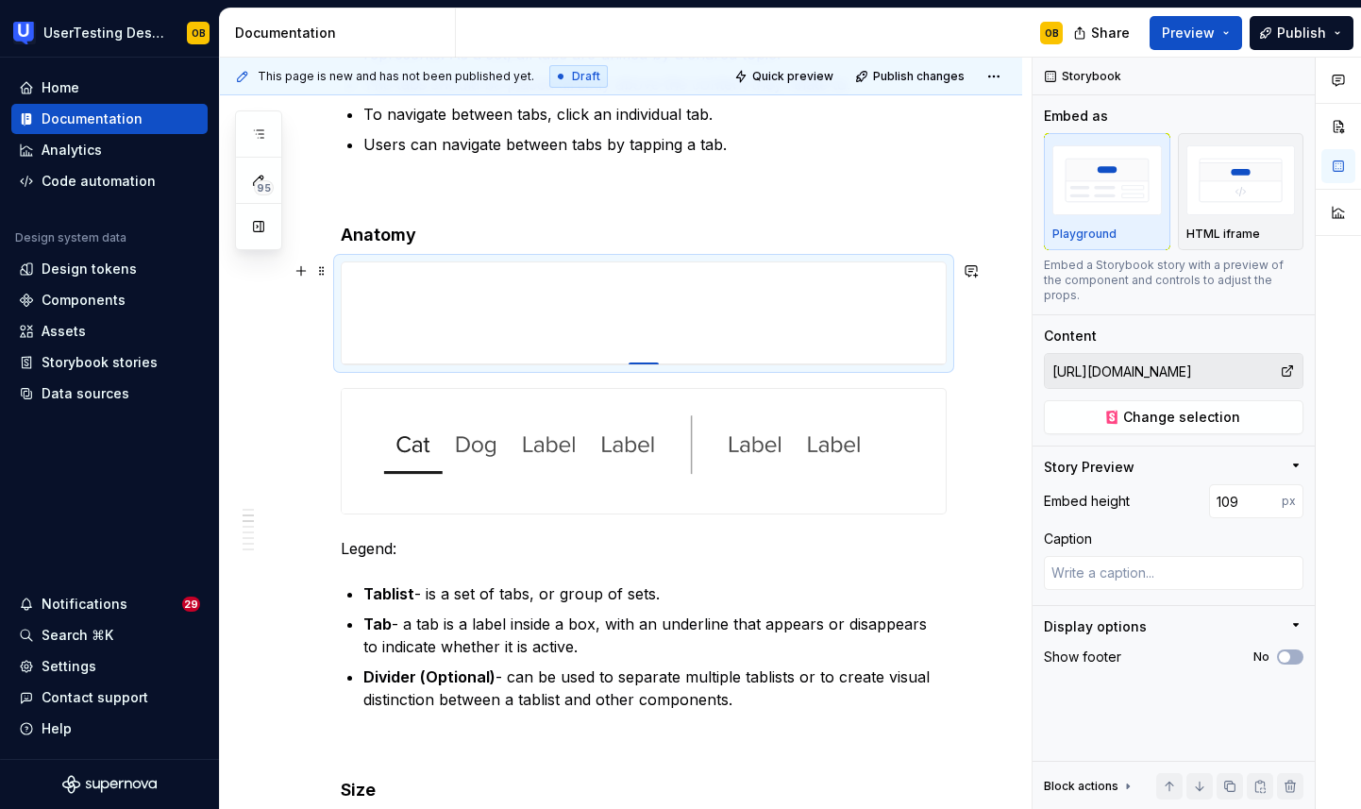
type input "110"
type textarea "*"
type input "111"
type textarea "*"
type input "112"
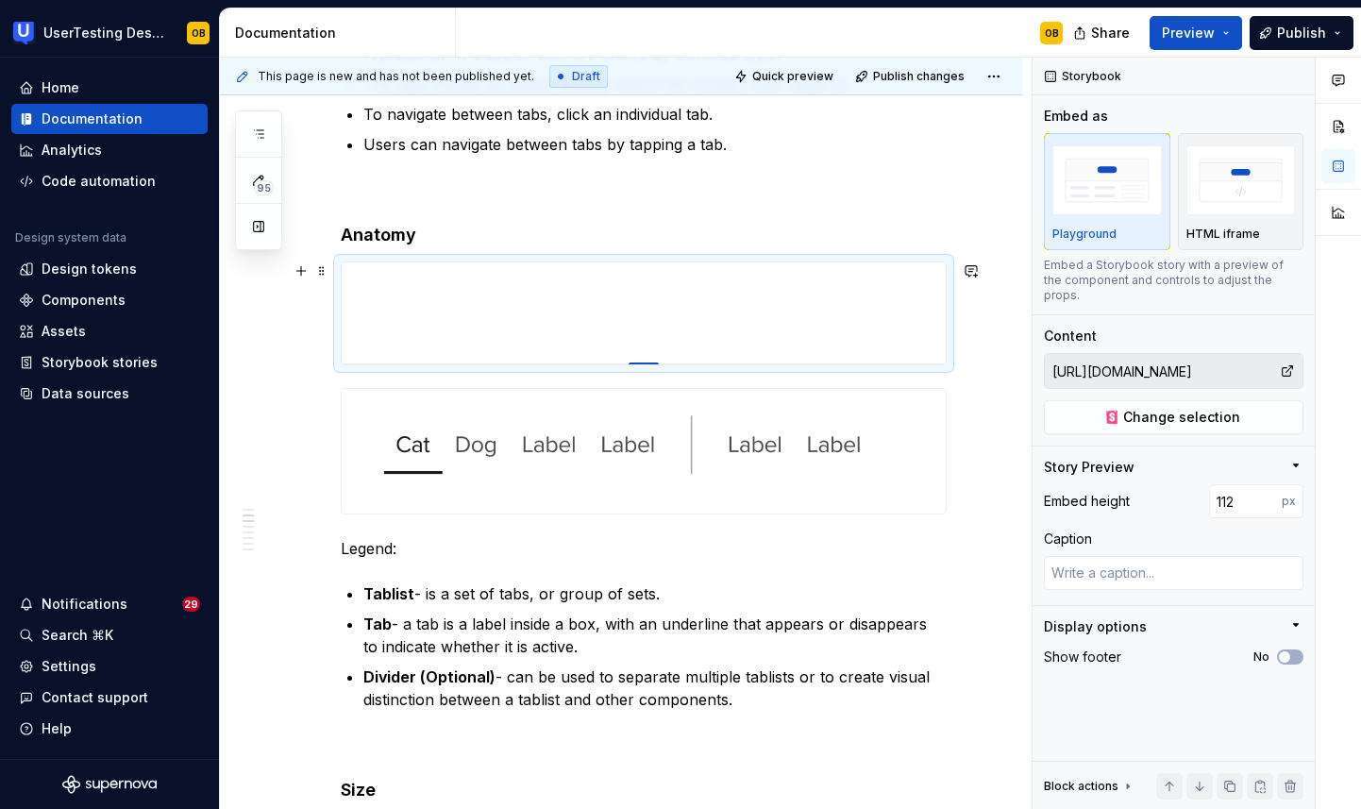
type textarea "*"
type input "113"
type textarea "*"
type input "114"
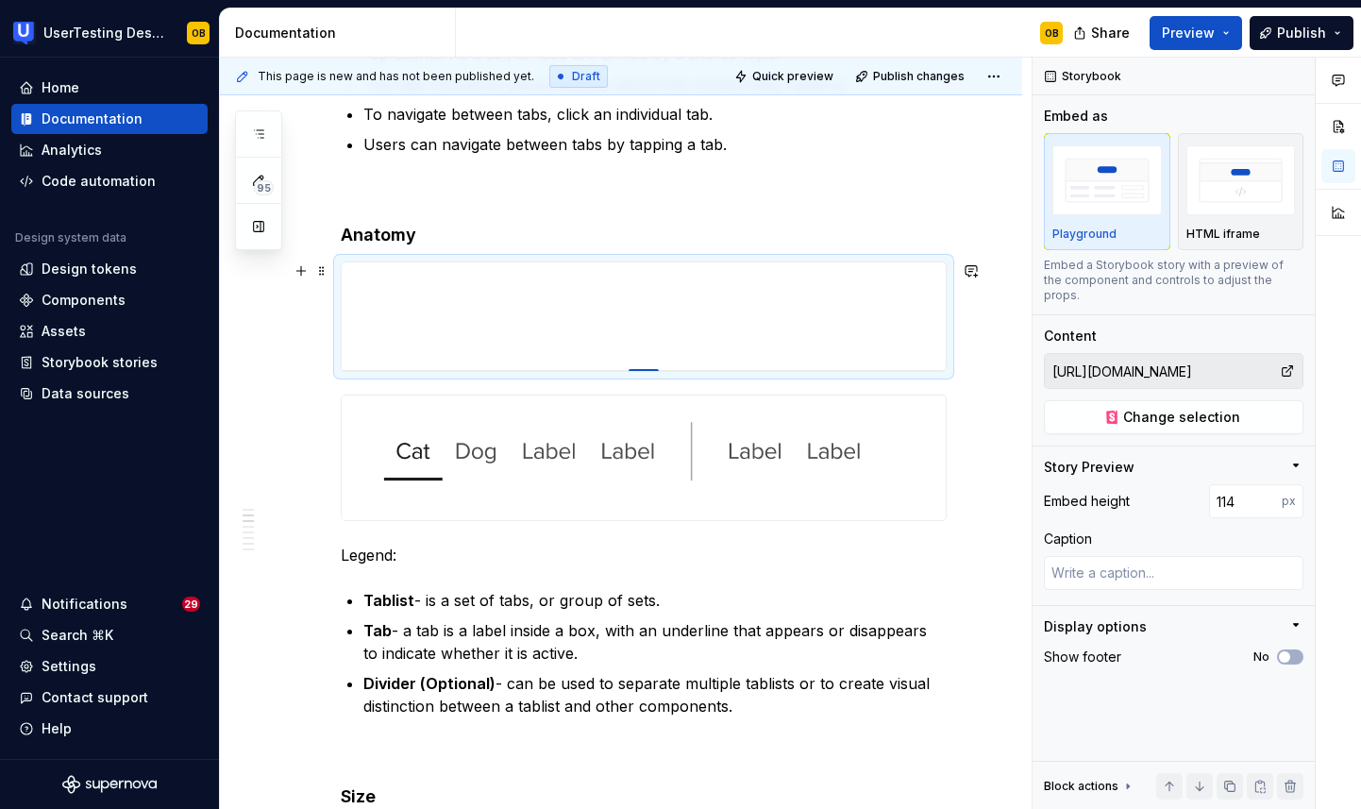
type textarea "*"
type input "115"
type textarea "*"
type input "116"
type textarea "*"
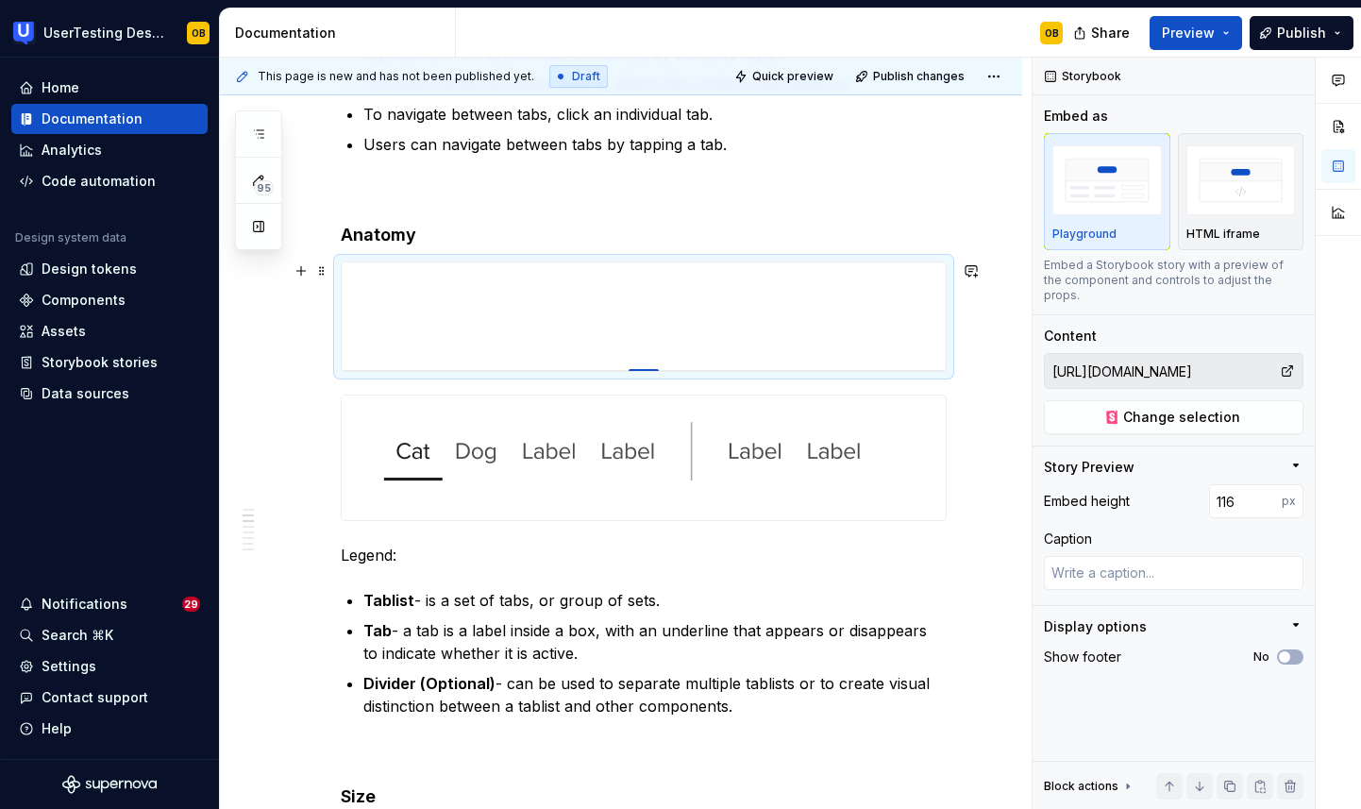
type input "117"
type textarea "*"
type input "118"
type textarea "*"
type input "119"
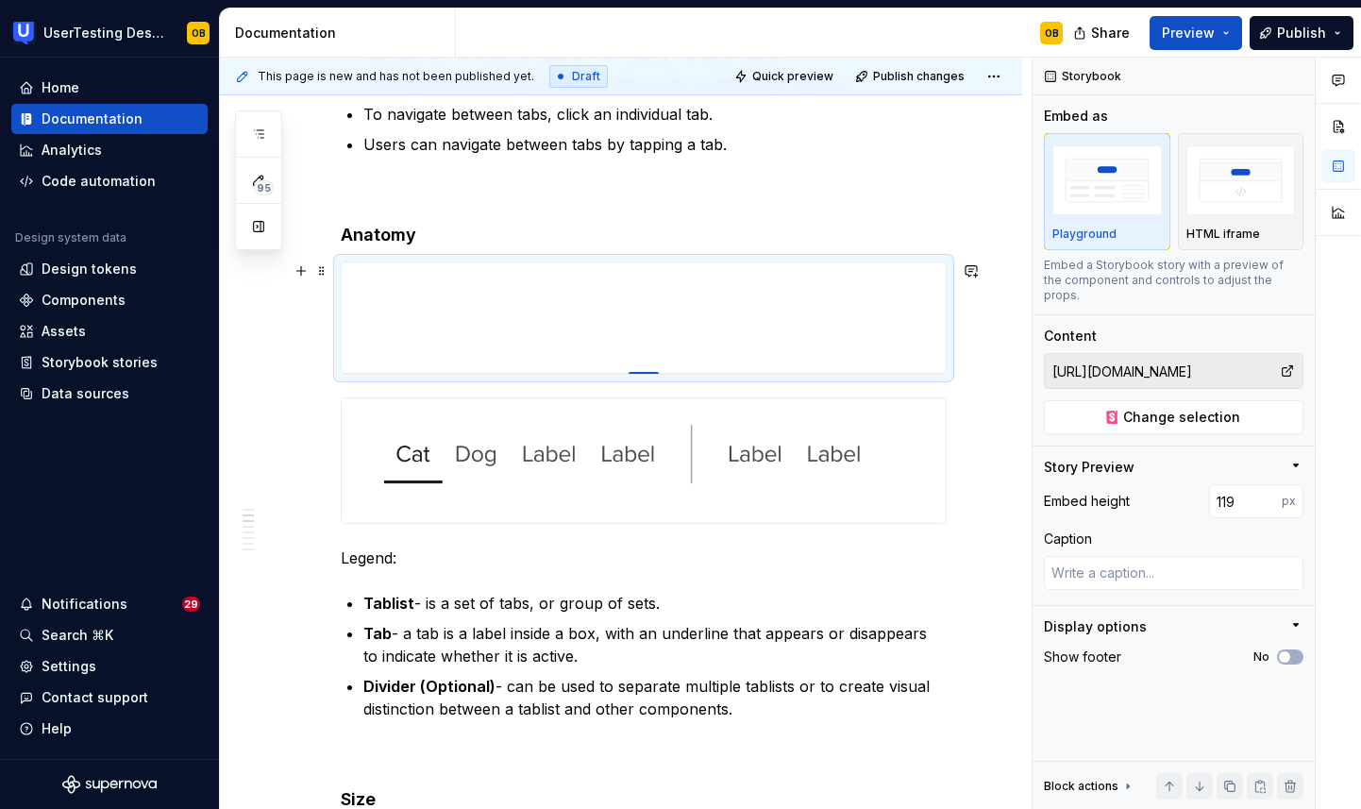
type textarea "*"
type input "120"
type textarea "*"
type input "121"
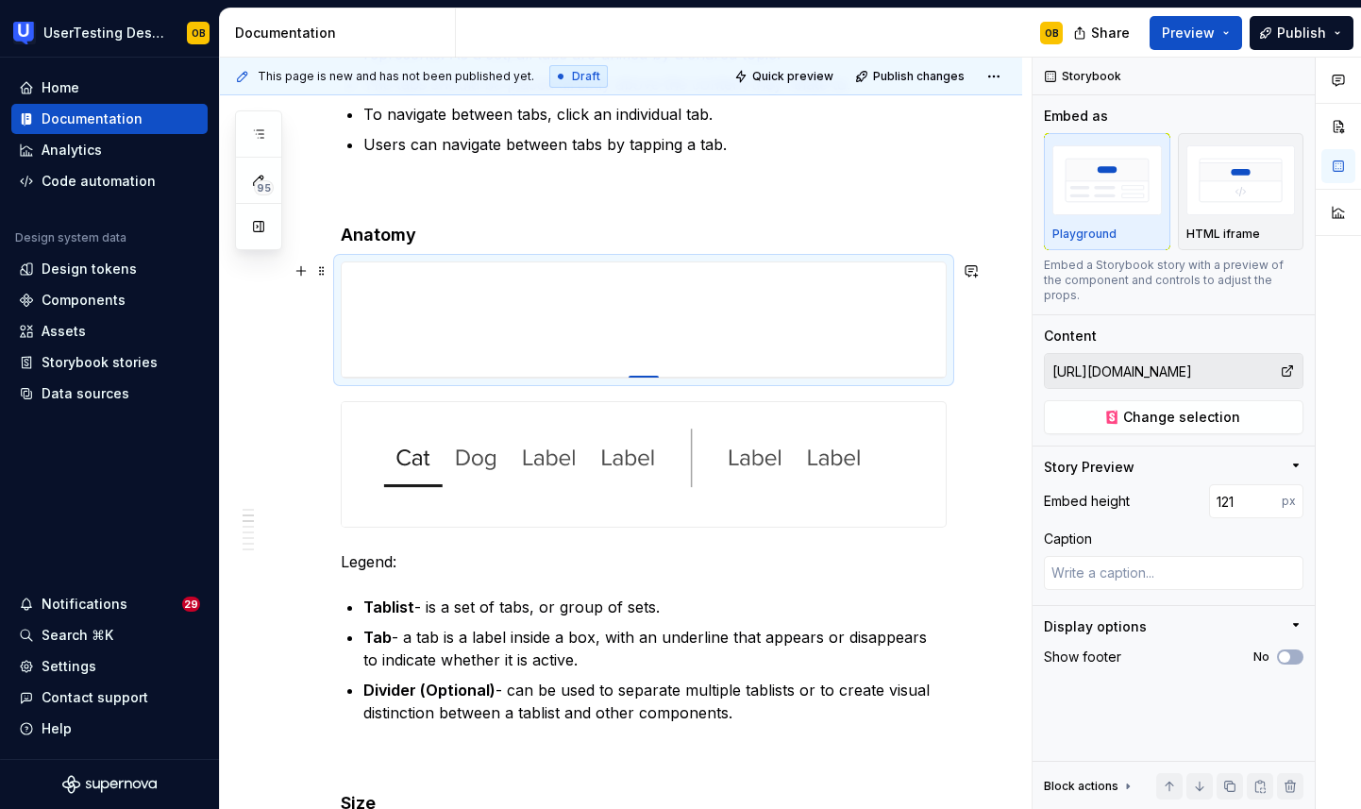
drag, startPoint x: 645, startPoint y: 638, endPoint x: 672, endPoint y: 376, distance: 263.8
click at [510, 236] on h4 "Anatomy" at bounding box center [644, 235] width 606 height 23
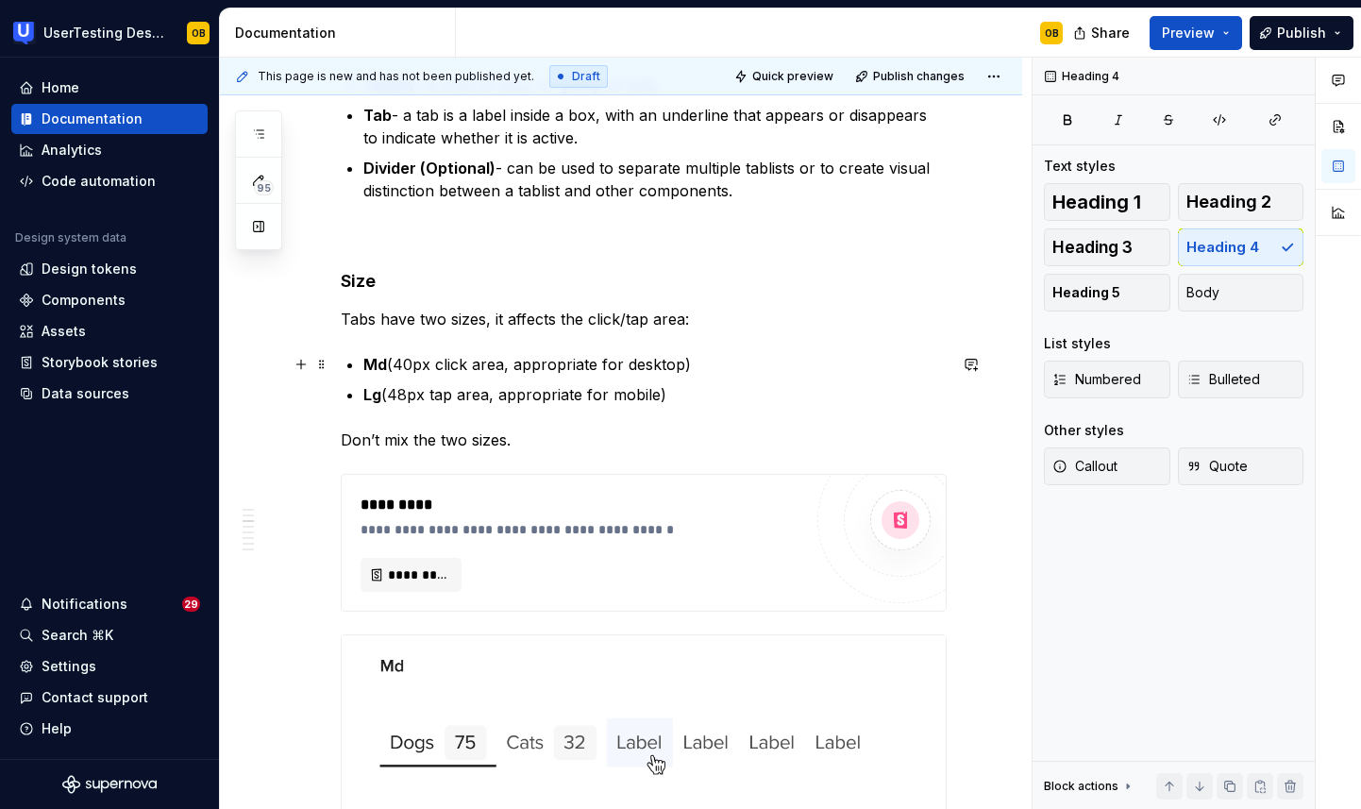
scroll to position [1222, 0]
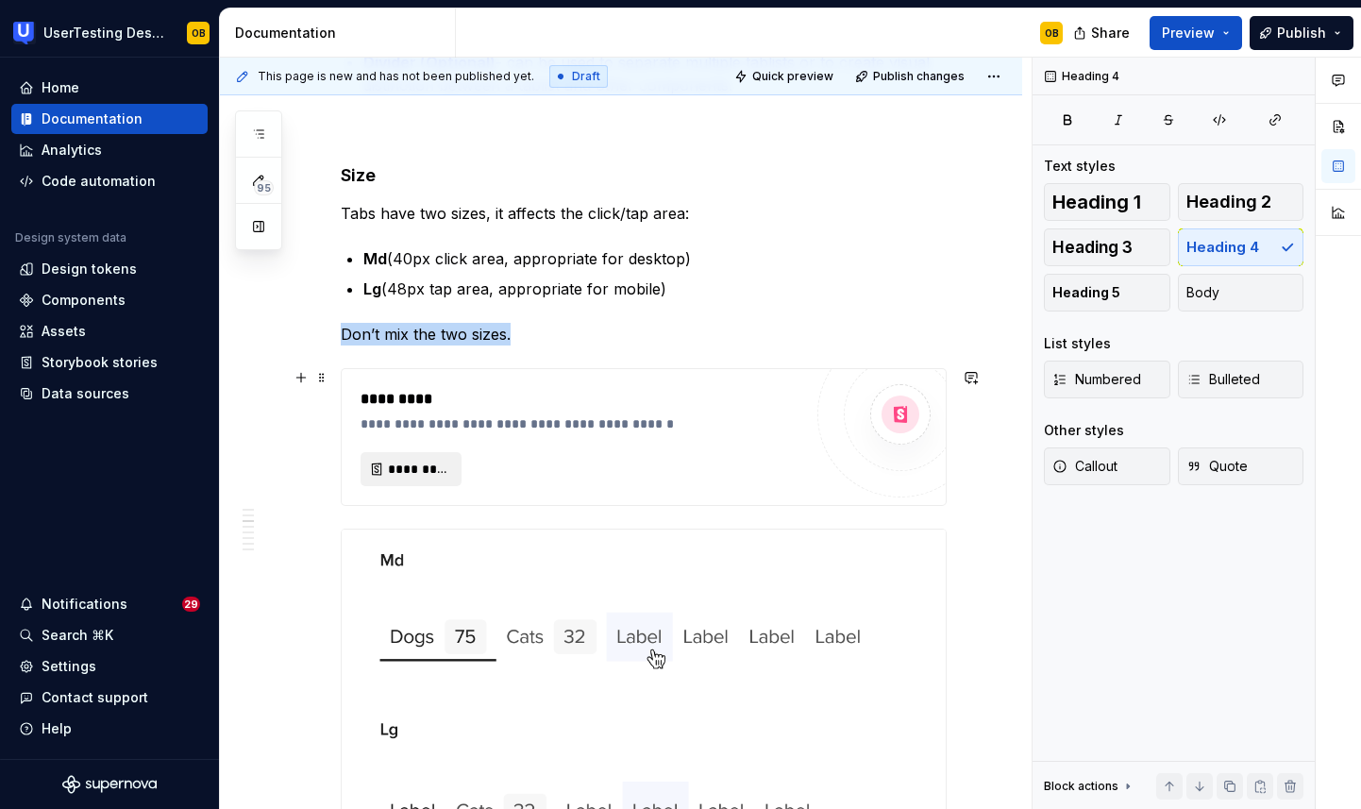
click at [427, 470] on span "*********" at bounding box center [418, 469] width 61 height 19
type textarea "*"
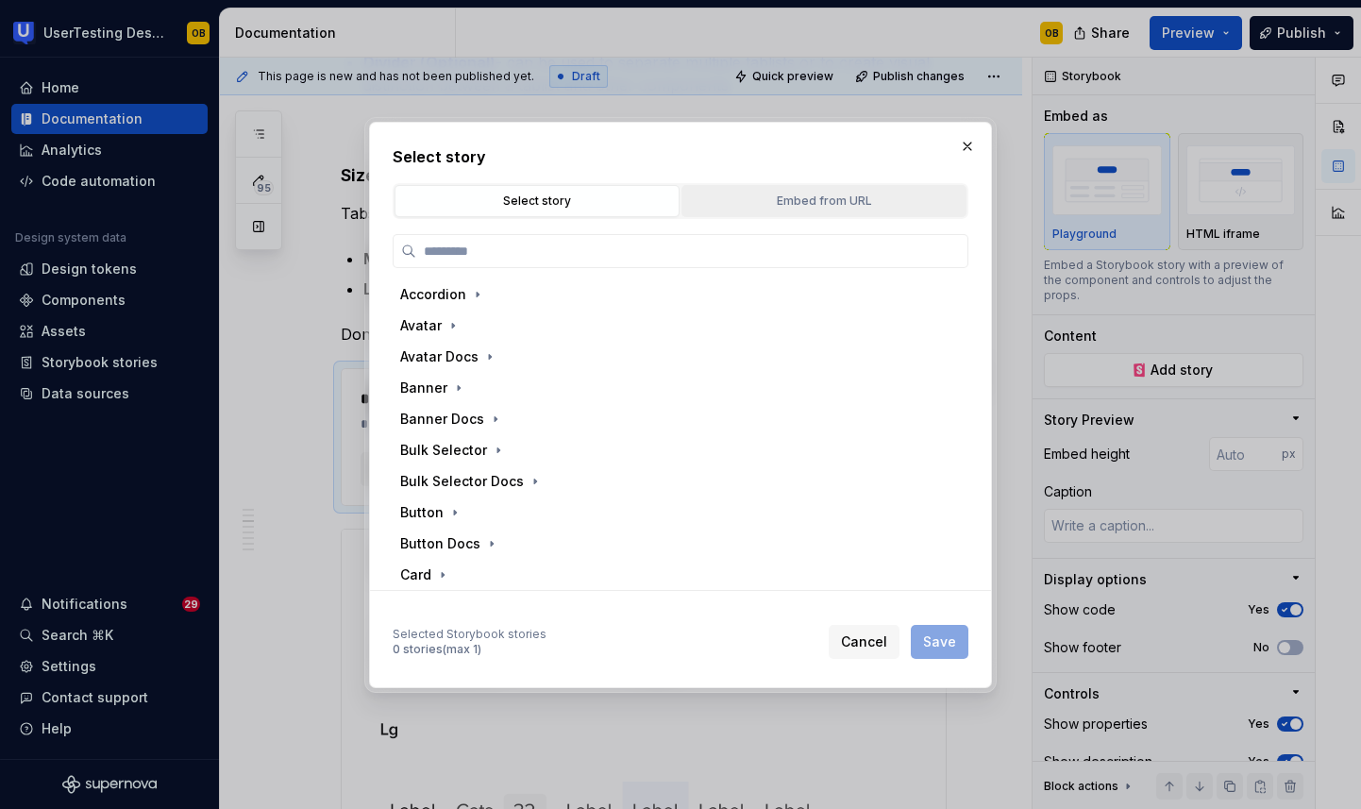
click at [742, 192] on div "Embed from URL" at bounding box center [824, 201] width 272 height 19
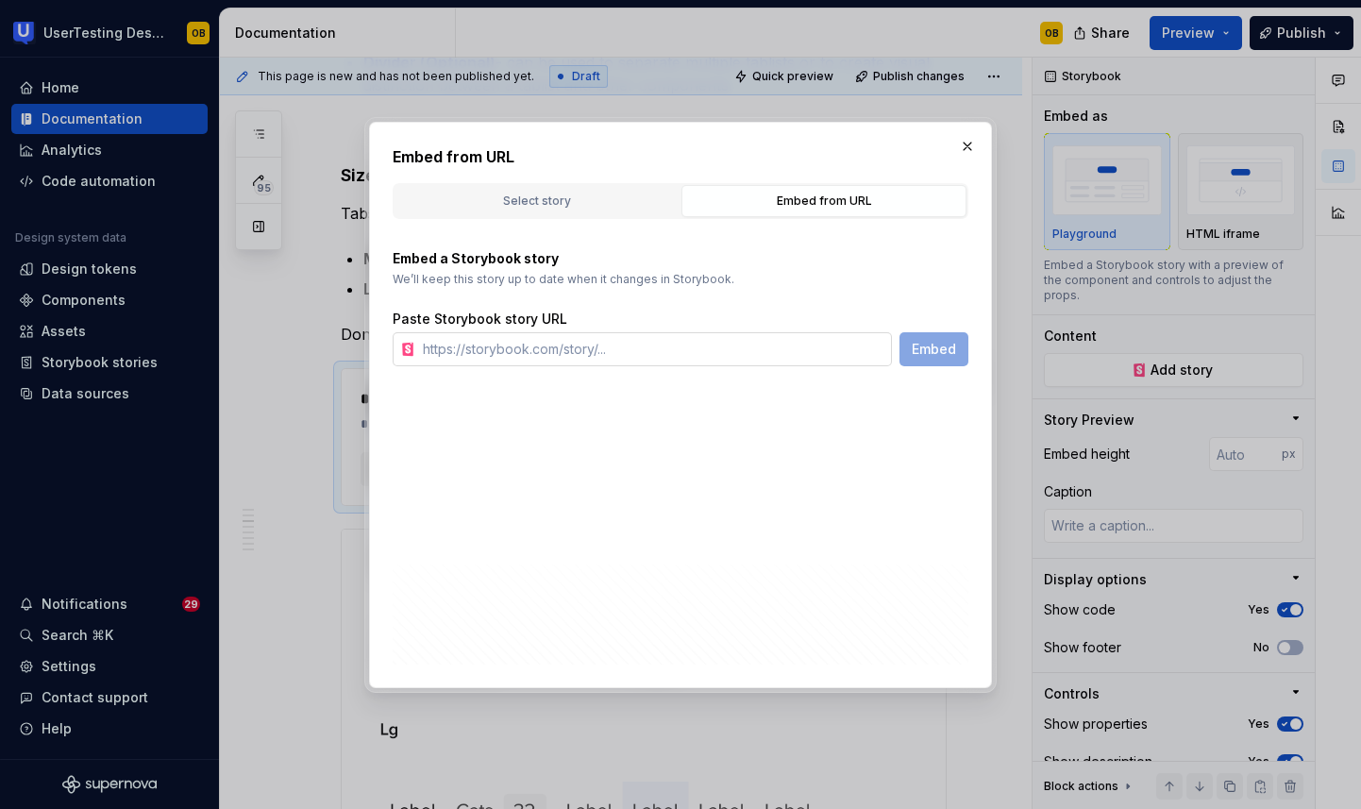
click at [640, 355] on input "text" at bounding box center [653, 349] width 477 height 34
paste input "[URL][DOMAIN_NAME]"
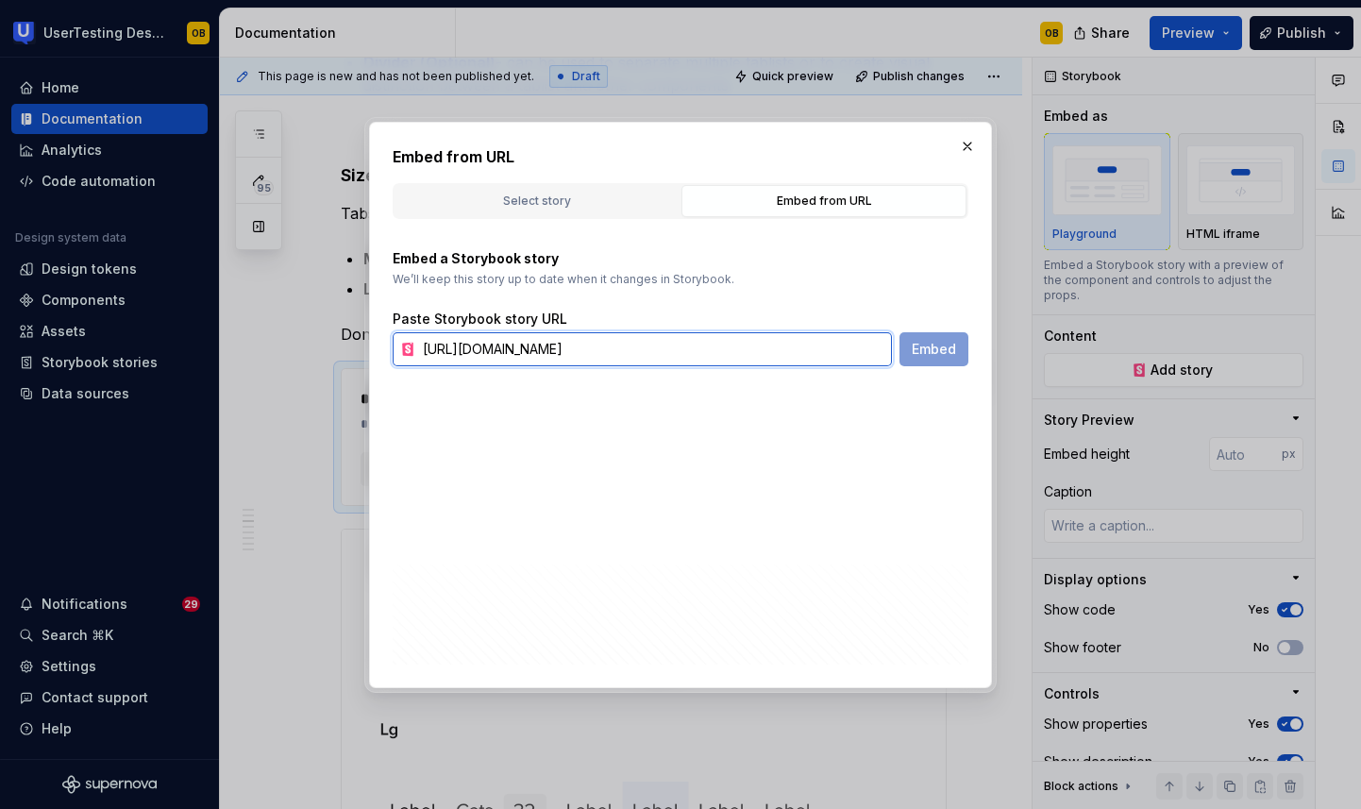
scroll to position [0, 100]
type input "[URL][DOMAIN_NAME]"
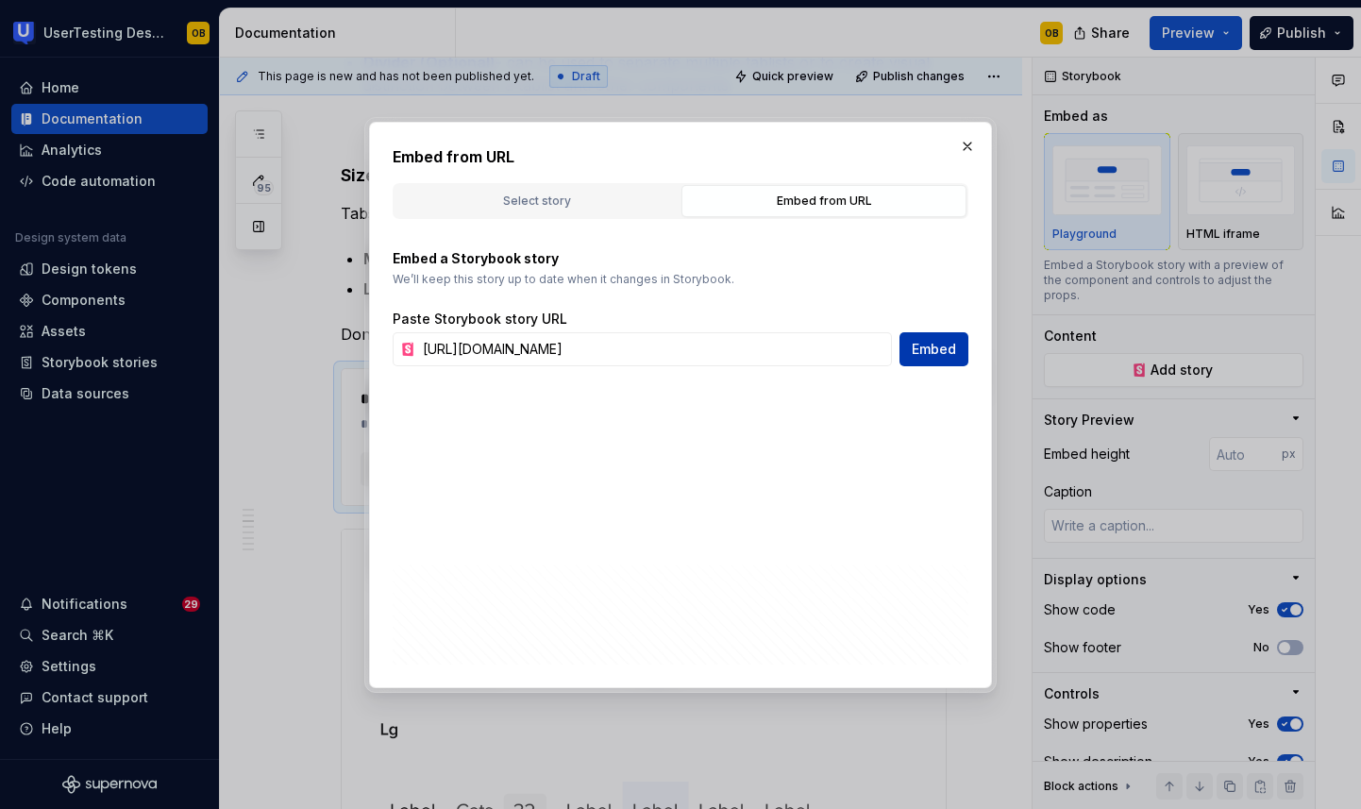
click at [961, 349] on button "Embed" at bounding box center [934, 349] width 69 height 34
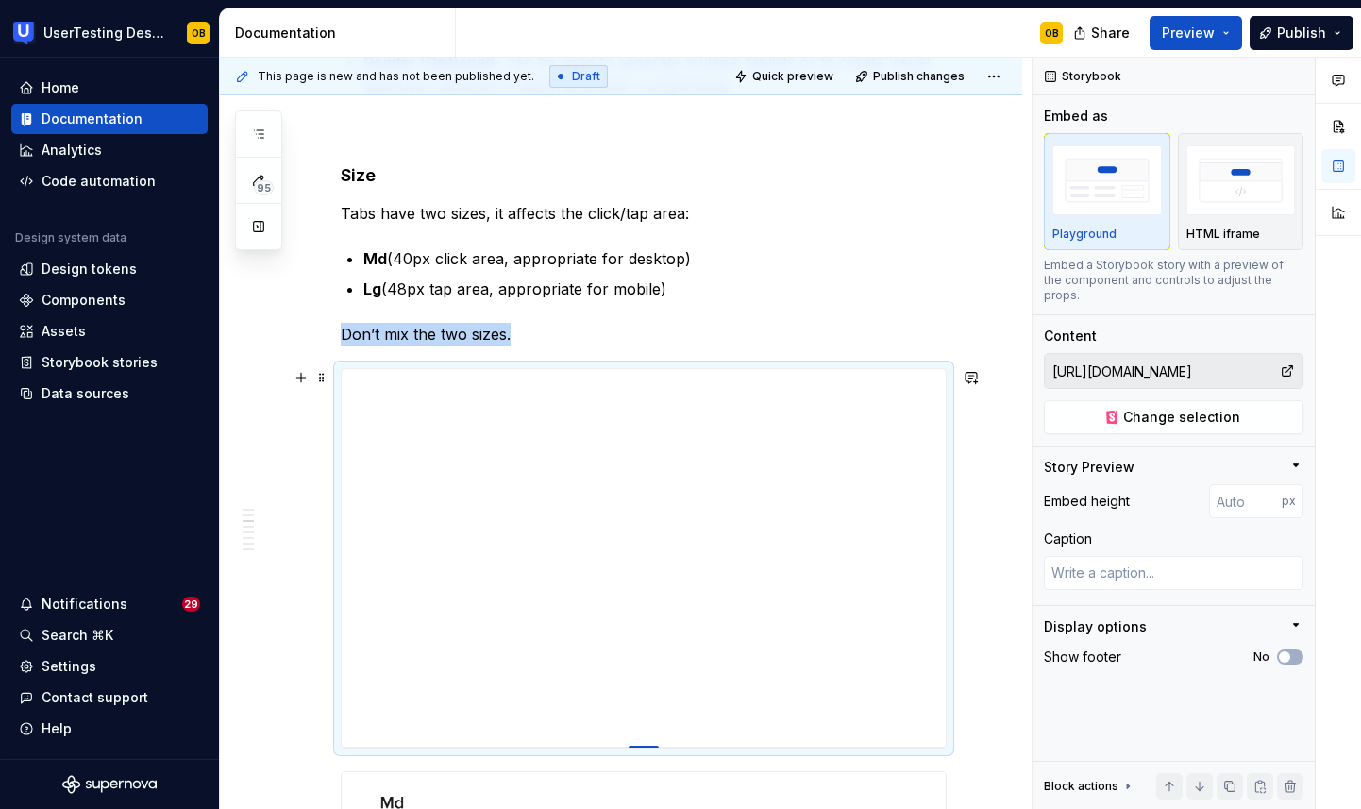
type textarea "*"
type input "398"
type textarea "*"
type input "384"
type textarea "*"
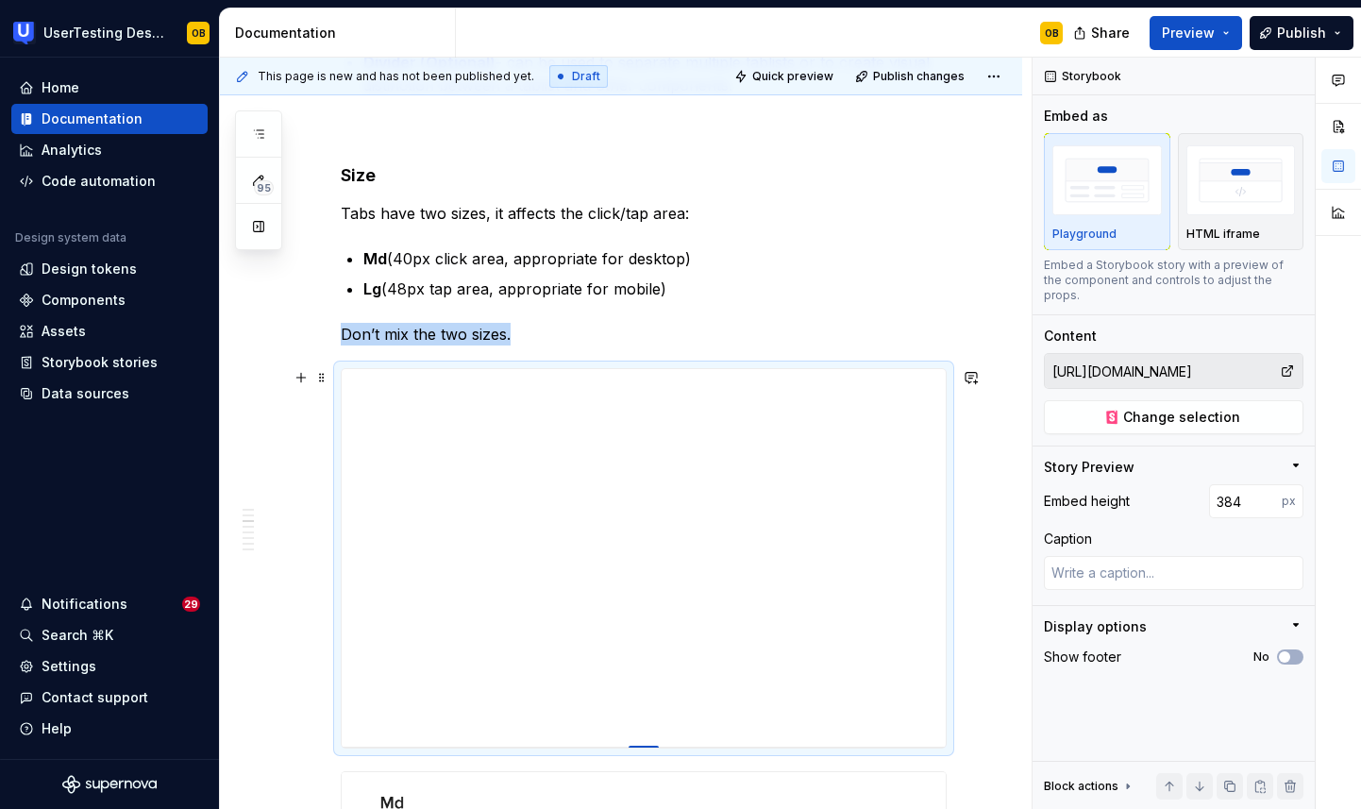
type input "376"
type textarea "*"
type input "367"
type textarea "*"
type input "358"
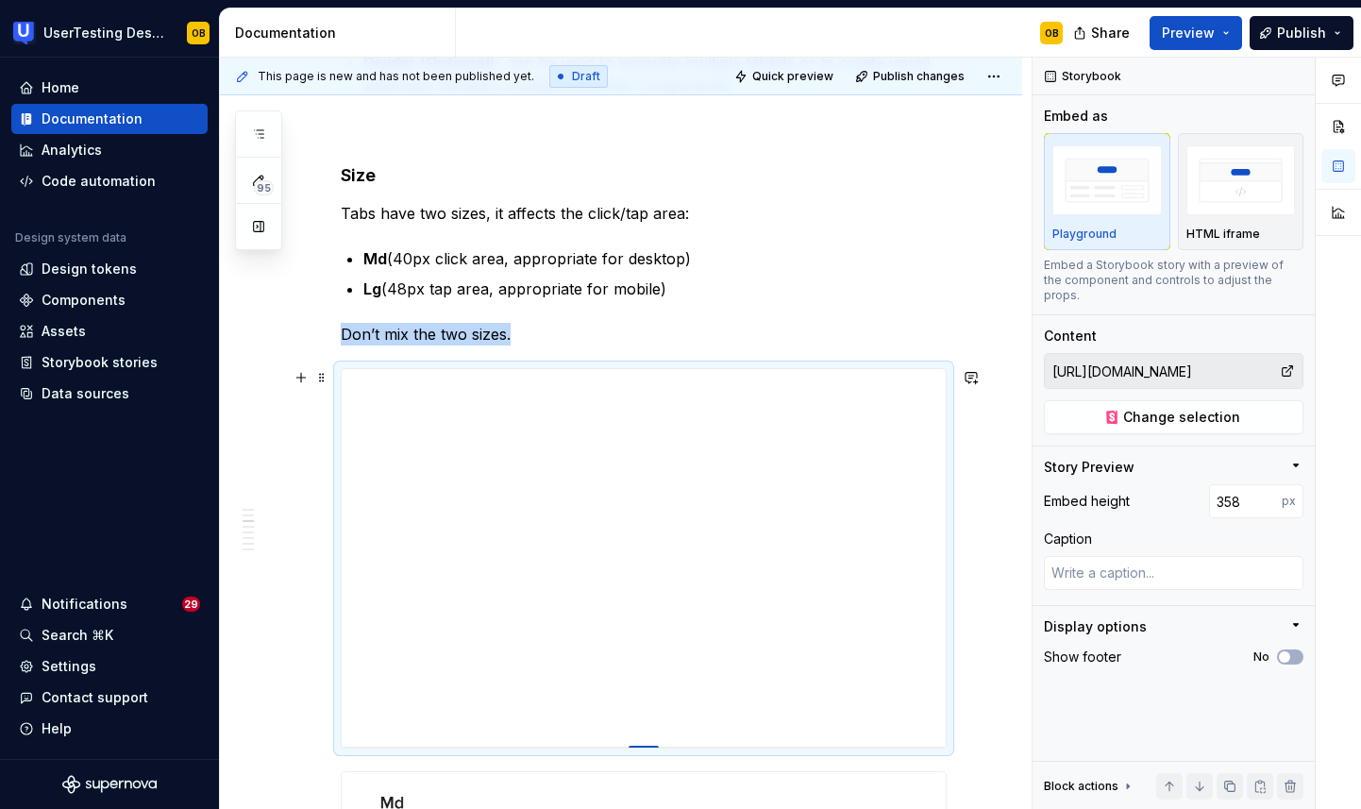
type textarea "*"
type input "341"
type textarea "*"
type input "333"
type textarea "*"
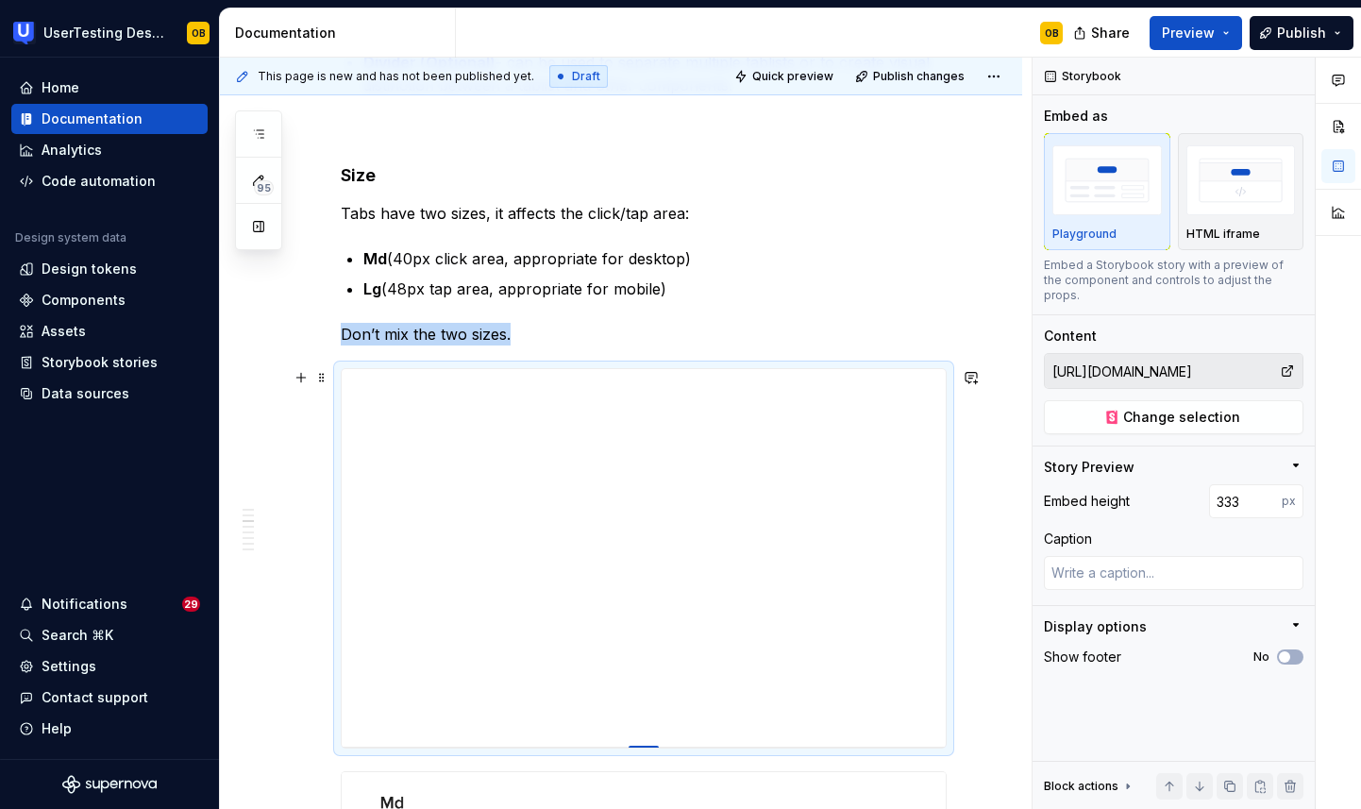
type input "326"
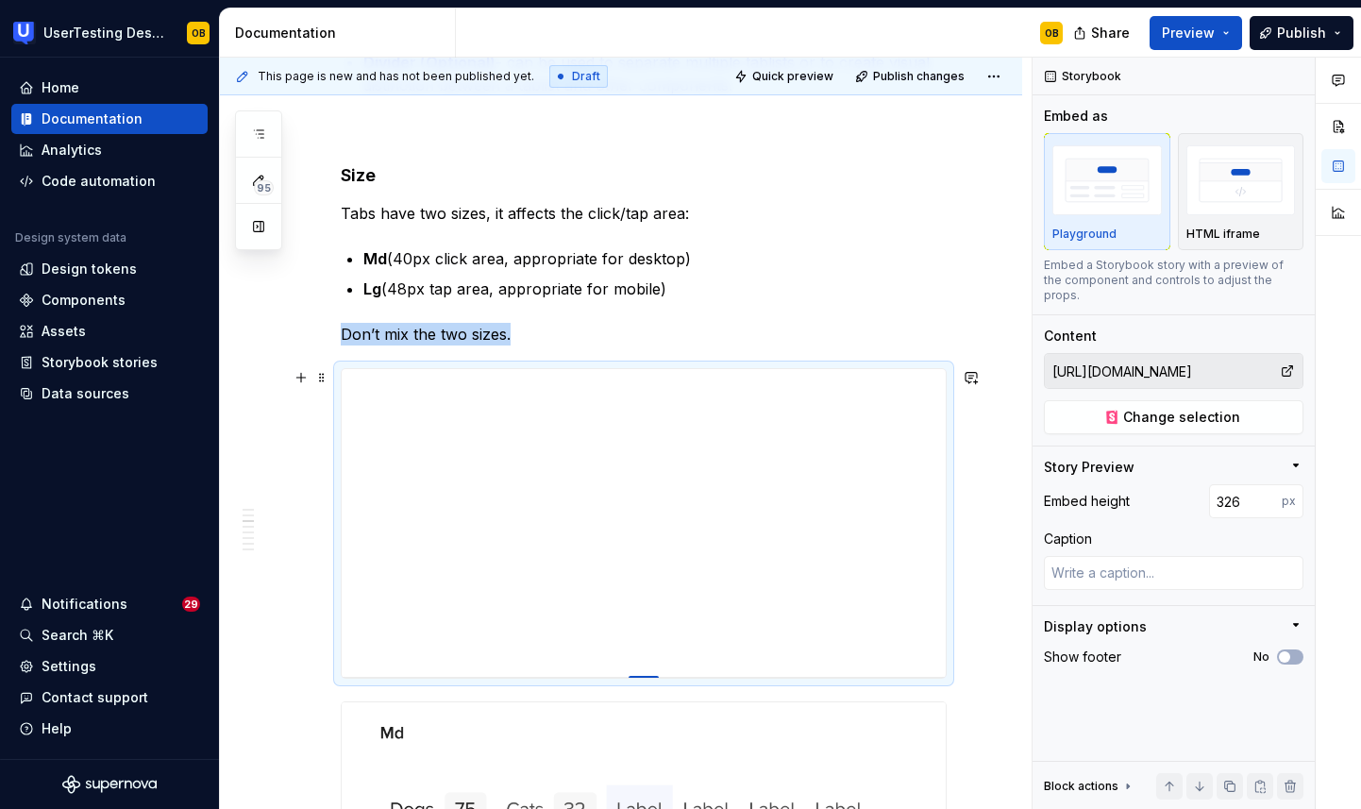
type textarea "*"
type input "313"
type textarea "*"
type input "307"
type textarea "*"
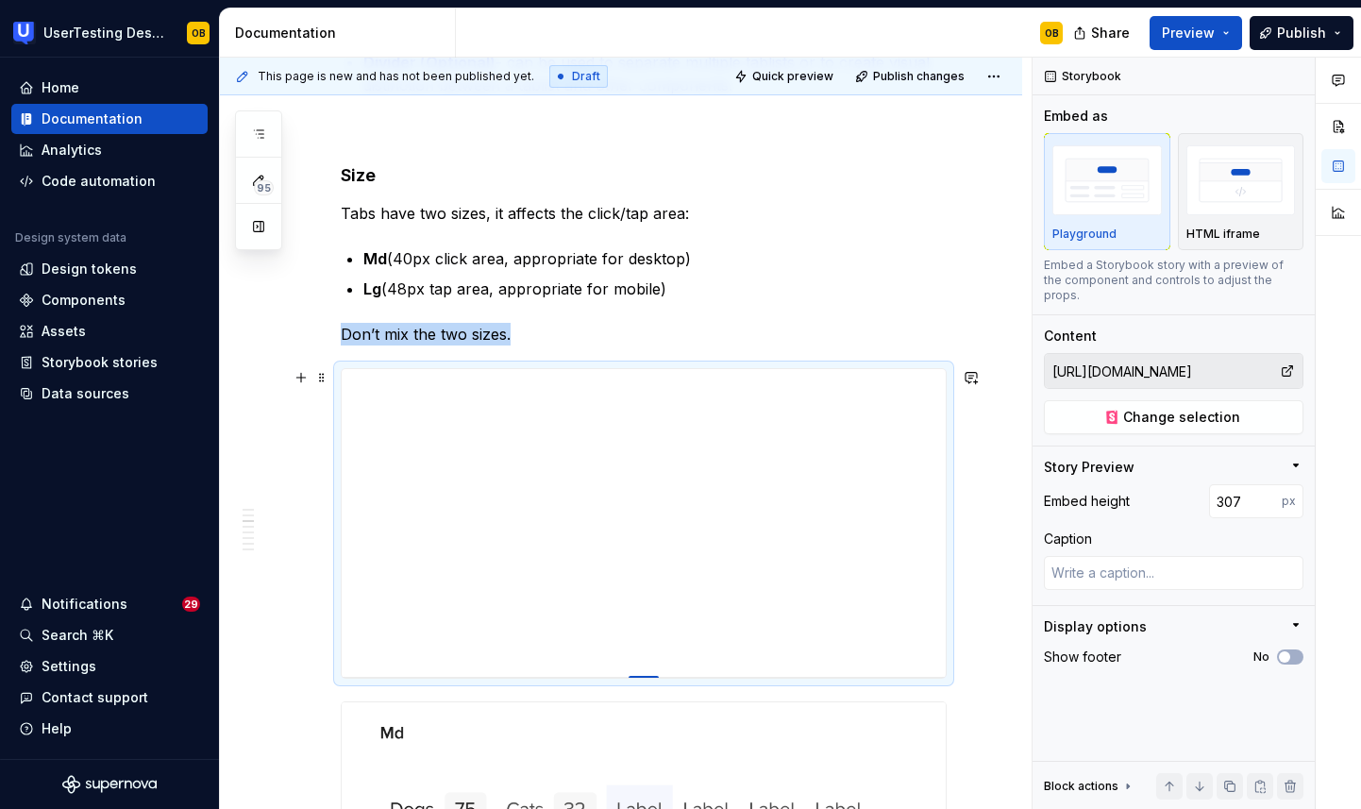
type input "302"
type textarea "*"
type input "296"
type textarea "*"
type input "290"
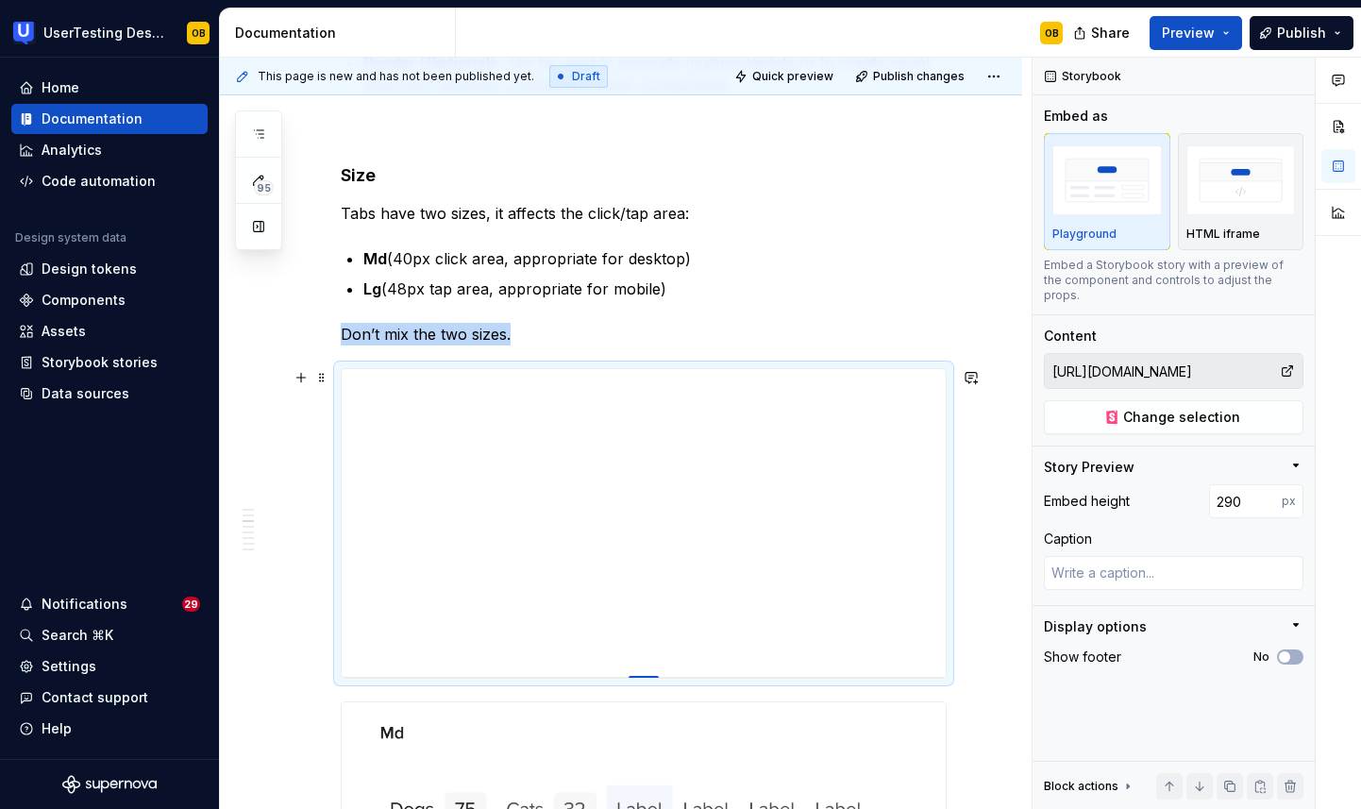
type textarea "*"
type input "285"
type textarea "*"
type input "280"
type textarea "*"
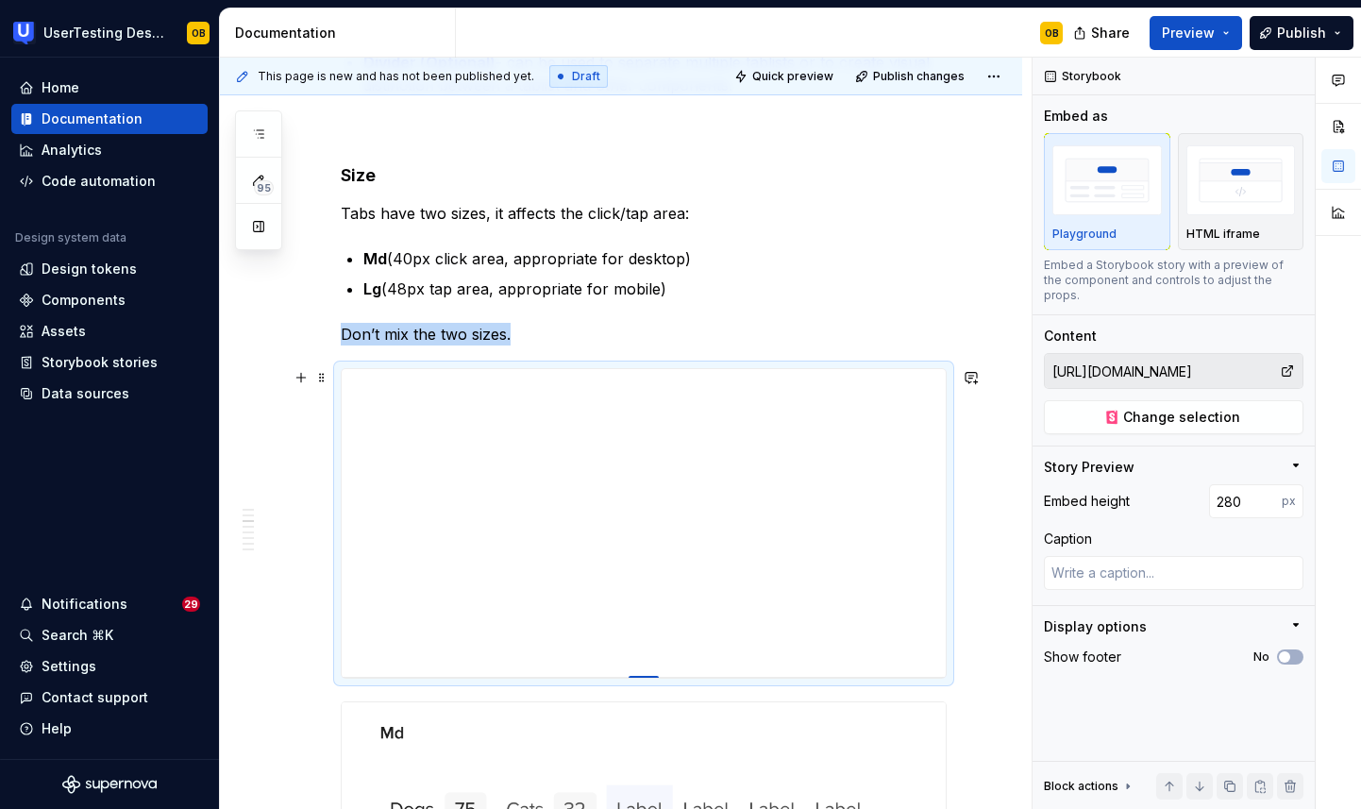
type input "275"
type textarea "*"
type input "271"
type textarea "*"
type input "268"
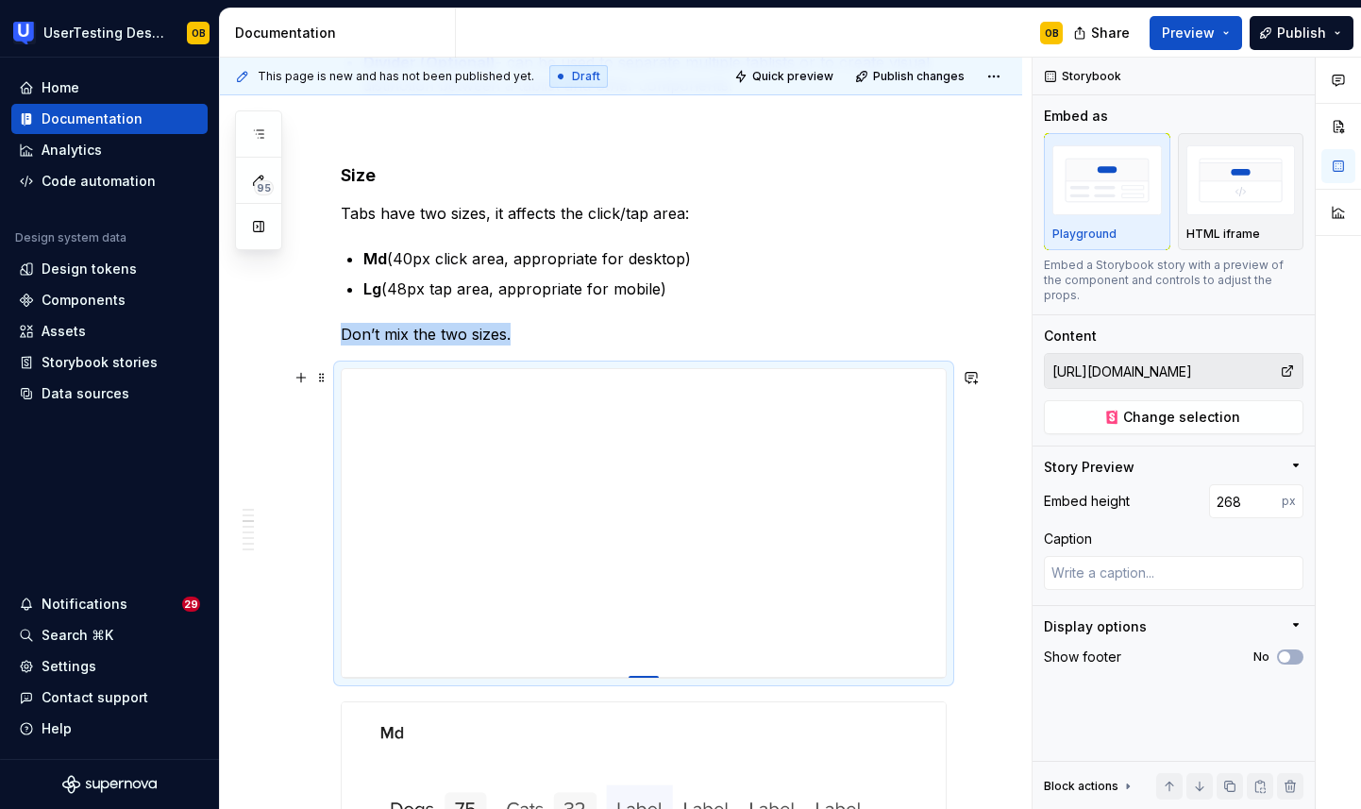
type textarea "*"
type input "266"
type textarea "*"
type input "264"
type textarea "*"
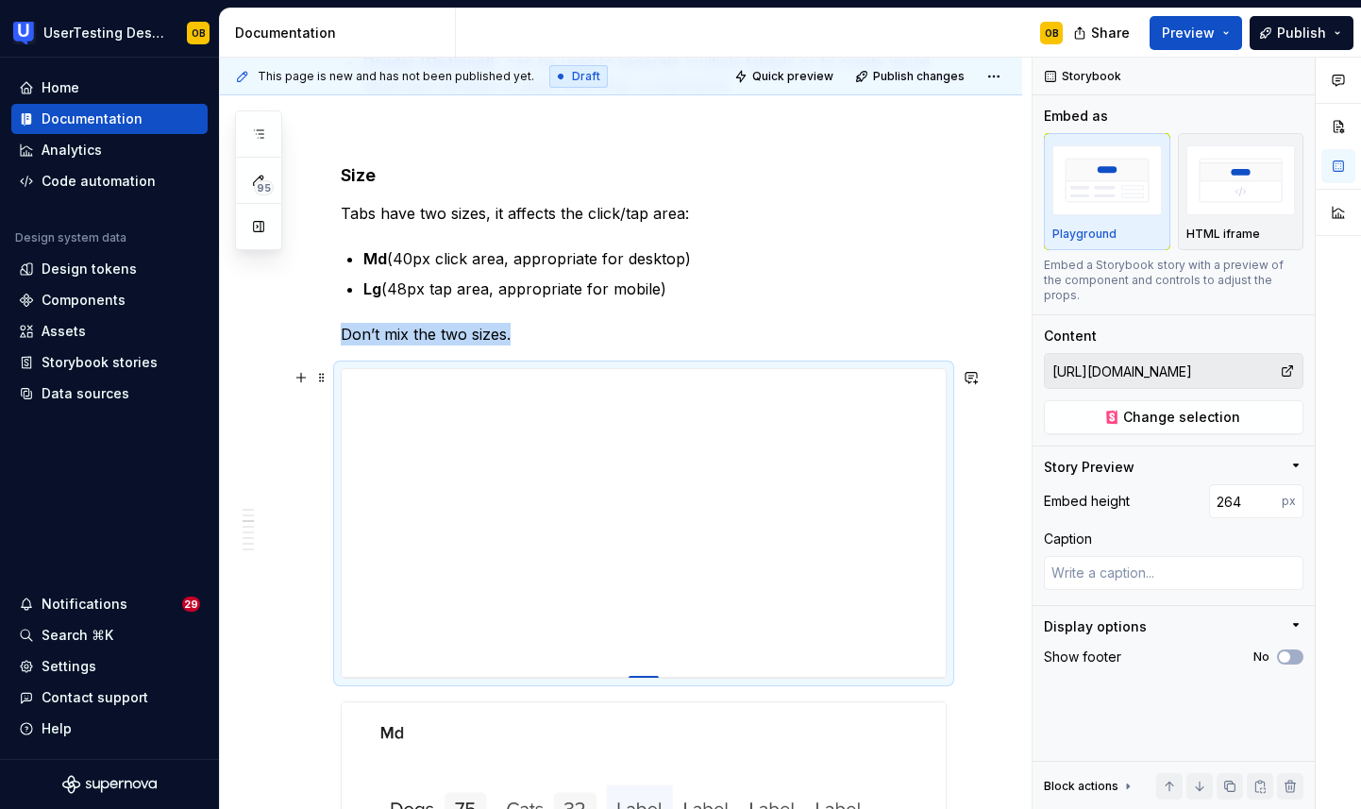
type input "262"
type textarea "*"
type input "260"
type textarea "*"
type input "258"
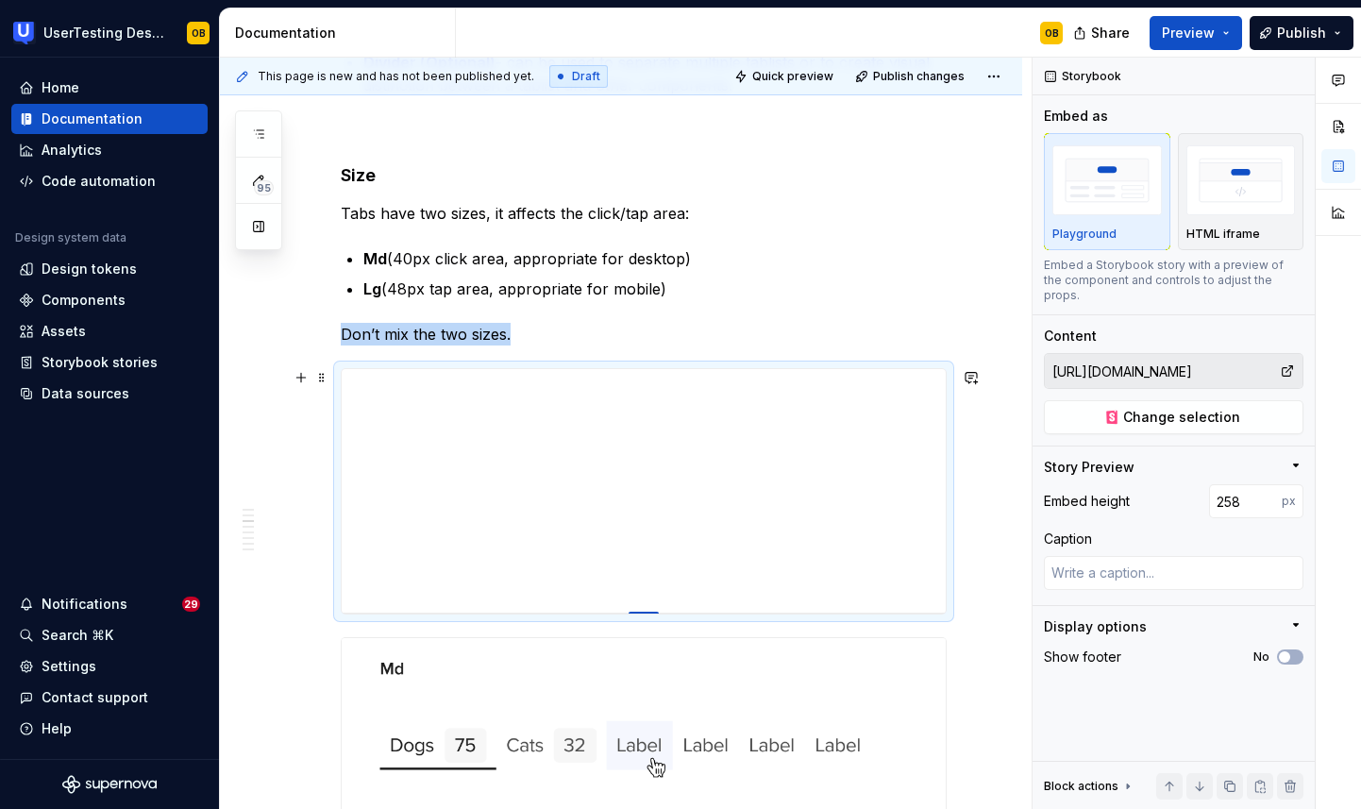
type textarea "*"
type input "256"
type textarea "*"
type input "255"
type textarea "*"
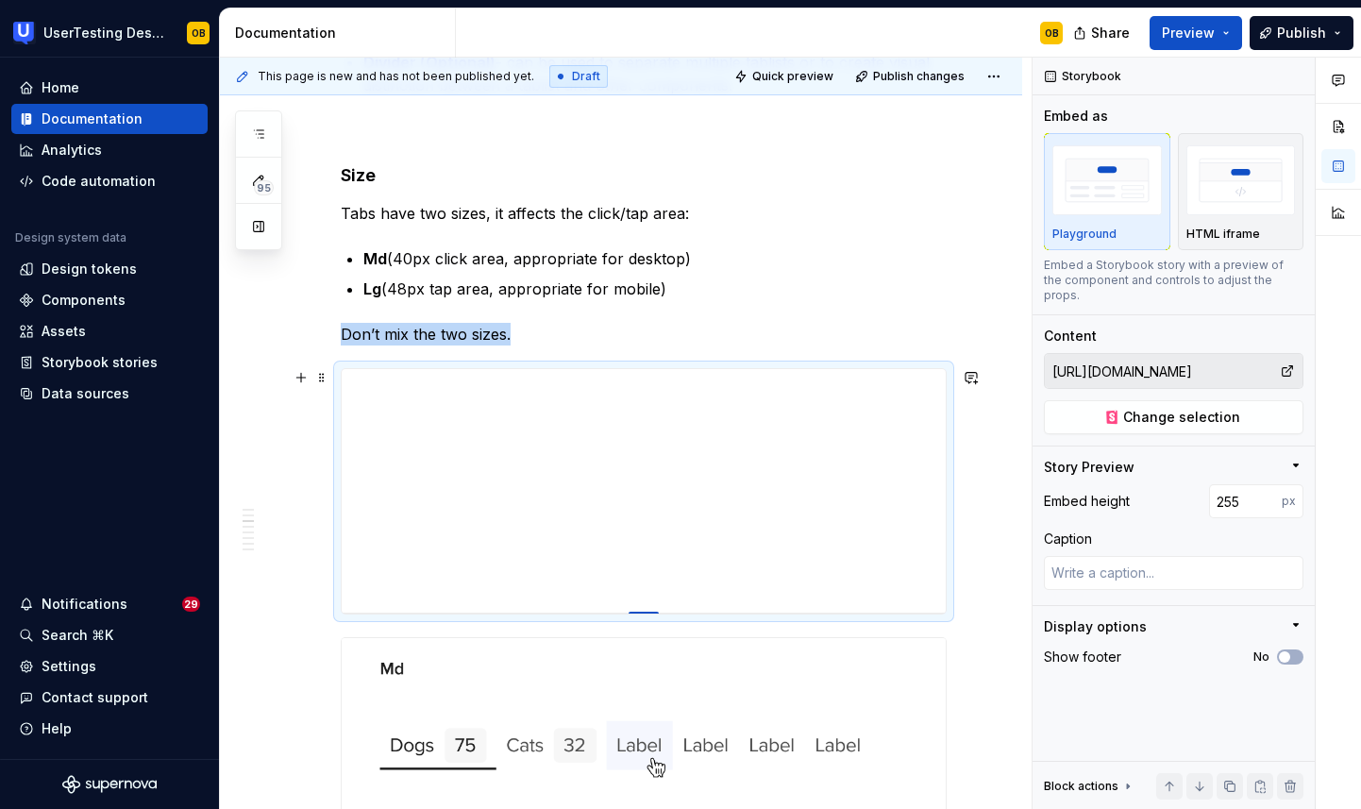
type input "254"
type textarea "*"
type input "253"
type textarea "*"
type input "252"
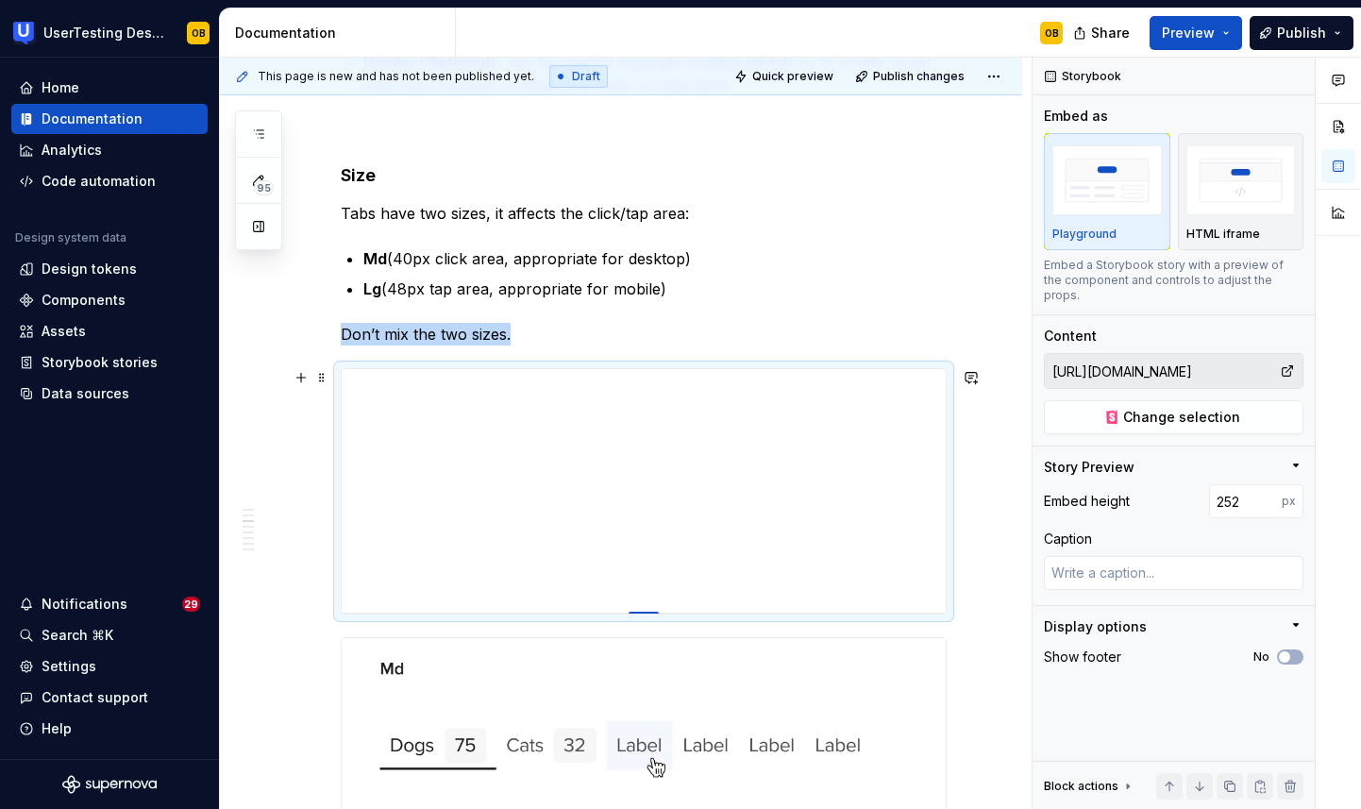
type textarea "*"
type input "251"
type textarea "*"
type input "250"
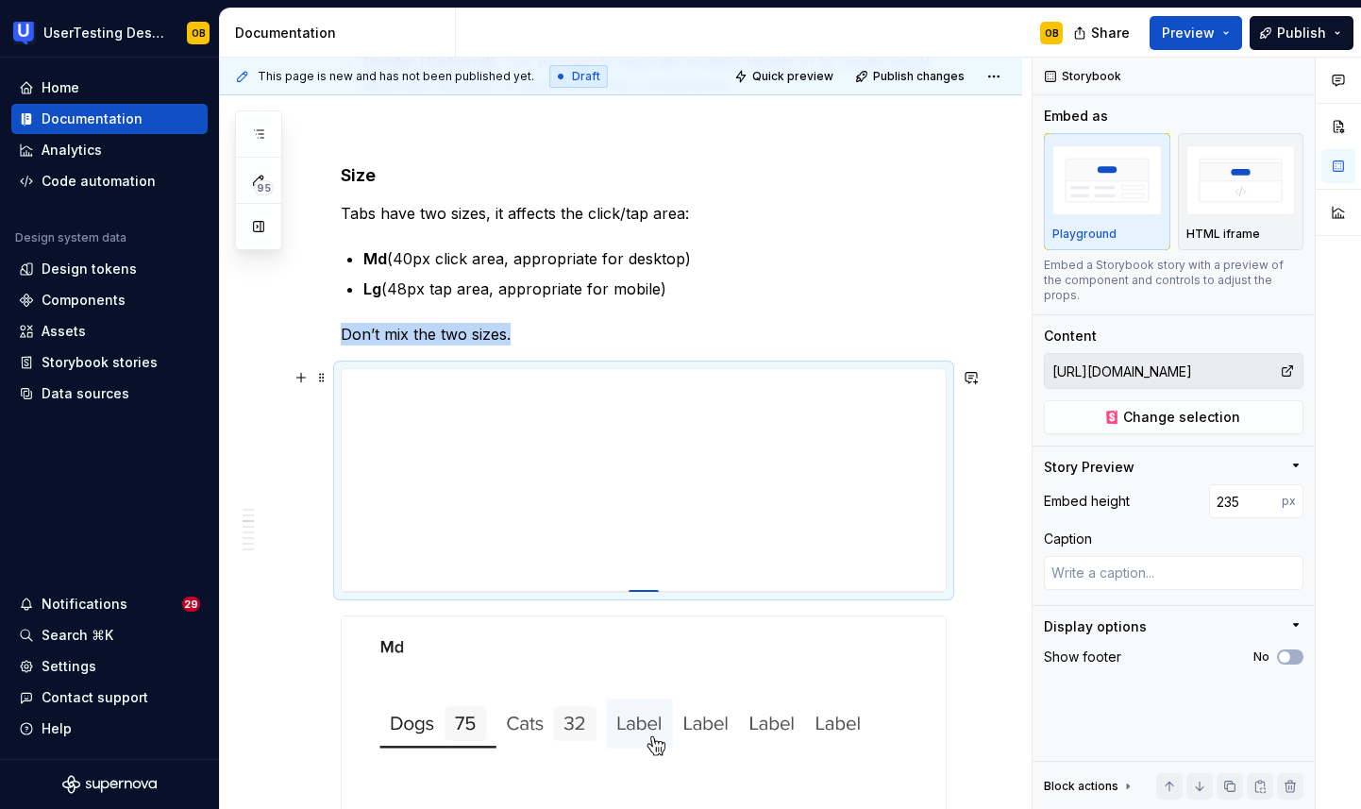
drag, startPoint x: 648, startPoint y: 746, endPoint x: 664, endPoint y: 591, distance: 155.6
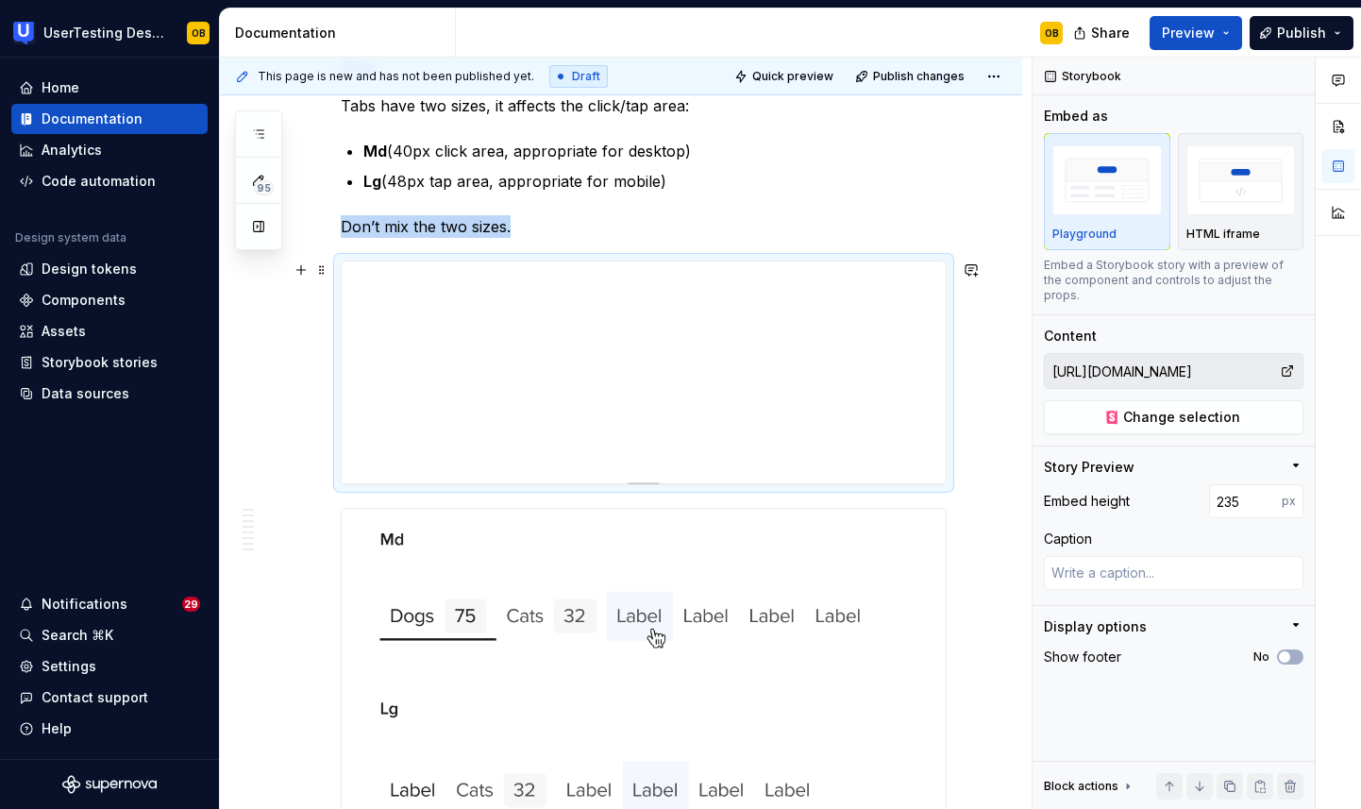
scroll to position [1413, 0]
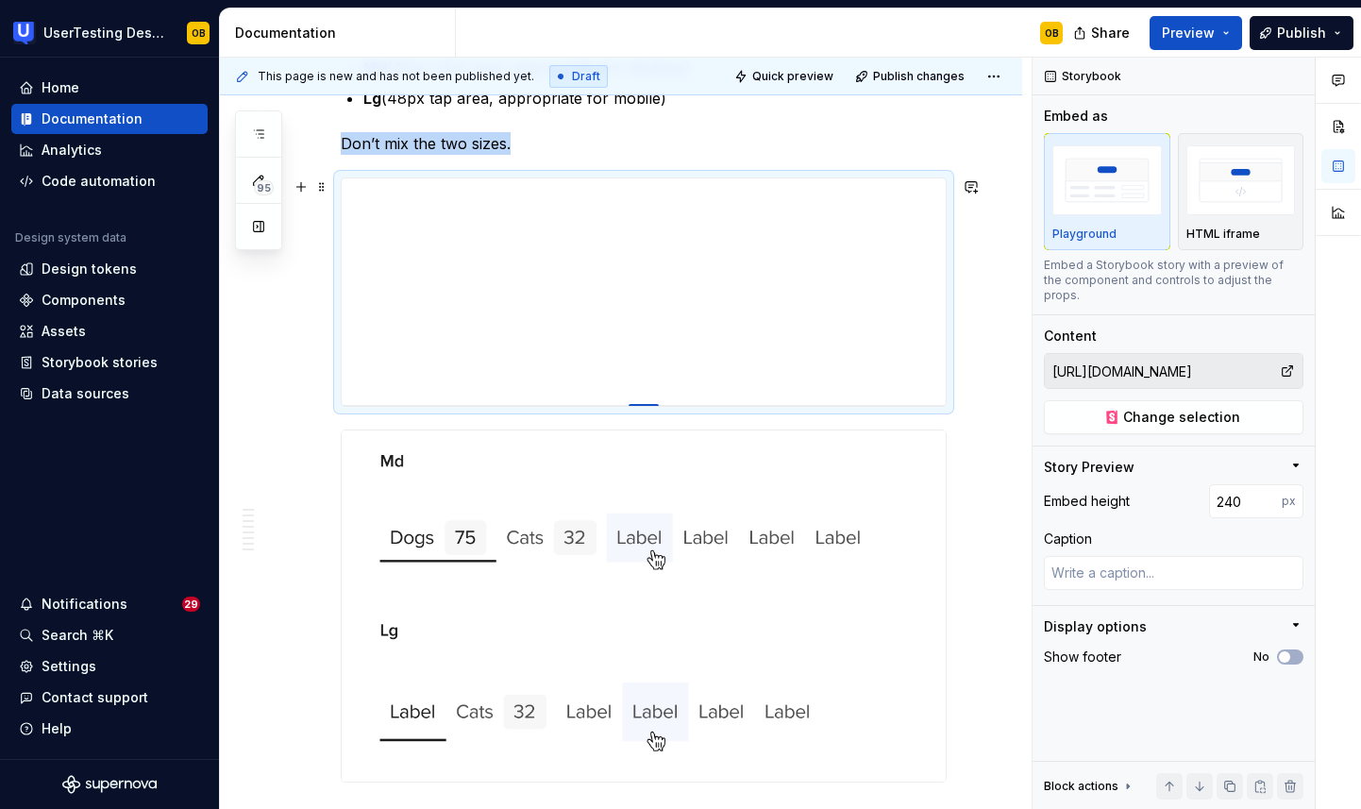
click at [649, 405] on div at bounding box center [644, 406] width 30 height 4
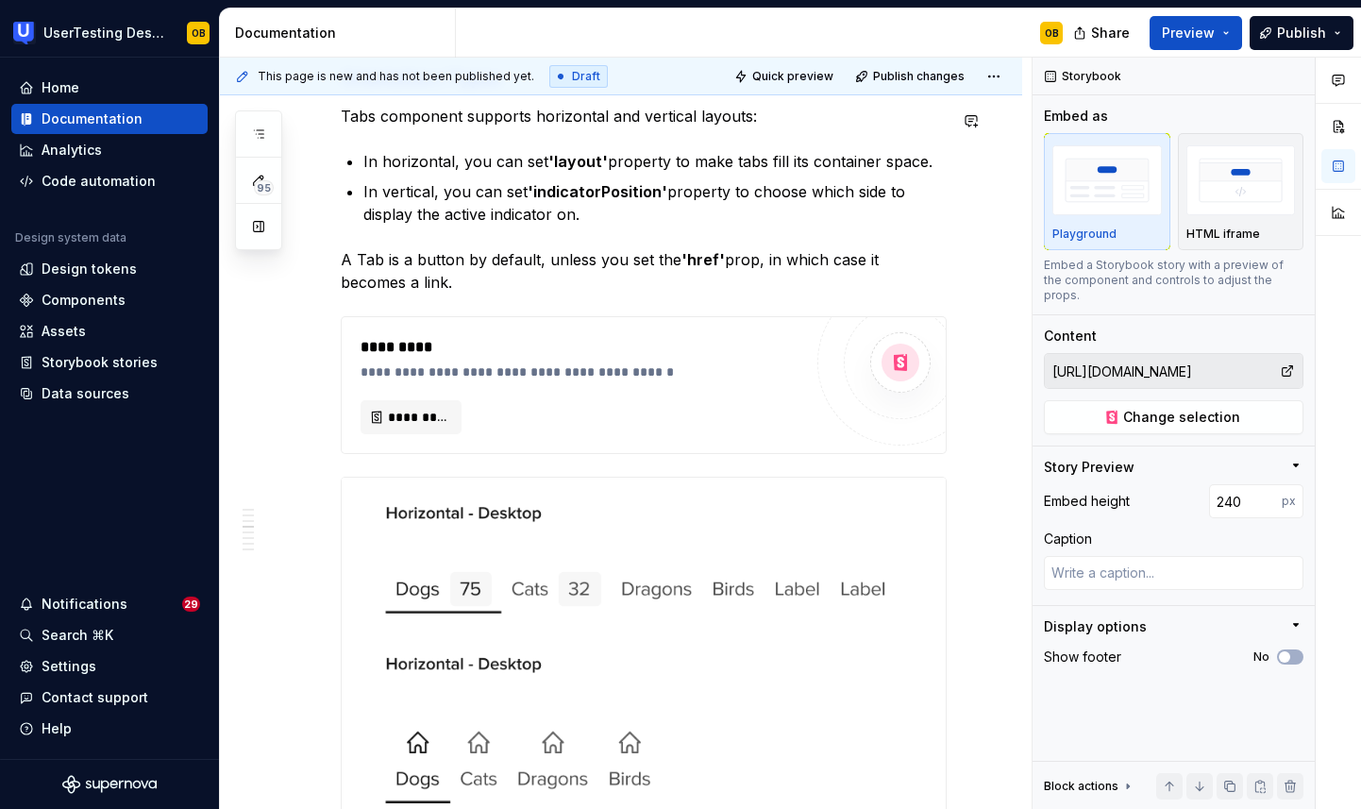
scroll to position [2251, 0]
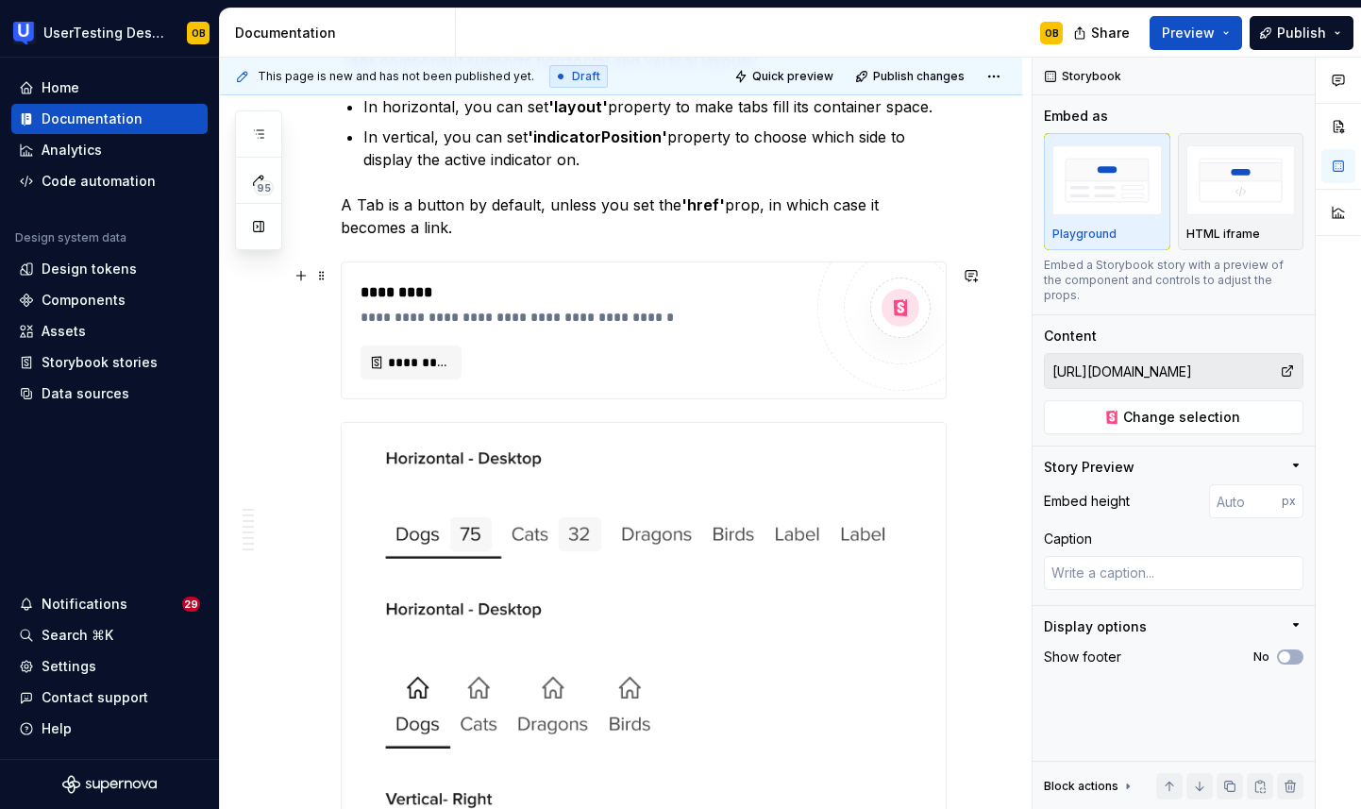
click at [553, 327] on div "**********" at bounding box center [586, 317] width 451 height 19
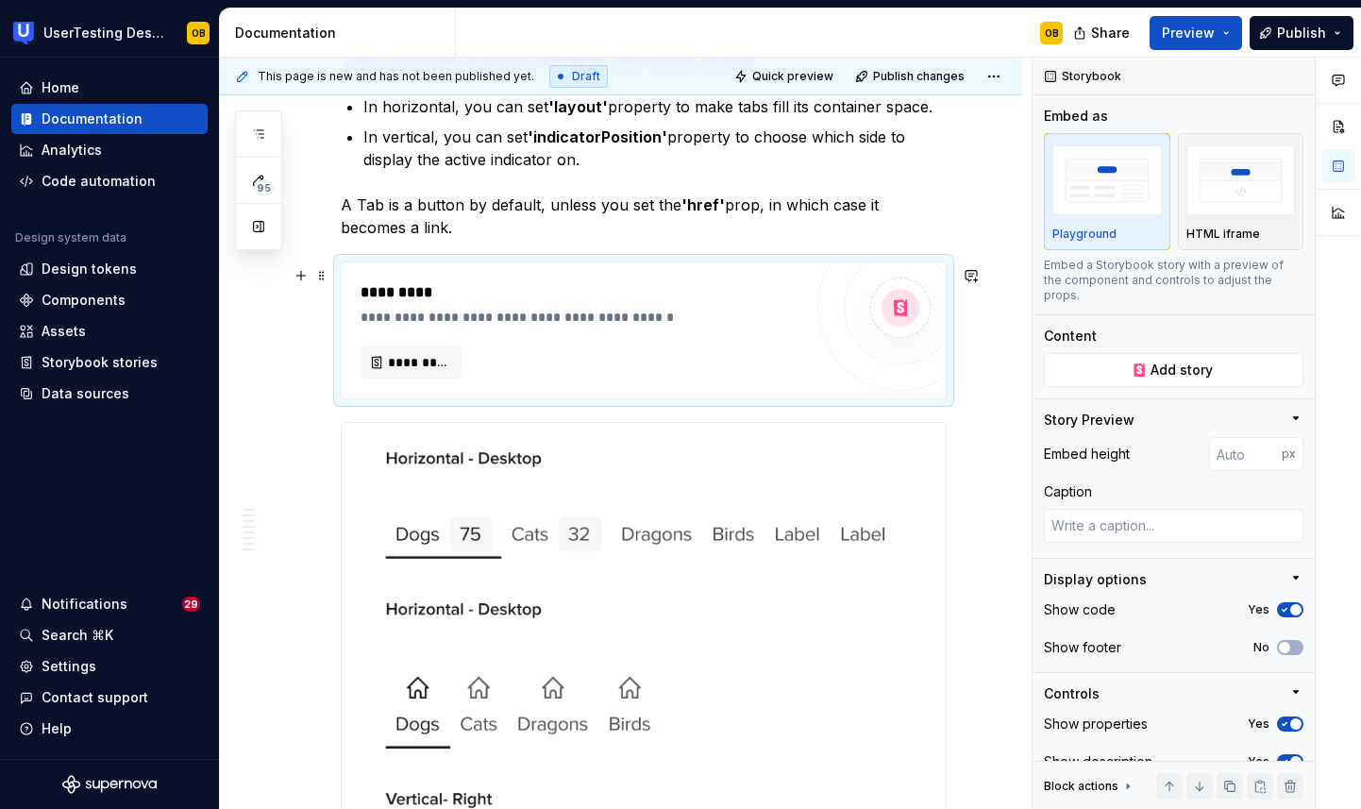
scroll to position [2056, 0]
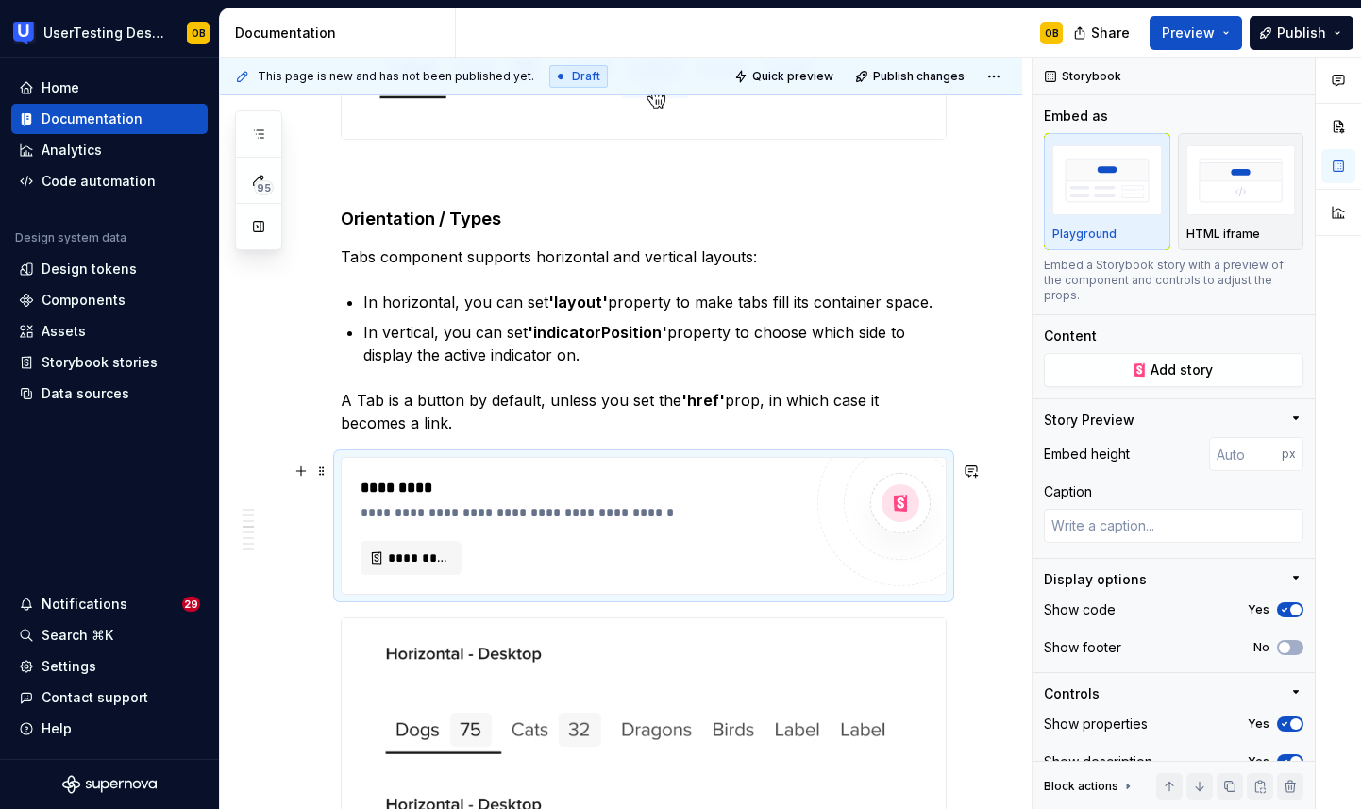
click at [688, 541] on div "**********" at bounding box center [582, 526] width 442 height 98
click at [447, 556] on span "*********" at bounding box center [418, 557] width 61 height 19
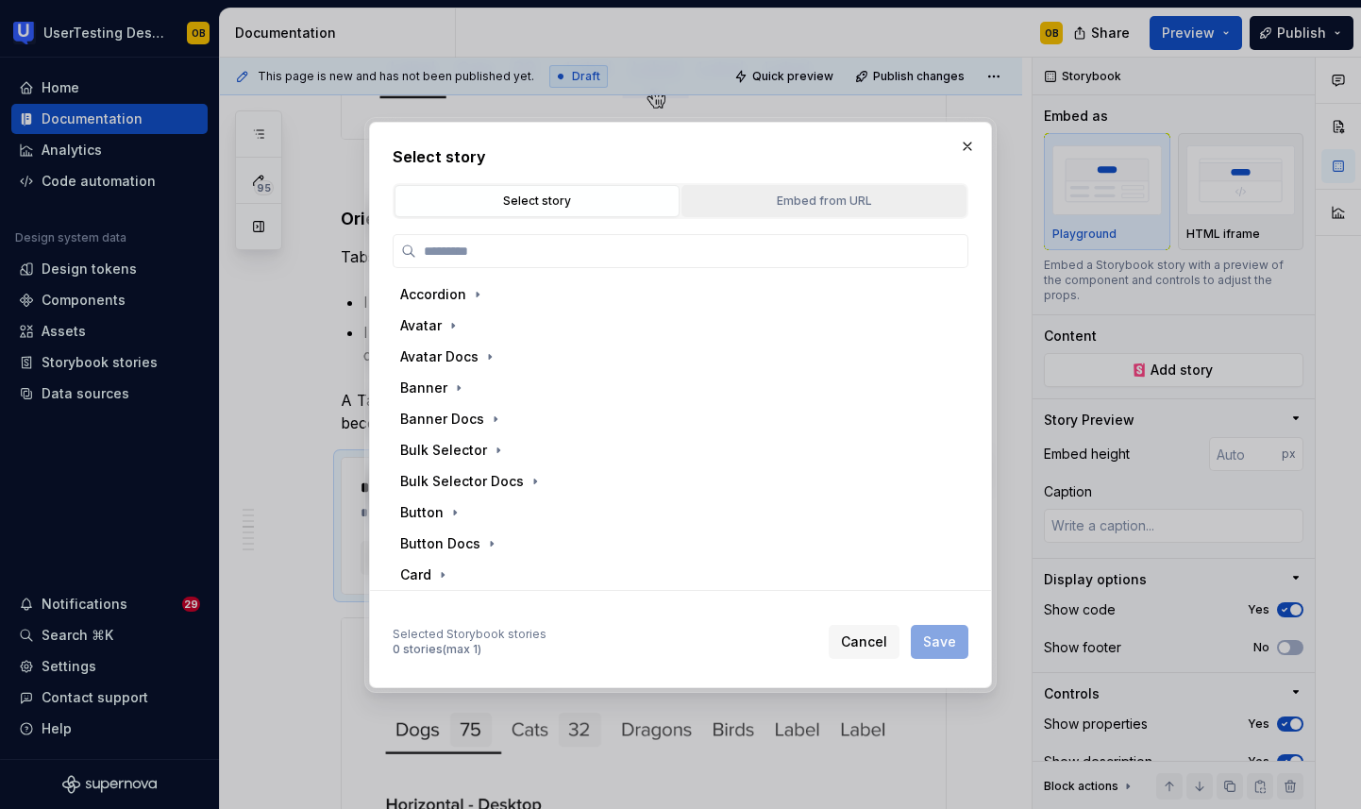
click at [729, 190] on button "Embed from URL" at bounding box center [824, 201] width 285 height 32
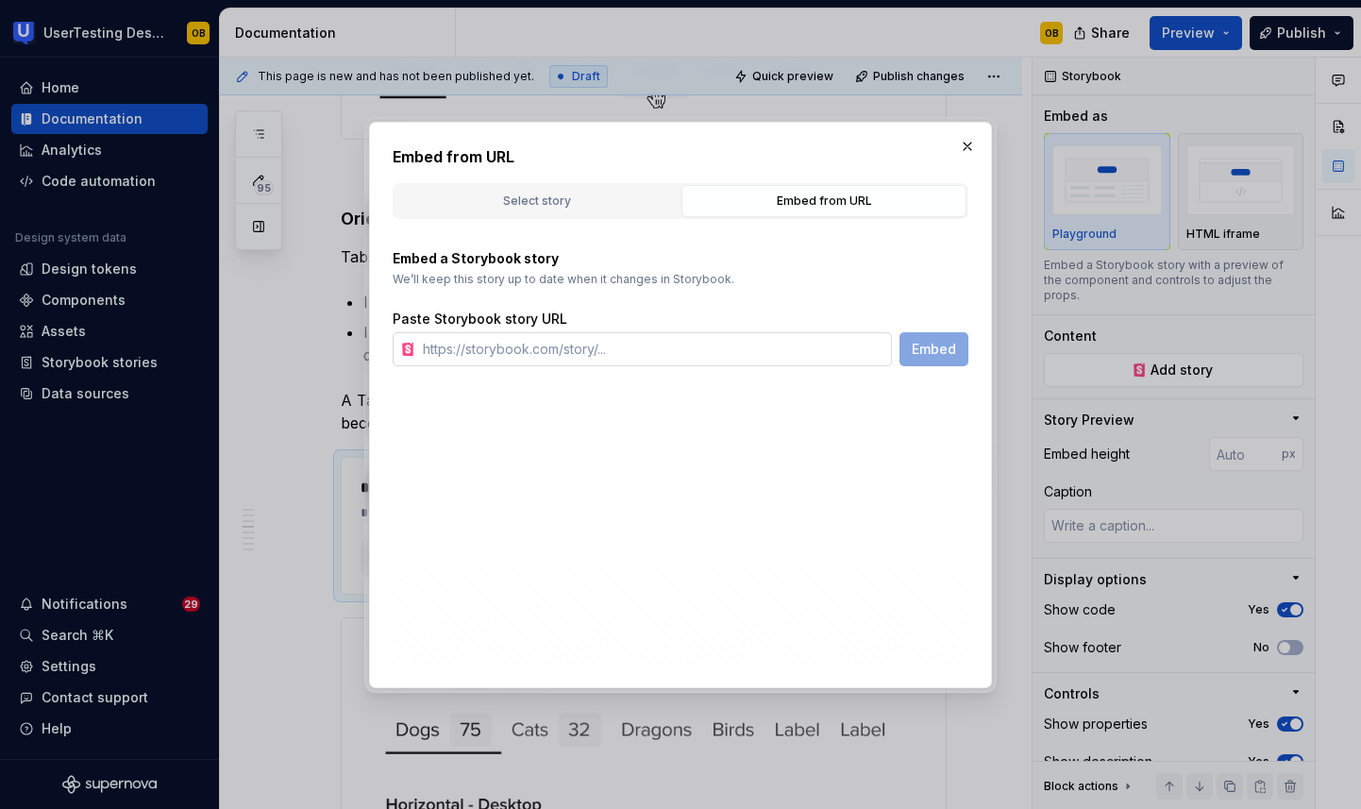
click at [589, 347] on input "text" at bounding box center [653, 349] width 477 height 34
paste input "[URL][DOMAIN_NAME]"
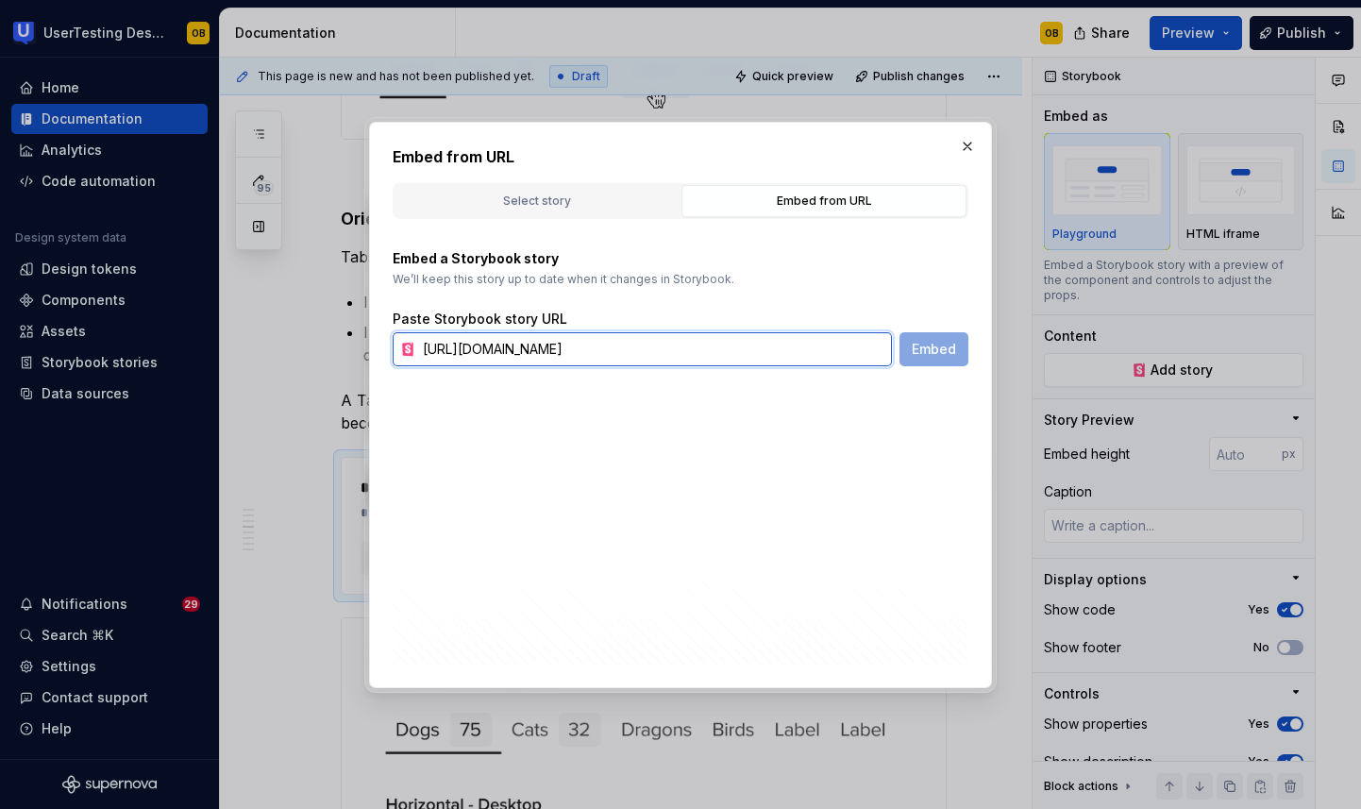
scroll to position [0, 142]
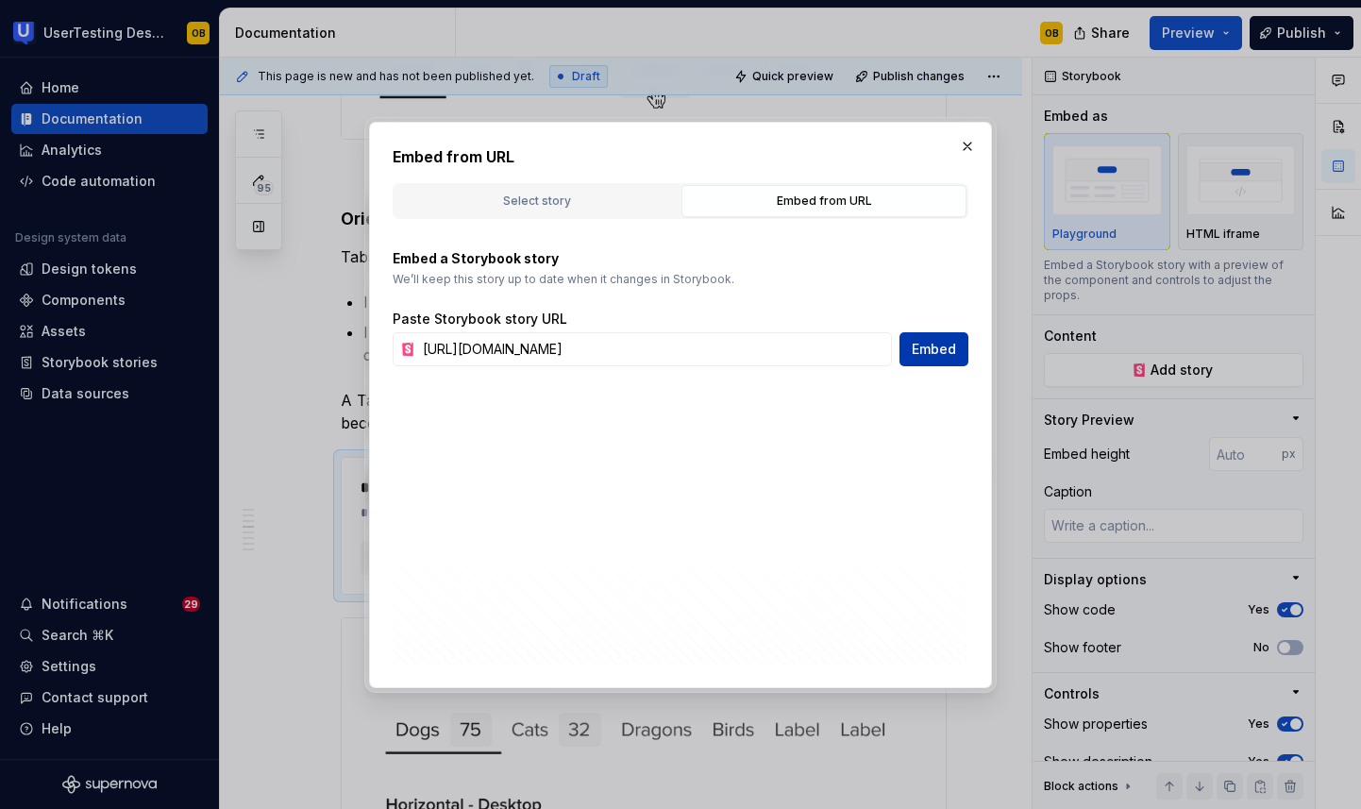
click at [926, 364] on button "Embed" at bounding box center [934, 349] width 69 height 34
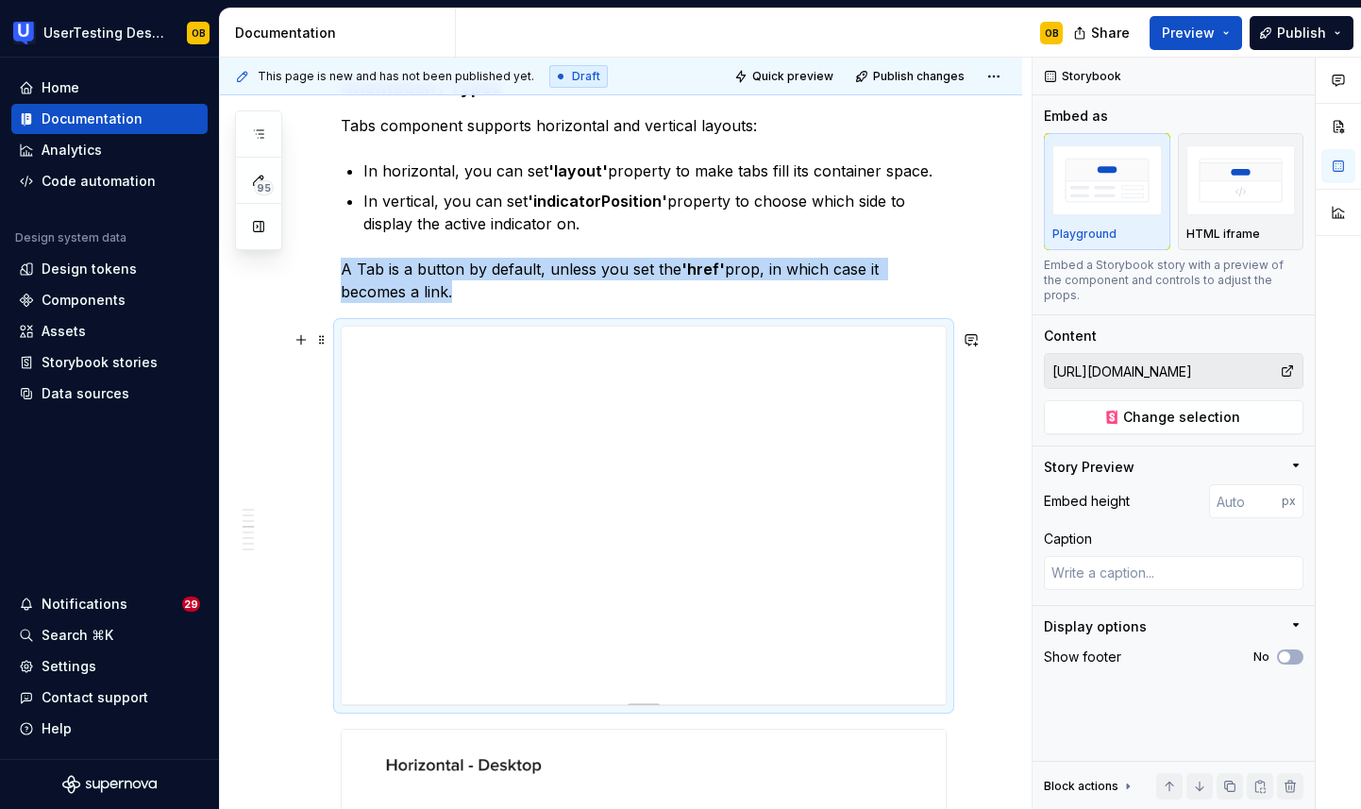
scroll to position [2197, 0]
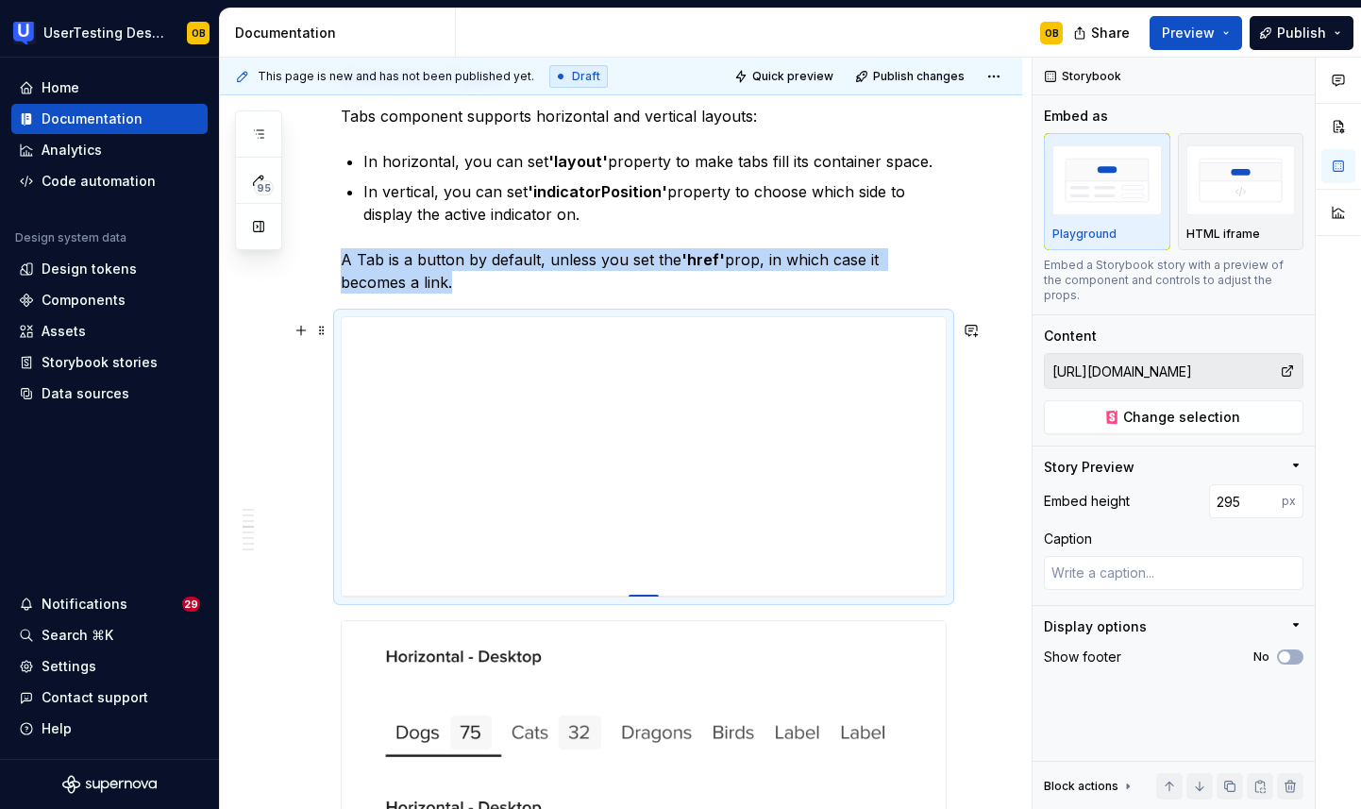
drag, startPoint x: 644, startPoint y: 700, endPoint x: 684, endPoint y: 601, distance: 107.1
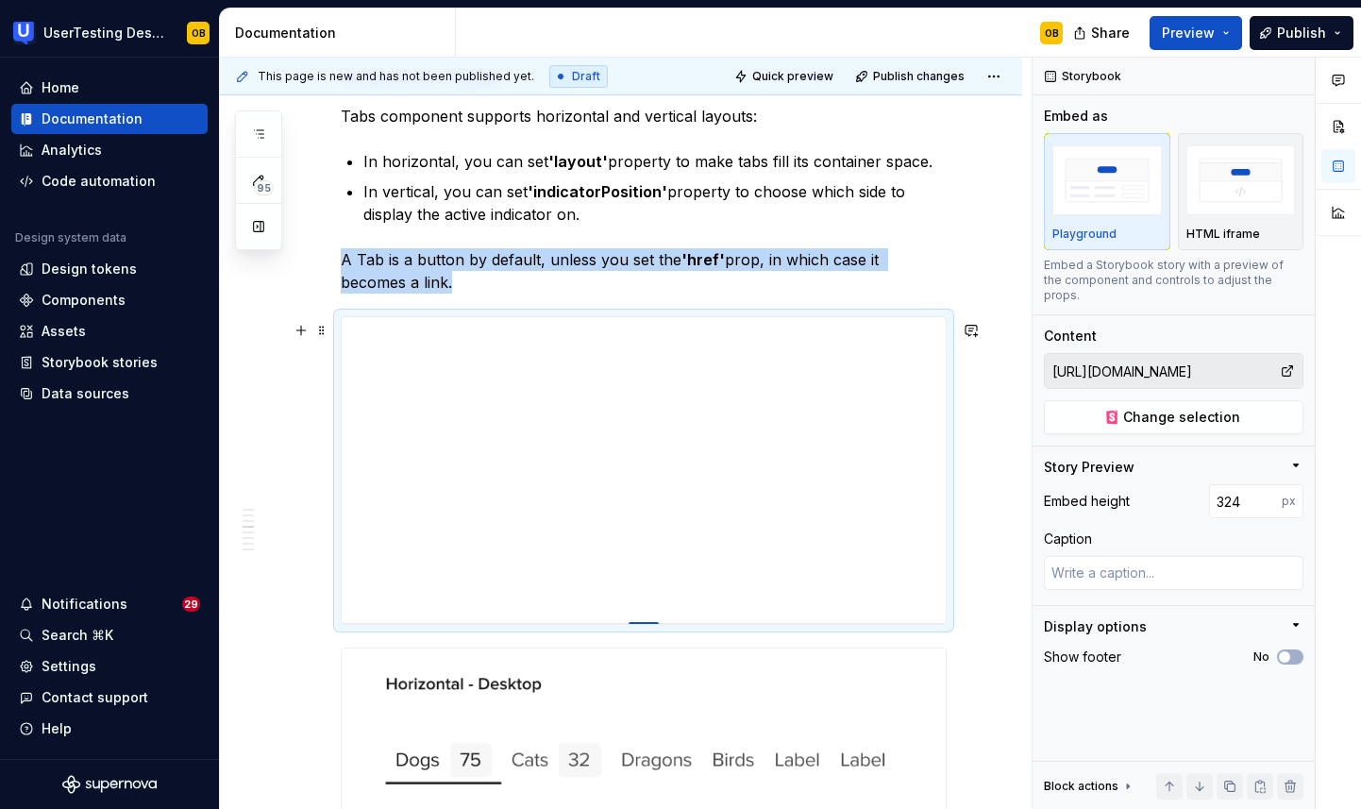
drag, startPoint x: 647, startPoint y: 600, endPoint x: 648, endPoint y: 629, distance: 28.3
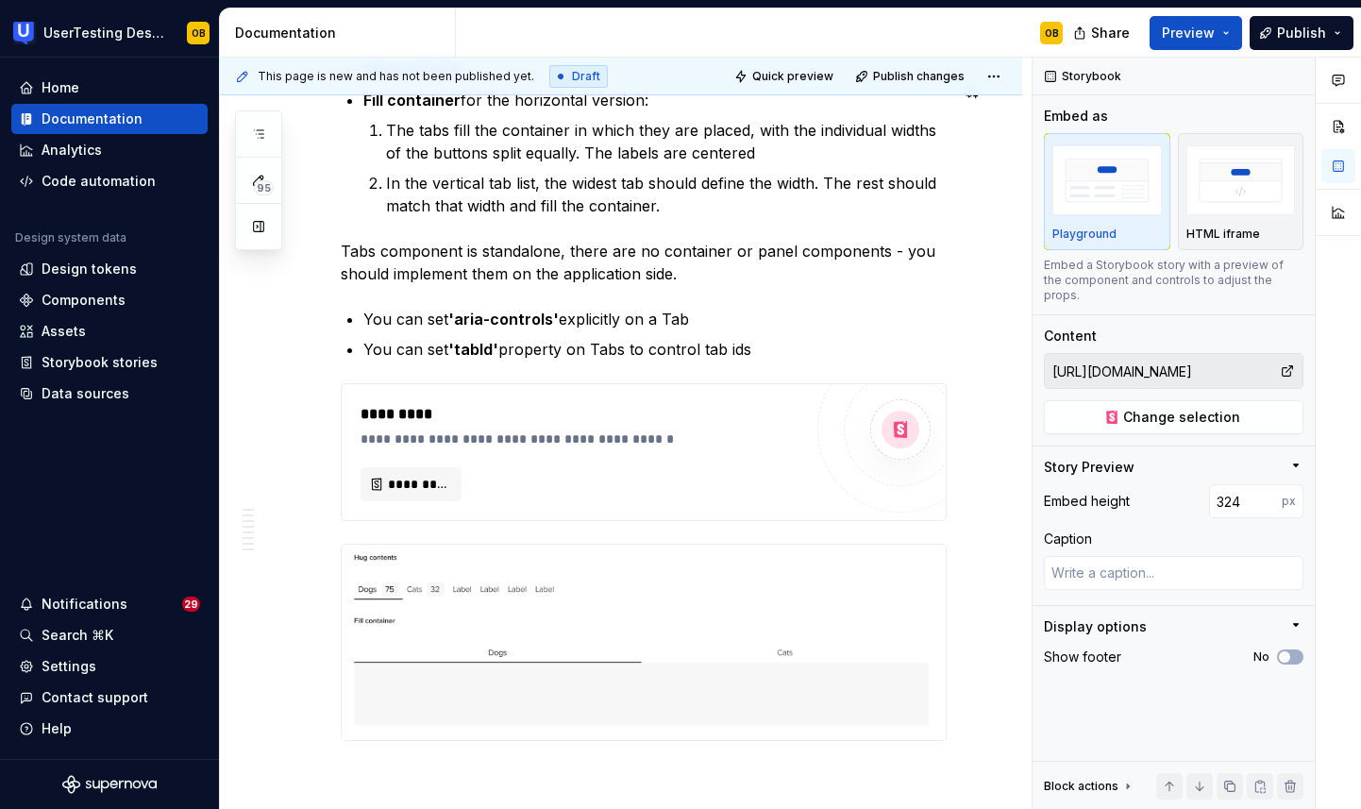
scroll to position [3943, 0]
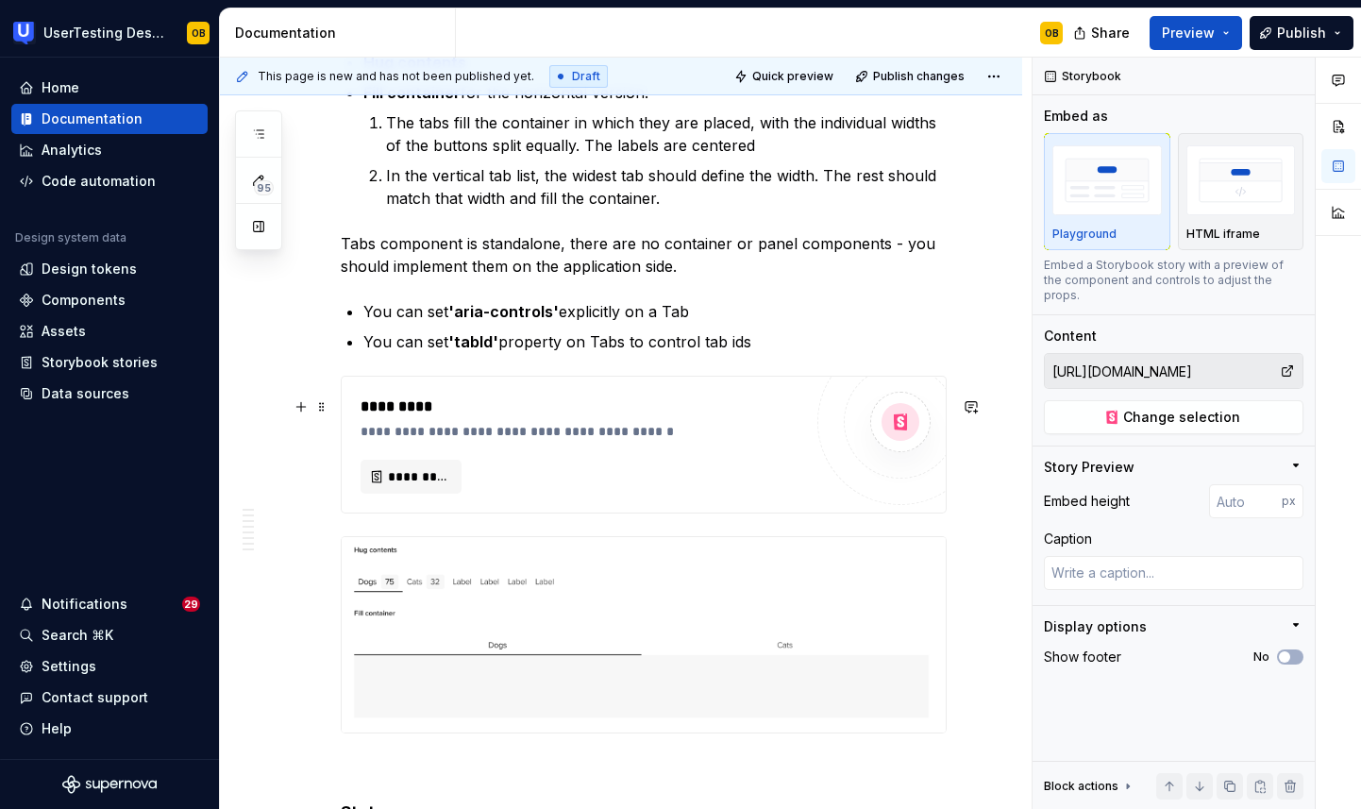
click at [622, 441] on div "**********" at bounding box center [586, 431] width 451 height 19
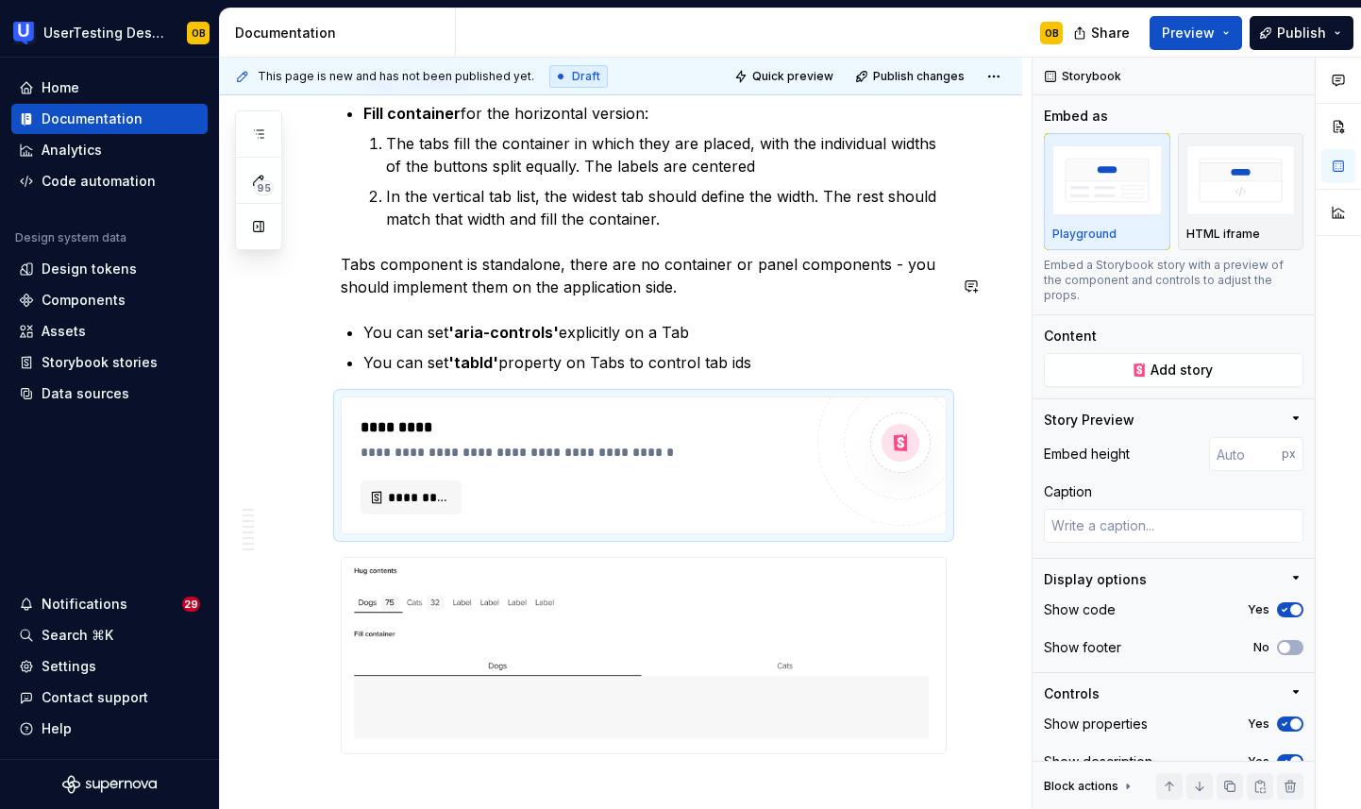
scroll to position [3938, 0]
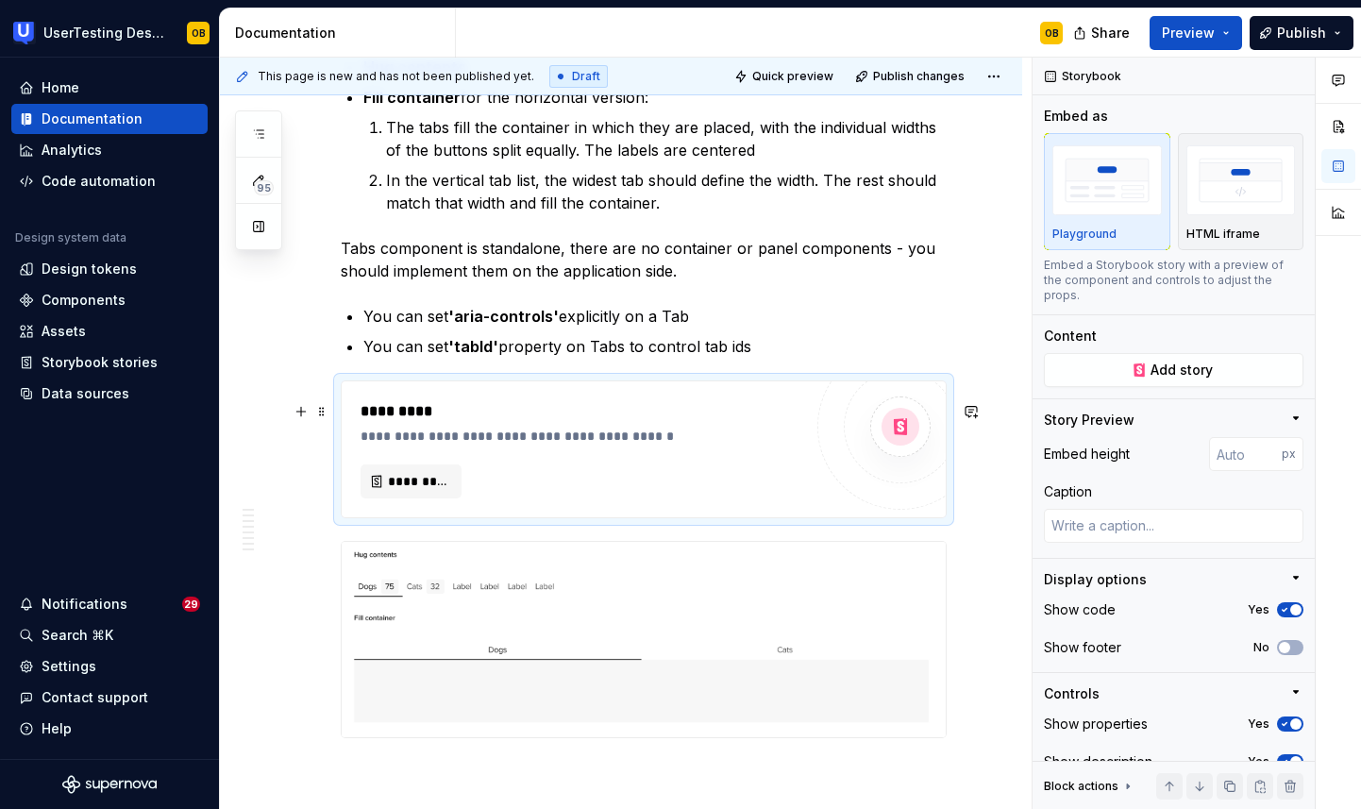
click at [418, 485] on div "*********" at bounding box center [582, 481] width 442 height 34
click at [420, 491] on span "*********" at bounding box center [418, 481] width 61 height 19
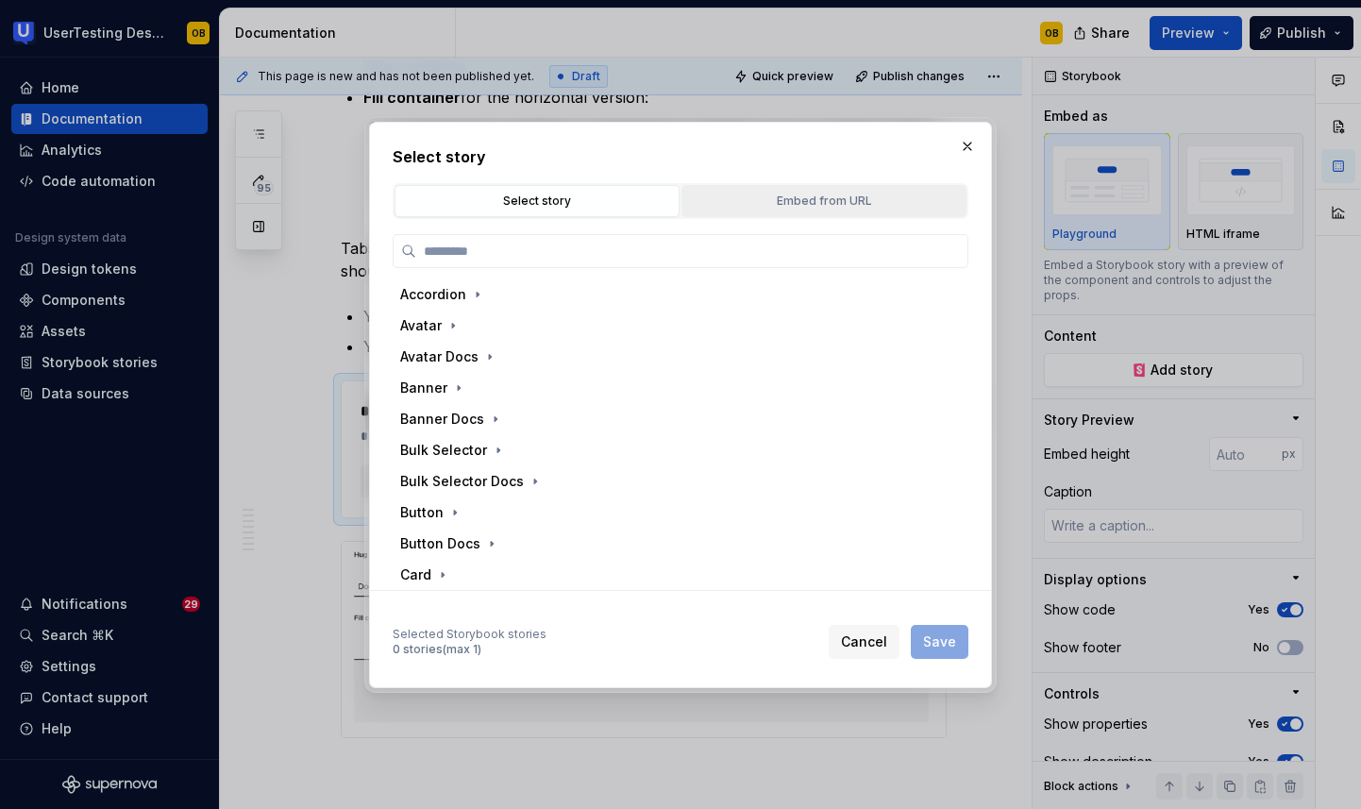
click at [874, 196] on div "Embed from URL" at bounding box center [824, 201] width 272 height 19
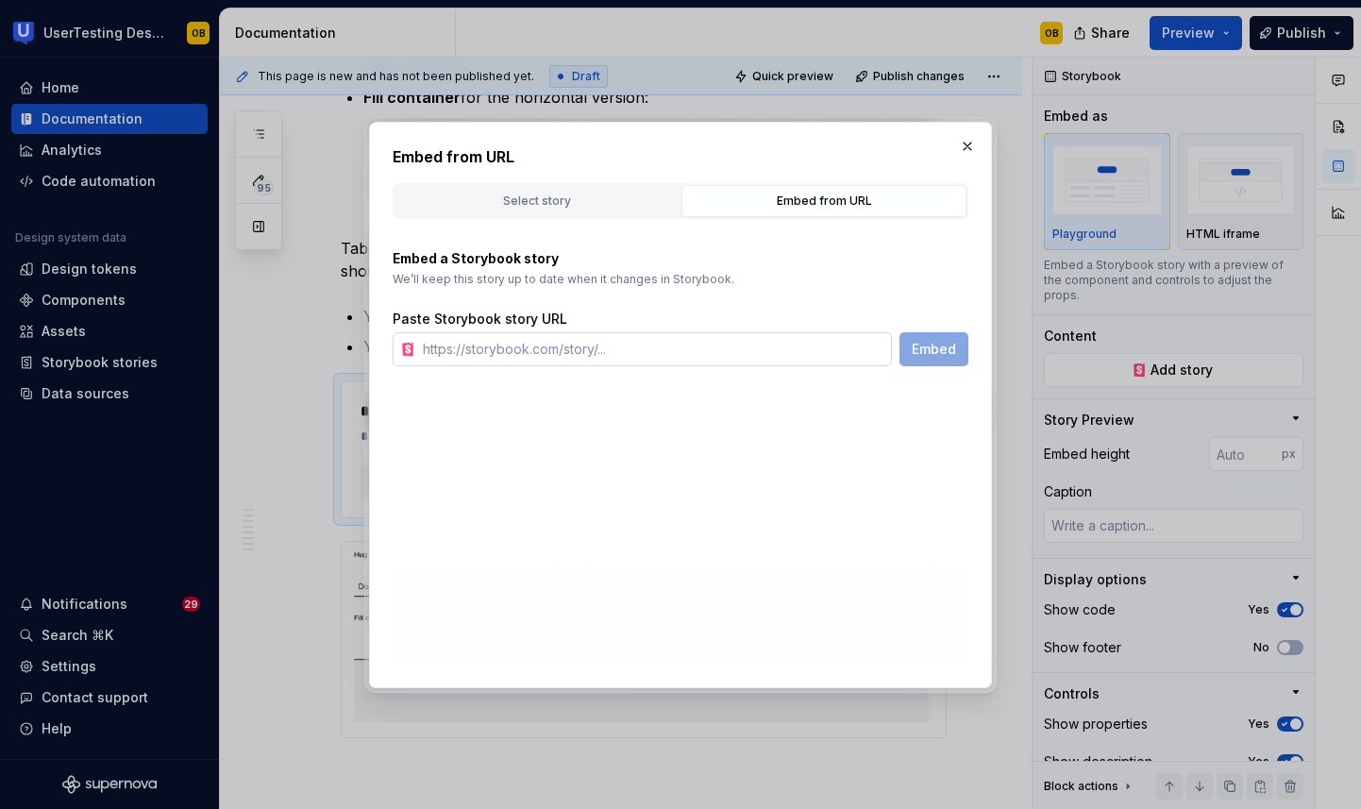
click at [709, 339] on input "text" at bounding box center [653, 349] width 477 height 34
paste input "[URL][DOMAIN_NAME]"
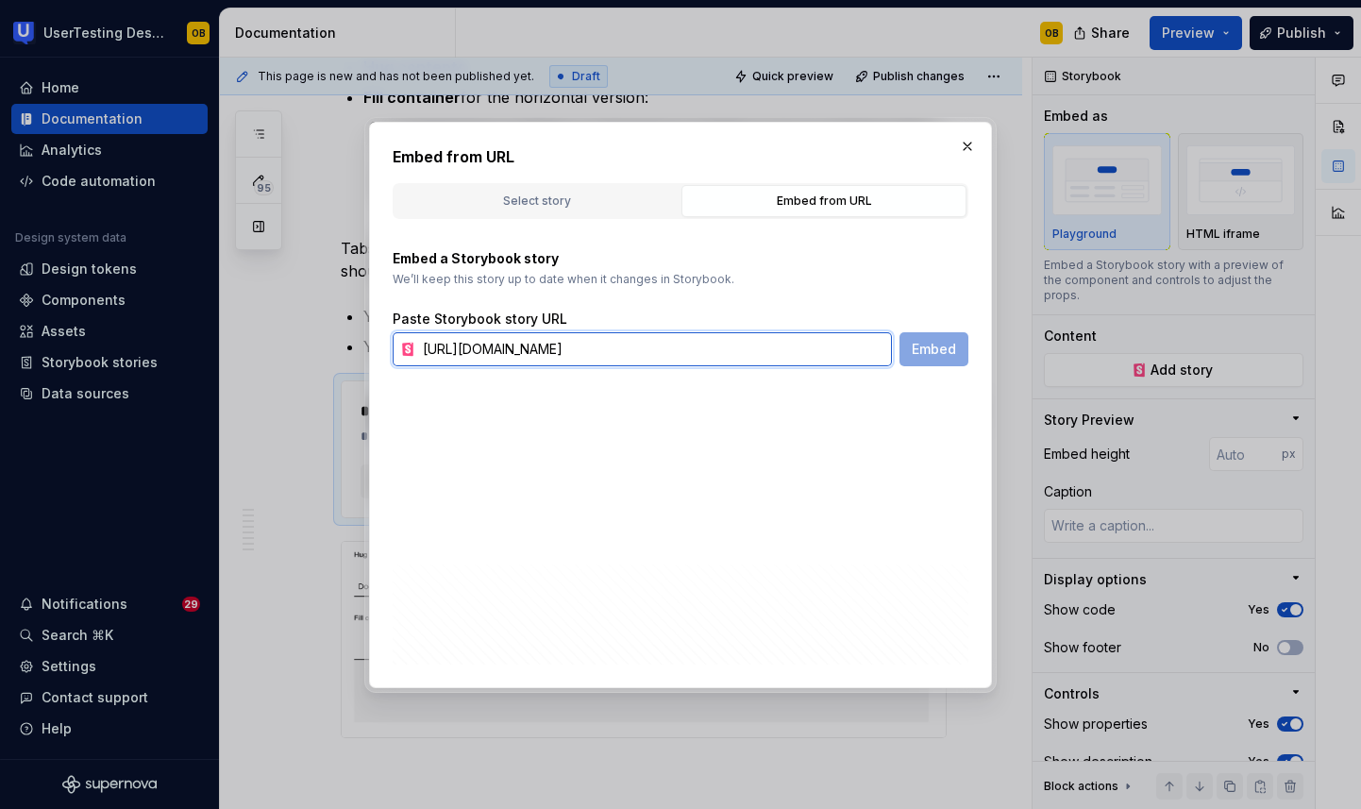
scroll to position [0, 112]
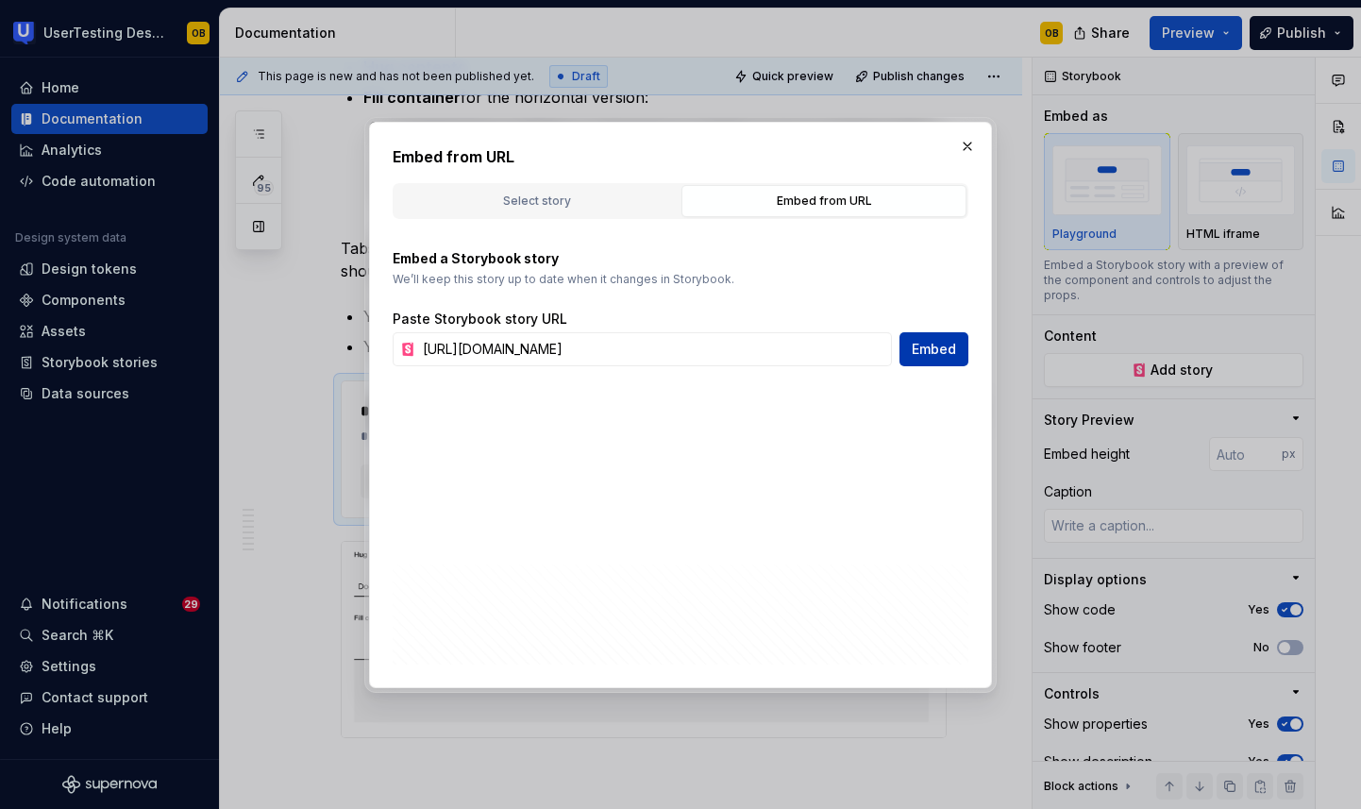
click at [958, 348] on button "Embed" at bounding box center [934, 349] width 69 height 34
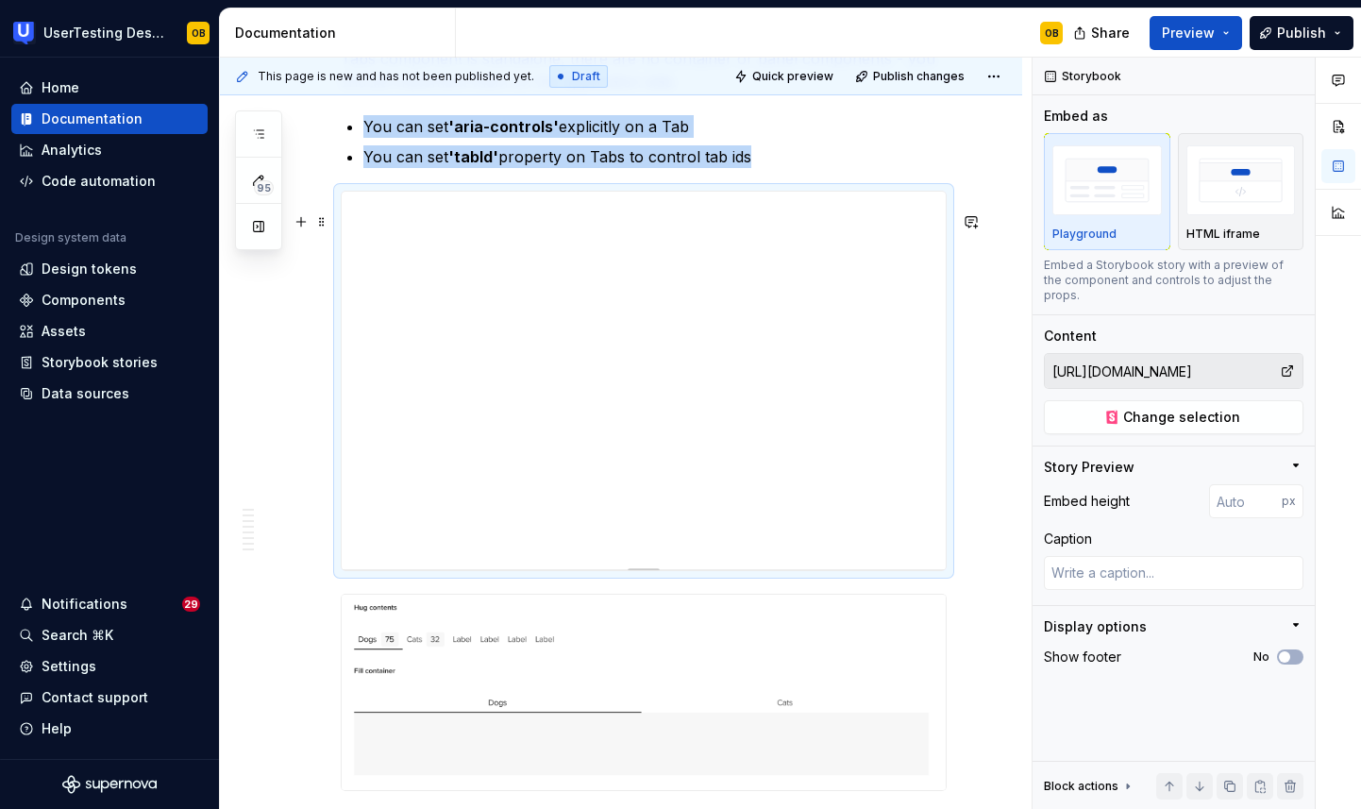
scroll to position [4134, 0]
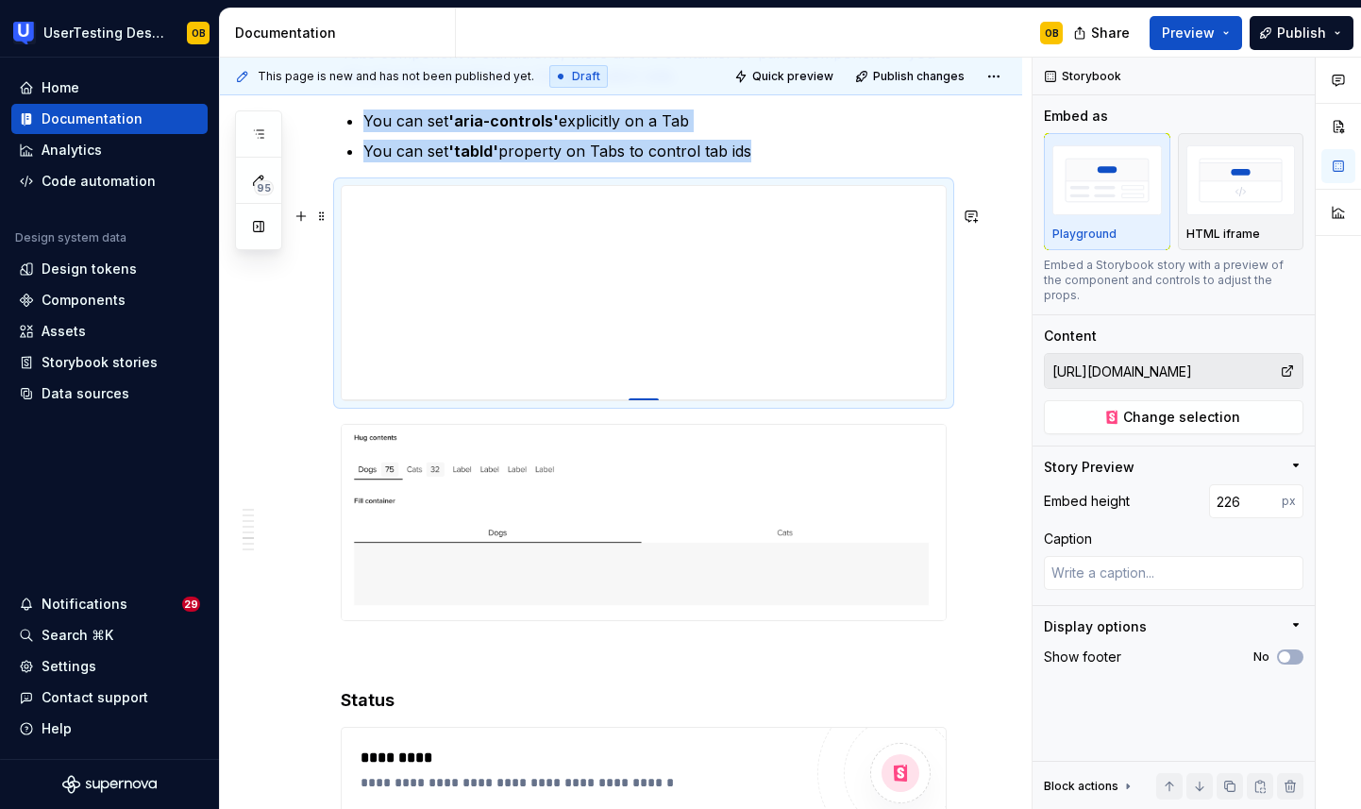
drag, startPoint x: 646, startPoint y: 585, endPoint x: 699, endPoint y: 421, distance: 172.8
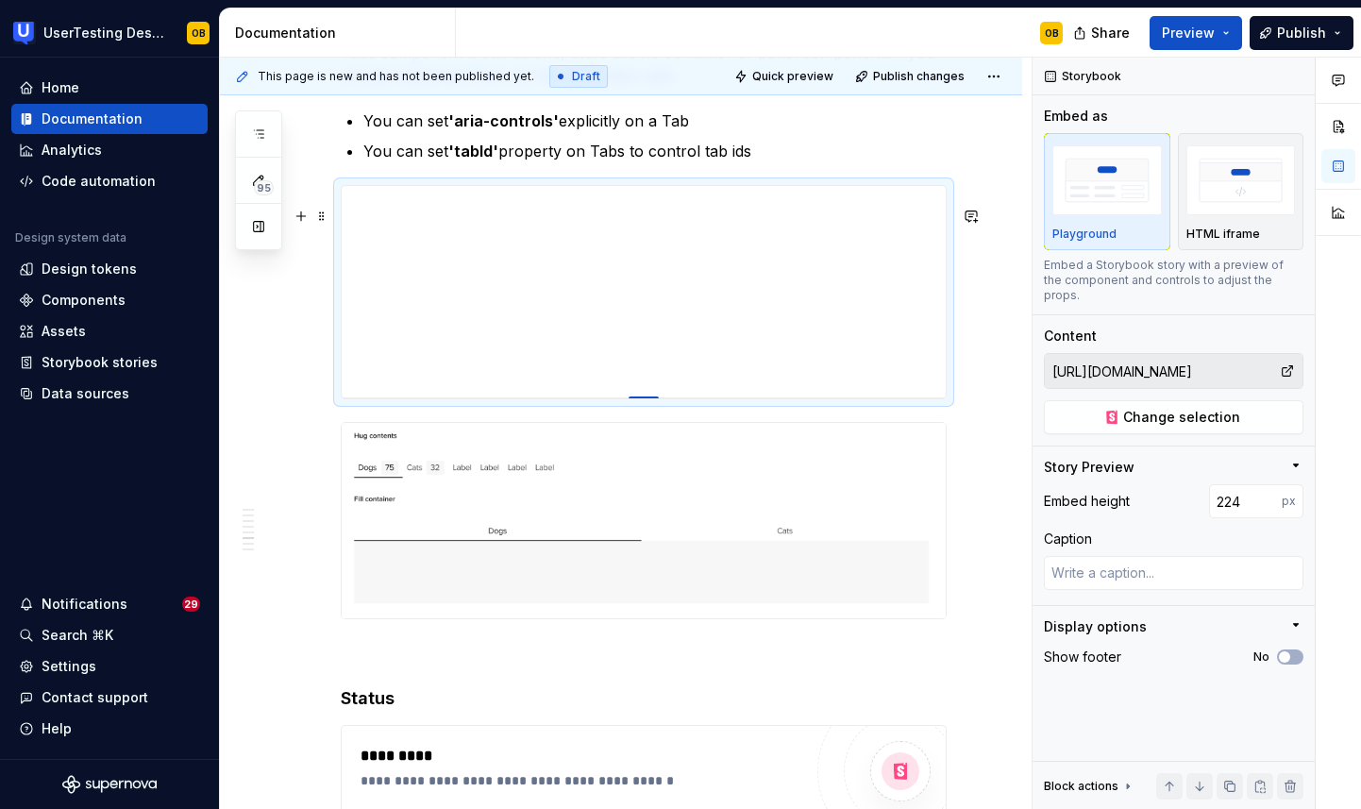
click at [651, 400] on div at bounding box center [644, 398] width 30 height 4
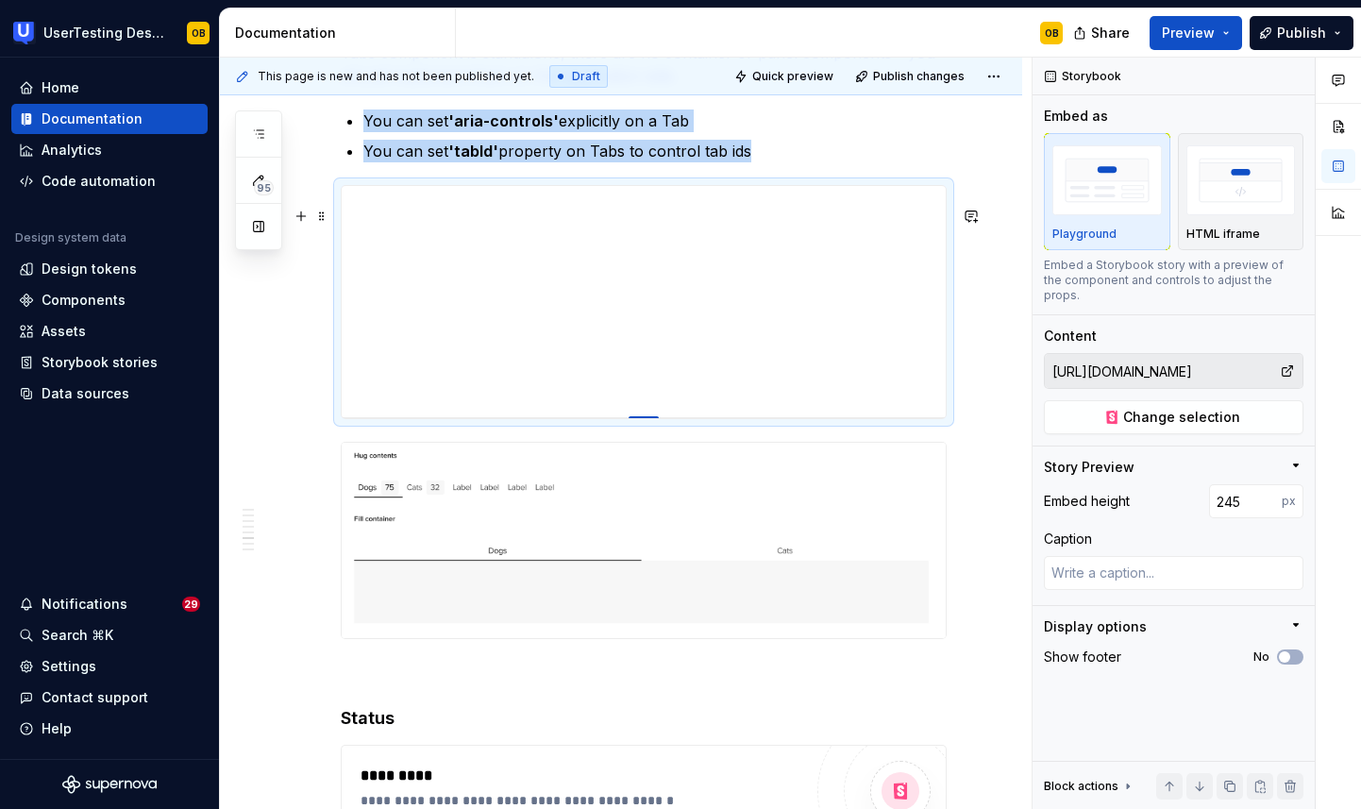
drag, startPoint x: 648, startPoint y: 419, endPoint x: 648, endPoint y: 439, distance: 19.8
click at [648, 420] on div at bounding box center [644, 418] width 30 height 4
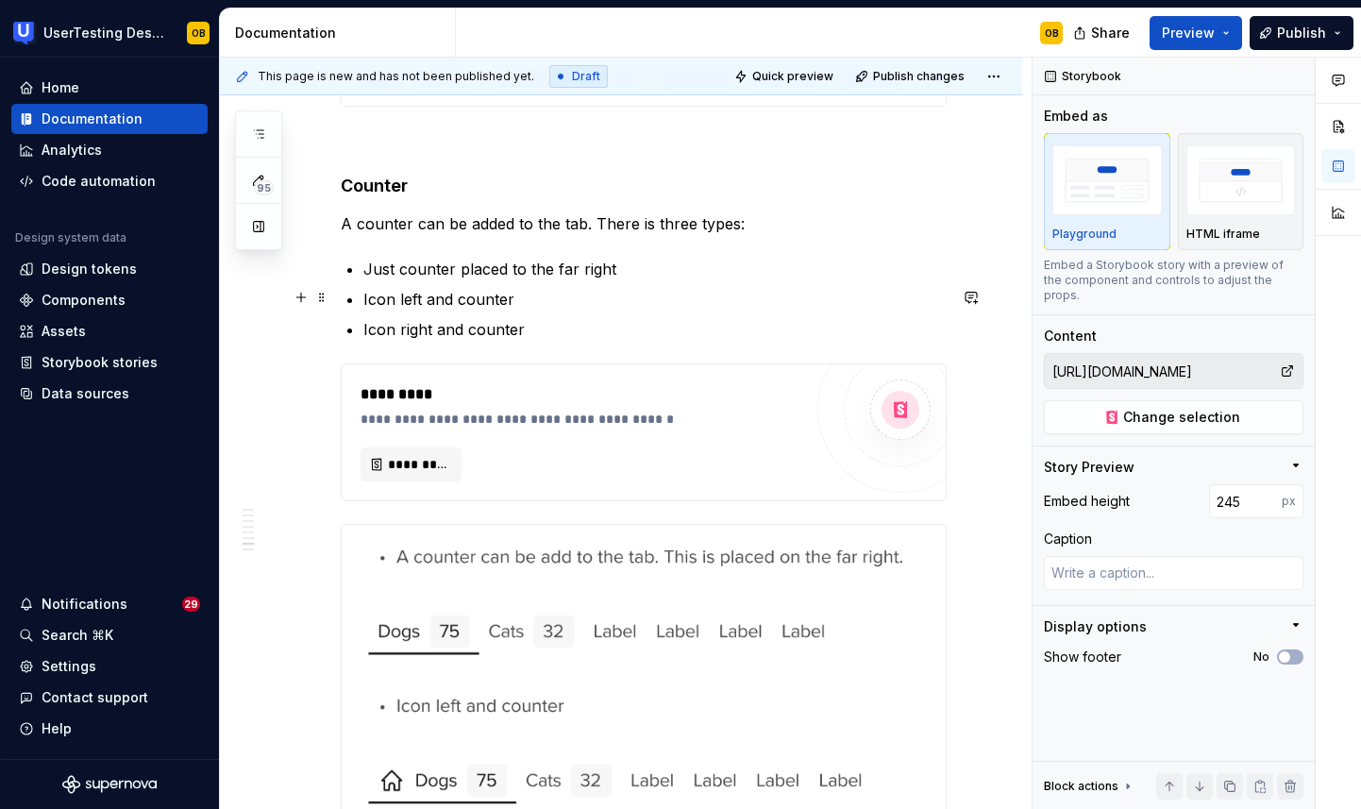
scroll to position [5229, 0]
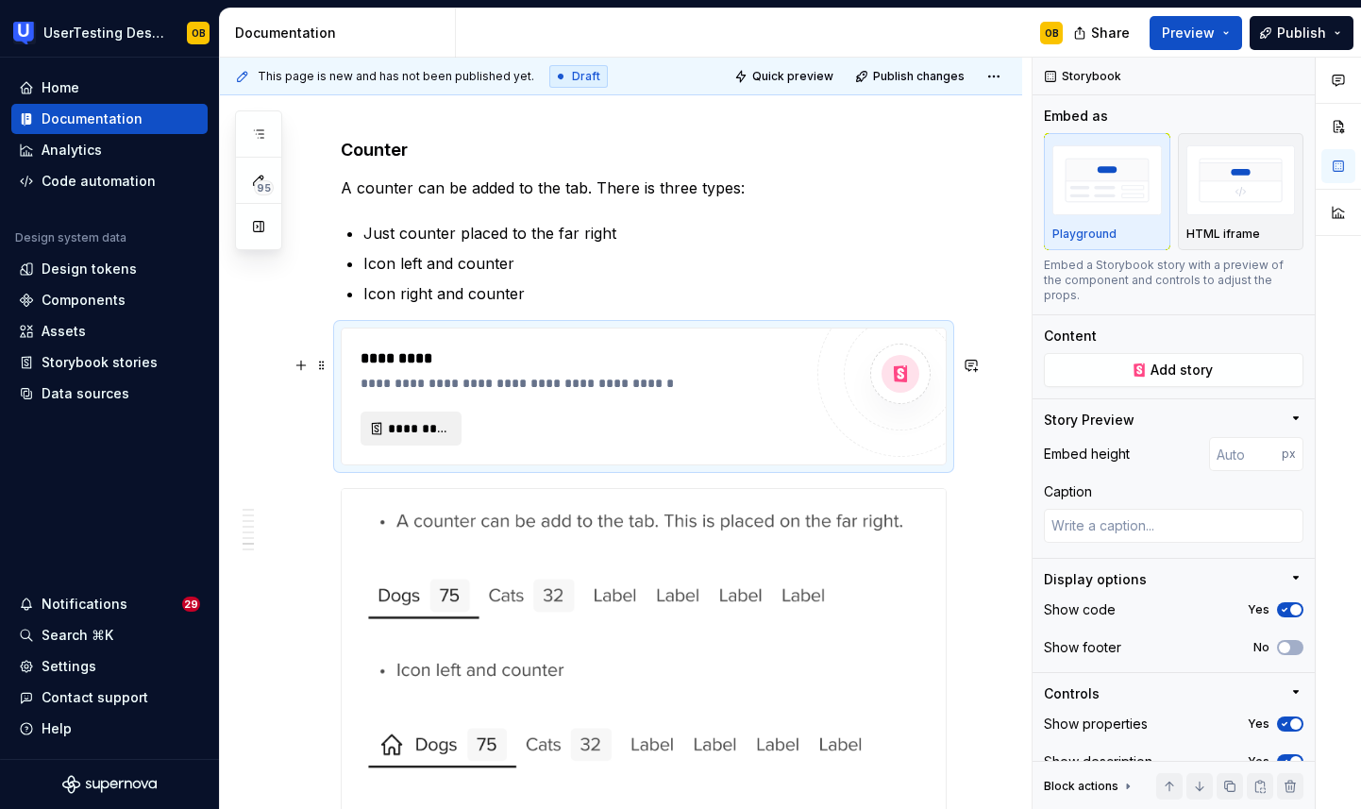
click at [439, 438] on span "*********" at bounding box center [418, 428] width 61 height 19
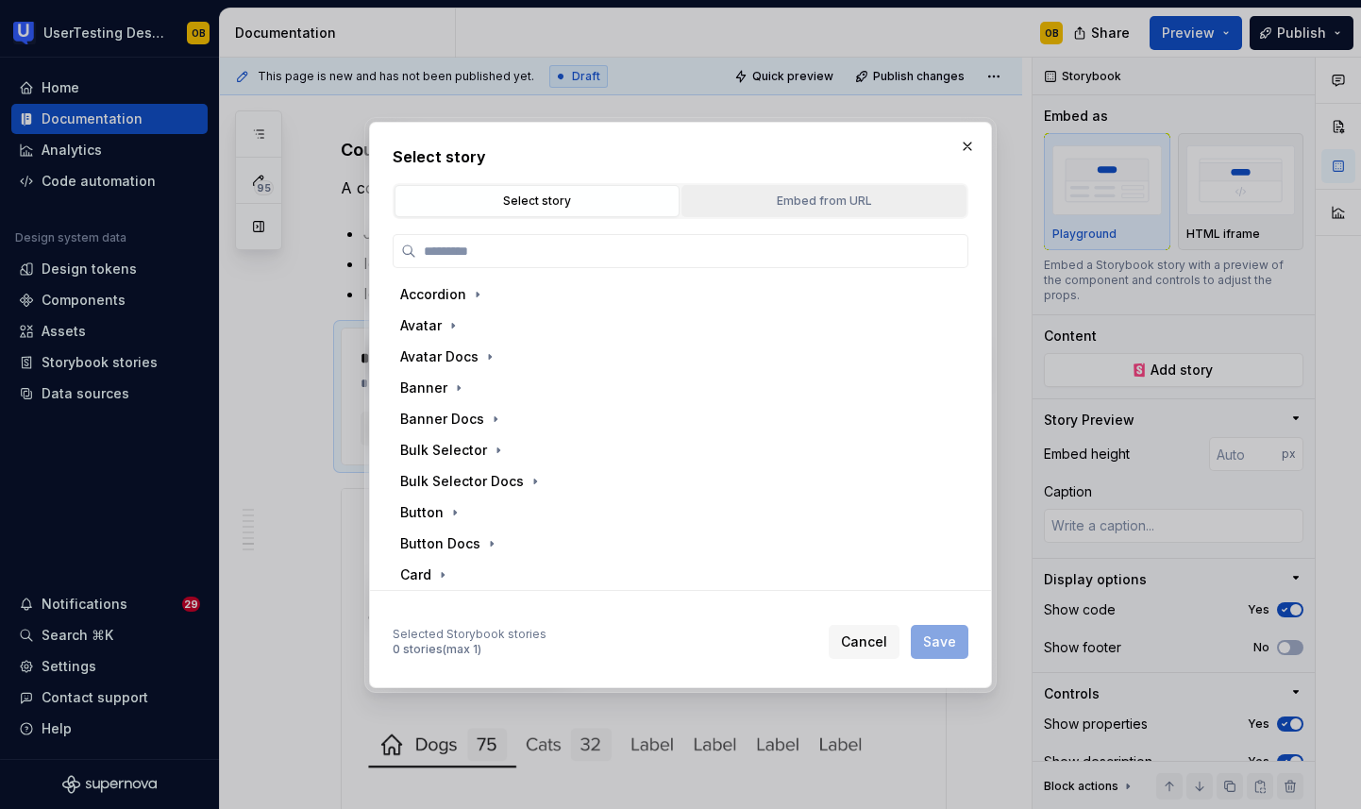
click at [836, 193] on div "Embed from URL" at bounding box center [824, 201] width 272 height 19
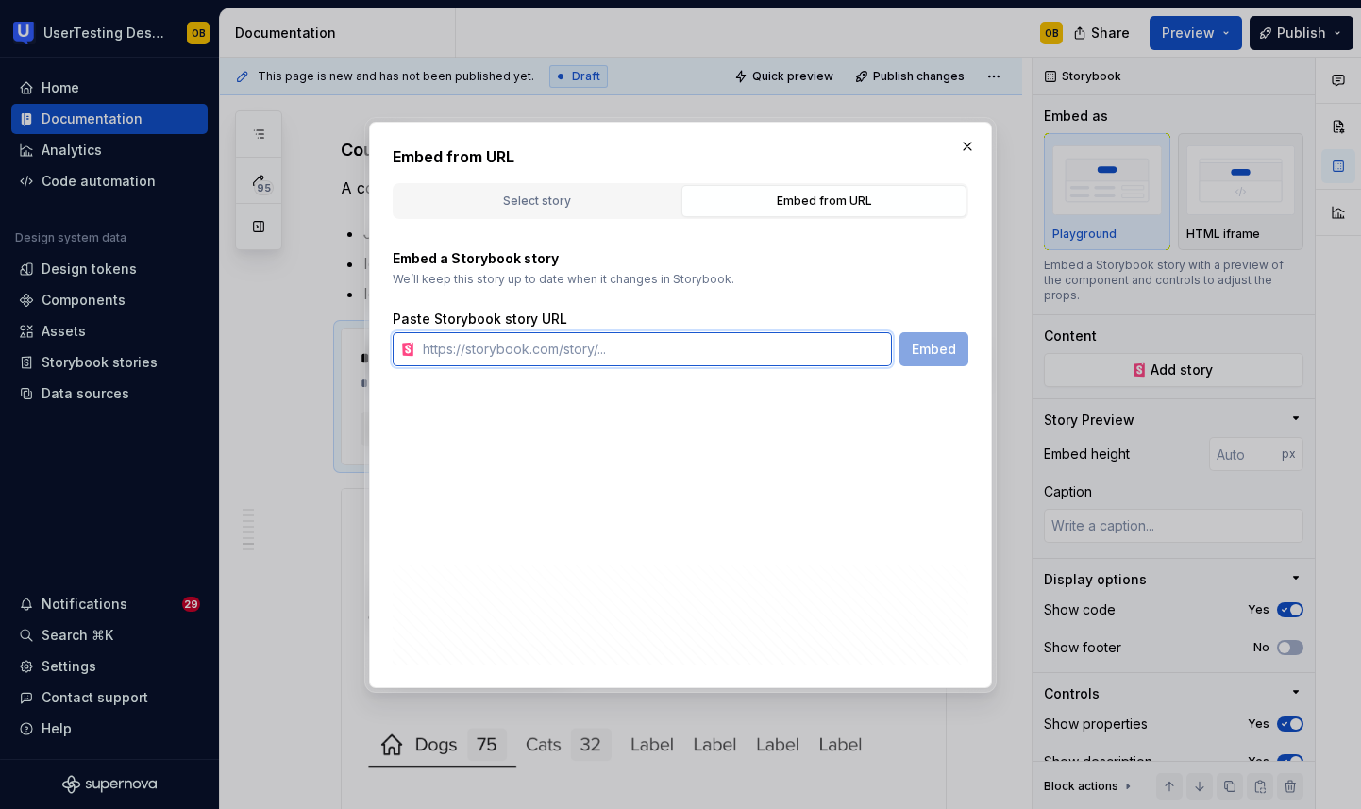
click at [675, 345] on input "text" at bounding box center [653, 349] width 477 height 34
paste input "[URL][DOMAIN_NAME]"
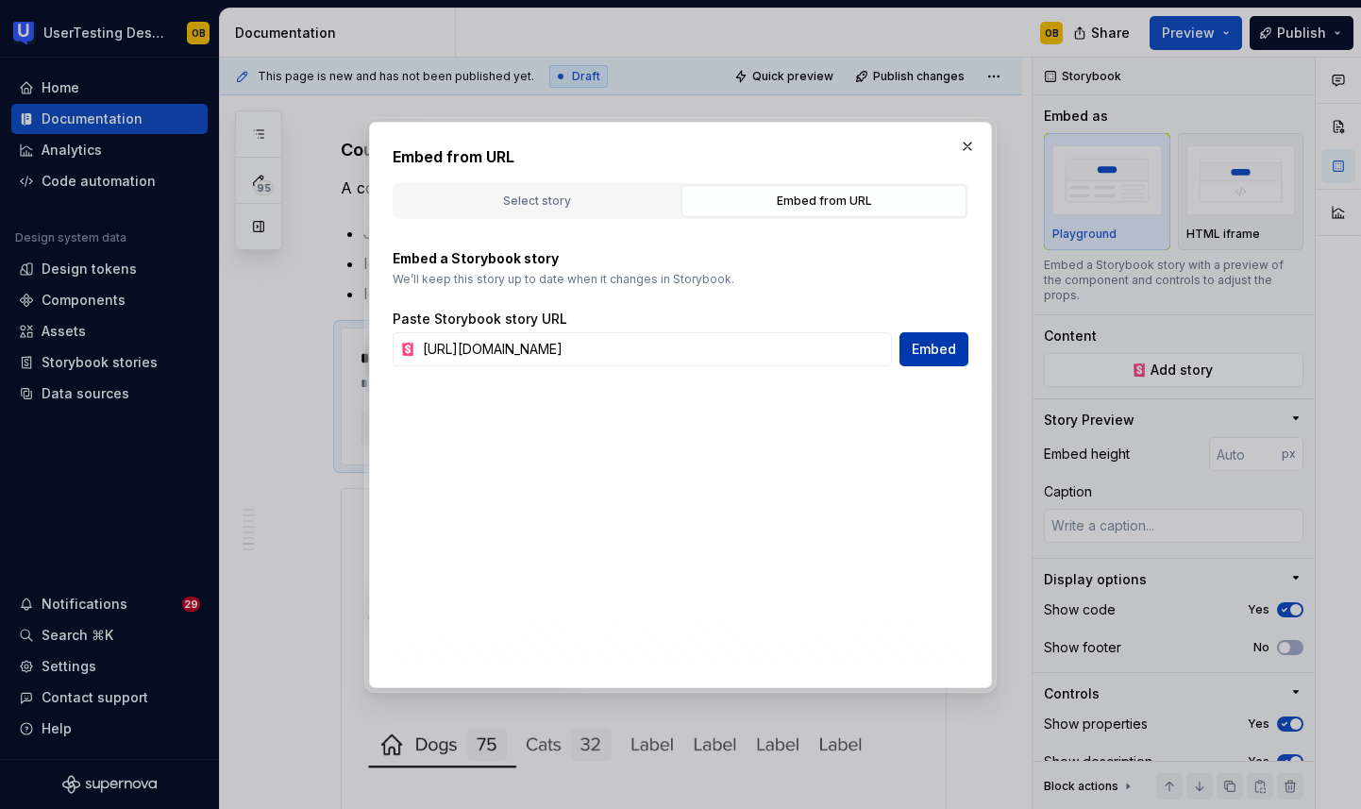
click at [922, 355] on span "Embed" at bounding box center [934, 349] width 44 height 19
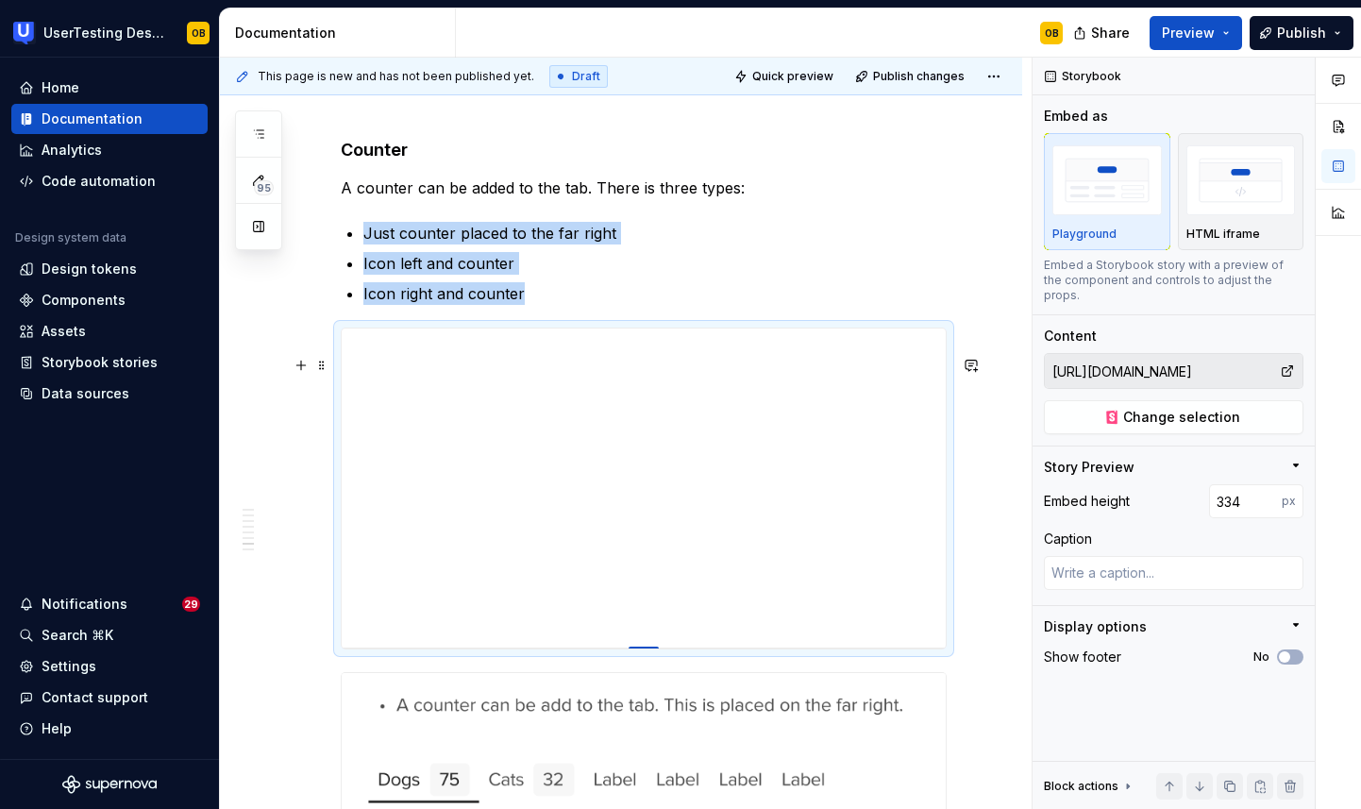
drag, startPoint x: 641, startPoint y: 733, endPoint x: 670, endPoint y: 673, distance: 67.1
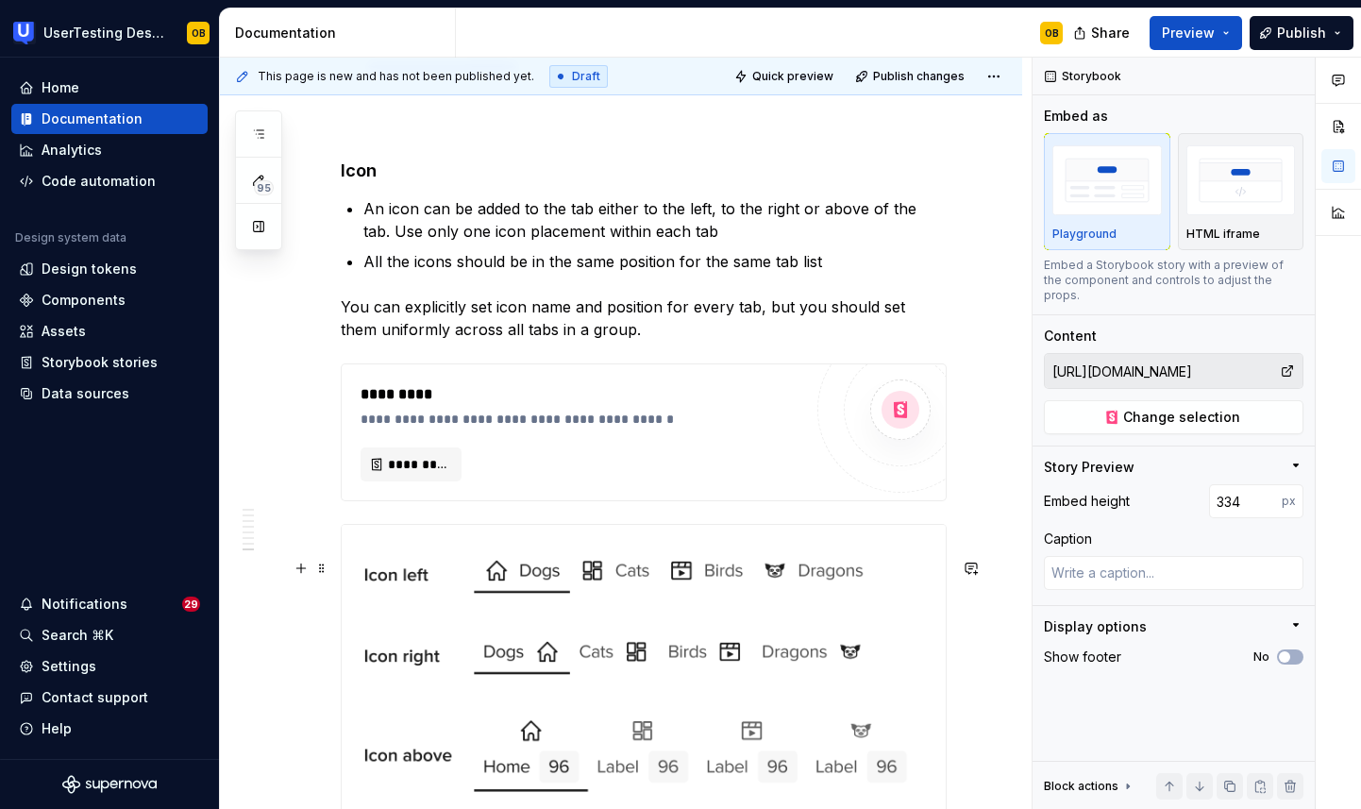
scroll to position [6352, 0]
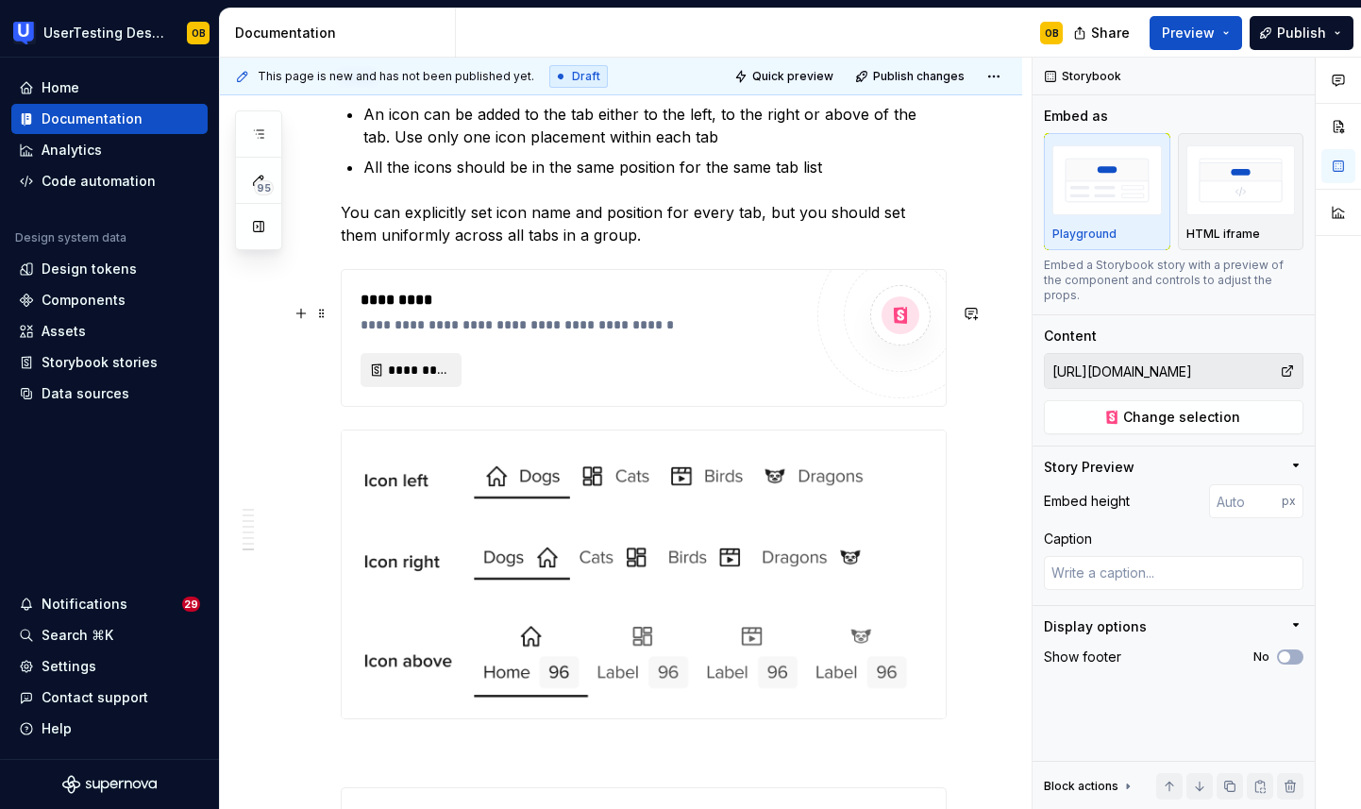
click at [443, 379] on span "*********" at bounding box center [418, 370] width 61 height 19
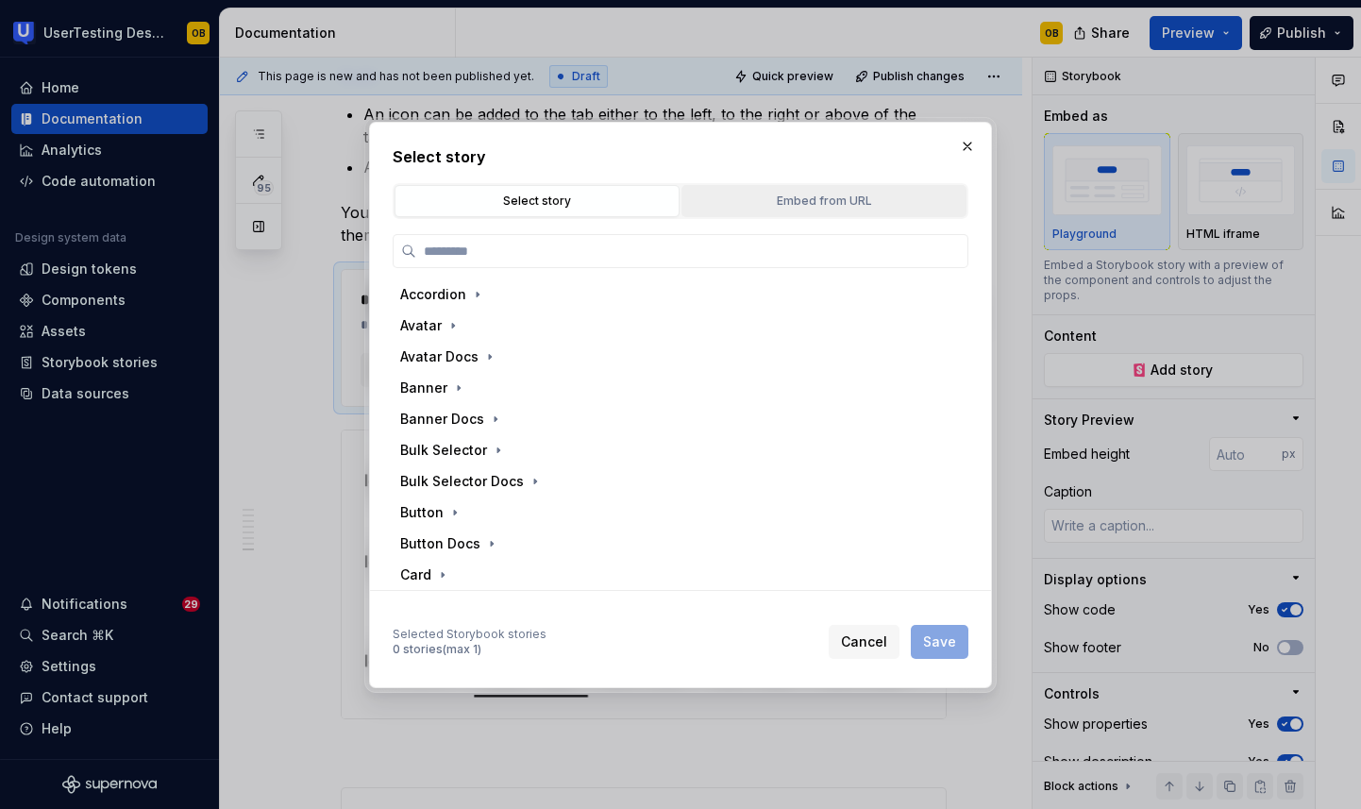
click at [858, 210] on div "Embed from URL" at bounding box center [824, 201] width 272 height 19
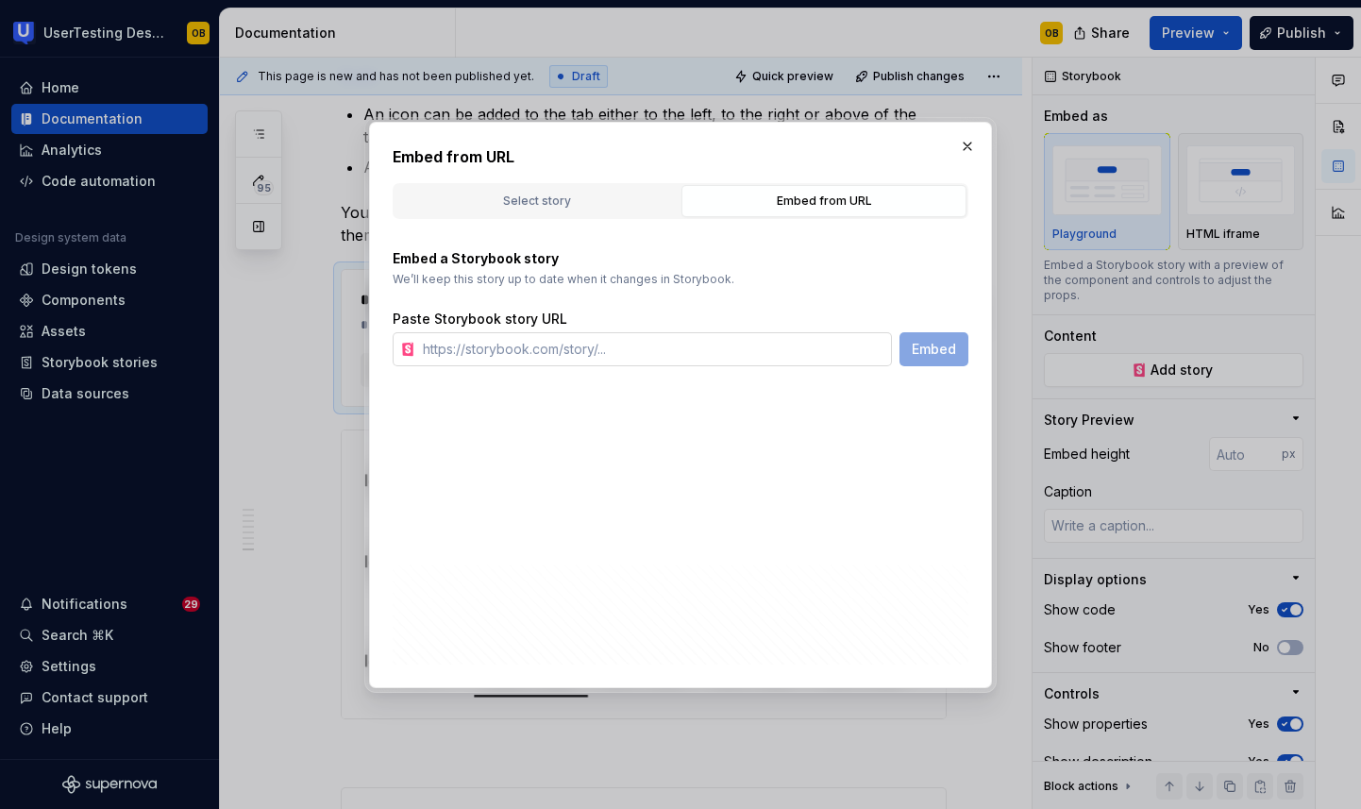
click at [729, 345] on input "text" at bounding box center [653, 349] width 477 height 34
paste input "[URL][DOMAIN_NAME]"
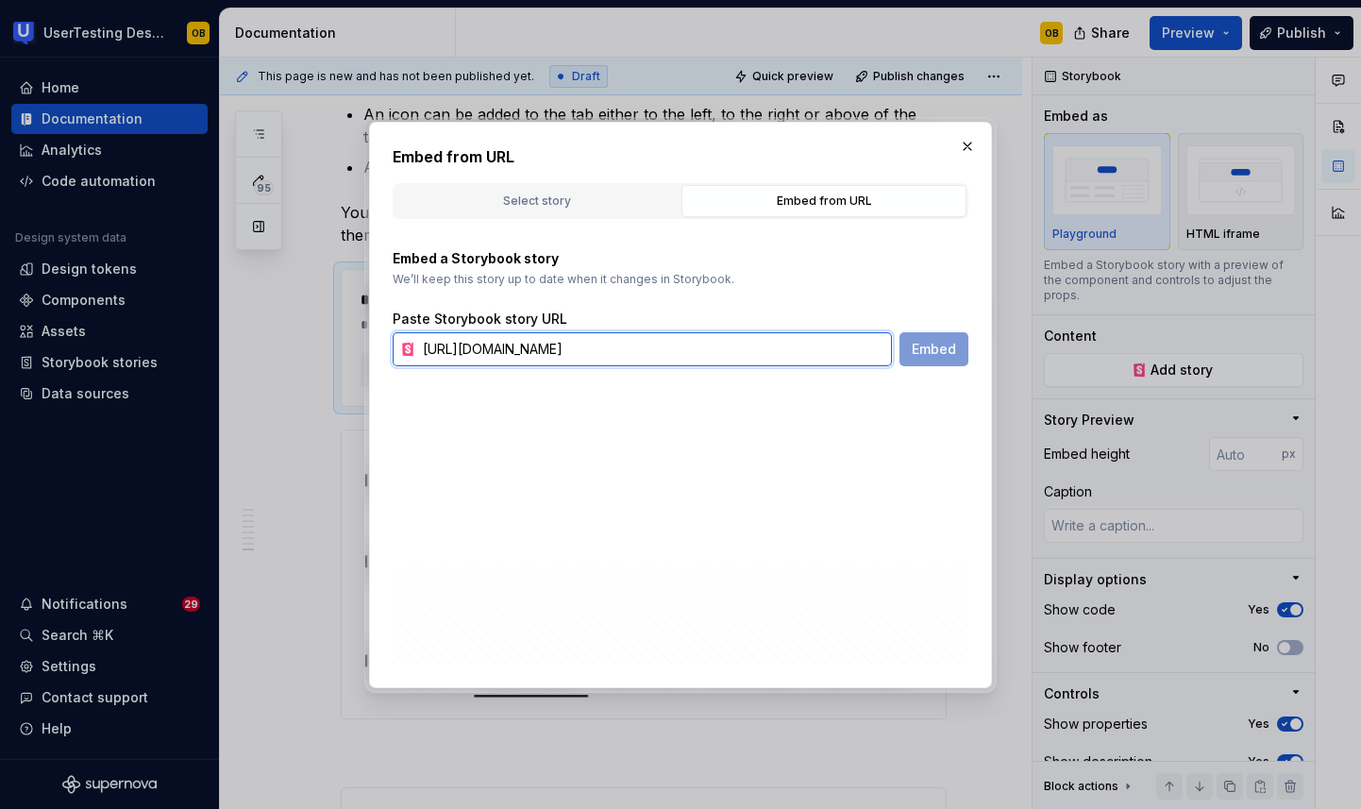
scroll to position [0, 101]
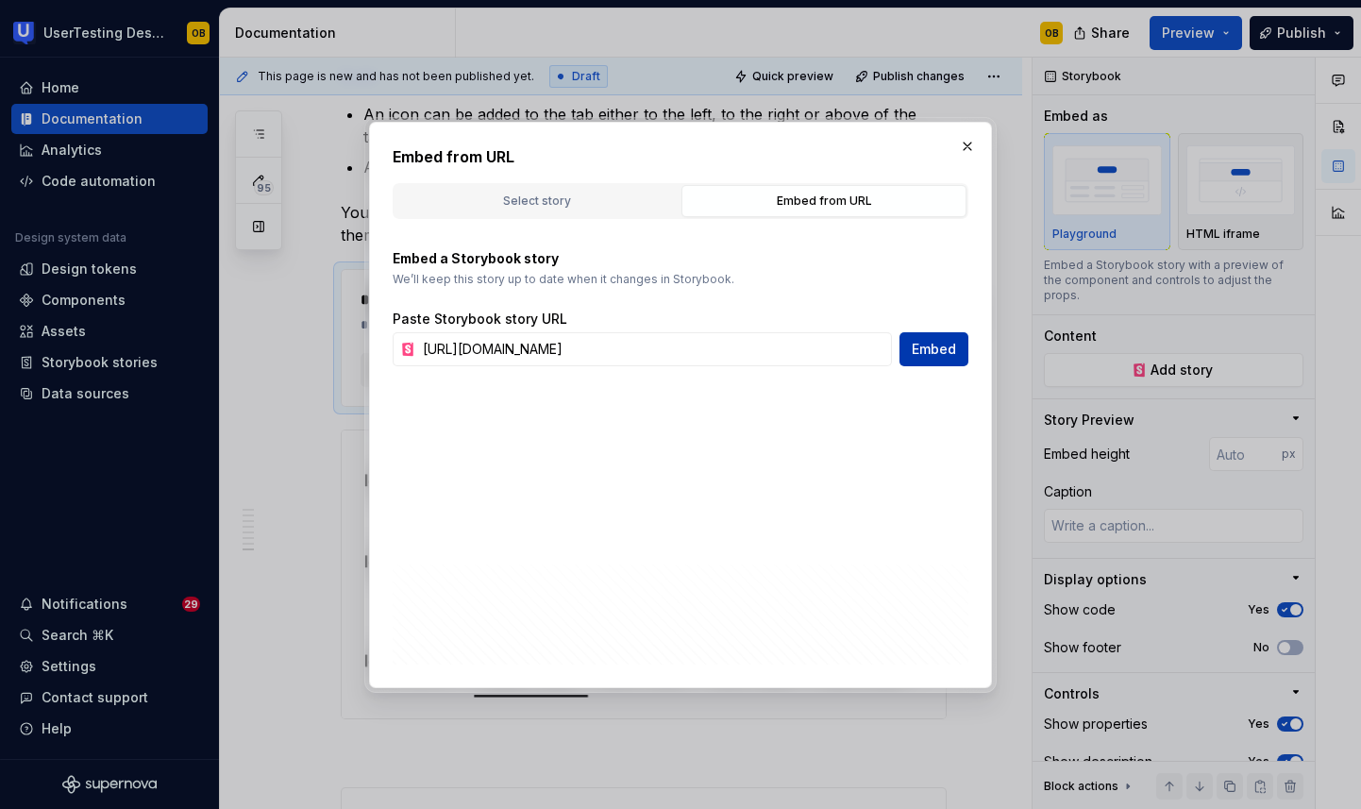
click at [946, 351] on span "Embed" at bounding box center [934, 349] width 44 height 19
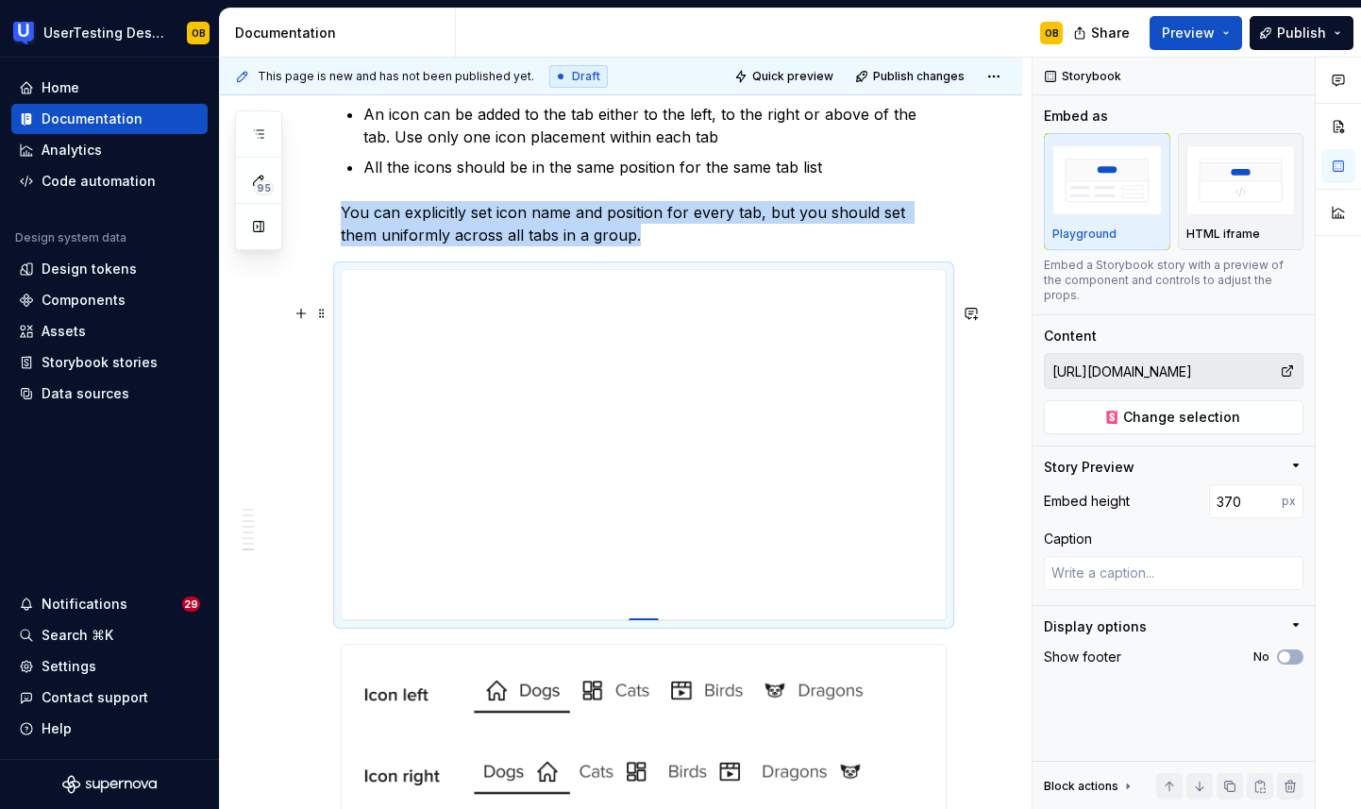
drag, startPoint x: 641, startPoint y: 682, endPoint x: 649, endPoint y: 655, distance: 27.8
click at [979, 605] on div "This page is new and has not been published yet. Draft Quick preview Publish ch…" at bounding box center [626, 434] width 812 height 752
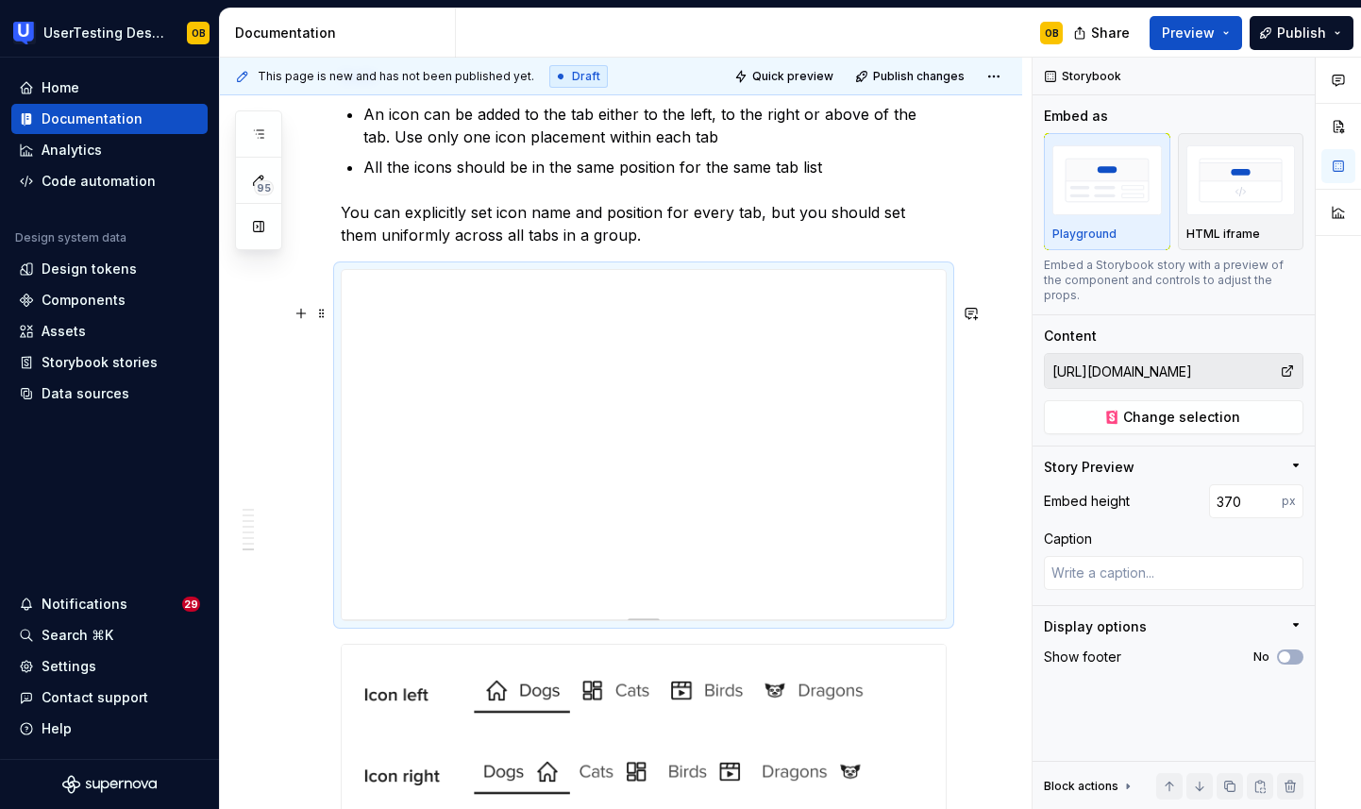
click at [1003, 573] on div "This page is new and has not been published yet. Draft Quick preview Publish ch…" at bounding box center [626, 434] width 812 height 752
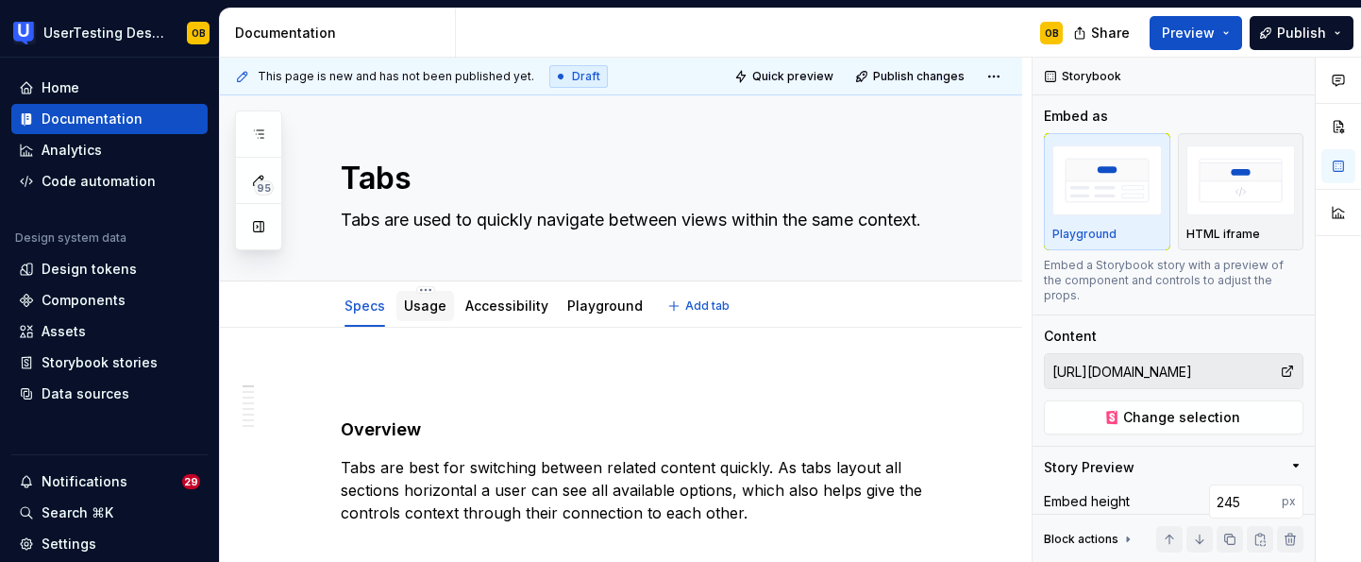
click at [417, 324] on div at bounding box center [425, 324] width 58 height 2
click at [421, 305] on link "Usage" at bounding box center [425, 305] width 42 height 16
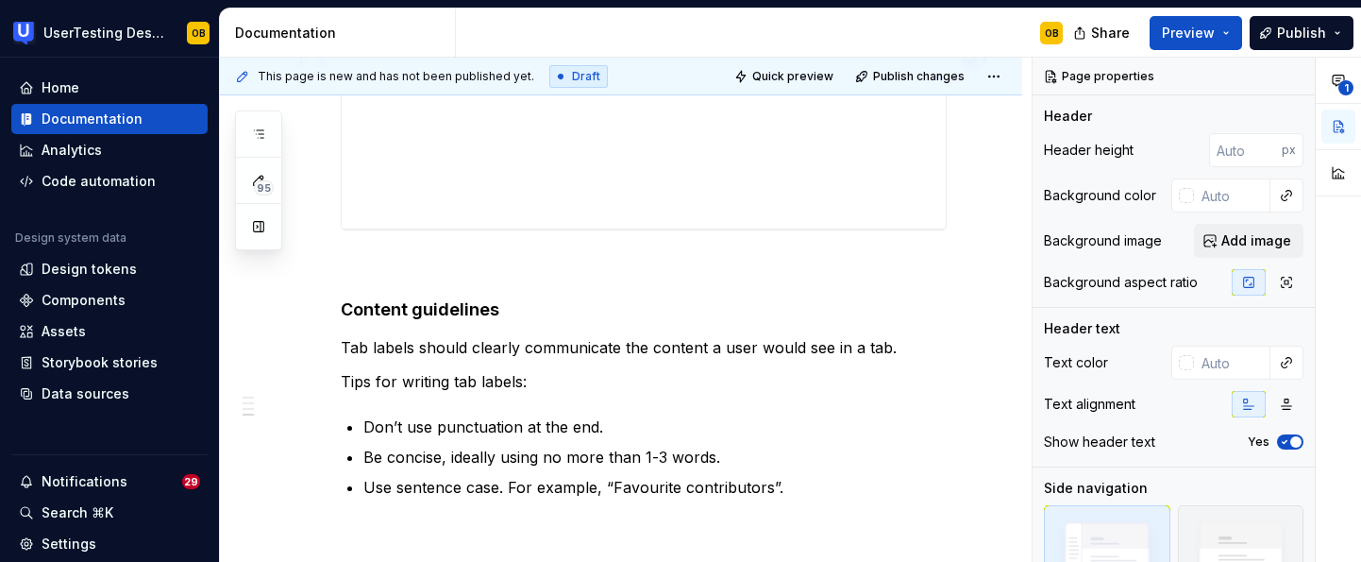
scroll to position [1047, 0]
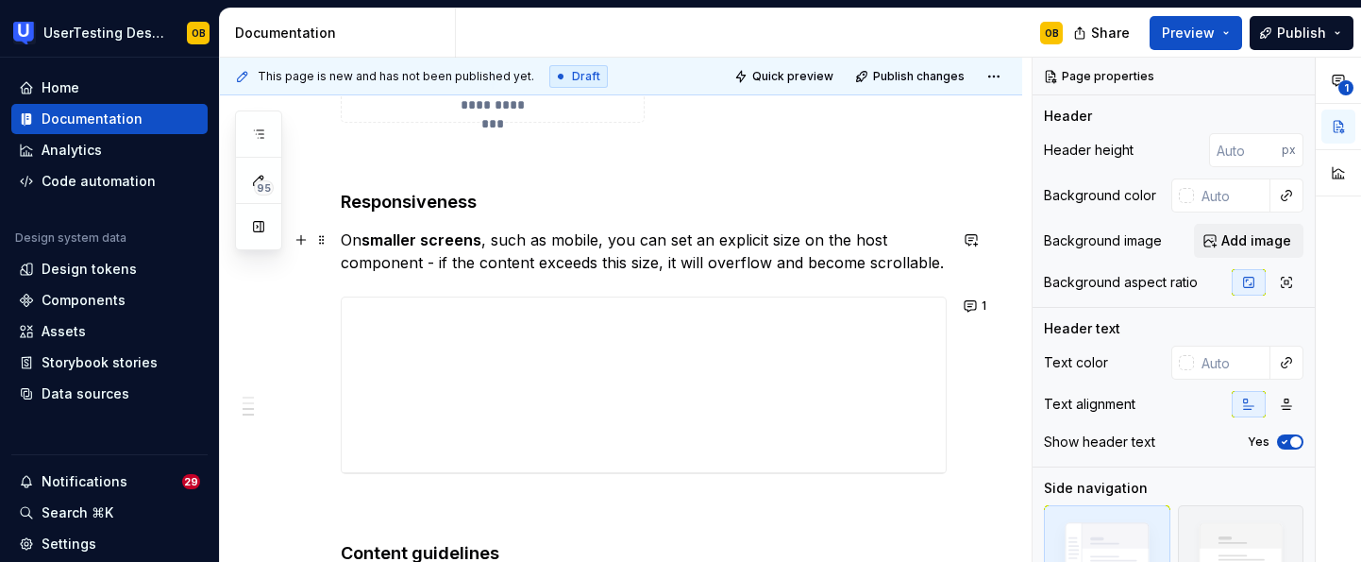
click at [944, 264] on p "On smaller screens , such as mobile, you can set an explicit size on the host c…" at bounding box center [644, 250] width 606 height 45
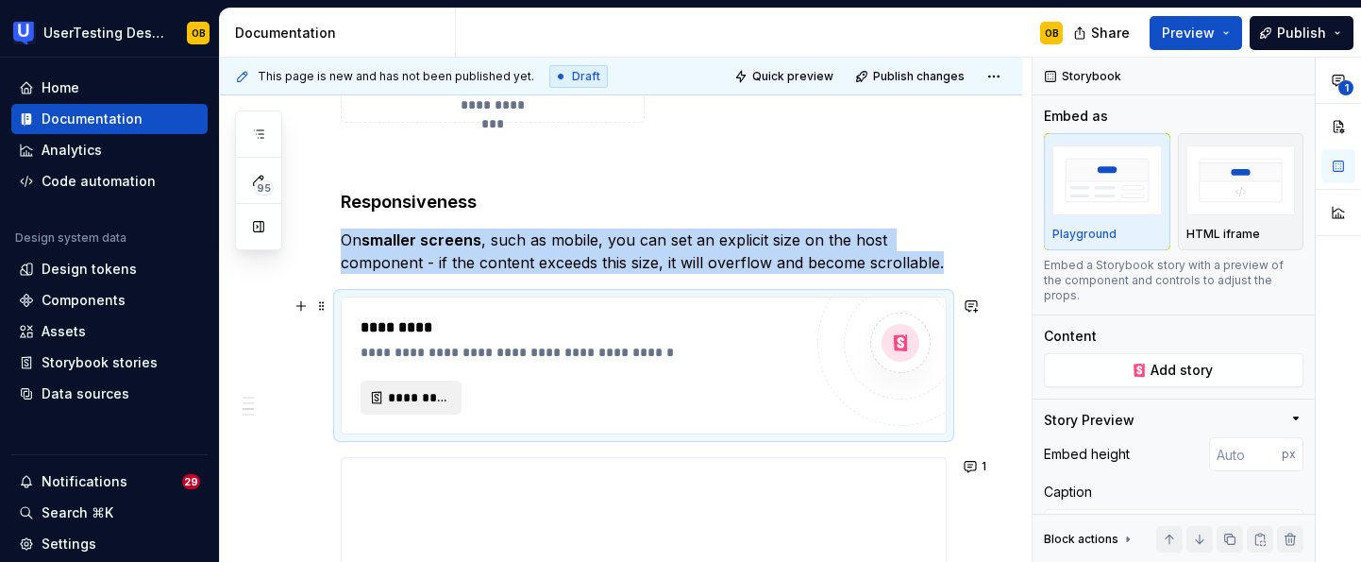
click at [454, 396] on button "*********" at bounding box center [411, 397] width 101 height 34
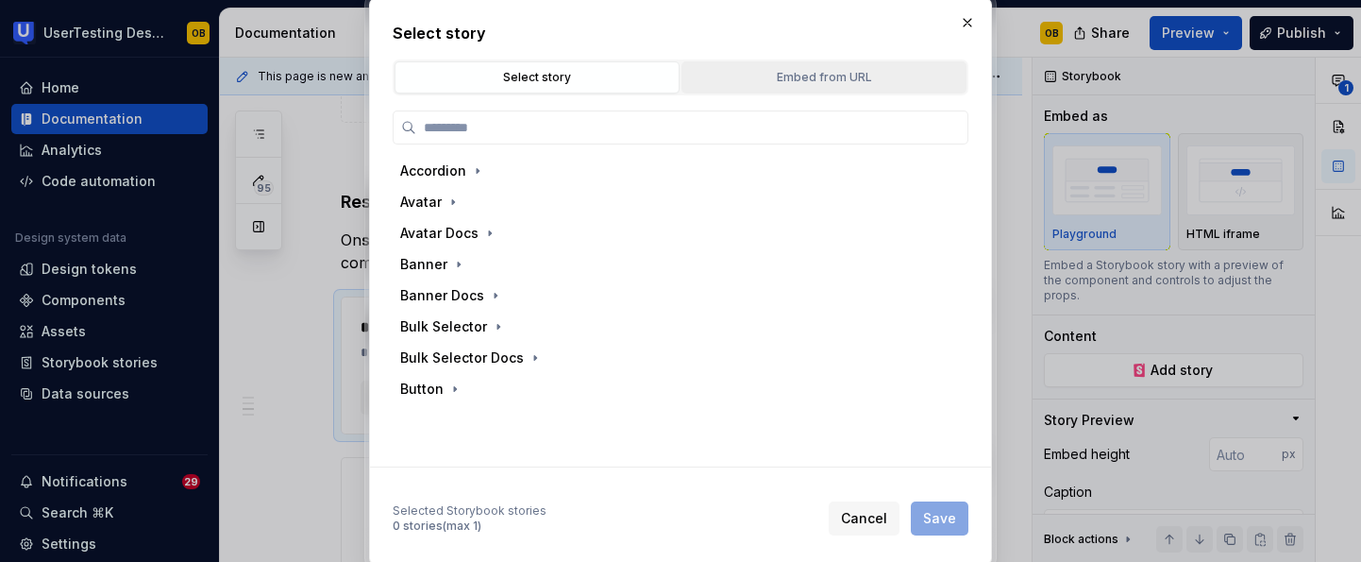
click at [798, 73] on div "Embed from URL" at bounding box center [824, 77] width 272 height 19
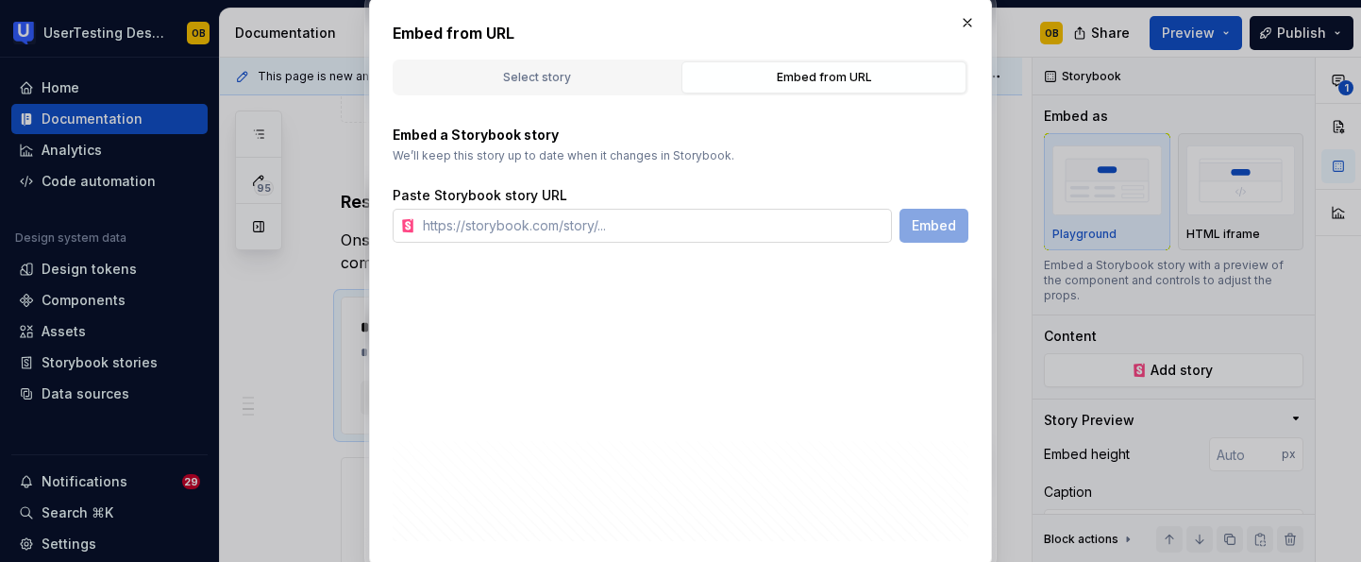
click at [522, 219] on input "text" at bounding box center [653, 226] width 477 height 34
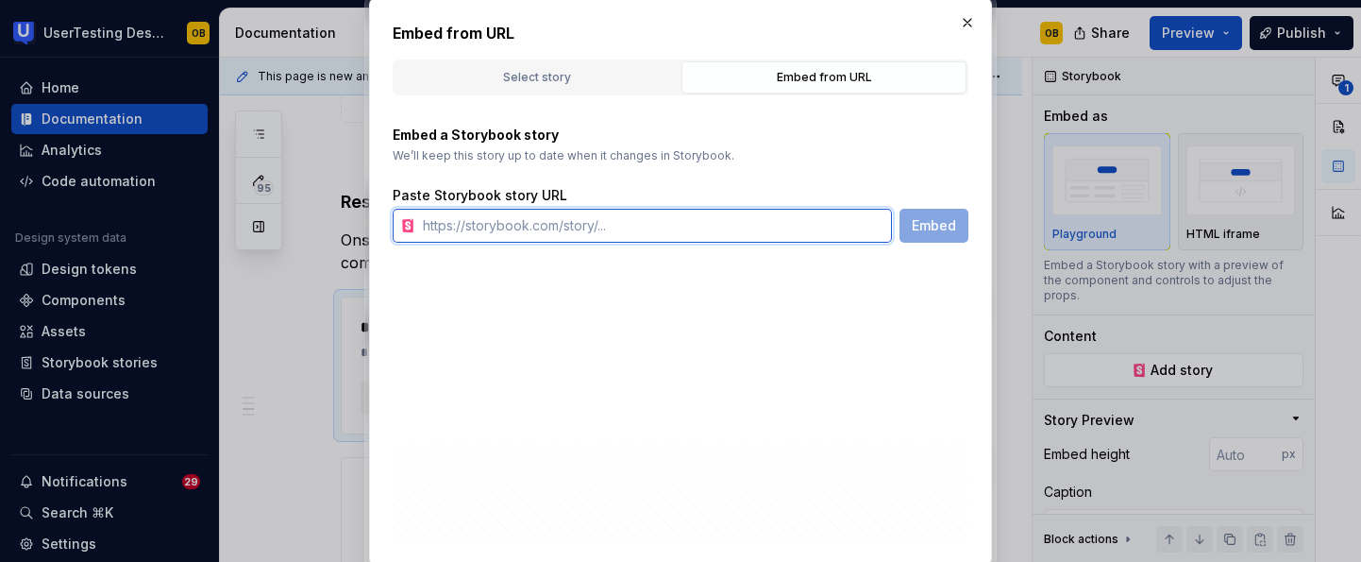
paste input "[URL][DOMAIN_NAME]"
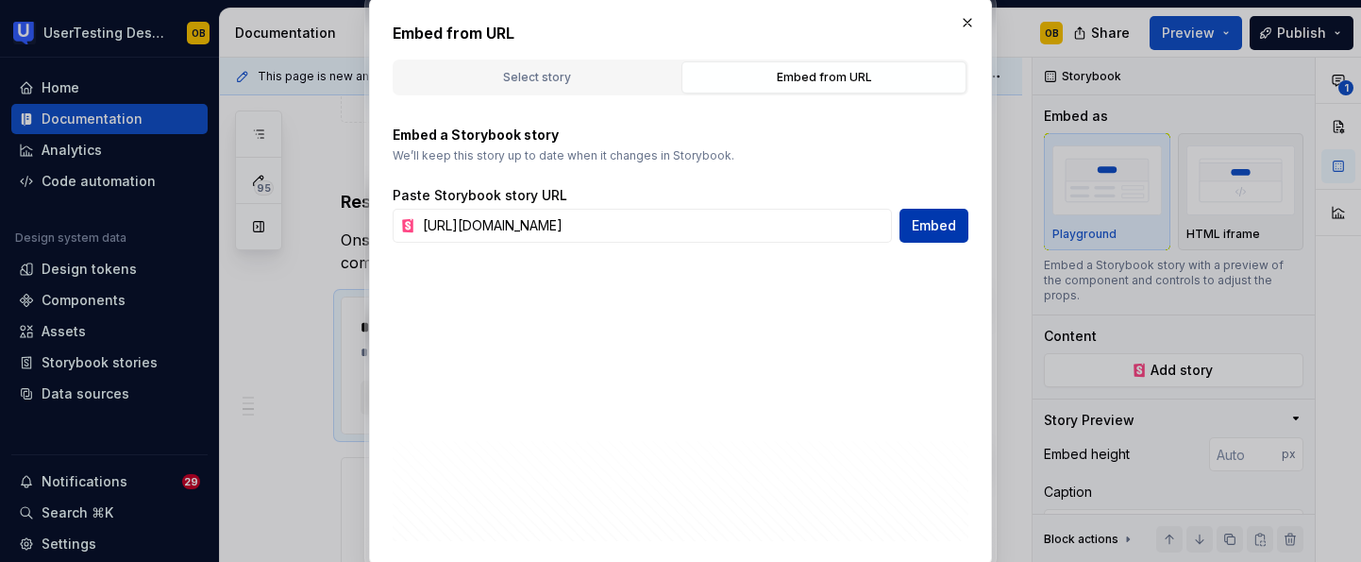
click at [921, 226] on span "Embed" at bounding box center [934, 225] width 44 height 19
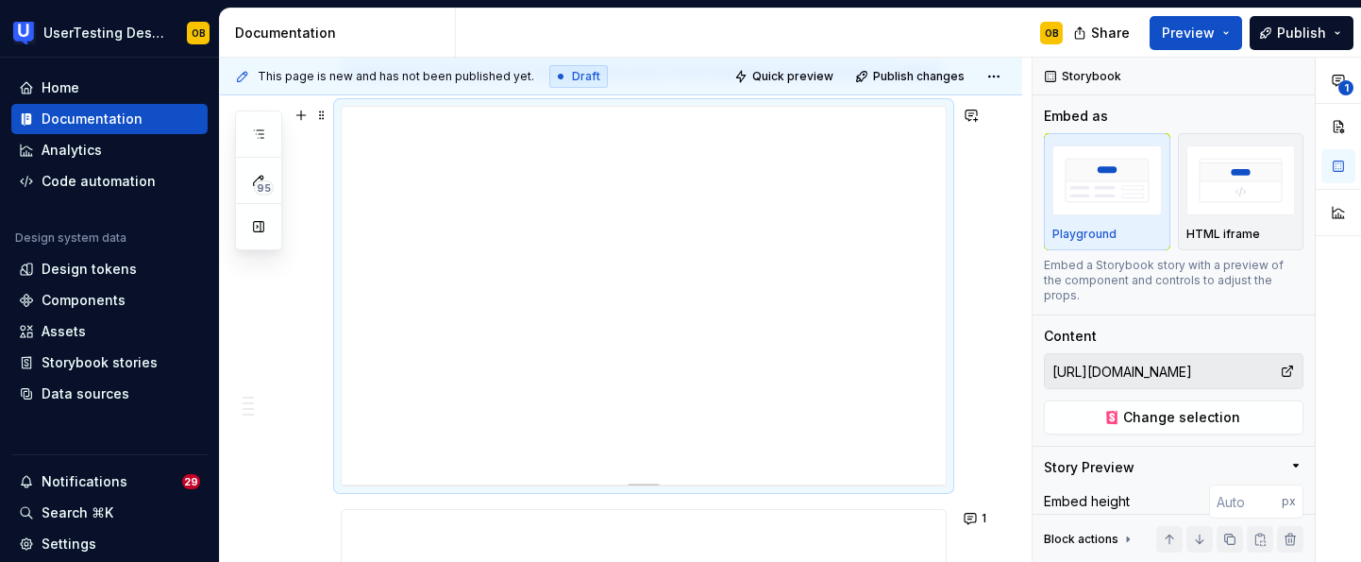
scroll to position [1243, 0]
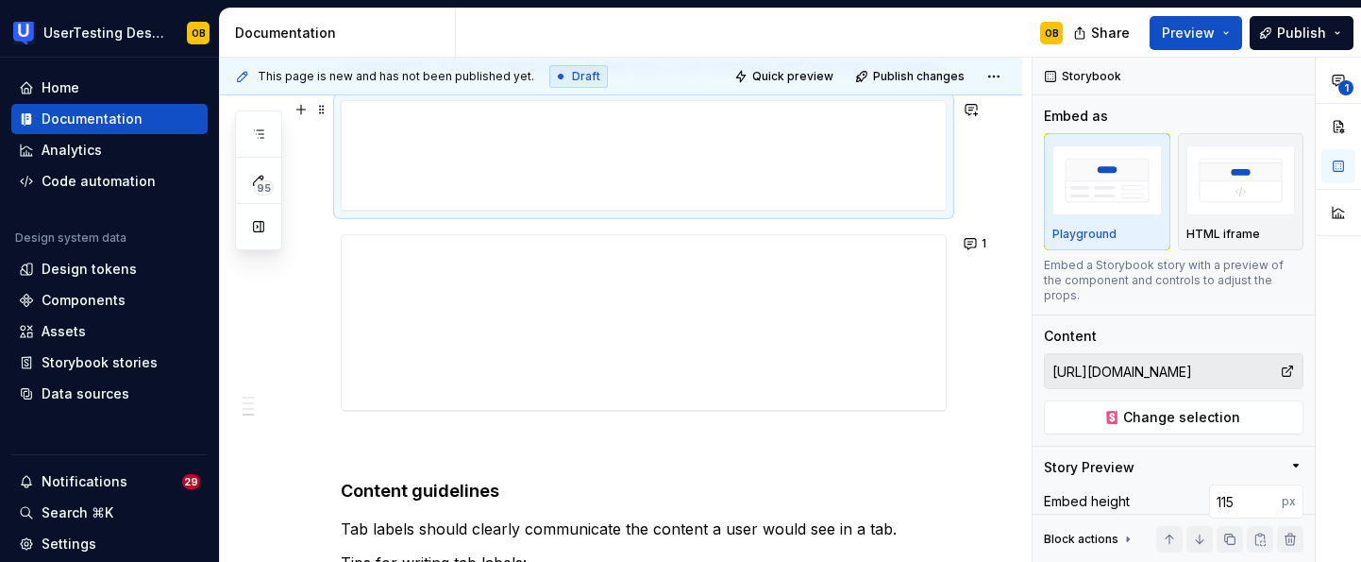
drag, startPoint x: 646, startPoint y: 478, endPoint x: 699, endPoint y: 211, distance: 272.3
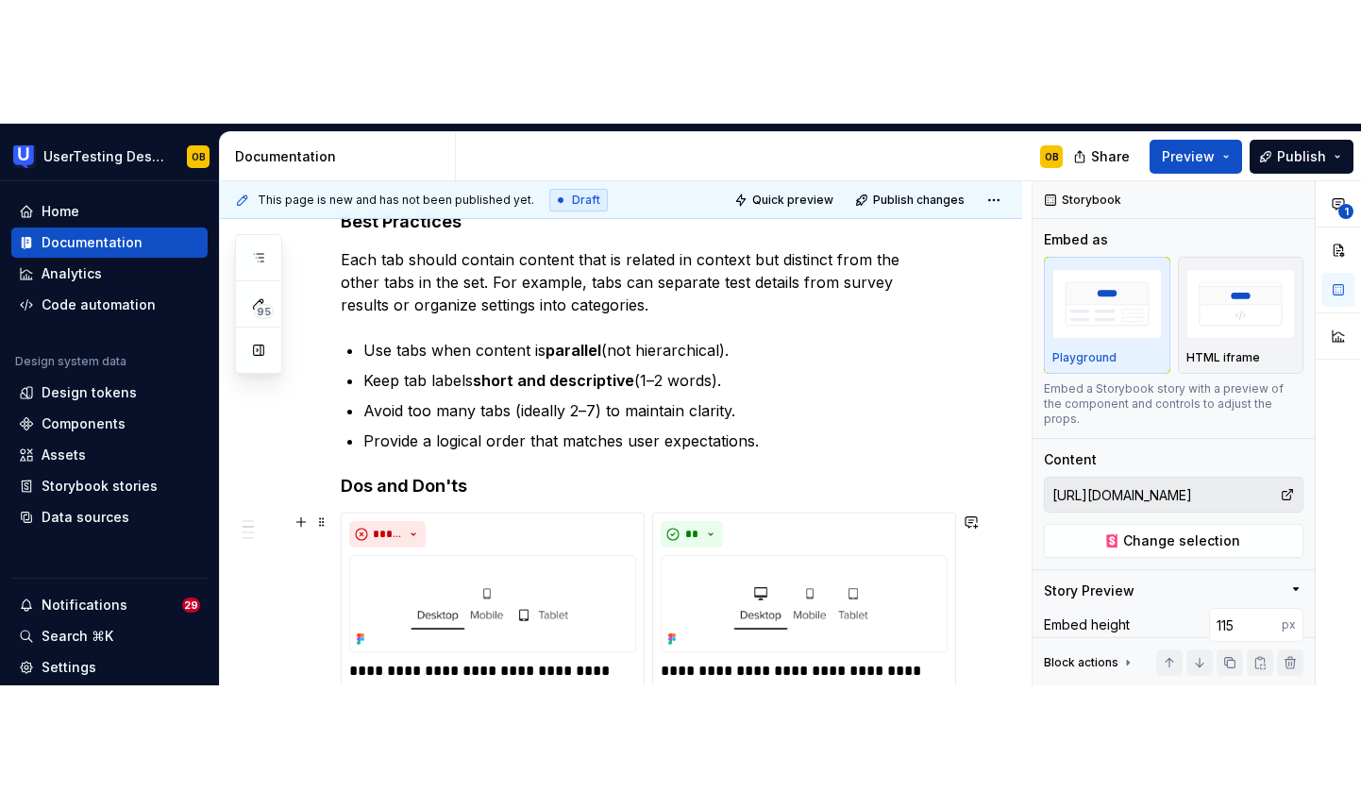
scroll to position [0, 0]
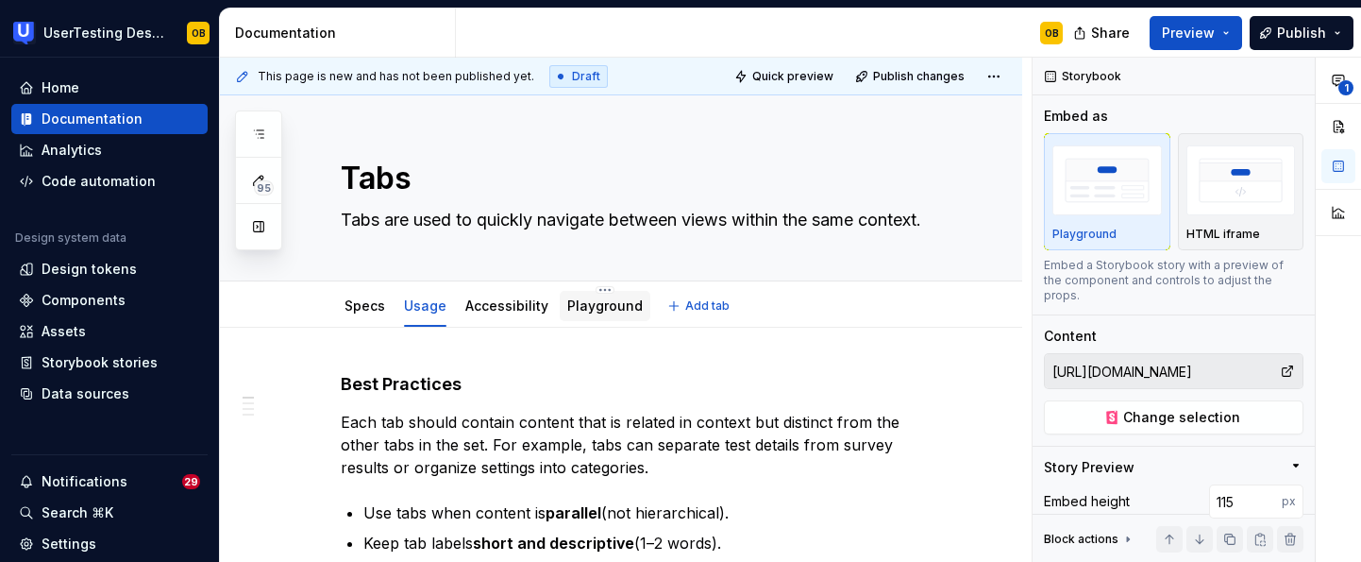
click at [577, 313] on div "Playground" at bounding box center [605, 305] width 76 height 19
click at [586, 309] on link "Playground" at bounding box center [605, 305] width 76 height 16
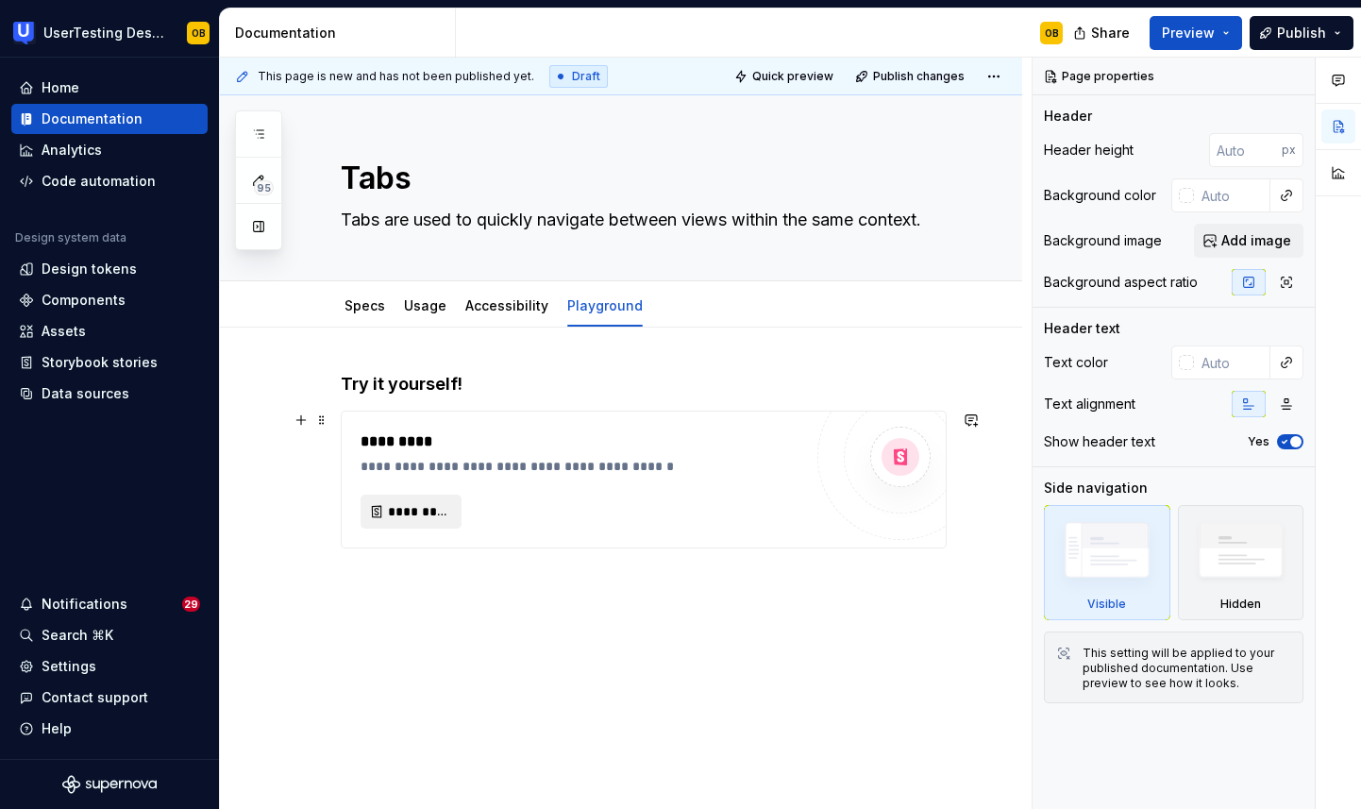
click at [420, 511] on span "*********" at bounding box center [418, 511] width 61 height 19
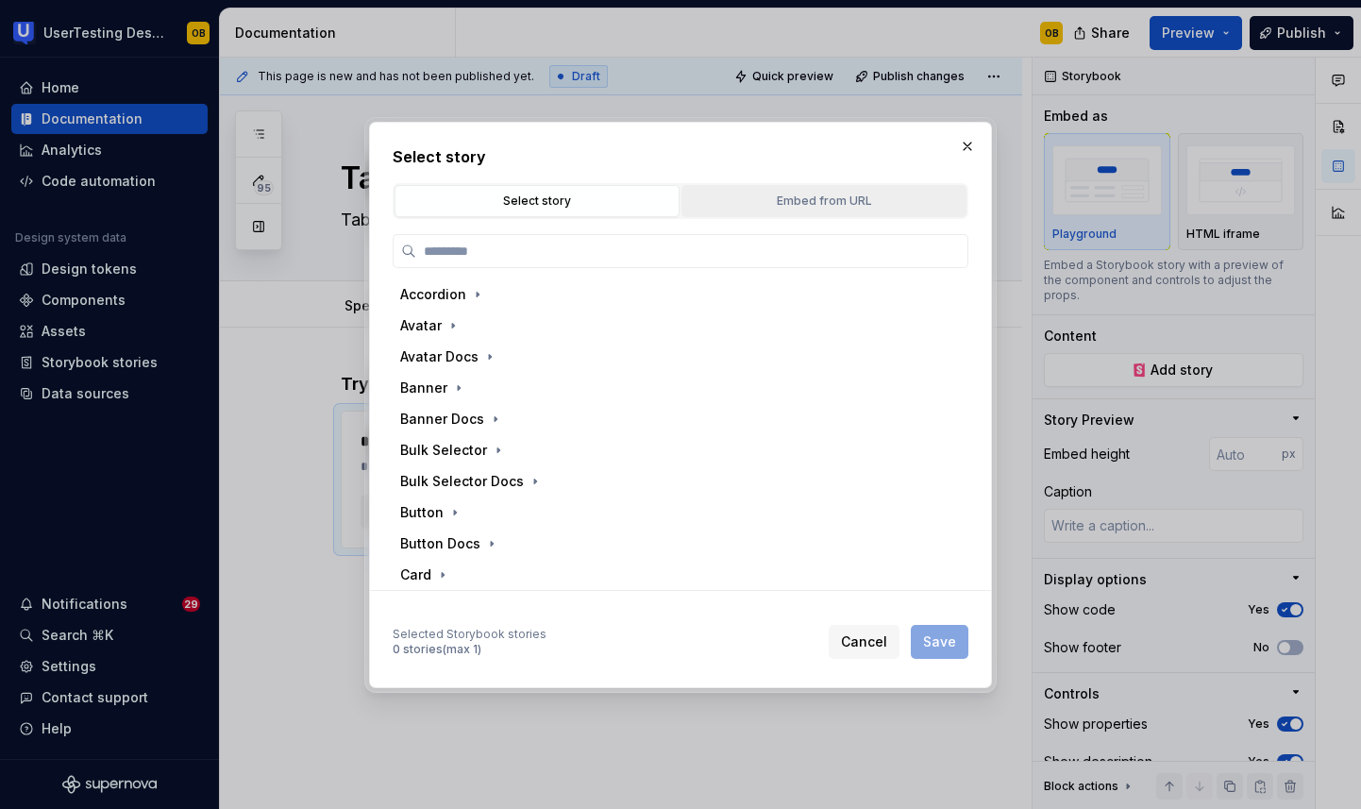
click at [772, 188] on button "Embed from URL" at bounding box center [824, 201] width 285 height 32
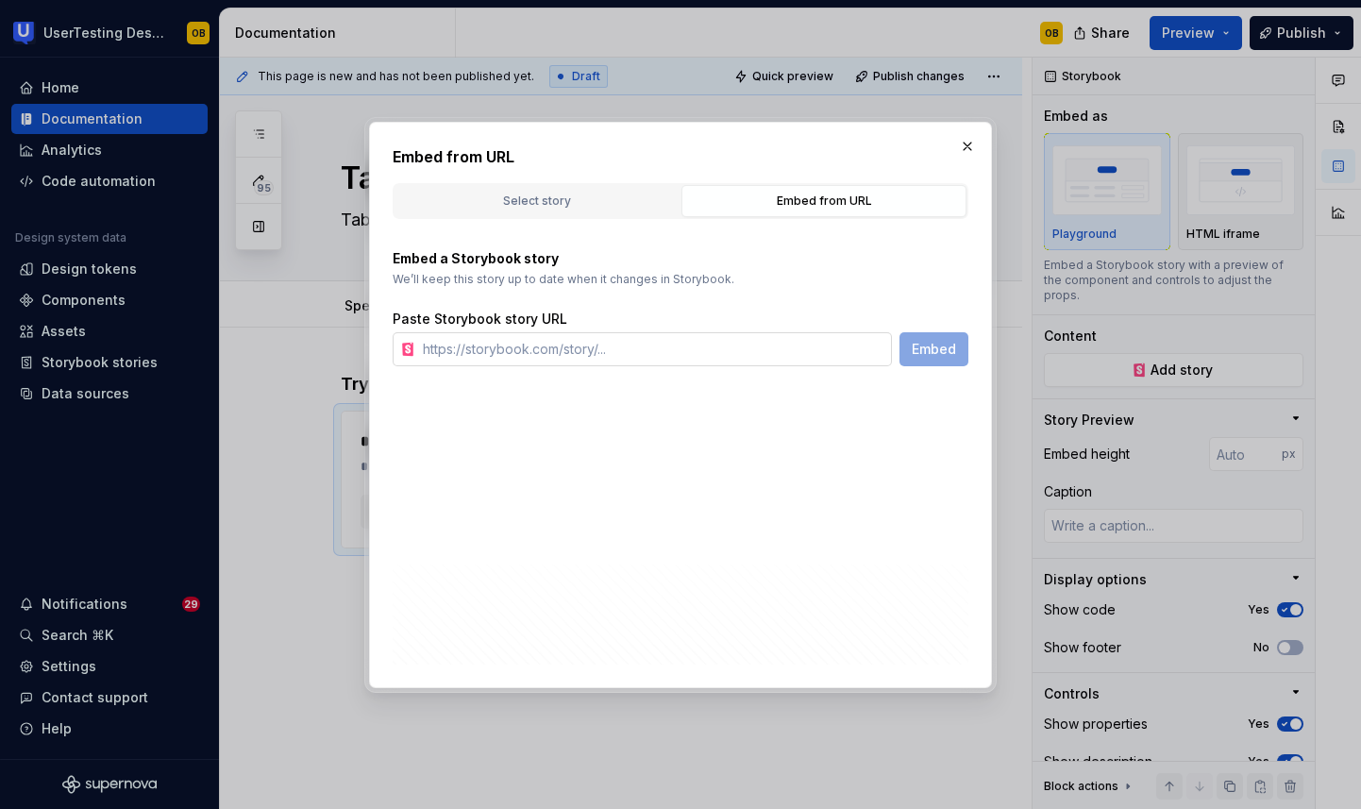
click at [727, 348] on input "text" at bounding box center [653, 349] width 477 height 34
paste input "[URL][DOMAIN_NAME]"
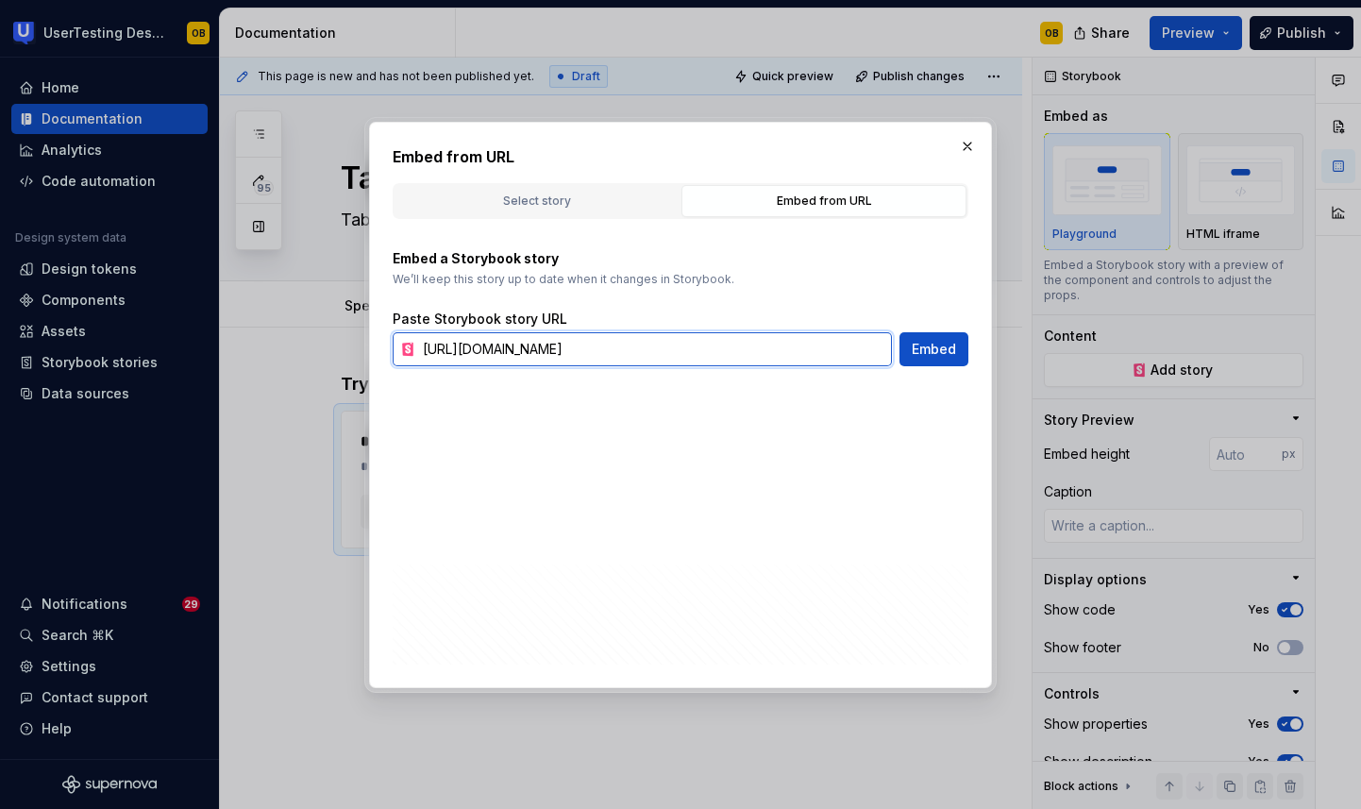
scroll to position [0, 145]
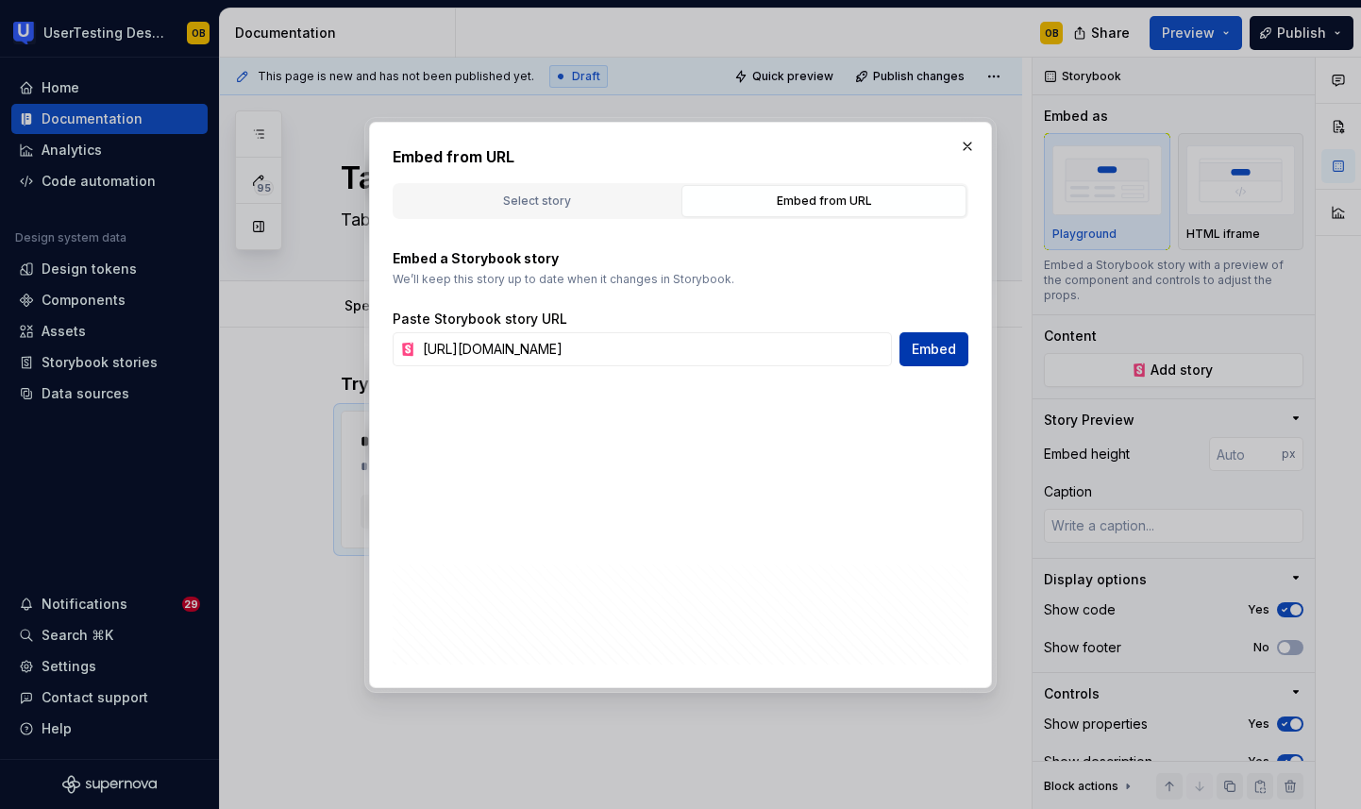
click at [949, 353] on span "Embed" at bounding box center [934, 349] width 44 height 19
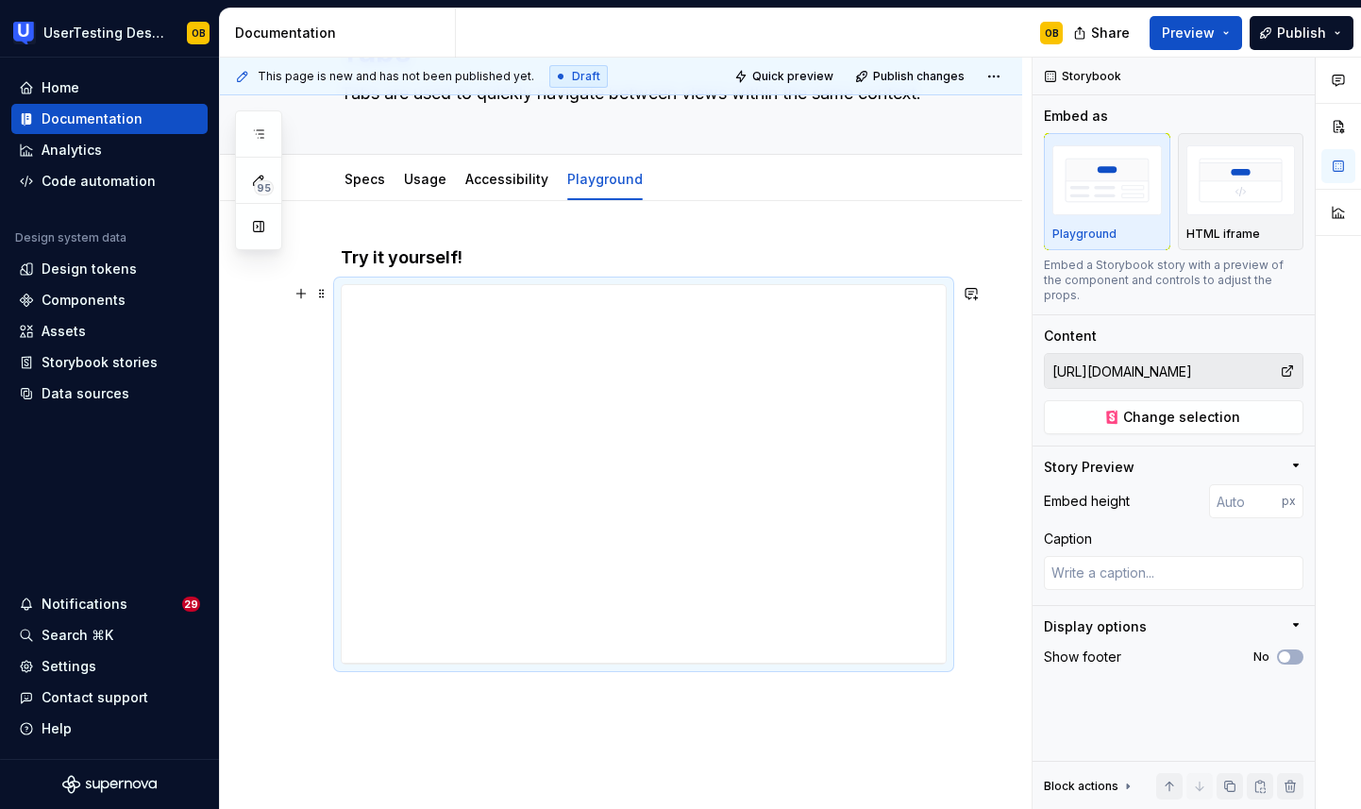
scroll to position [246, 0]
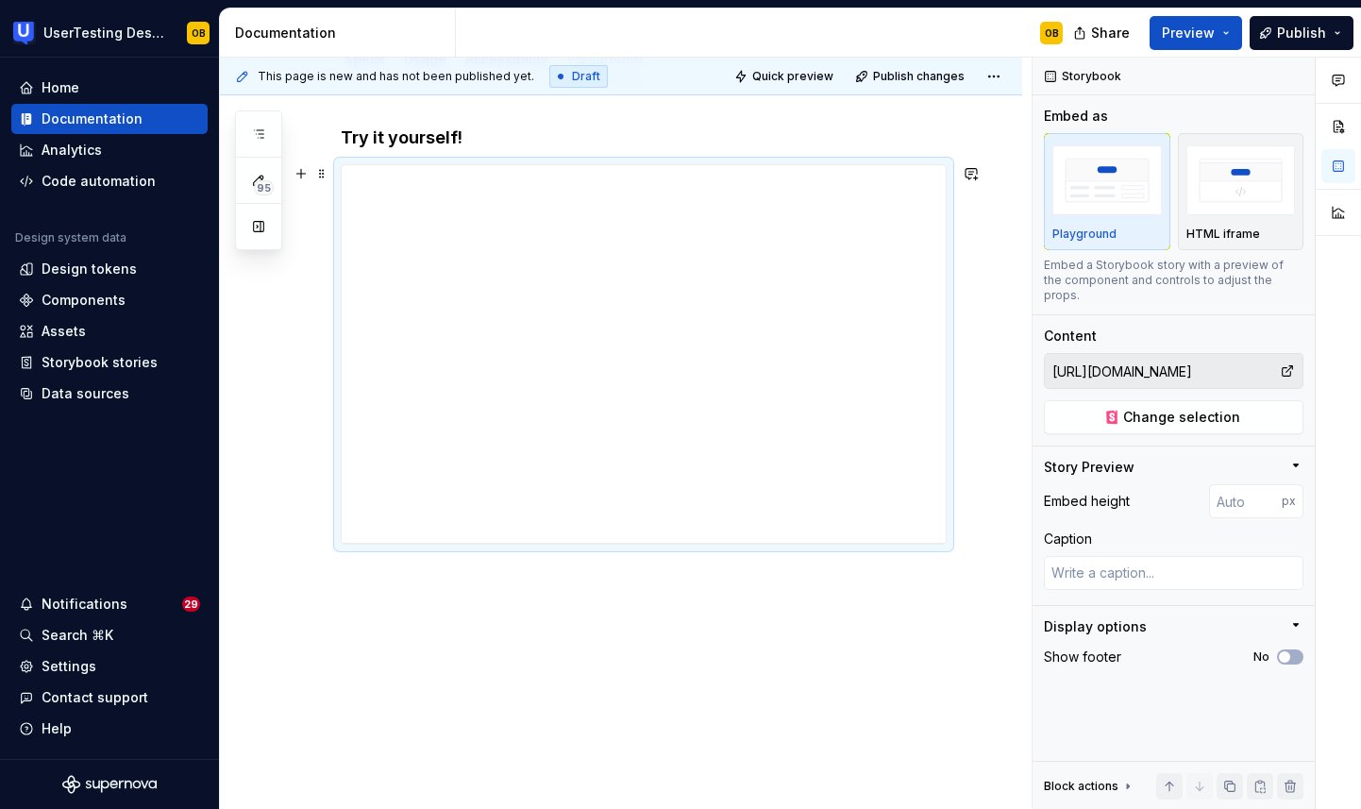
click at [661, 545] on div at bounding box center [644, 354] width 606 height 380
drag, startPoint x: 647, startPoint y: 542, endPoint x: 649, endPoint y: 808, distance: 266.2
click at [649, 808] on div at bounding box center [644, 809] width 30 height 4
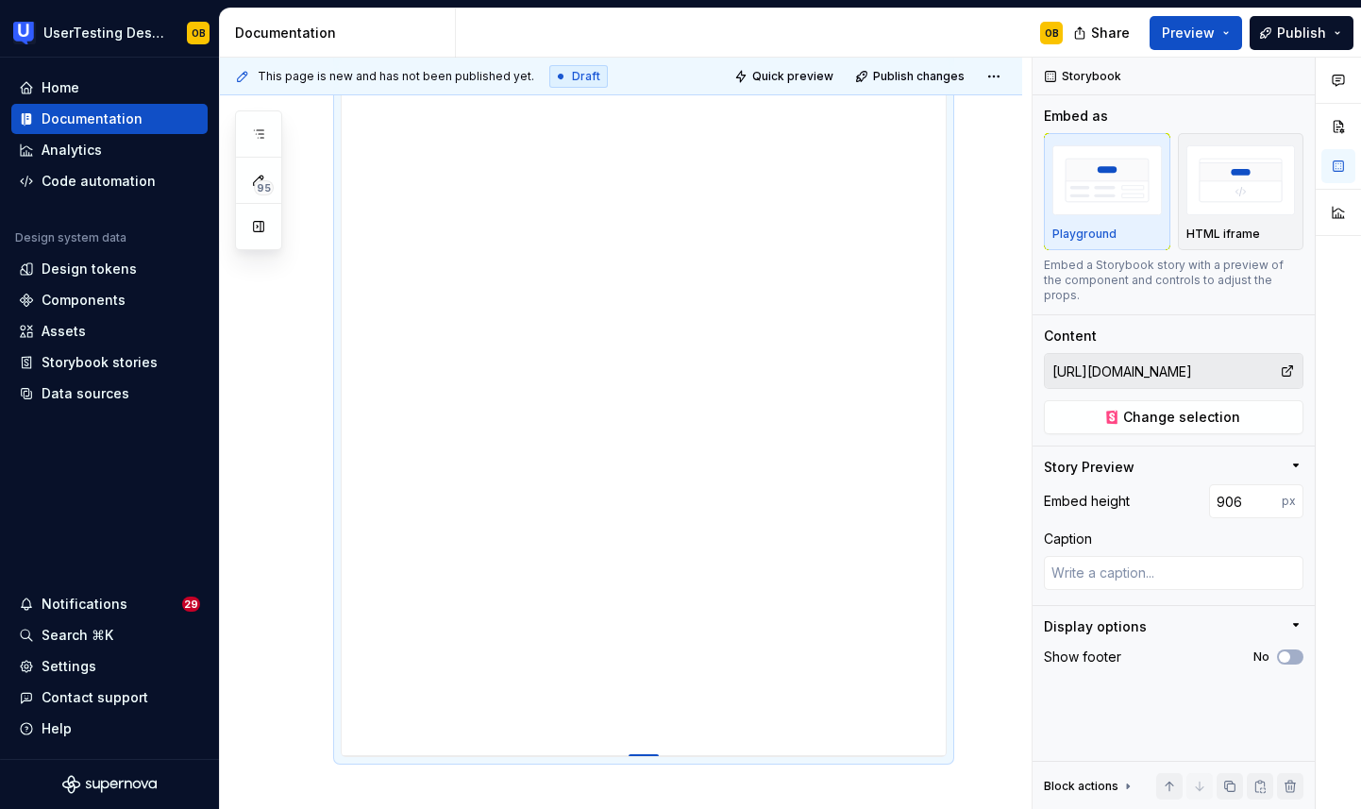
drag, startPoint x: 650, startPoint y: 542, endPoint x: 685, endPoint y: 755, distance: 216.2
drag, startPoint x: 1248, startPoint y: 484, endPoint x: 1131, endPoint y: 485, distance: 117.1
click at [1131, 485] on div "Embed height 906 px" at bounding box center [1174, 501] width 260 height 34
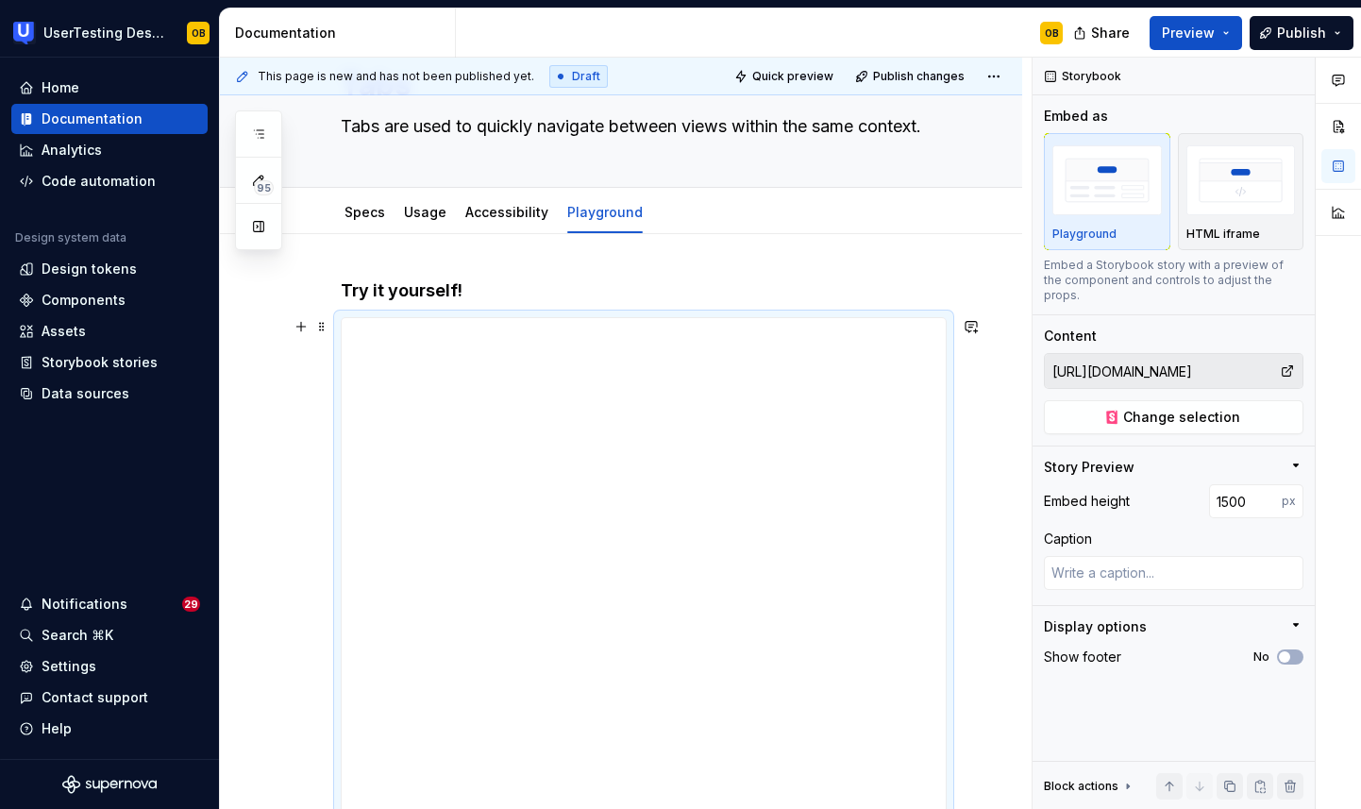
scroll to position [0, 0]
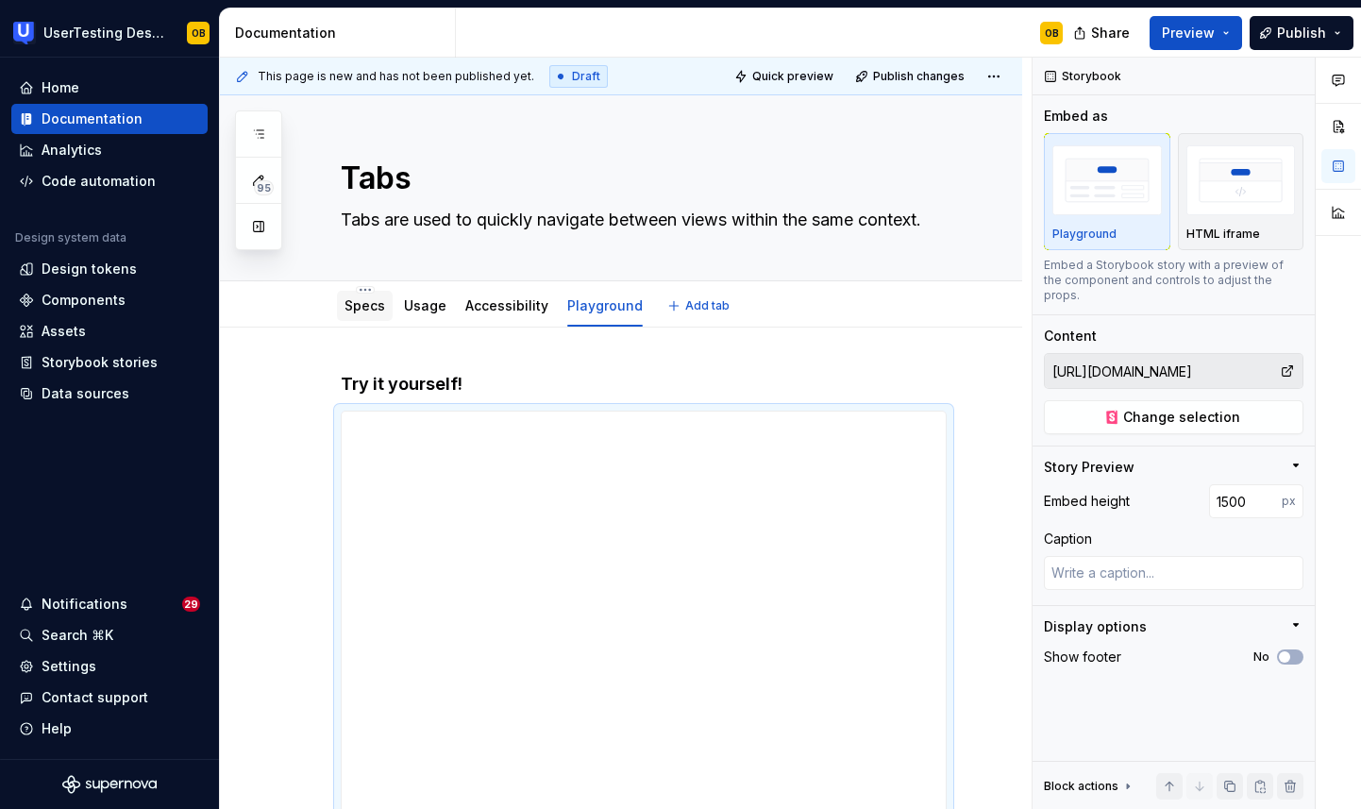
click at [370, 310] on link "Specs" at bounding box center [365, 305] width 41 height 16
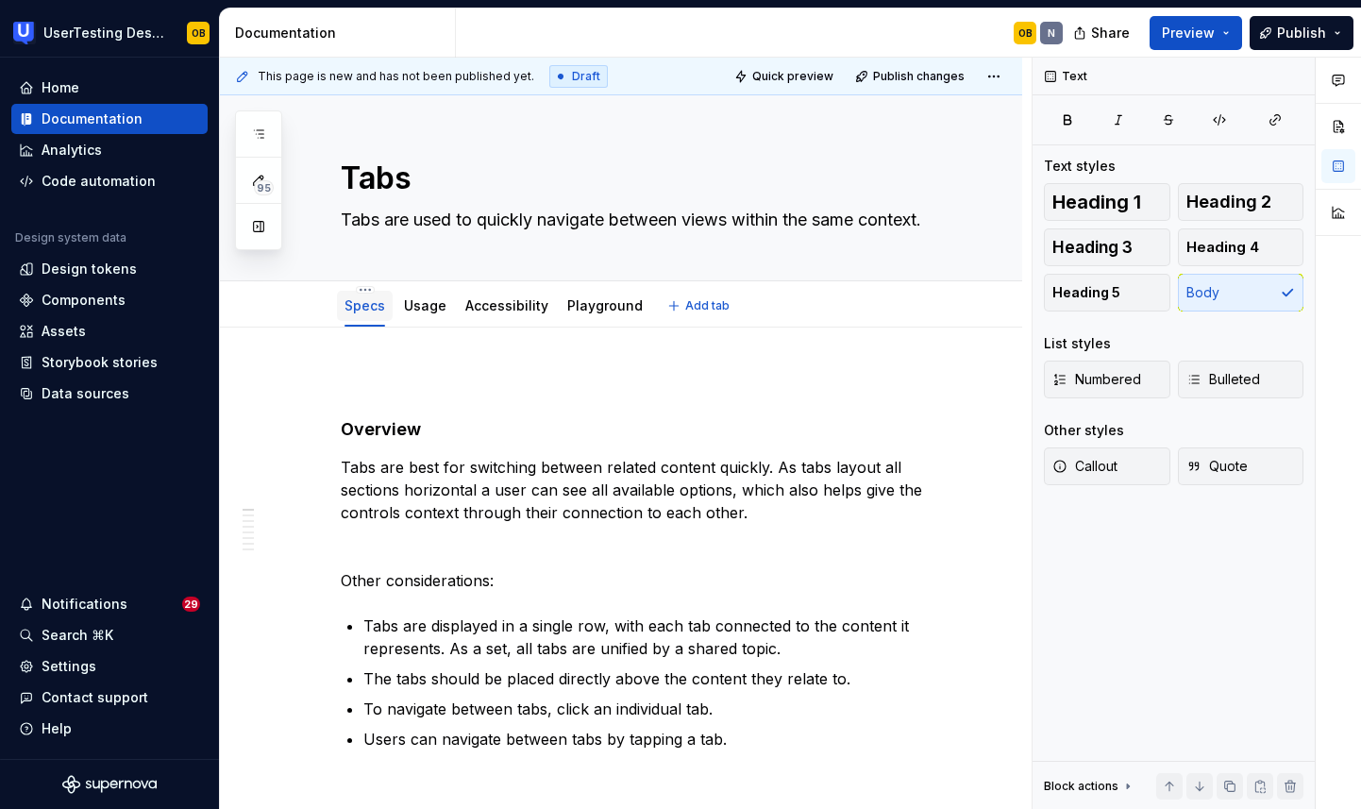
click at [371, 314] on div "Specs" at bounding box center [365, 305] width 41 height 19
